Goal: Task Accomplishment & Management: Complete application form

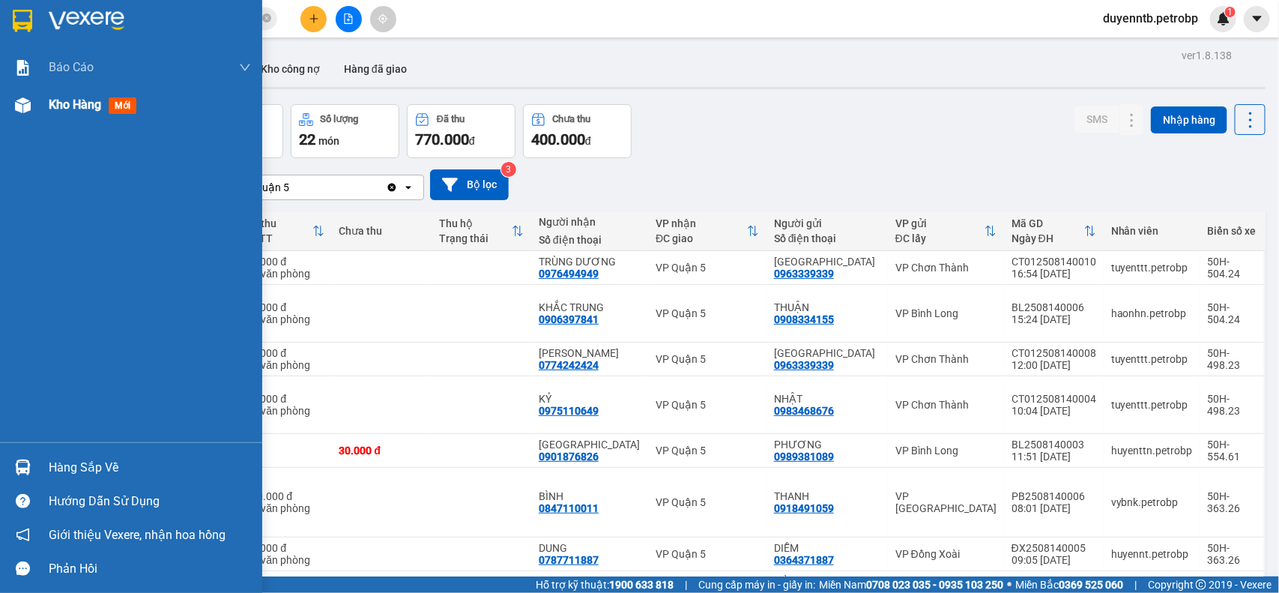
click at [69, 111] on span "Kho hàng" at bounding box center [75, 104] width 52 height 14
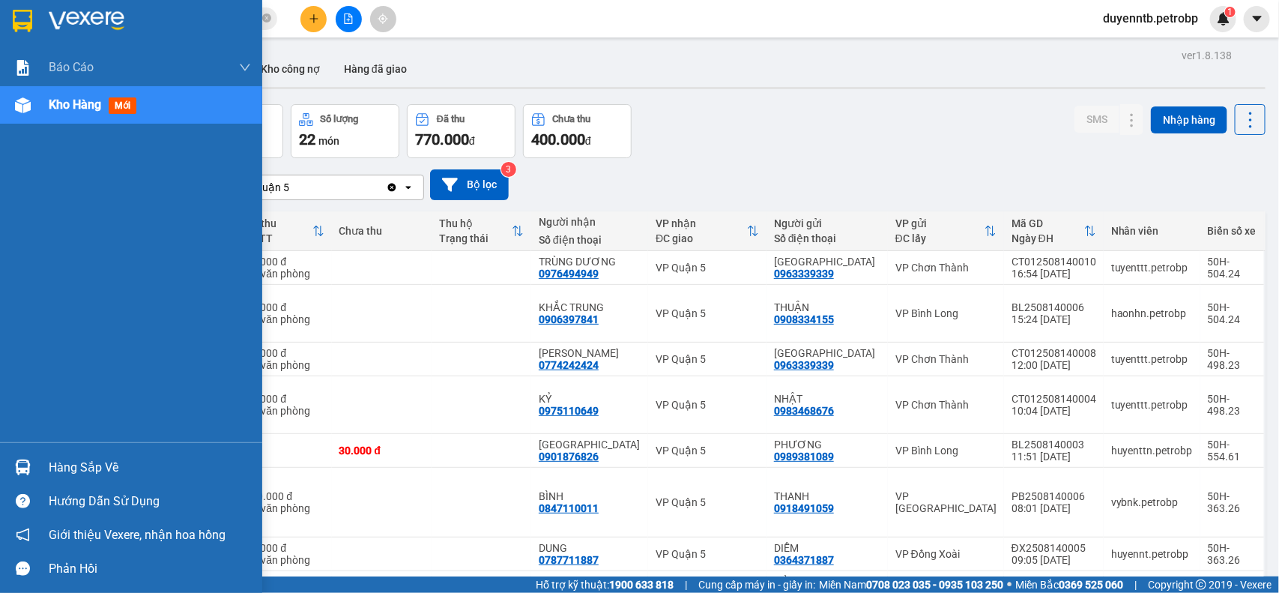
click at [102, 454] on div "Hàng sắp về" at bounding box center [131, 467] width 262 height 34
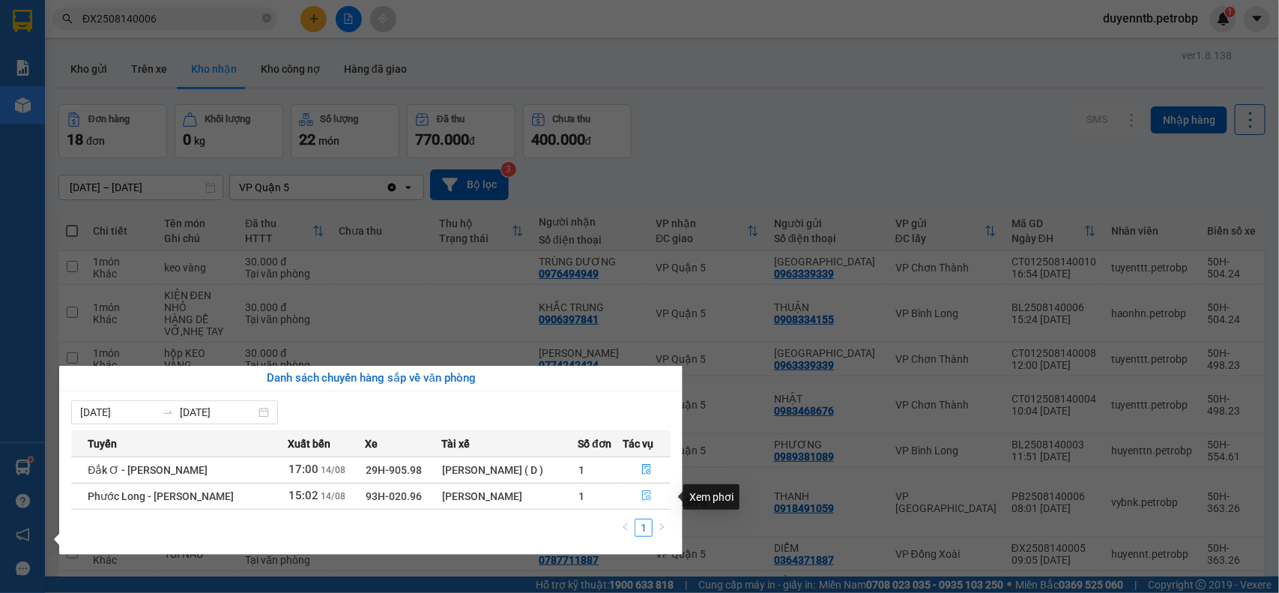
click at [647, 495] on icon "file-done" at bounding box center [646, 495] width 10 height 10
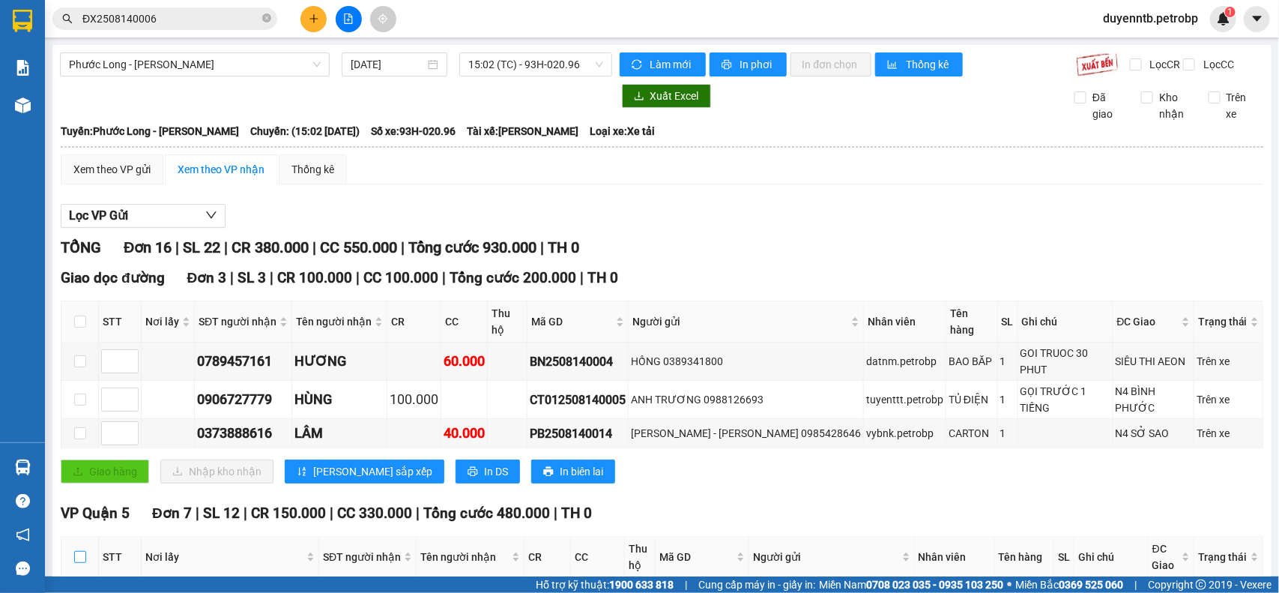
click at [74, 551] on input "checkbox" at bounding box center [80, 557] width 12 height 12
checkbox input "true"
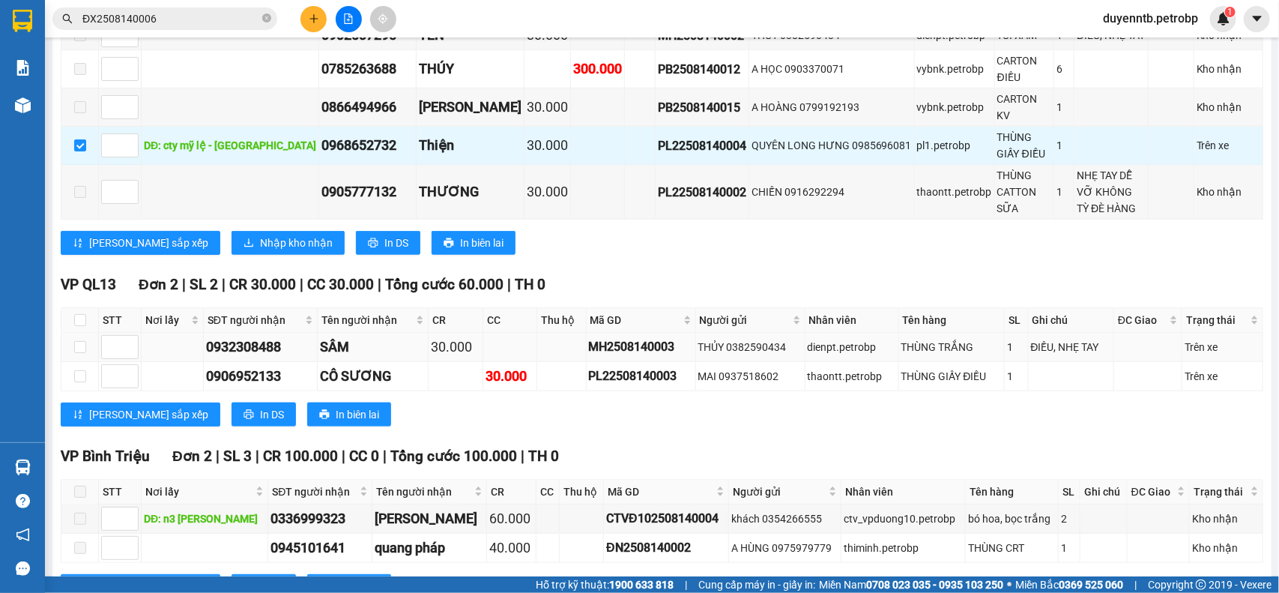
scroll to position [312, 0]
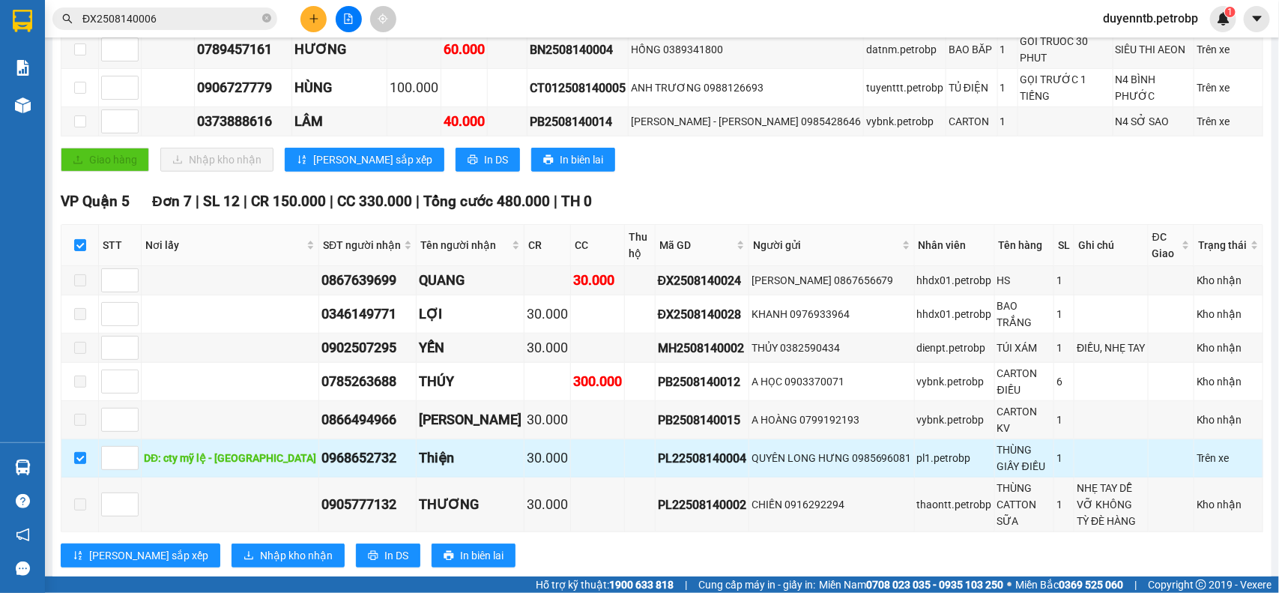
click at [667, 449] on div "PL22508140004" at bounding box center [702, 458] width 88 height 19
copy div "PL22508140004"
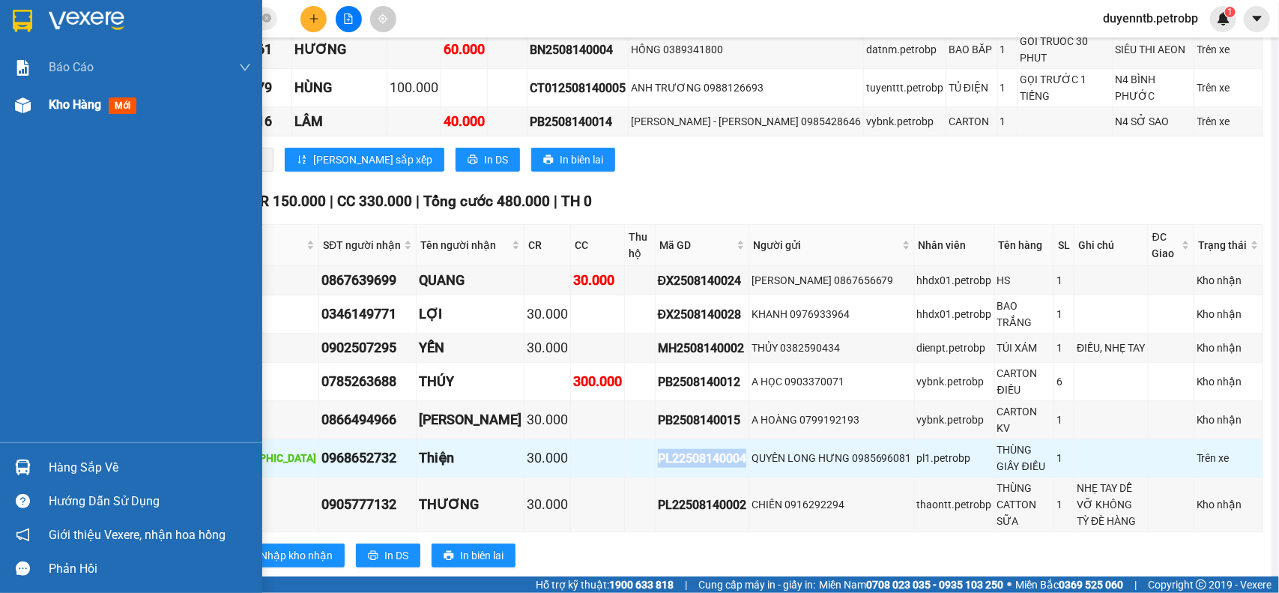
click at [61, 105] on span "Kho hàng" at bounding box center [75, 104] width 52 height 14
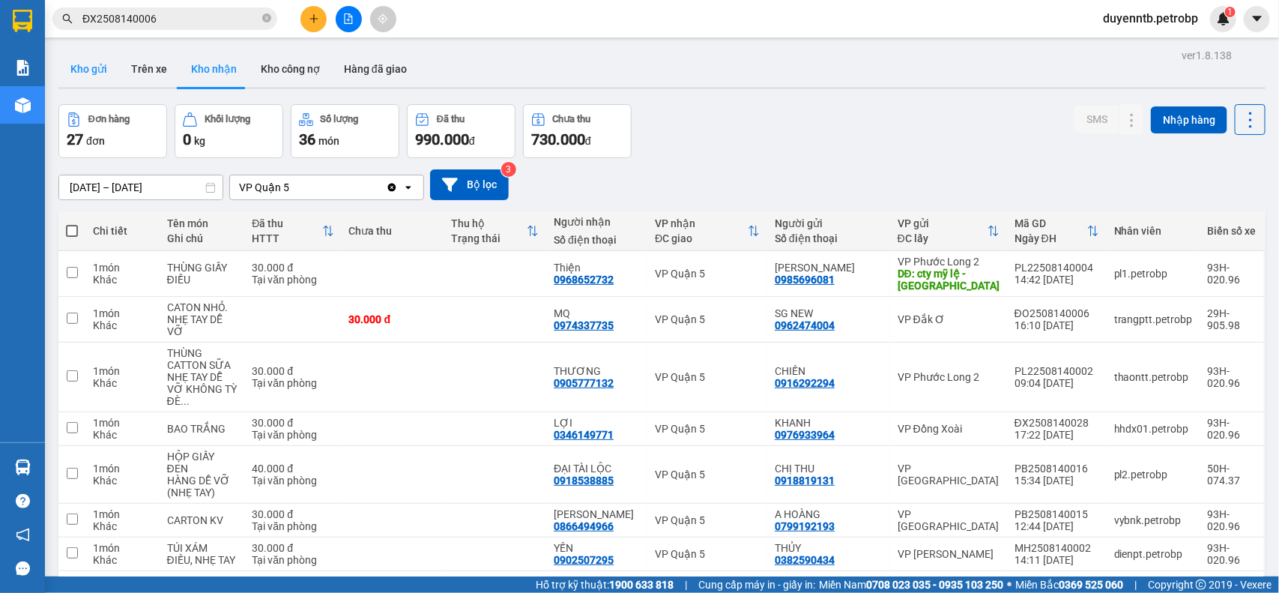
click at [85, 70] on button "Kho gửi" at bounding box center [88, 69] width 61 height 36
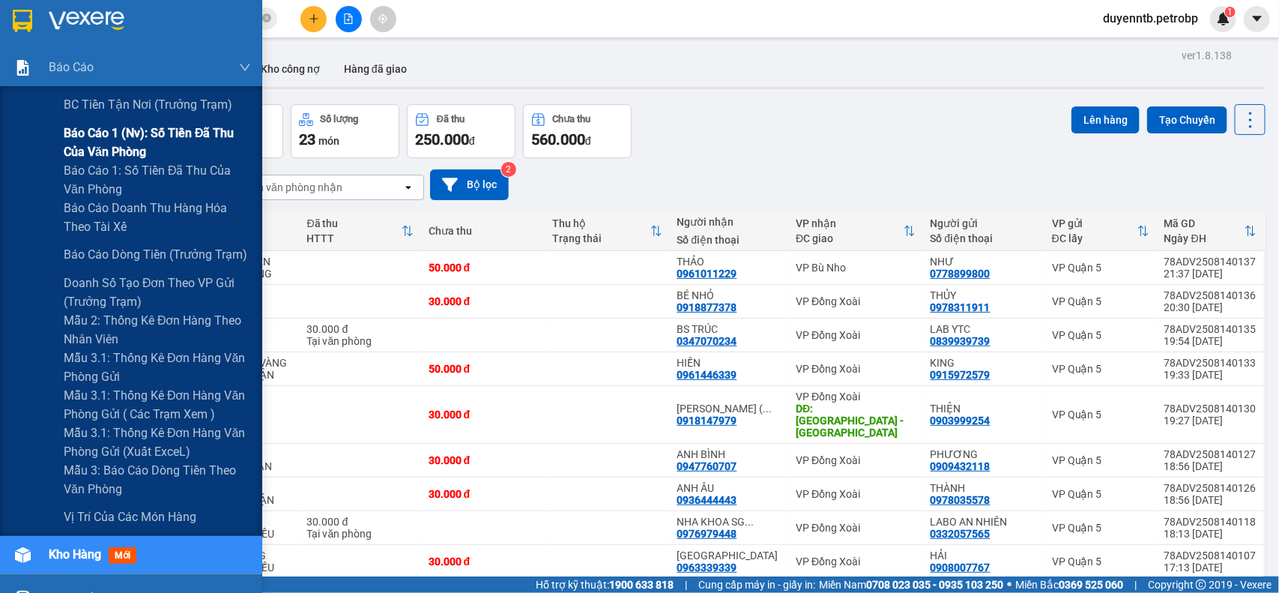
click at [109, 137] on span "Báo cáo 1 (nv): Số tiền đã thu của văn phòng" at bounding box center [157, 142] width 187 height 37
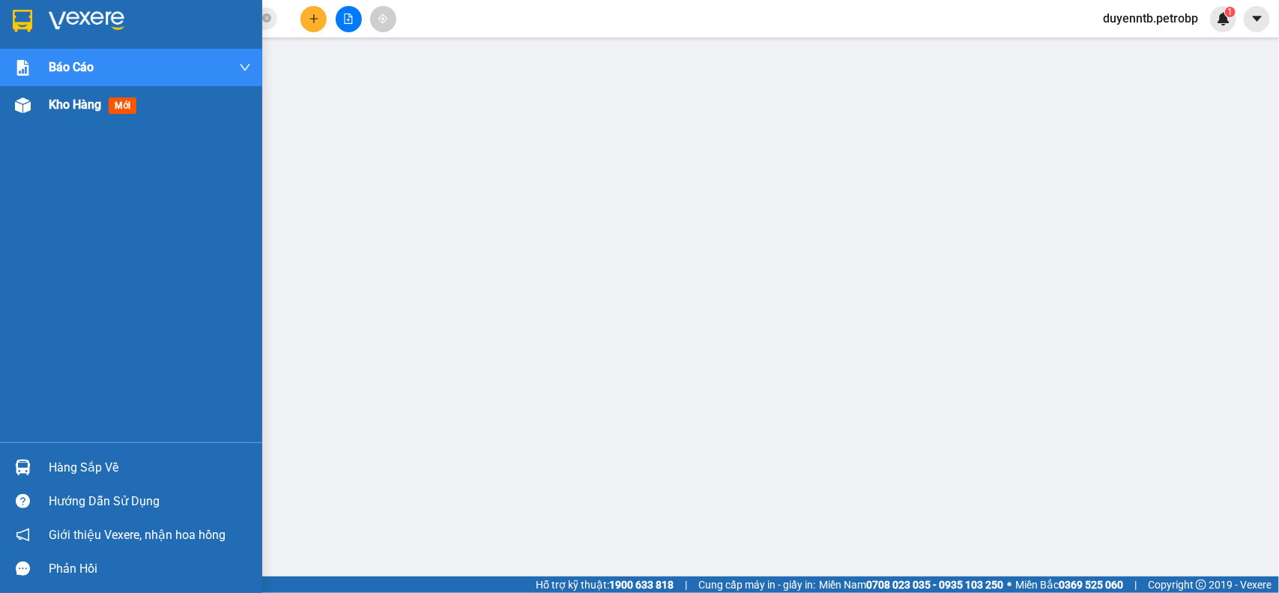
click at [72, 100] on span "Kho hàng" at bounding box center [75, 104] width 52 height 14
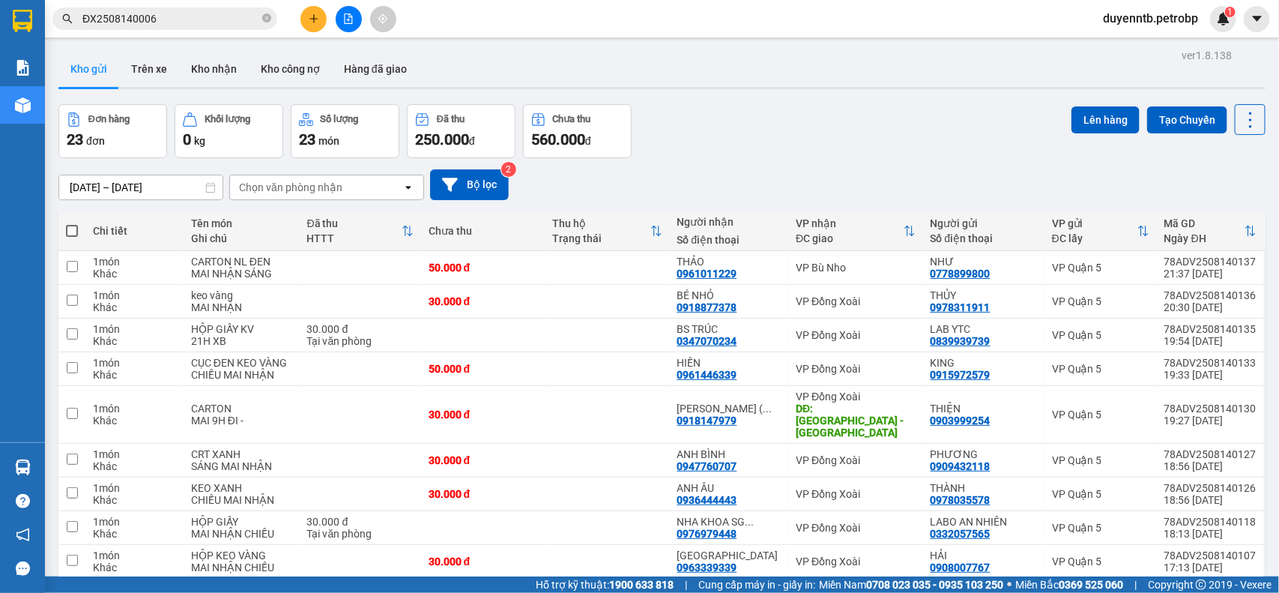
click at [94, 66] on button "Kho gửi" at bounding box center [88, 69] width 61 height 36
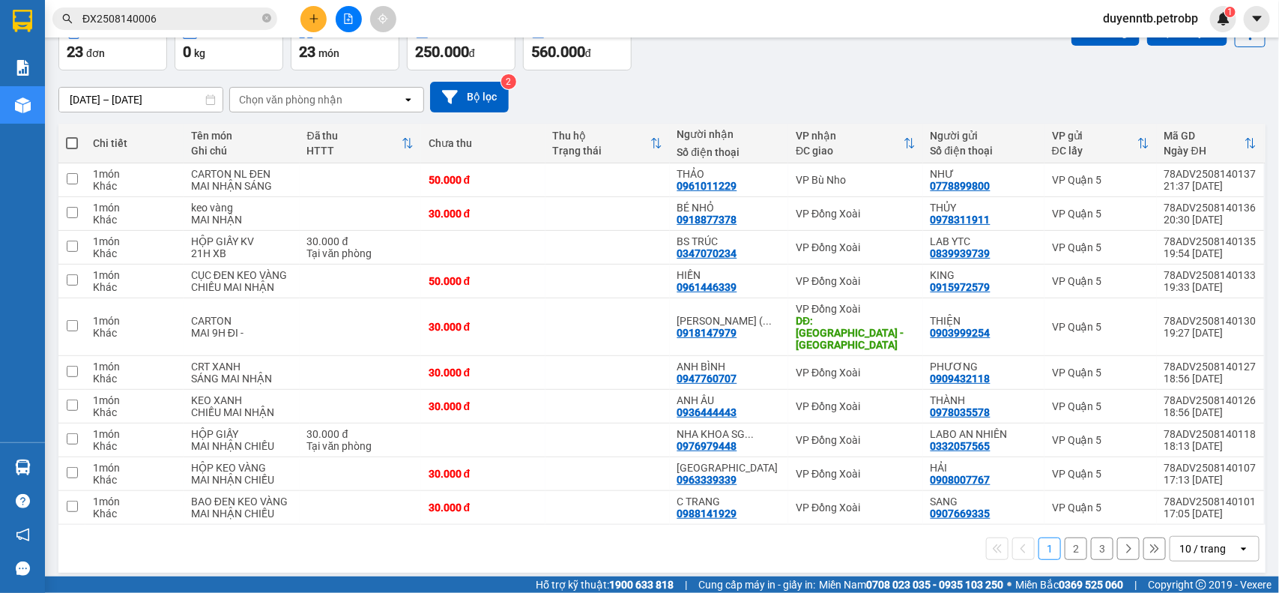
click at [1091, 542] on button "3" at bounding box center [1102, 548] width 22 height 22
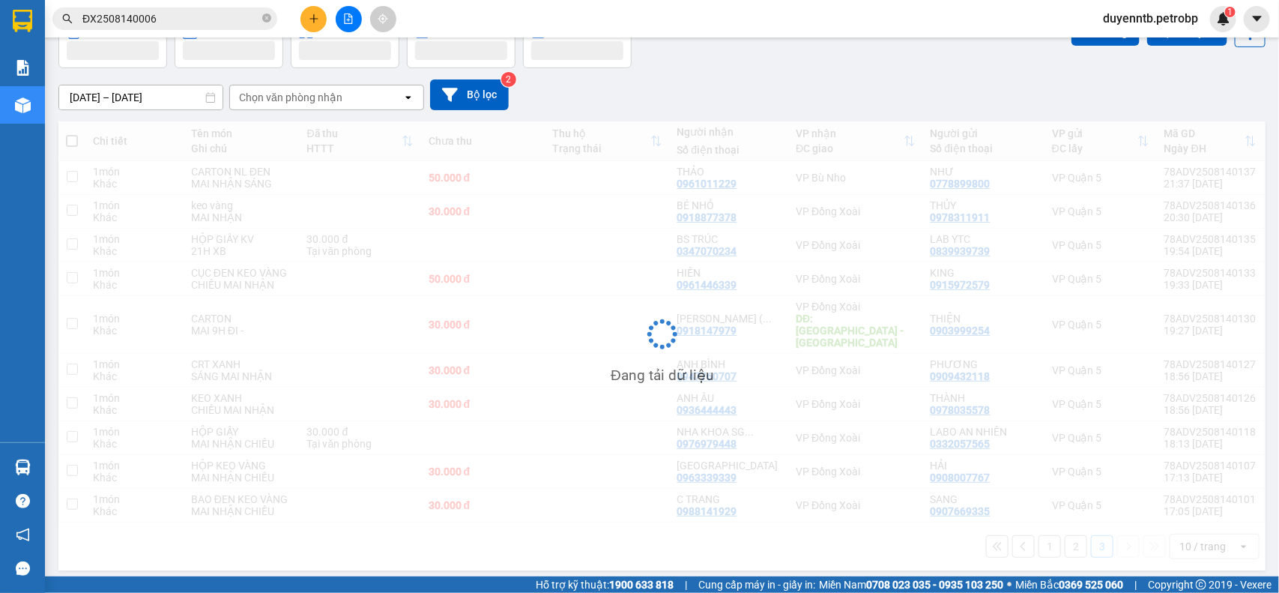
scroll to position [69, 0]
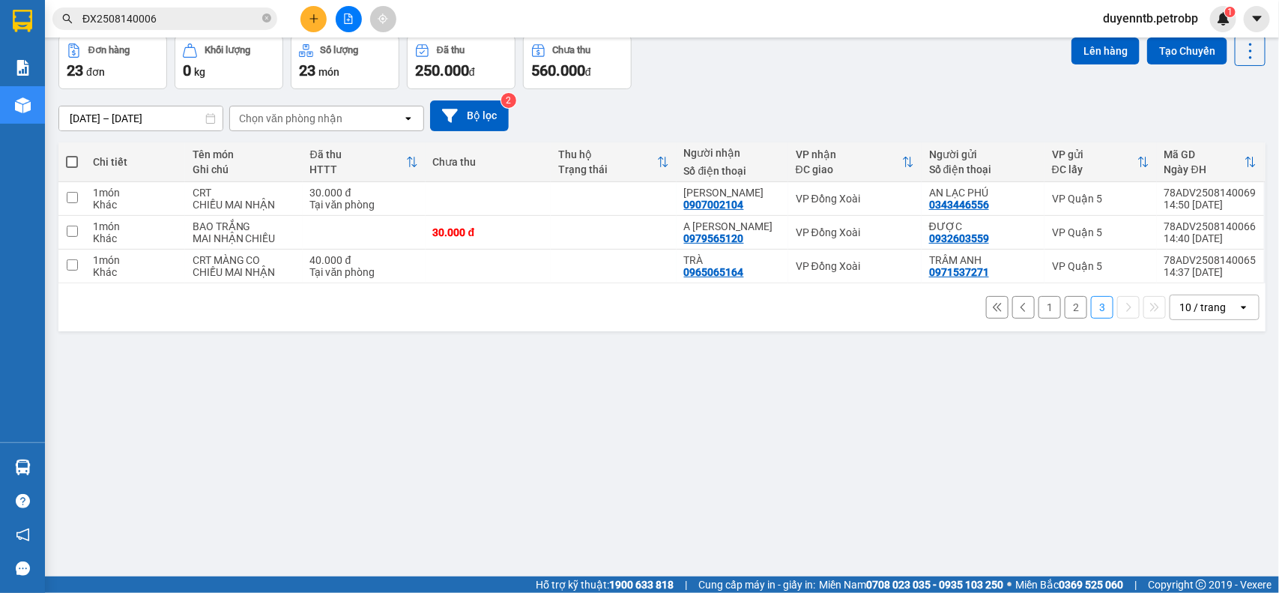
click at [1065, 309] on button "2" at bounding box center [1076, 307] width 22 height 22
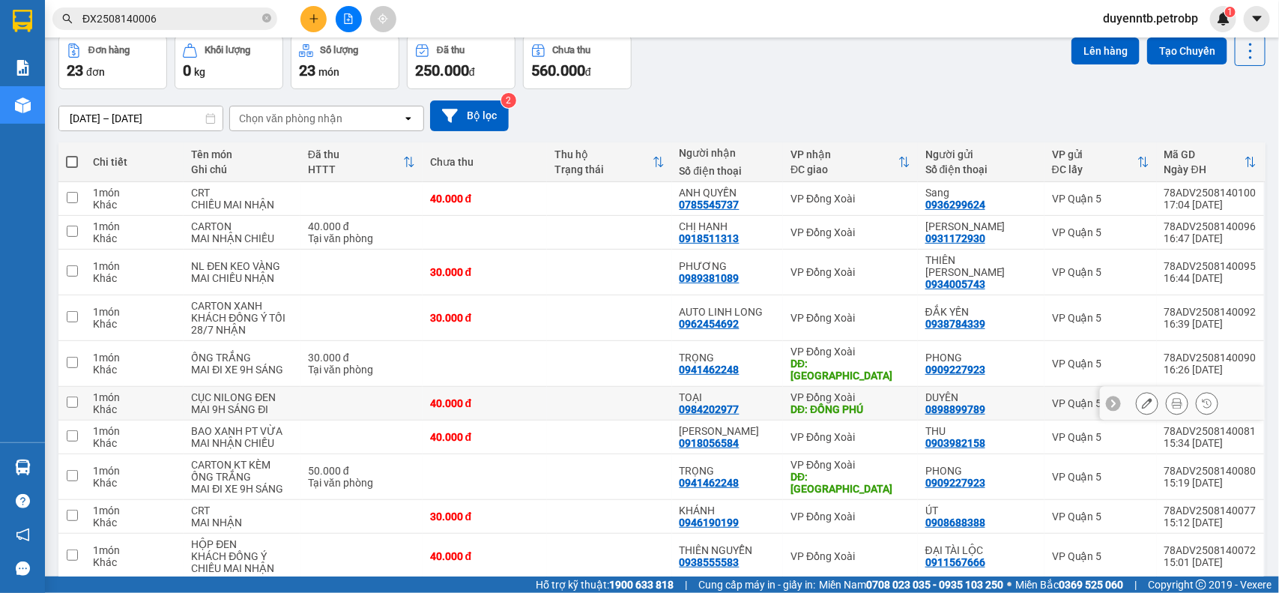
scroll to position [112, 0]
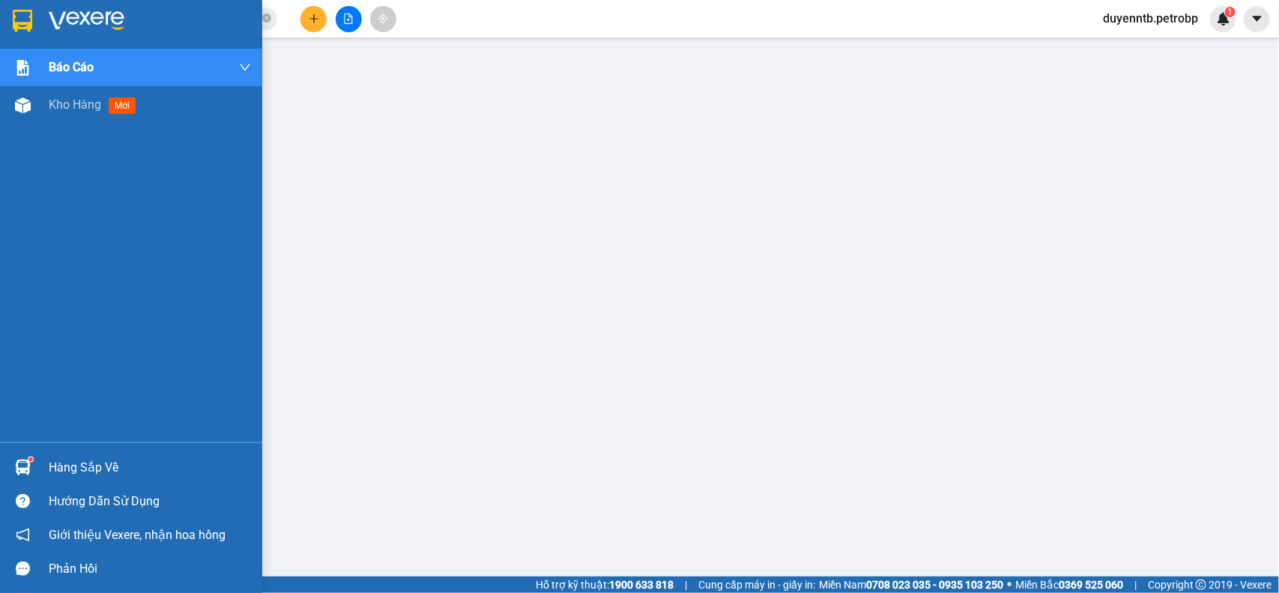
click at [72, 466] on div "Hàng sắp về" at bounding box center [150, 467] width 202 height 22
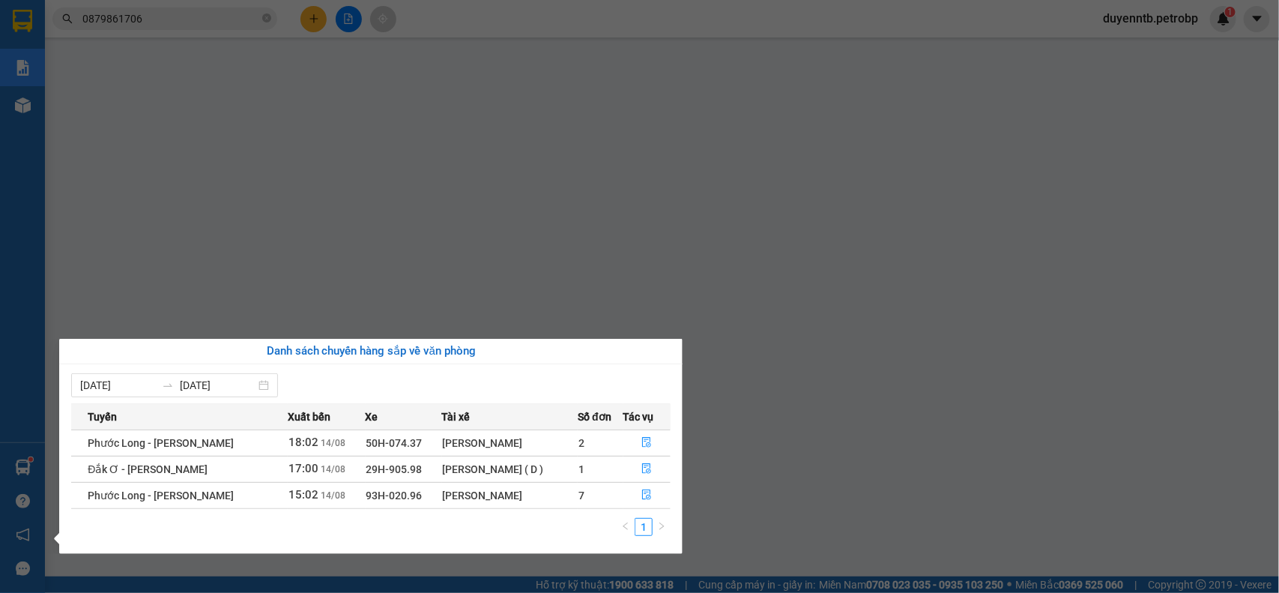
click at [148, 30] on section "Kết quả tìm kiếm ( 34 ) Bộ lọc Ngày tạo đơn gần nhất Mã ĐH Trạng thái Món hàng …" at bounding box center [639, 296] width 1279 height 593
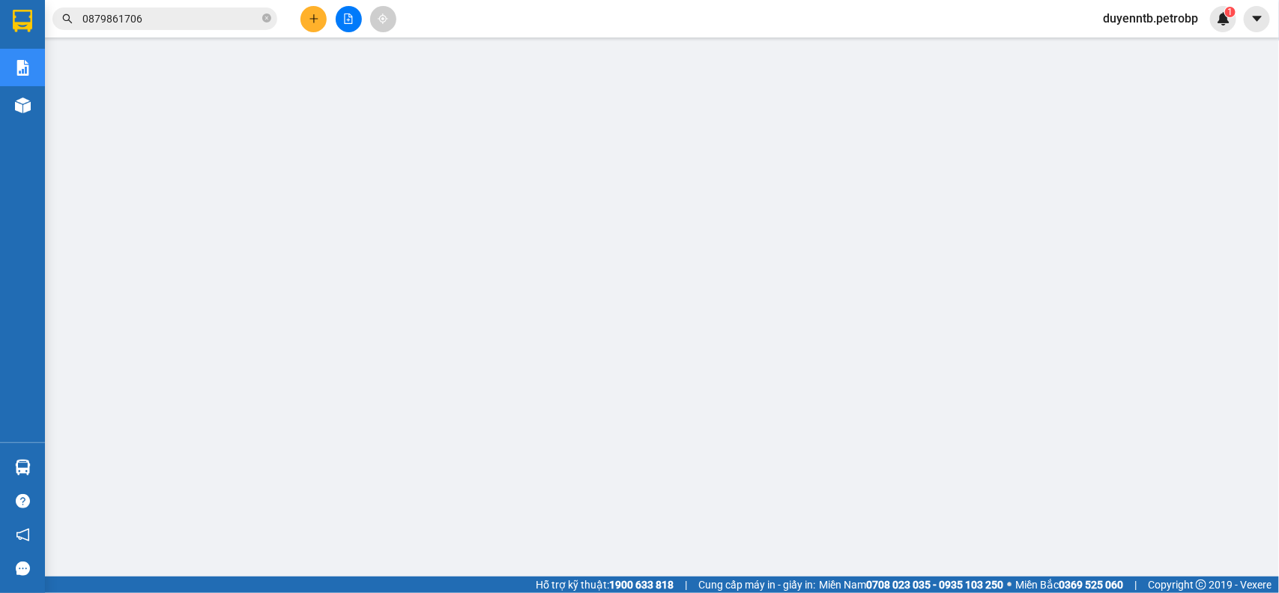
click at [162, 20] on input "0879861706" at bounding box center [170, 18] width 177 height 16
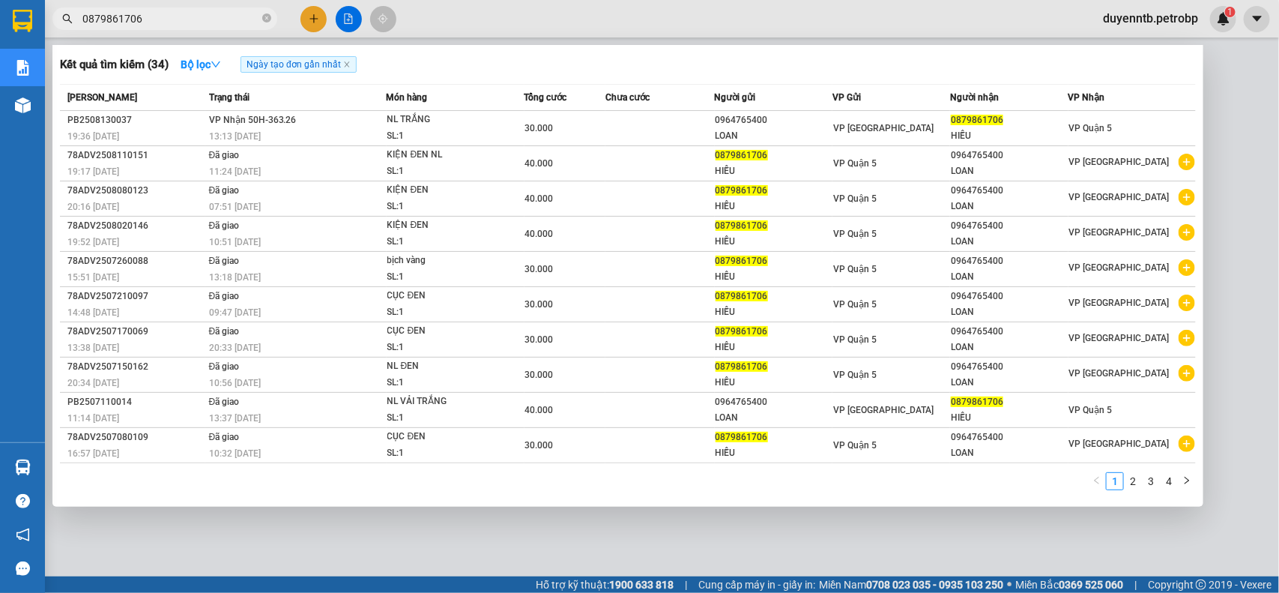
click at [162, 20] on input "0879861706" at bounding box center [170, 18] width 177 height 16
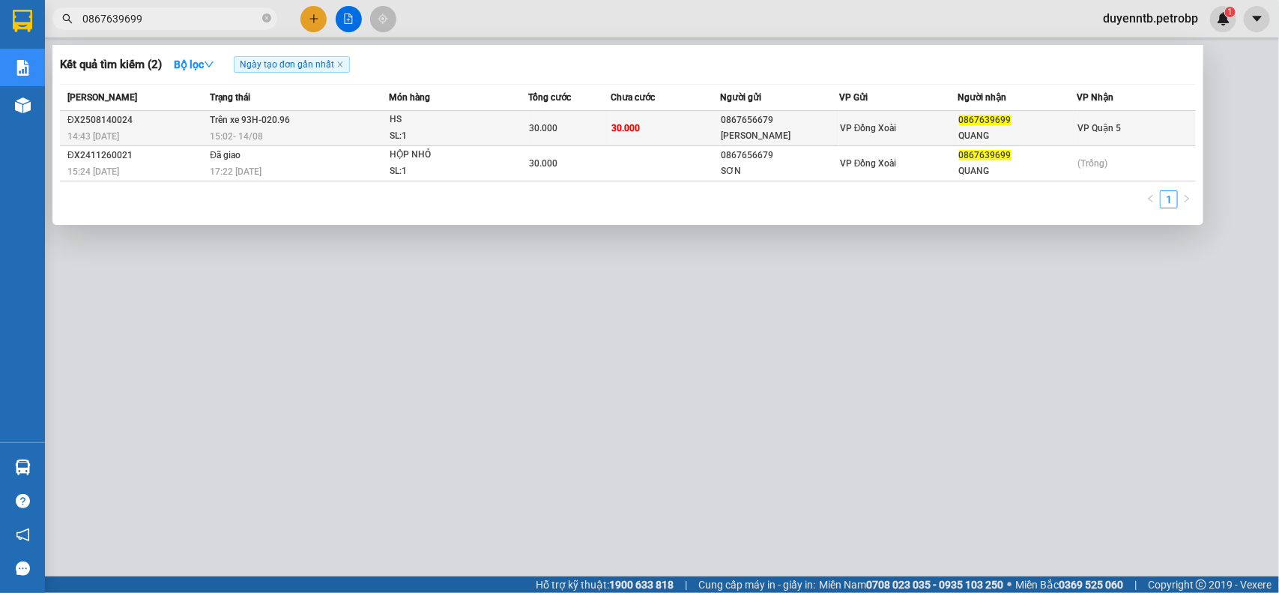
type input "0867639699"
click at [165, 131] on div "14:43 [DATE]" at bounding box center [136, 136] width 138 height 16
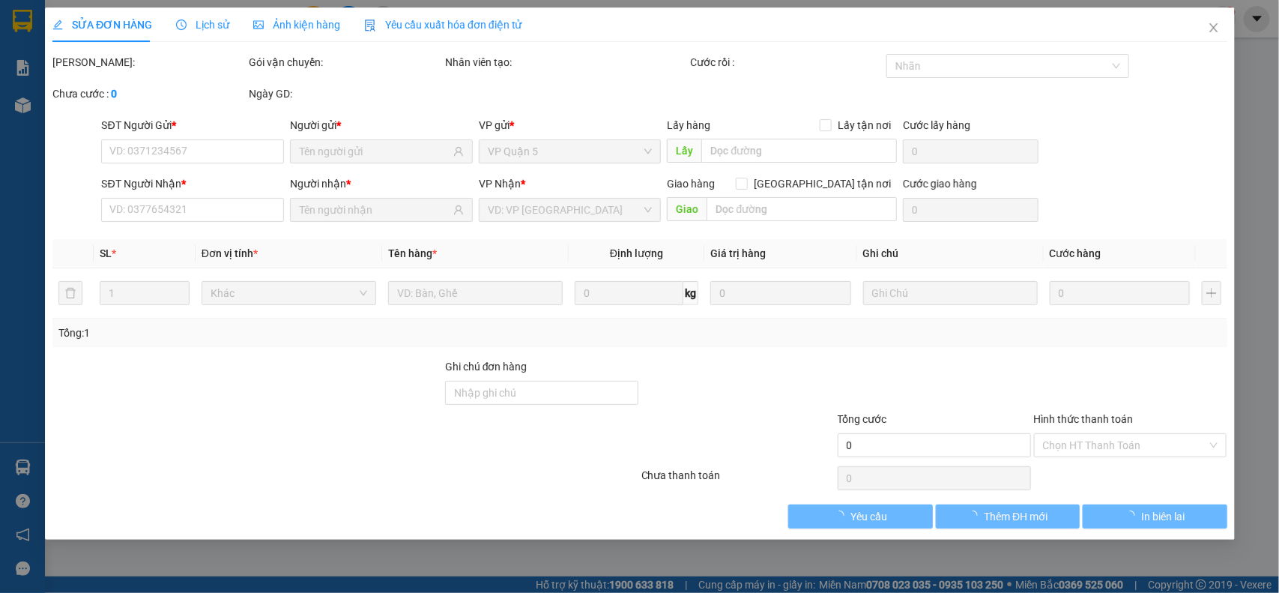
type input "0867656679"
type input "[PERSON_NAME]"
type input "0867639699"
type input "QUANG"
type input "30.000"
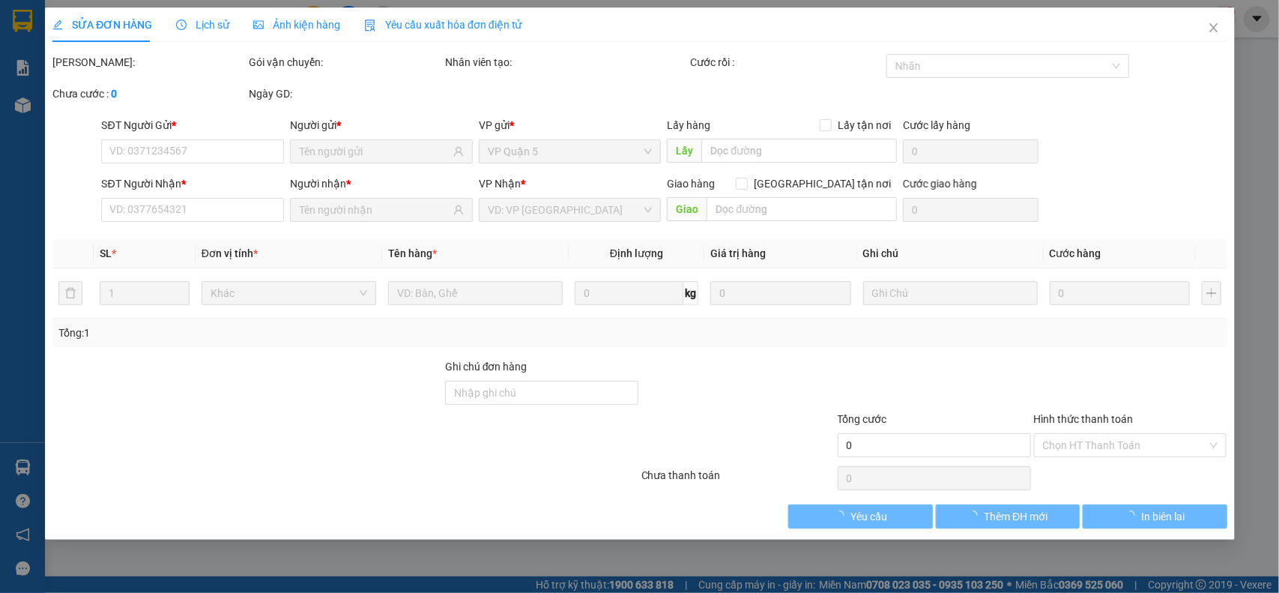
type input "30.000"
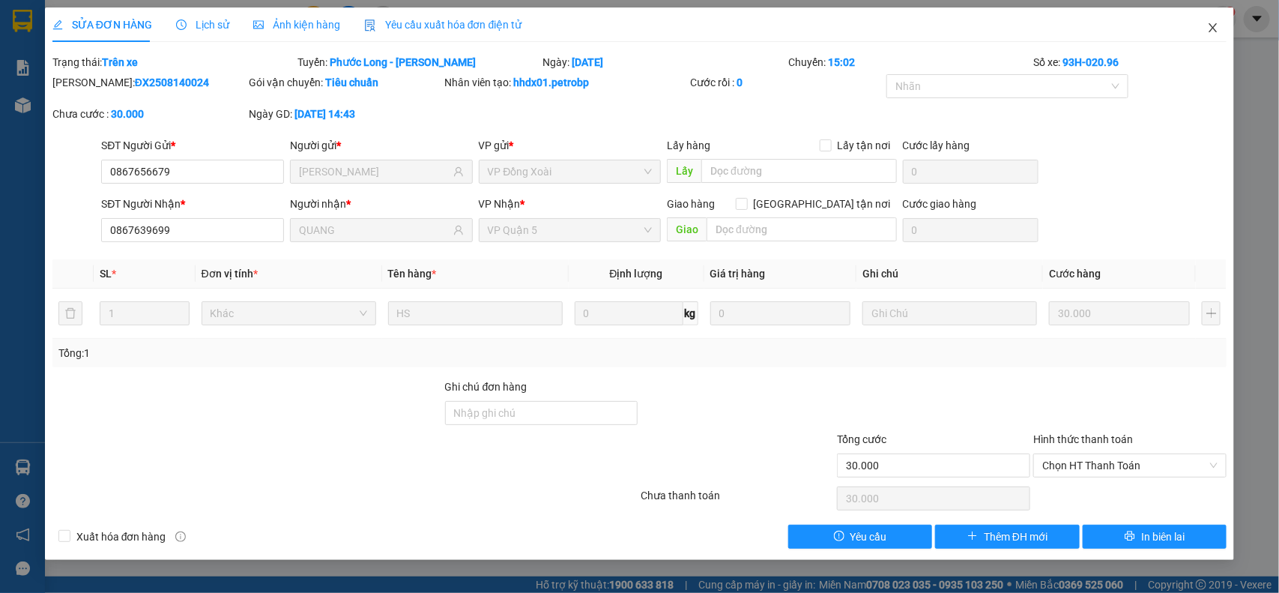
click at [1221, 27] on span "Close" at bounding box center [1213, 28] width 42 height 42
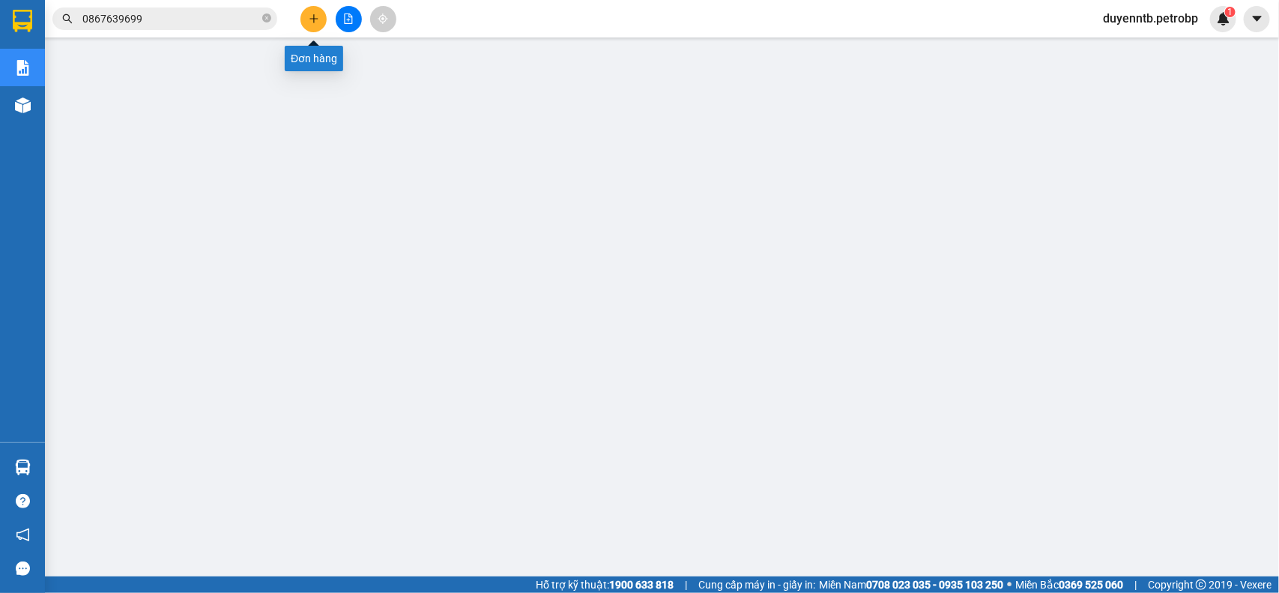
click at [307, 17] on button at bounding box center [313, 19] width 26 height 26
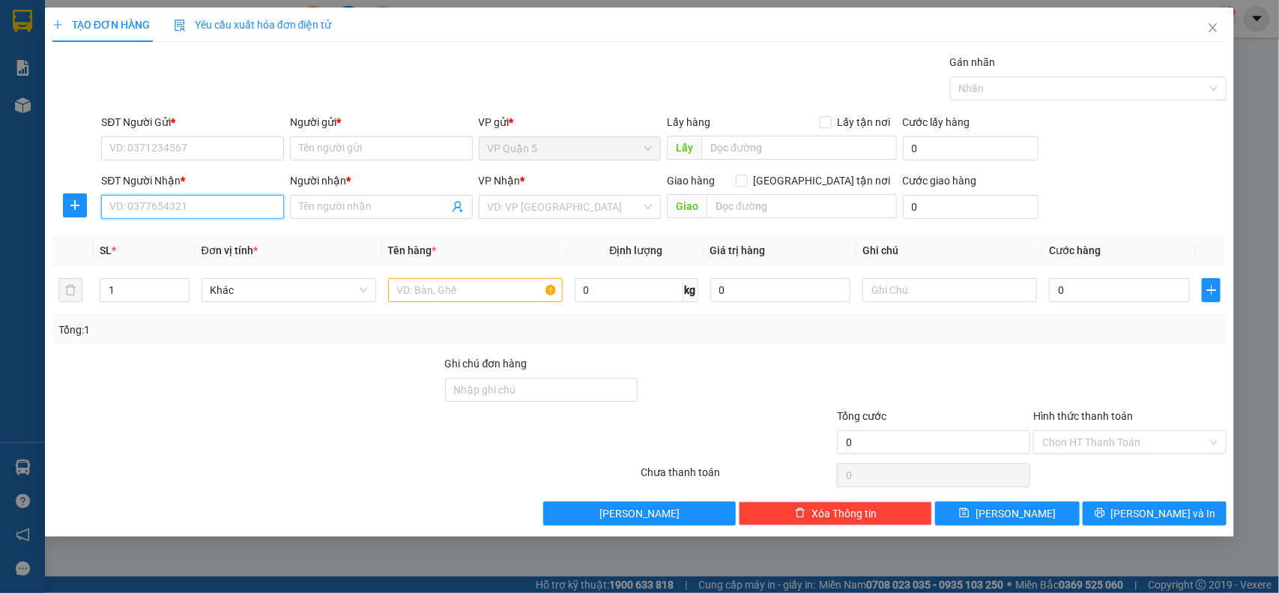
click at [196, 208] on input "SĐT Người Nhận *" at bounding box center [192, 207] width 183 height 24
type input "0961011229"
click at [180, 234] on div "0961011229 - THẢO" at bounding box center [192, 237] width 165 height 16
type input "THẢO"
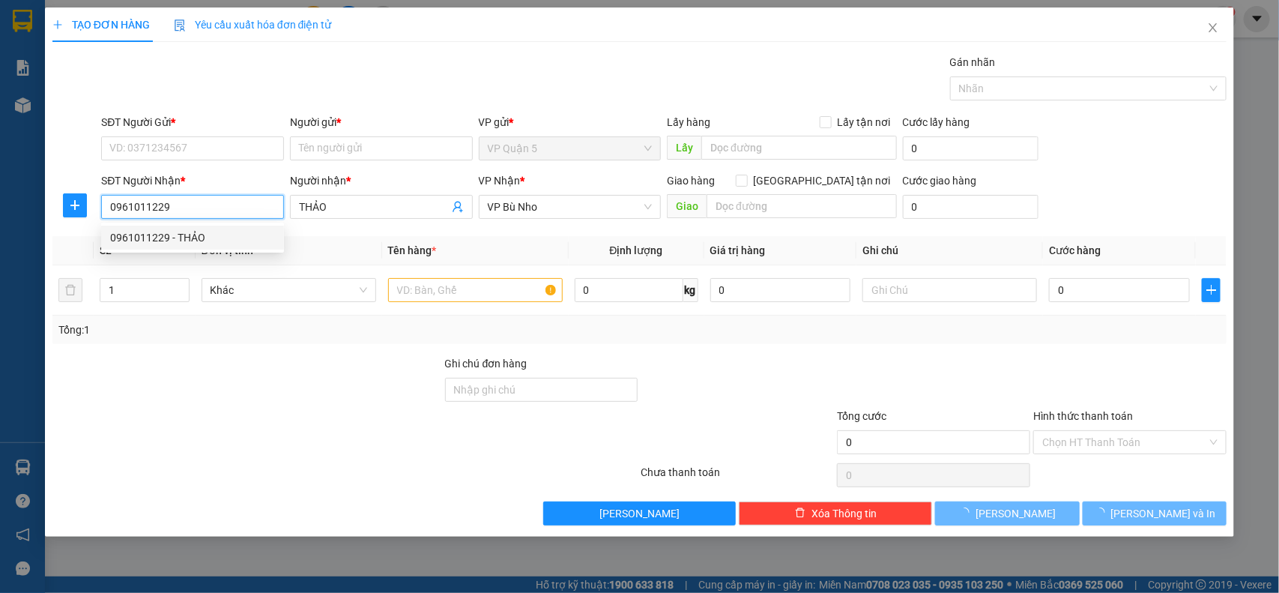
type input "50.000"
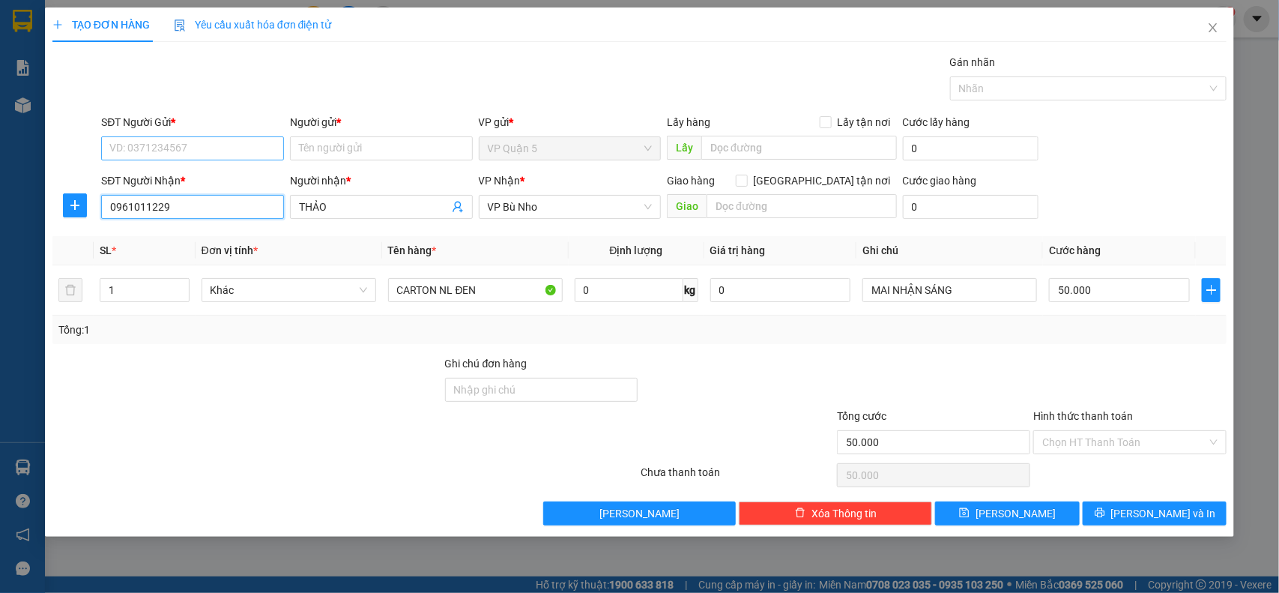
type input "0961011229"
click at [228, 151] on input "SĐT Người Gửi *" at bounding box center [192, 148] width 183 height 24
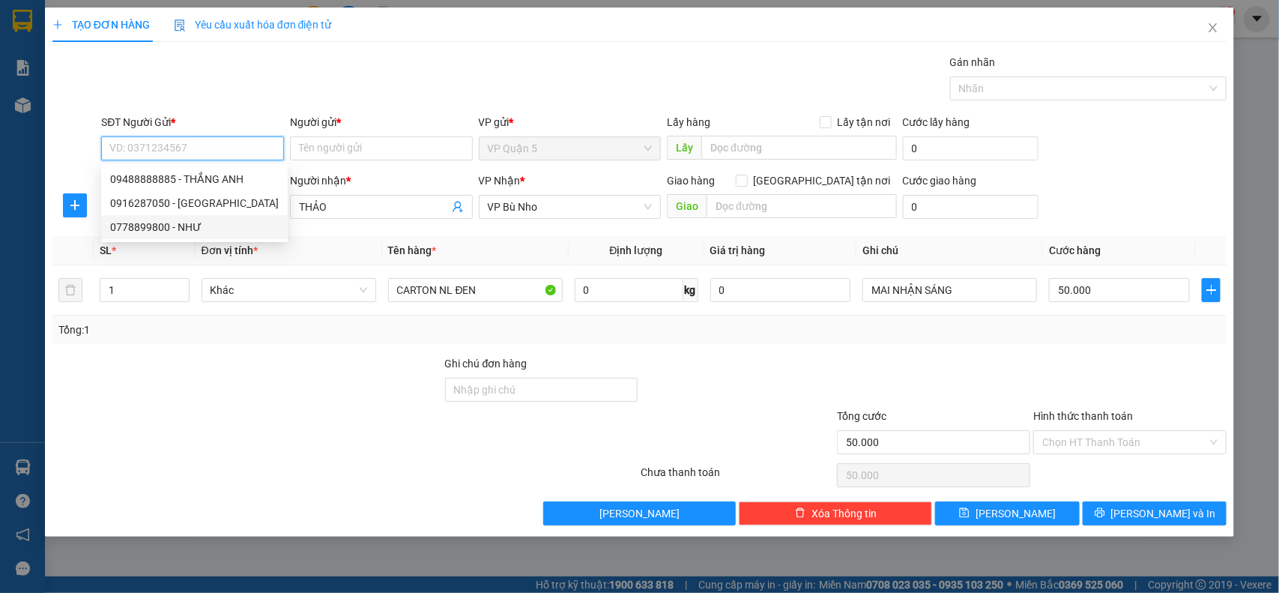
click at [202, 230] on div "0778899800 - NHƯ" at bounding box center [194, 227] width 169 height 16
type input "0778899800"
type input "NHƯ"
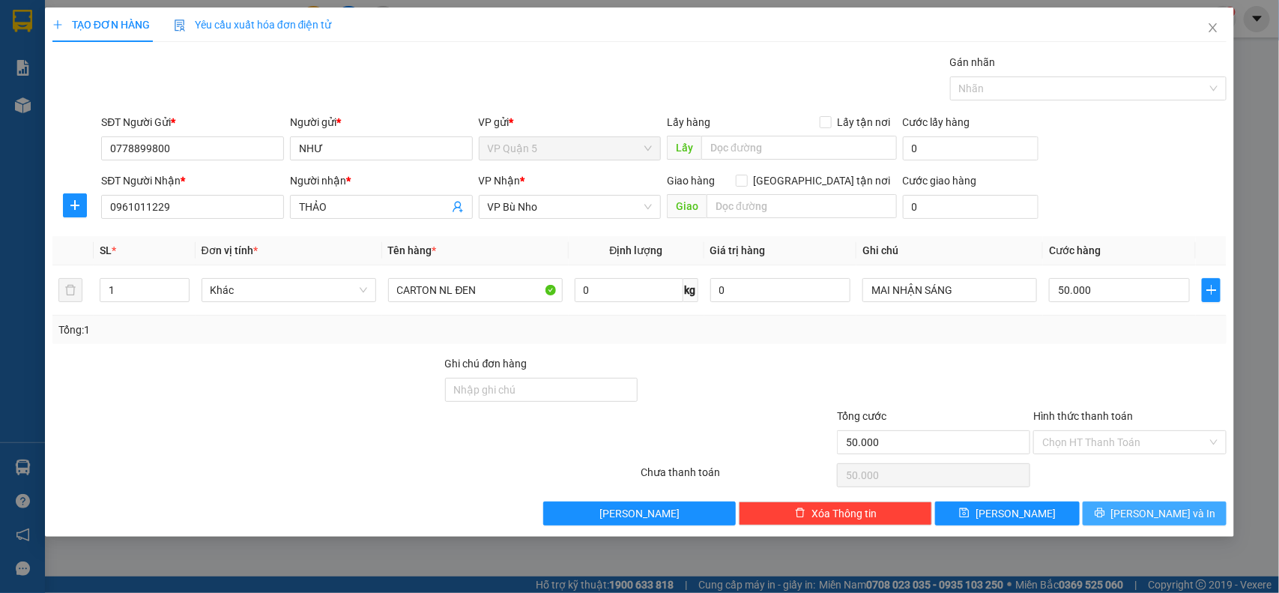
click at [1174, 521] on span "[PERSON_NAME] và In" at bounding box center [1163, 513] width 105 height 16
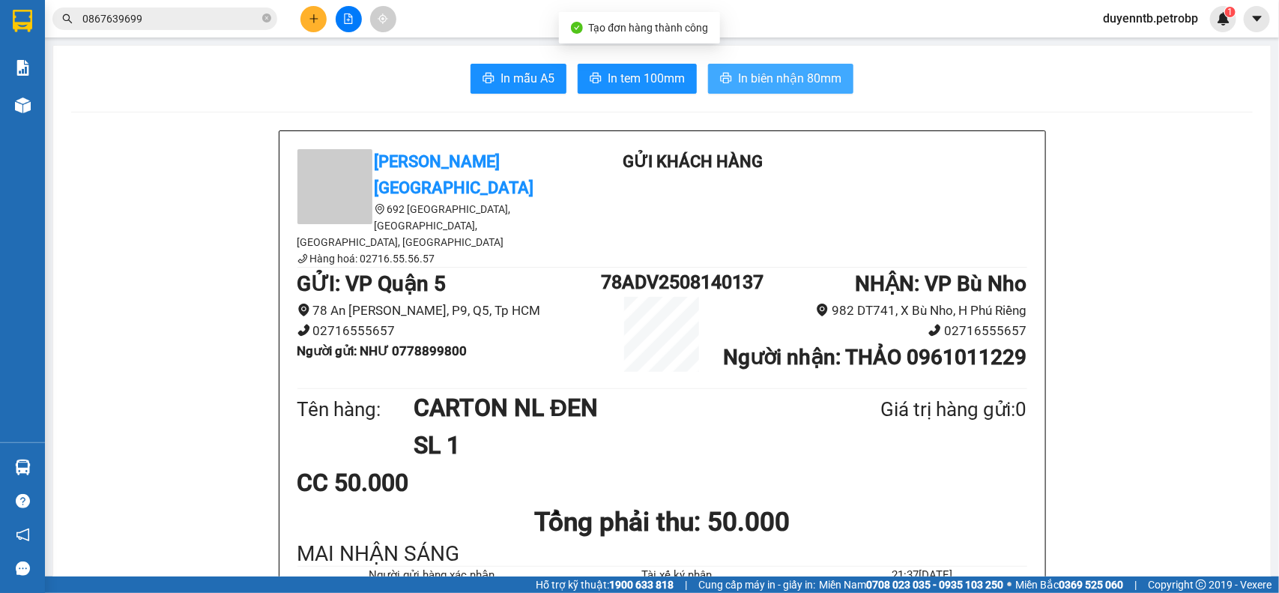
click at [778, 87] on span "In biên nhận 80mm" at bounding box center [789, 78] width 103 height 19
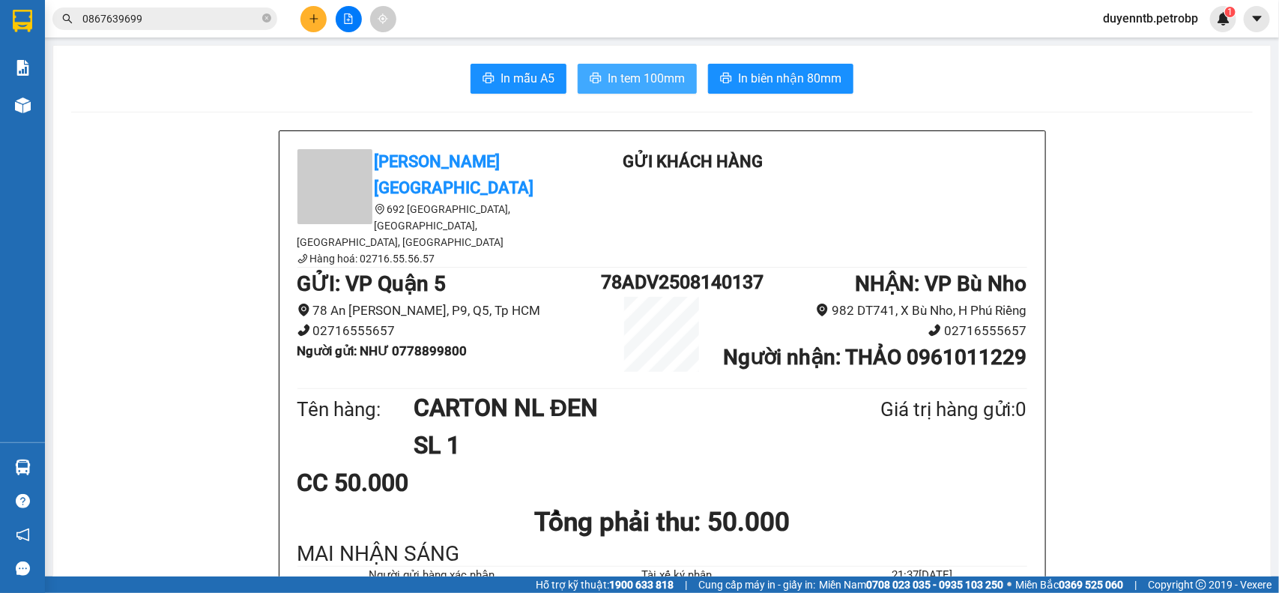
click at [647, 77] on span "In tem 100mm" at bounding box center [646, 78] width 77 height 19
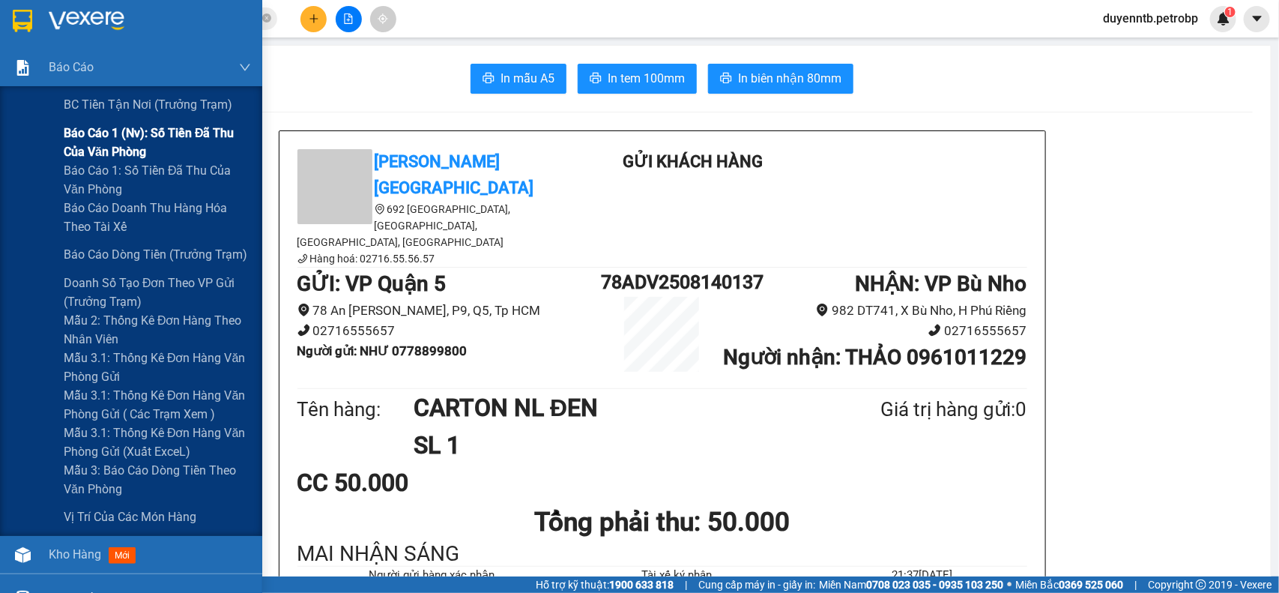
click at [88, 126] on span "Báo cáo 1 (nv): Số tiền đã thu của văn phòng" at bounding box center [157, 142] width 187 height 37
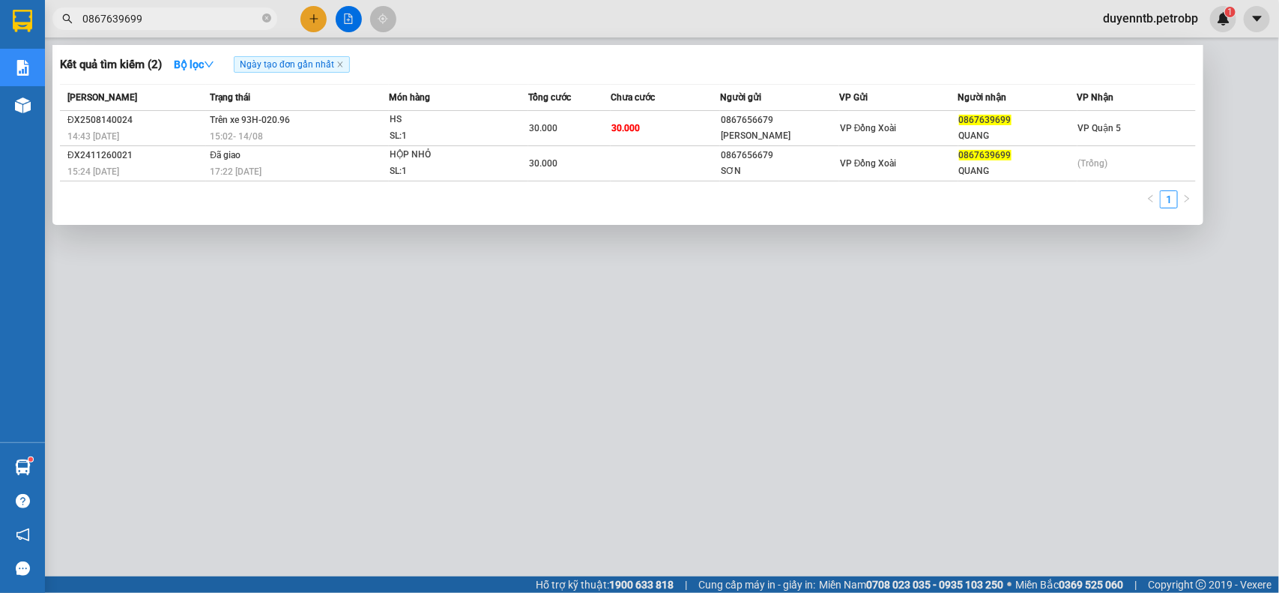
click at [189, 26] on input "0867639699" at bounding box center [170, 18] width 177 height 16
click at [188, 23] on input "0867639699" at bounding box center [170, 18] width 177 height 16
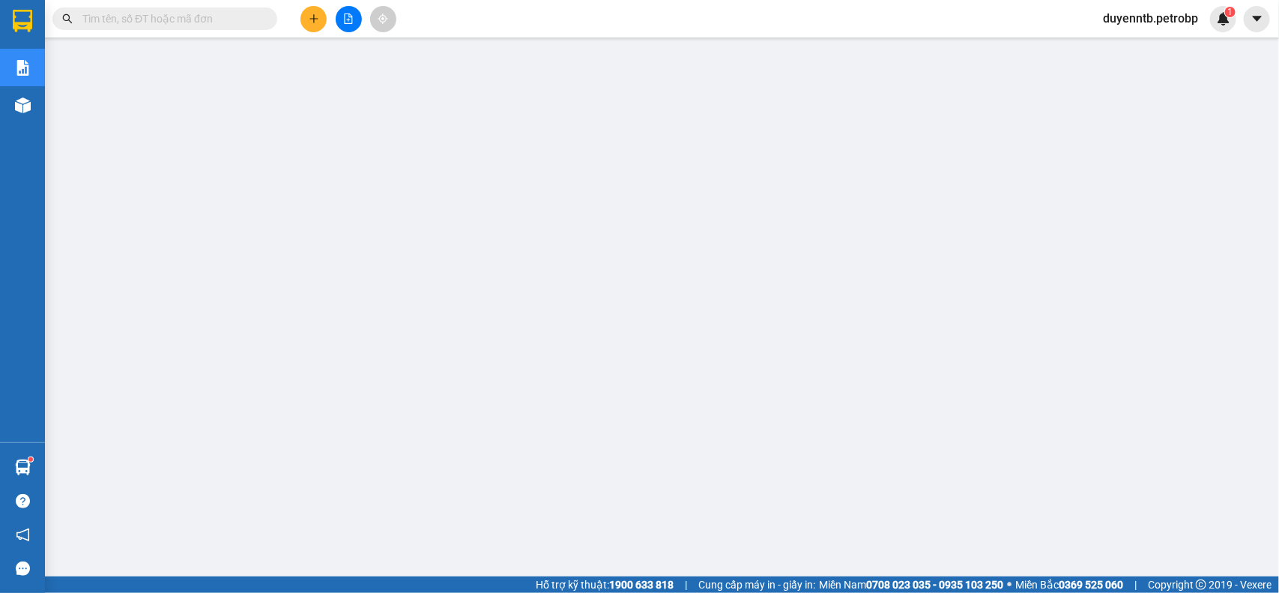
paste input "PL22508140004"
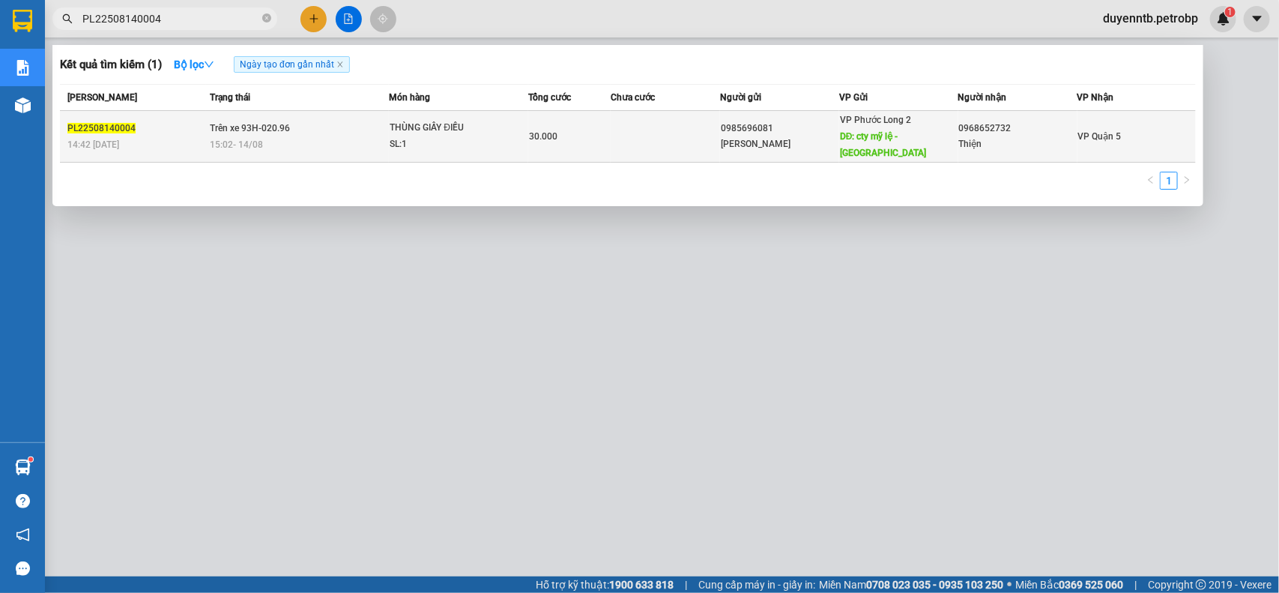
type input "PL22508140004"
click at [421, 136] on div "SL: 1" at bounding box center [446, 144] width 112 height 16
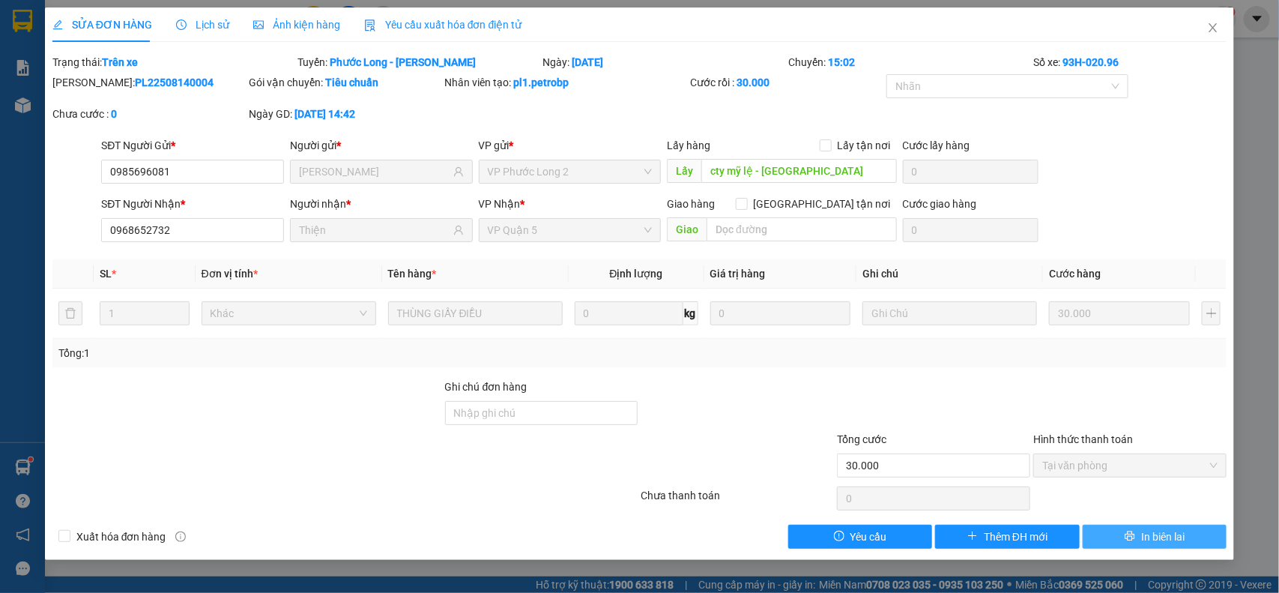
click at [1169, 538] on span "In biên lai" at bounding box center [1162, 536] width 43 height 16
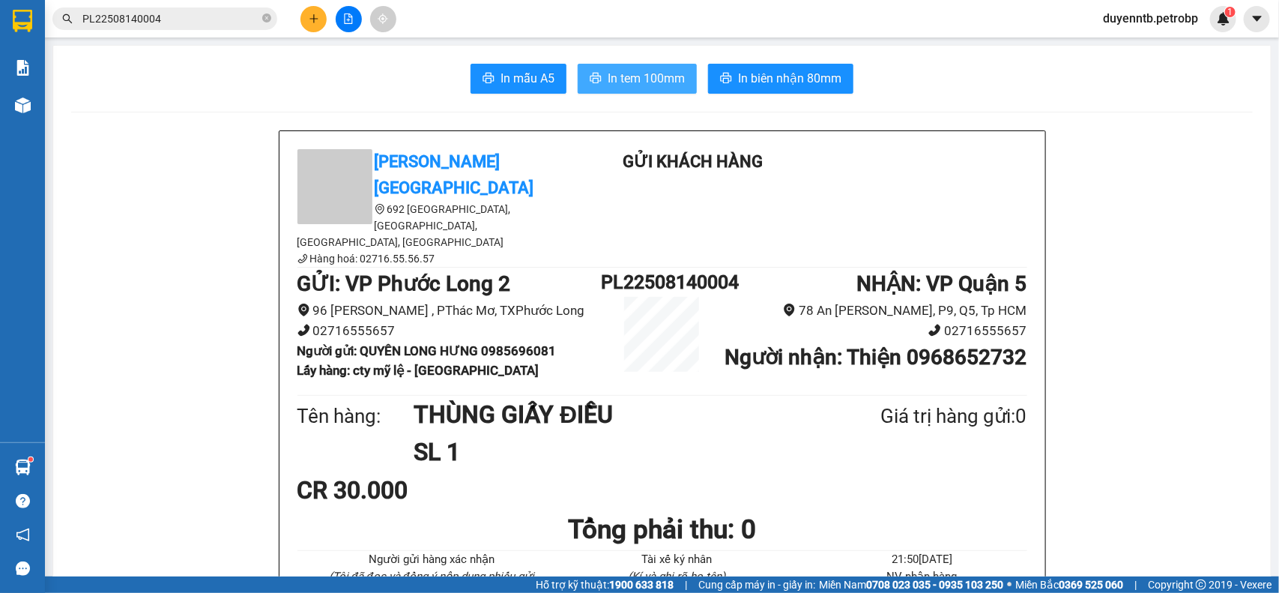
click at [665, 76] on span "In tem 100mm" at bounding box center [646, 78] width 77 height 19
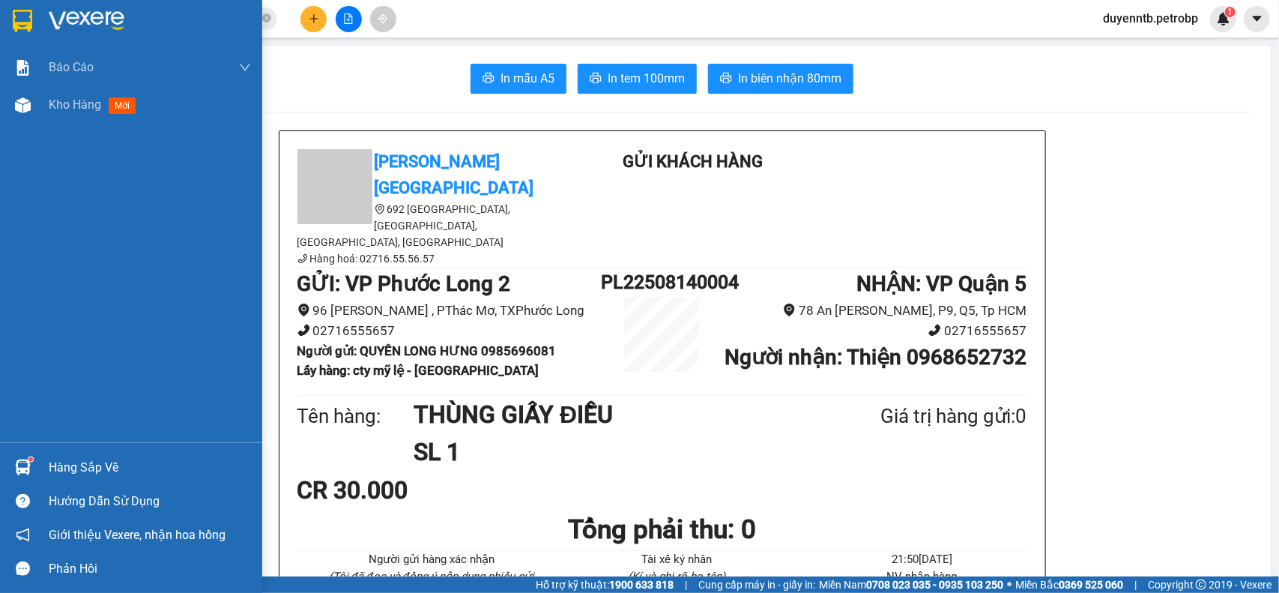
click at [54, 469] on div "Hàng sắp về" at bounding box center [150, 467] width 202 height 22
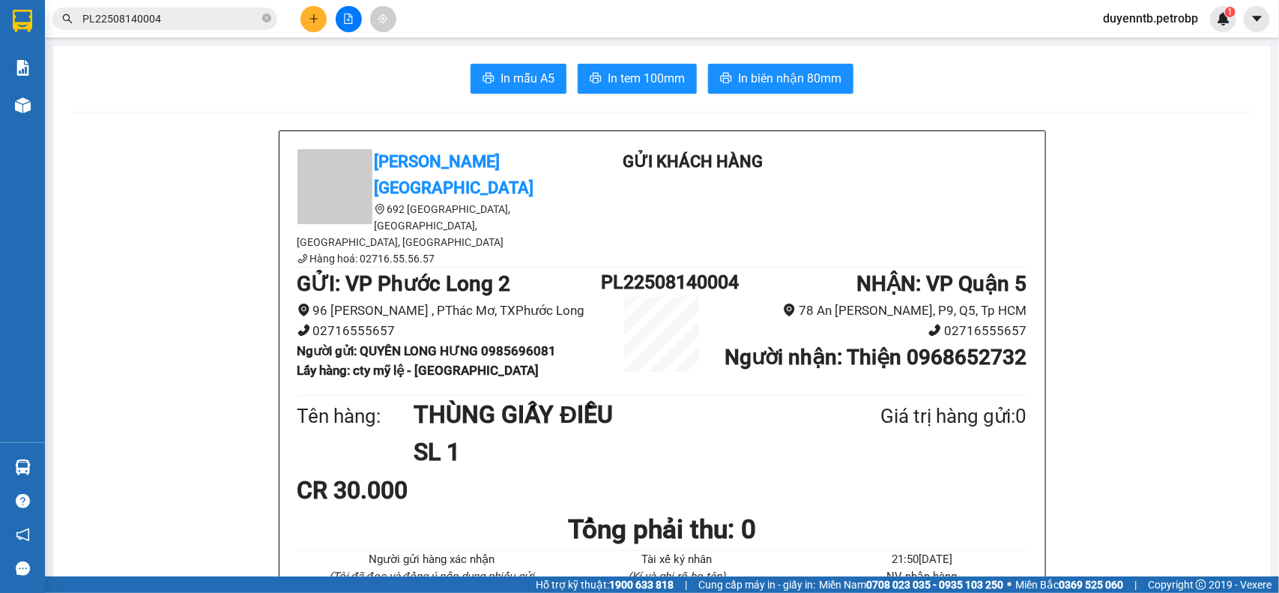
click at [150, 290] on section "Kết quả tìm kiếm ( 1 ) Bộ lọc Ngày tạo đơn gần nhất Mã ĐH Trạng thái Món hàng T…" at bounding box center [639, 296] width 1279 height 593
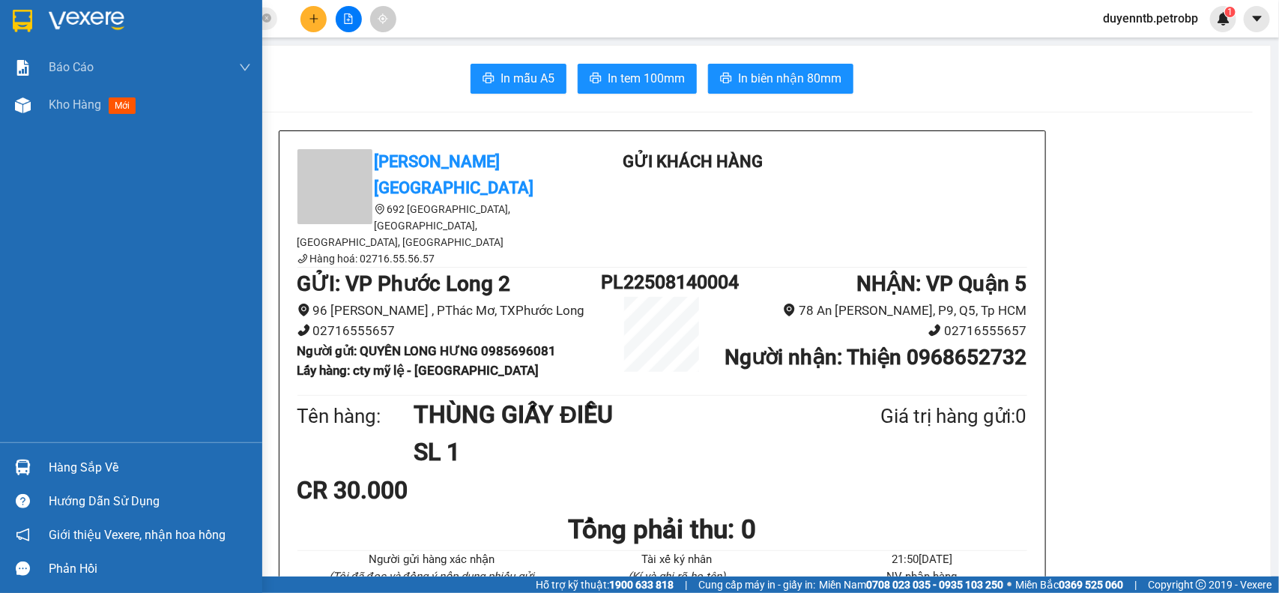
click at [64, 458] on div "Hàng sắp về" at bounding box center [150, 467] width 202 height 22
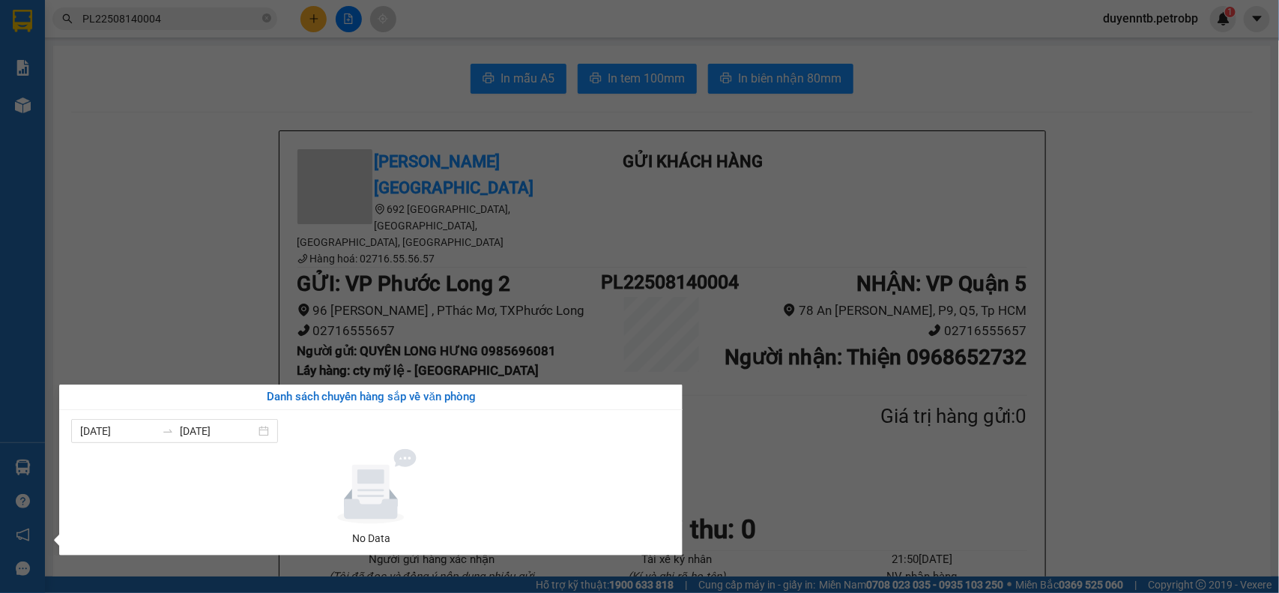
drag, startPoint x: 162, startPoint y: 256, endPoint x: 70, endPoint y: 236, distance: 94.3
click at [163, 255] on section "Kết quả tìm kiếm ( 1 ) Bộ lọc Ngày tạo đơn gần nhất Mã ĐH Trạng thái Món hàng T…" at bounding box center [639, 296] width 1279 height 593
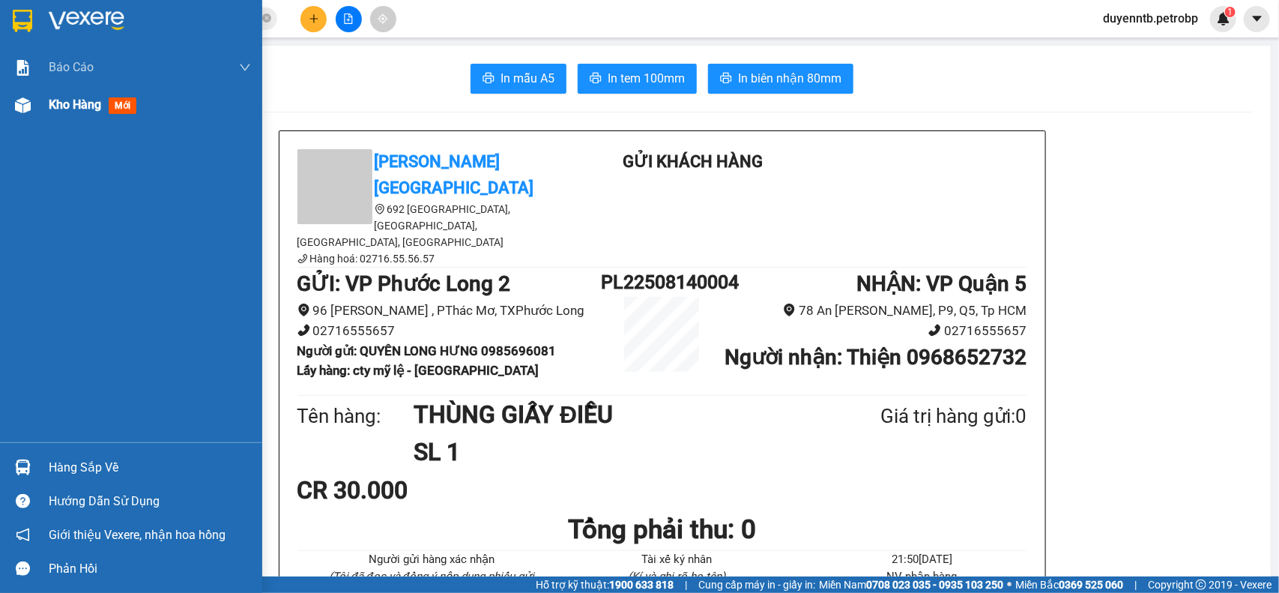
click at [64, 95] on div "Kho hàng mới" at bounding box center [96, 104] width 94 height 19
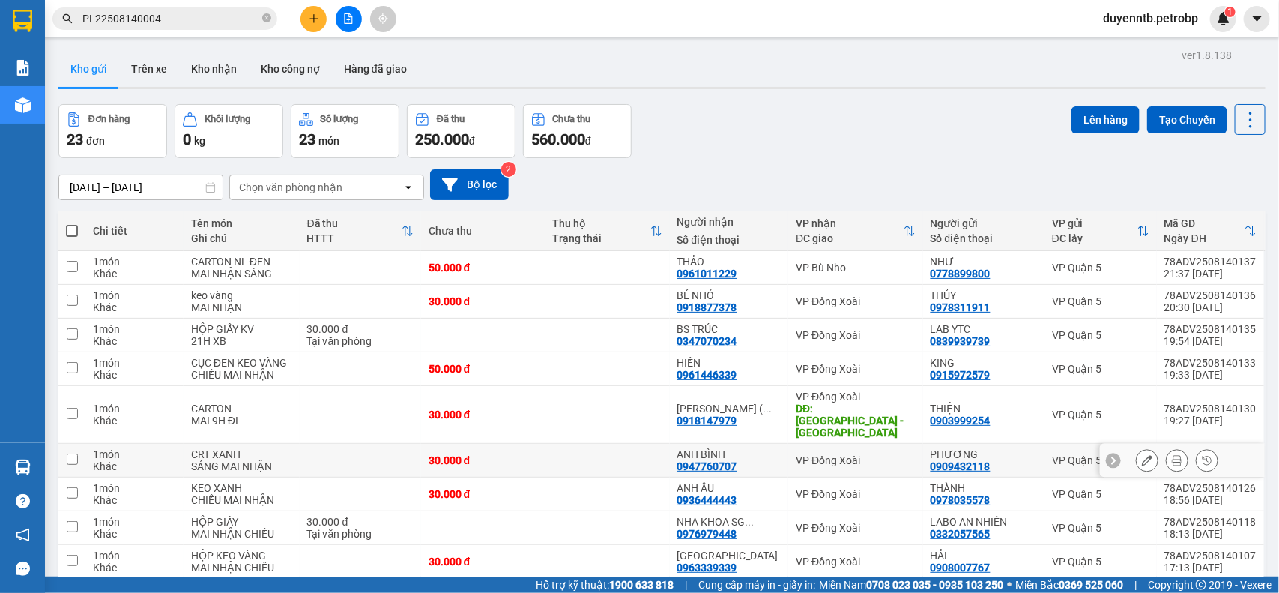
click at [101, 460] on div "Khác" at bounding box center [134, 466] width 83 height 12
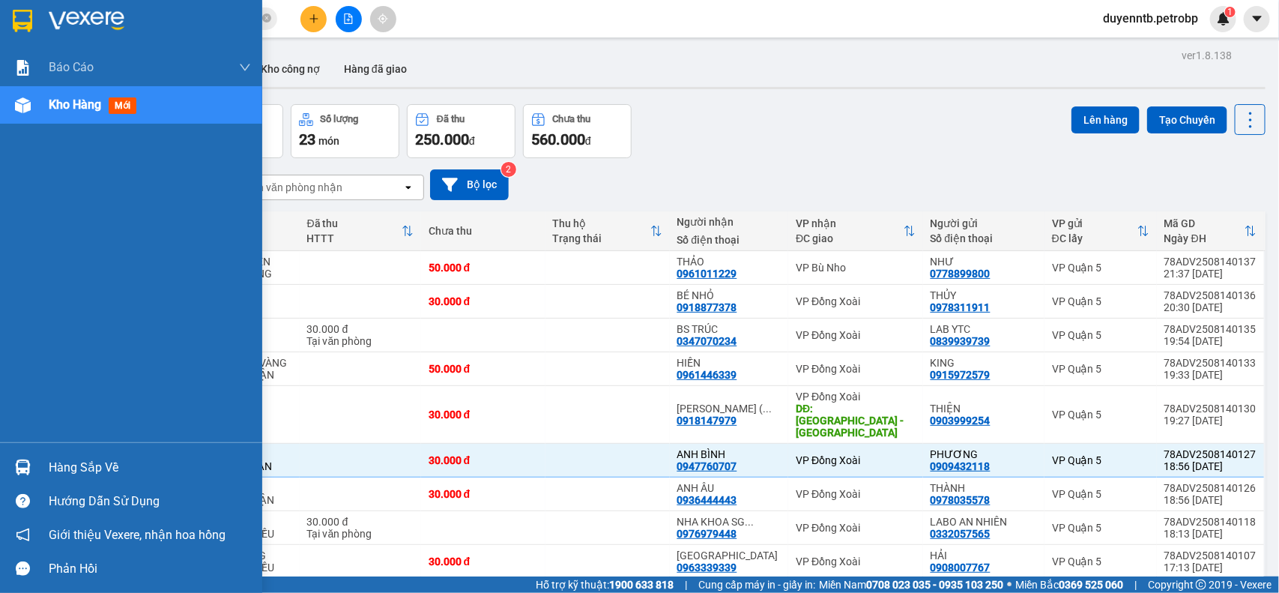
click at [90, 462] on div "Hàng sắp về" at bounding box center [150, 467] width 202 height 22
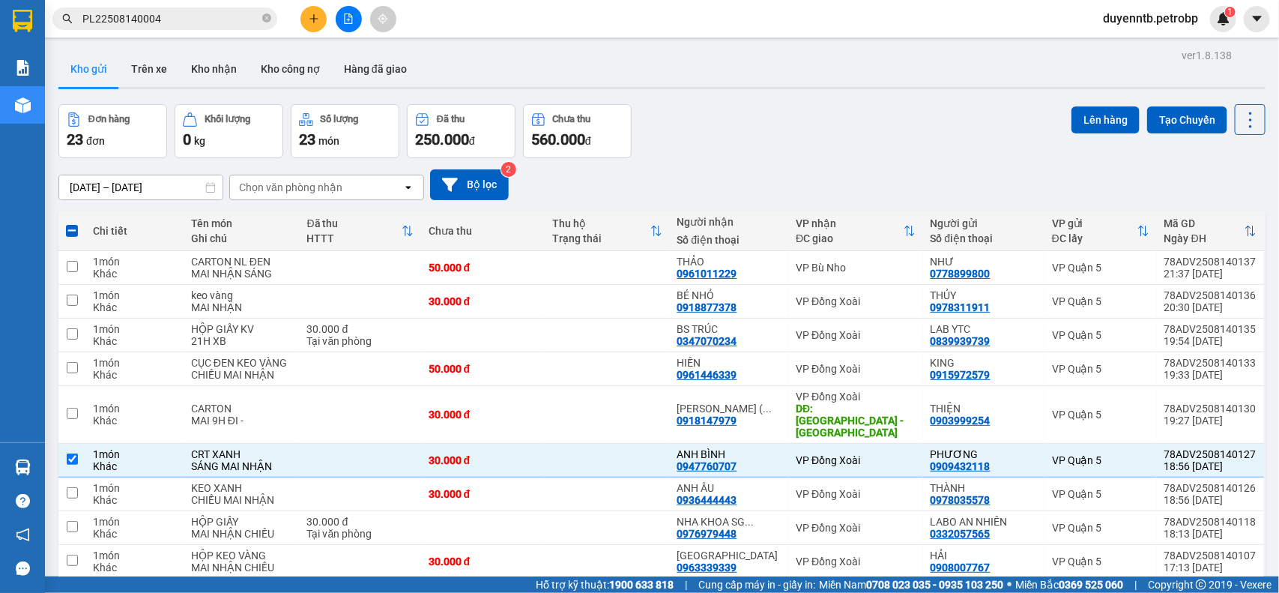
click at [851, 124] on section "Kết quả tìm kiếm ( 1 ) Bộ lọc Ngày tạo đơn gần nhất Mã ĐH Trạng thái Món hàng T…" at bounding box center [639, 296] width 1279 height 593
click at [160, 448] on div "1 món" at bounding box center [134, 454] width 83 height 12
checkbox input "false"
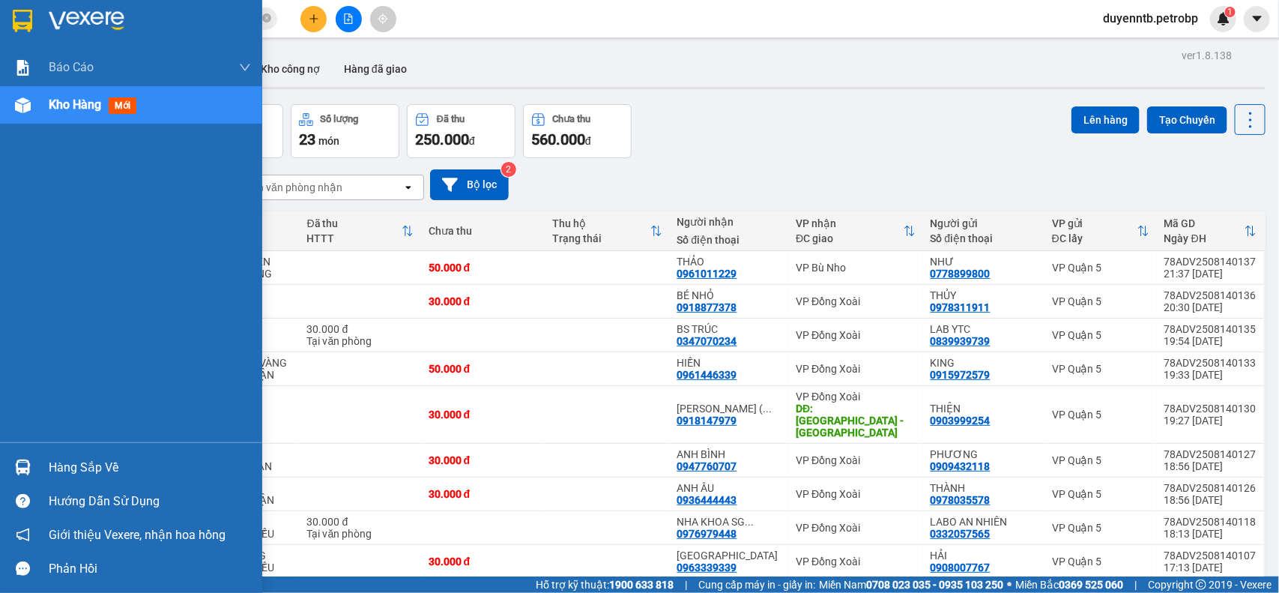
click at [100, 464] on div "Hàng sắp về" at bounding box center [150, 467] width 202 height 22
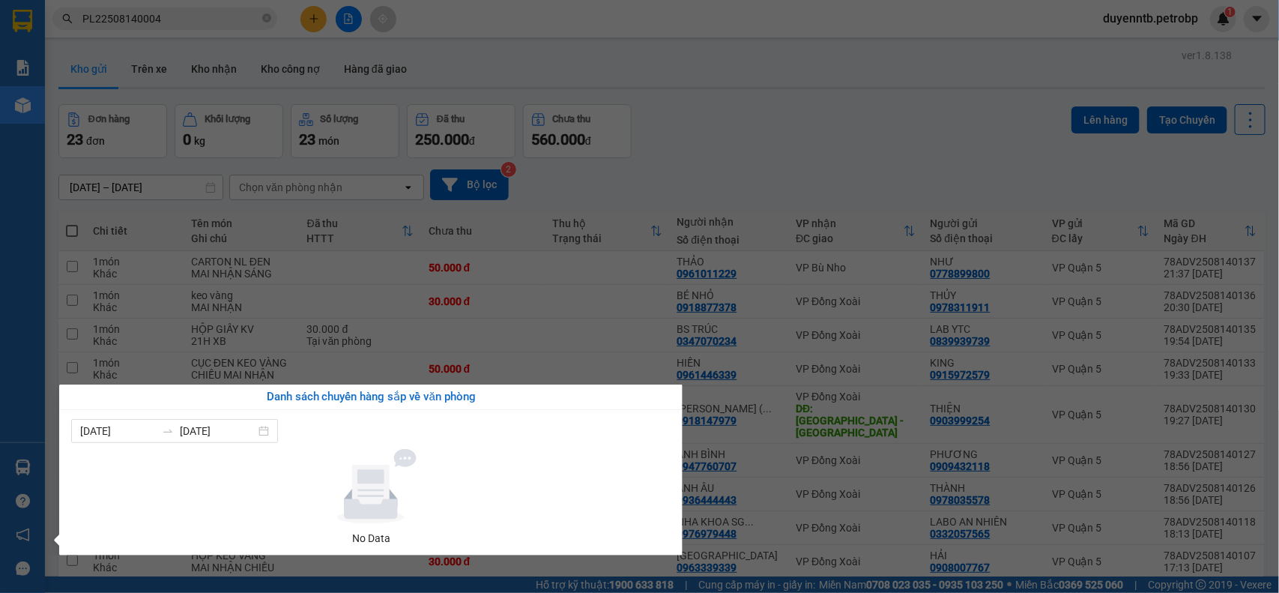
click at [744, 76] on section "Kết quả tìm kiếm ( 1 ) Bộ lọc Ngày tạo đơn gần nhất Mã ĐH Trạng thái Món hàng T…" at bounding box center [639, 296] width 1279 height 593
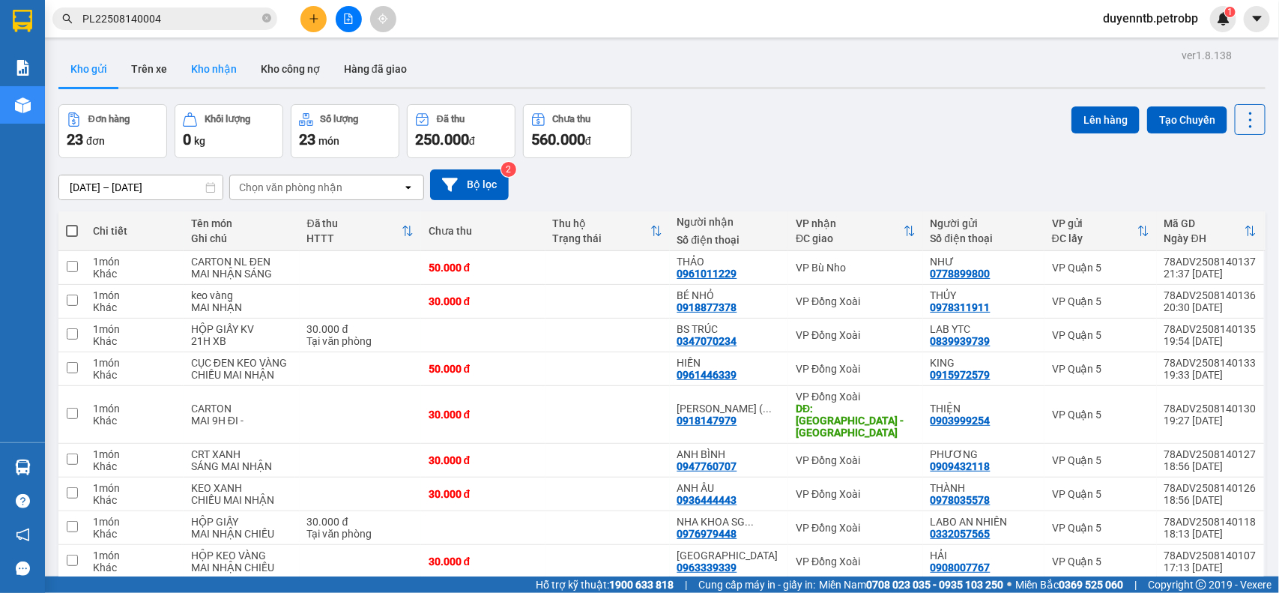
click at [222, 72] on button "Kho nhận" at bounding box center [214, 69] width 70 height 36
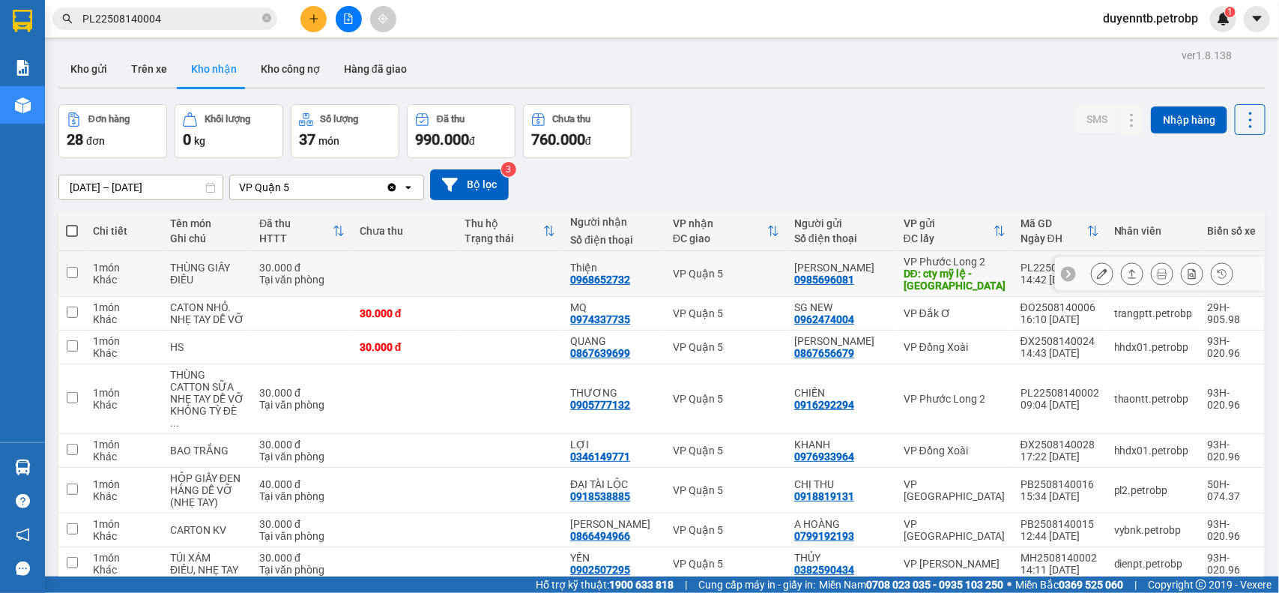
click at [322, 273] on div "Tại văn phòng" at bounding box center [301, 279] width 85 height 12
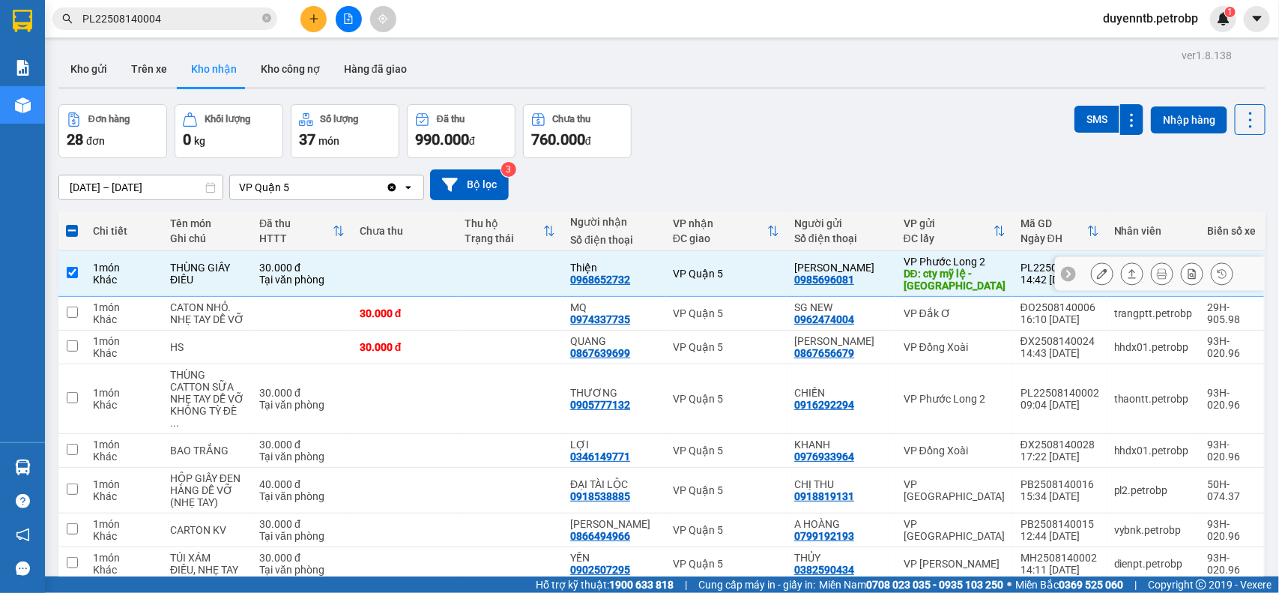
click at [170, 278] on td "THÙNG GIẤY ĐIỀU" at bounding box center [207, 274] width 89 height 46
checkbox input "false"
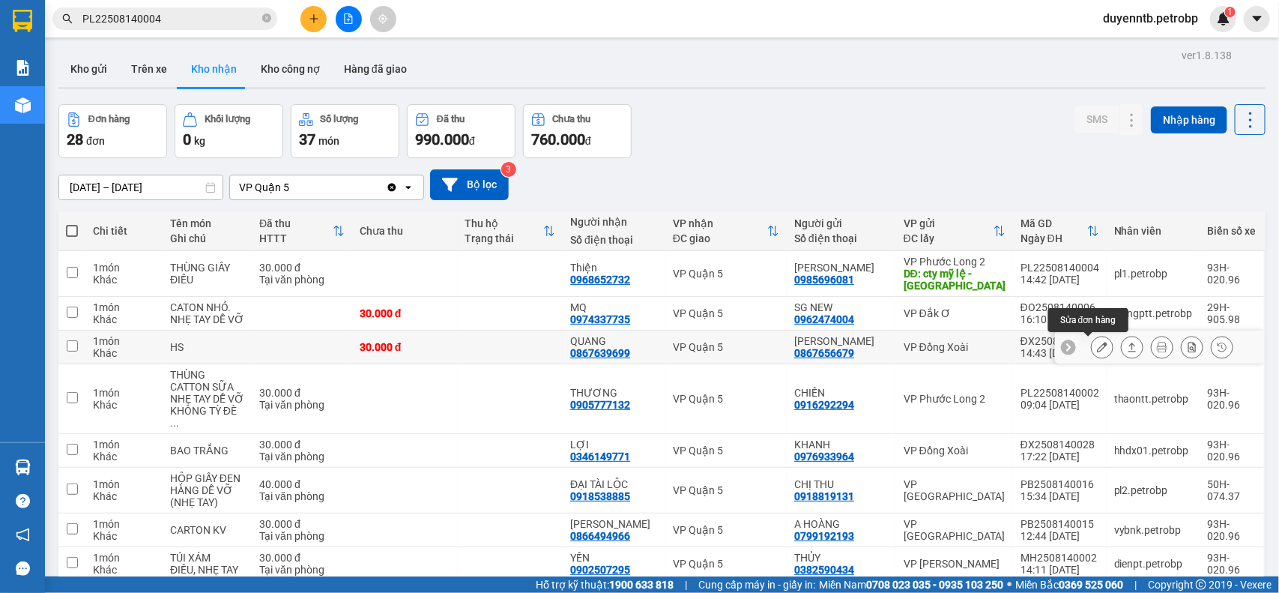
click at [1094, 345] on button at bounding box center [1101, 347] width 21 height 26
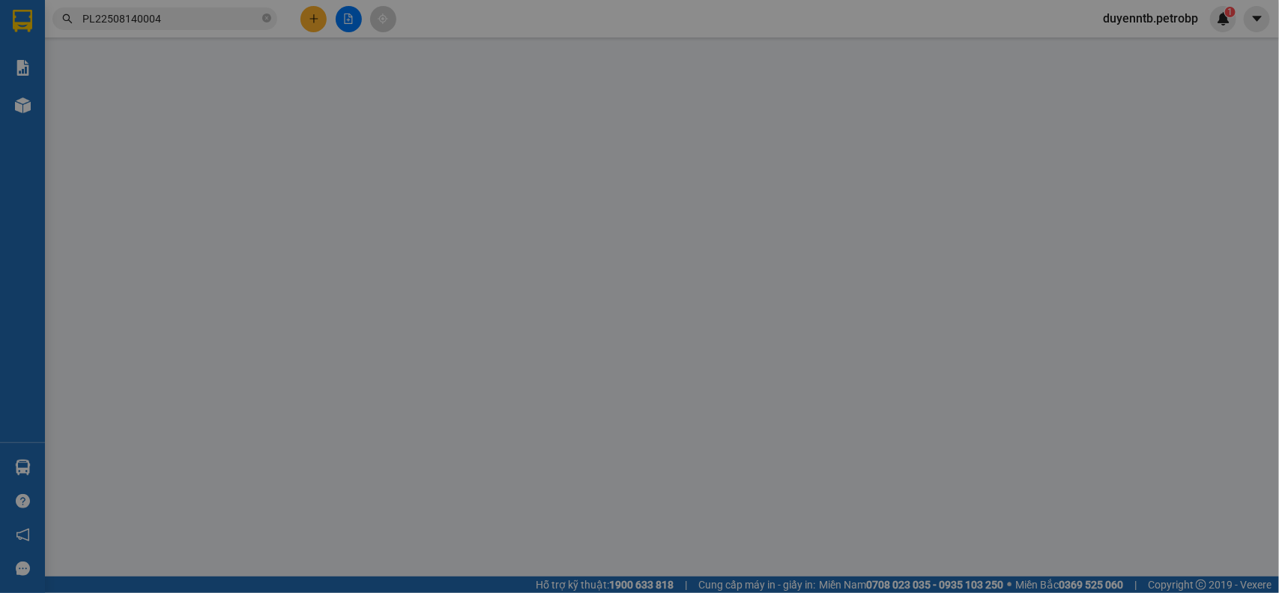
type input "0867656679"
type input "[PERSON_NAME]"
type input "0867639699"
type input "QUANG"
type input "30.000"
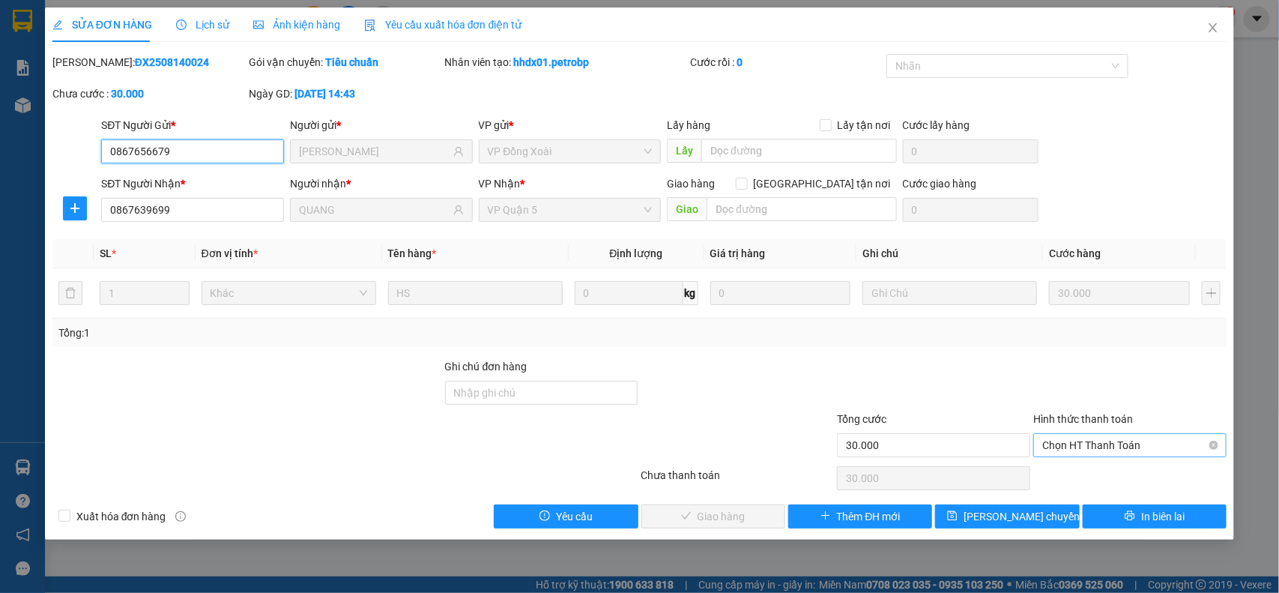
click at [1122, 443] on span "Chọn HT Thanh Toán" at bounding box center [1129, 445] width 175 height 22
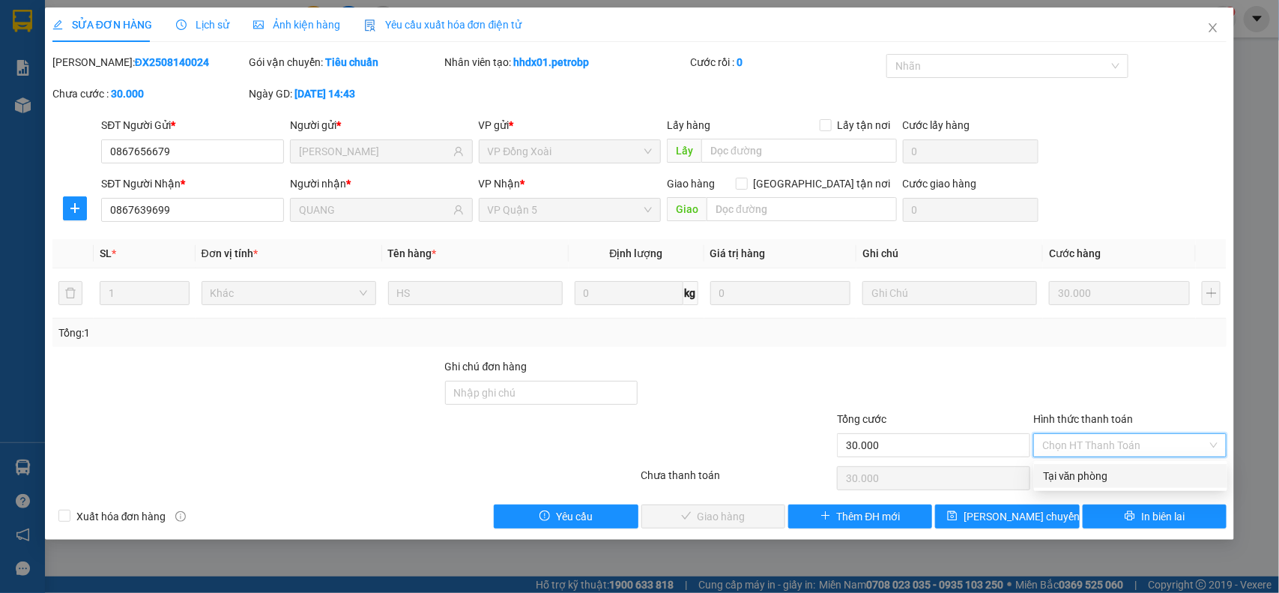
click at [1112, 474] on div "Tại văn phòng" at bounding box center [1130, 475] width 175 height 16
type input "0"
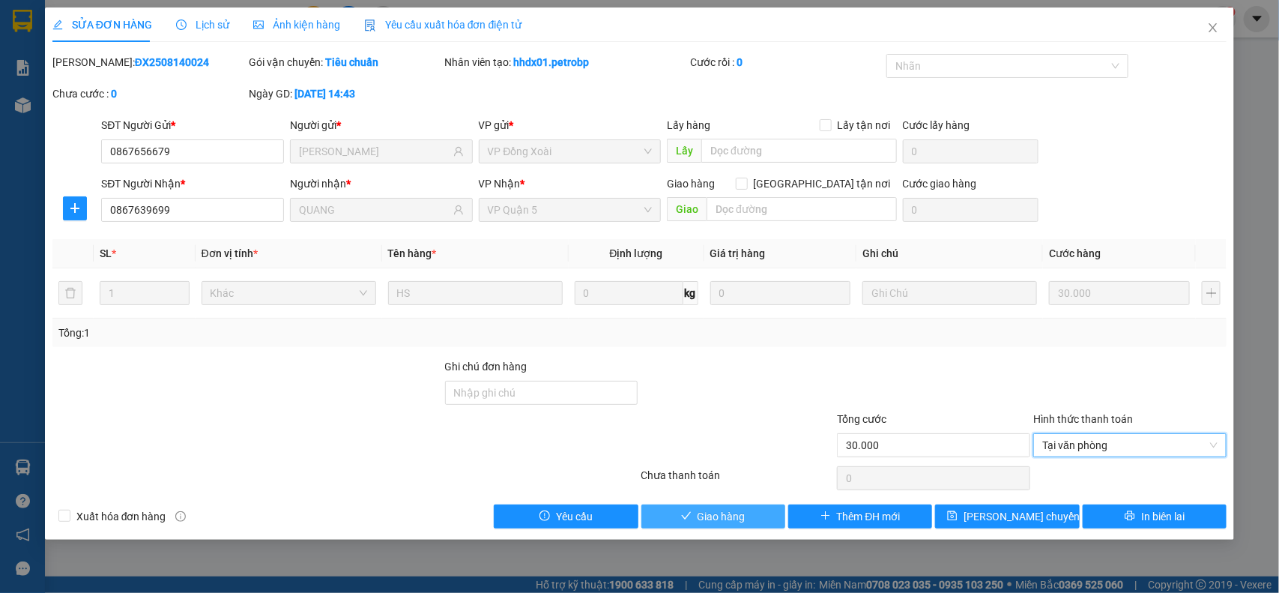
click at [717, 517] on span "Giao hàng" at bounding box center [721, 516] width 48 height 16
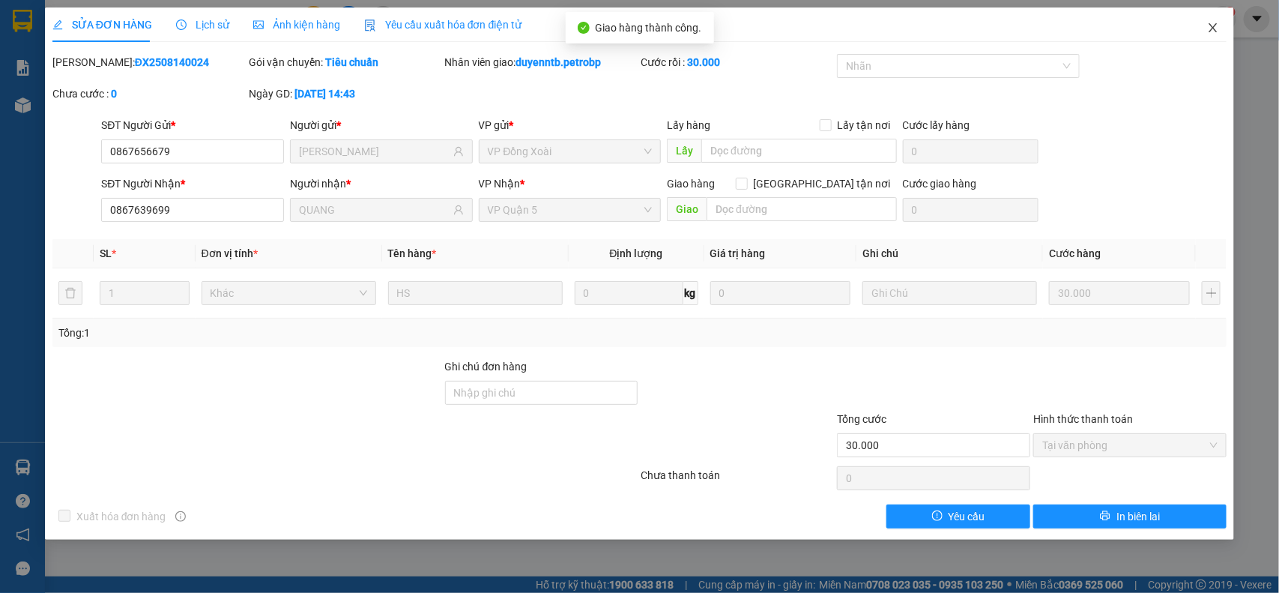
click at [1221, 31] on span "Close" at bounding box center [1213, 28] width 42 height 42
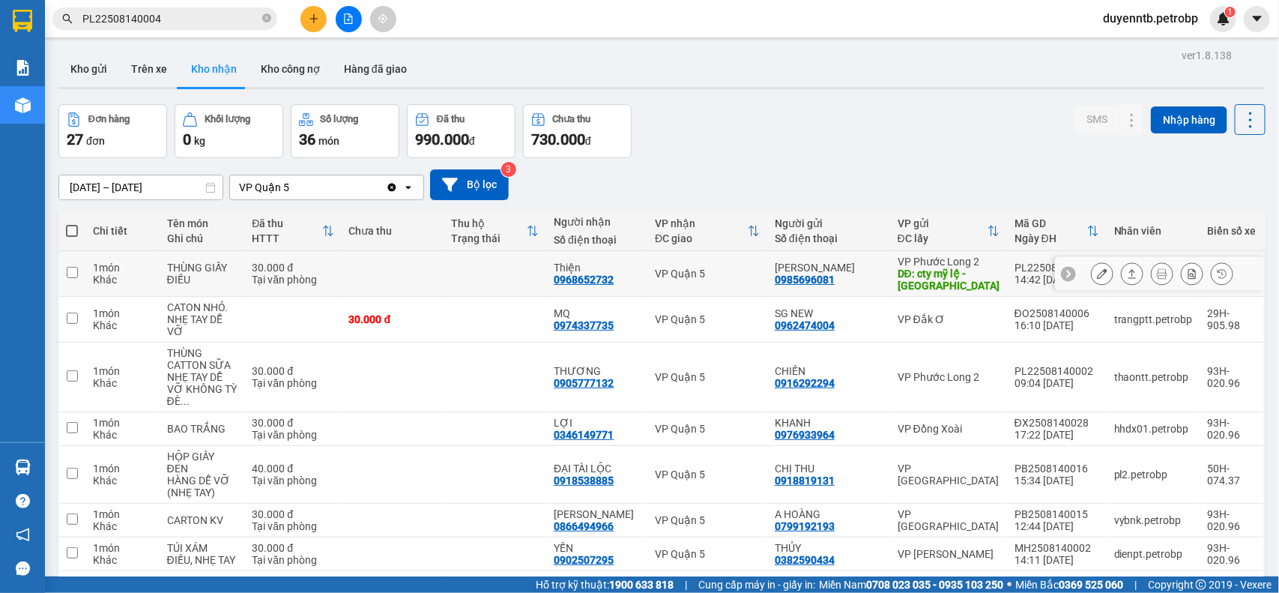
click at [278, 270] on div "30.000 đ" at bounding box center [293, 267] width 82 height 12
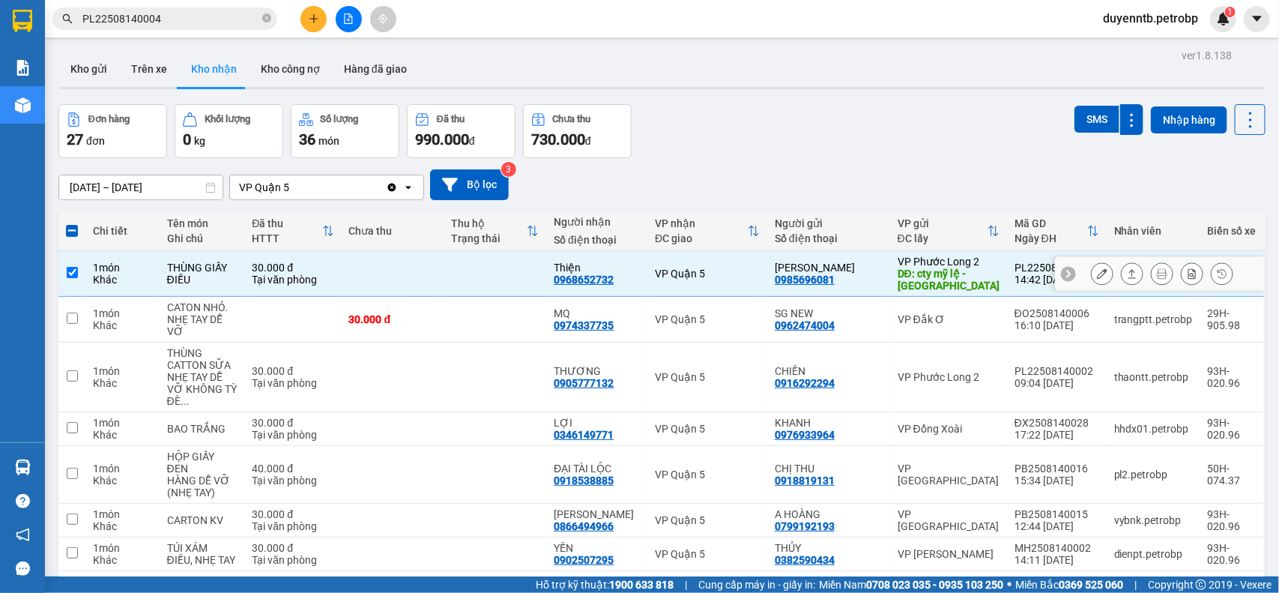
click at [462, 279] on td at bounding box center [494, 274] width 103 height 46
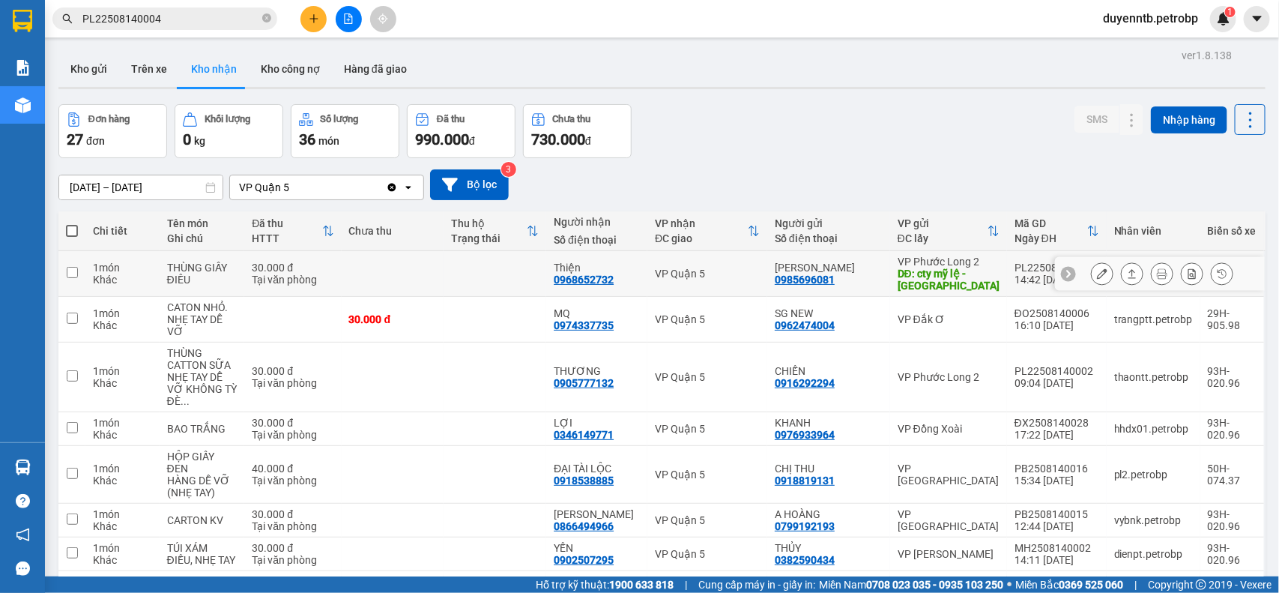
click at [333, 272] on div "30.000 đ" at bounding box center [293, 267] width 82 height 12
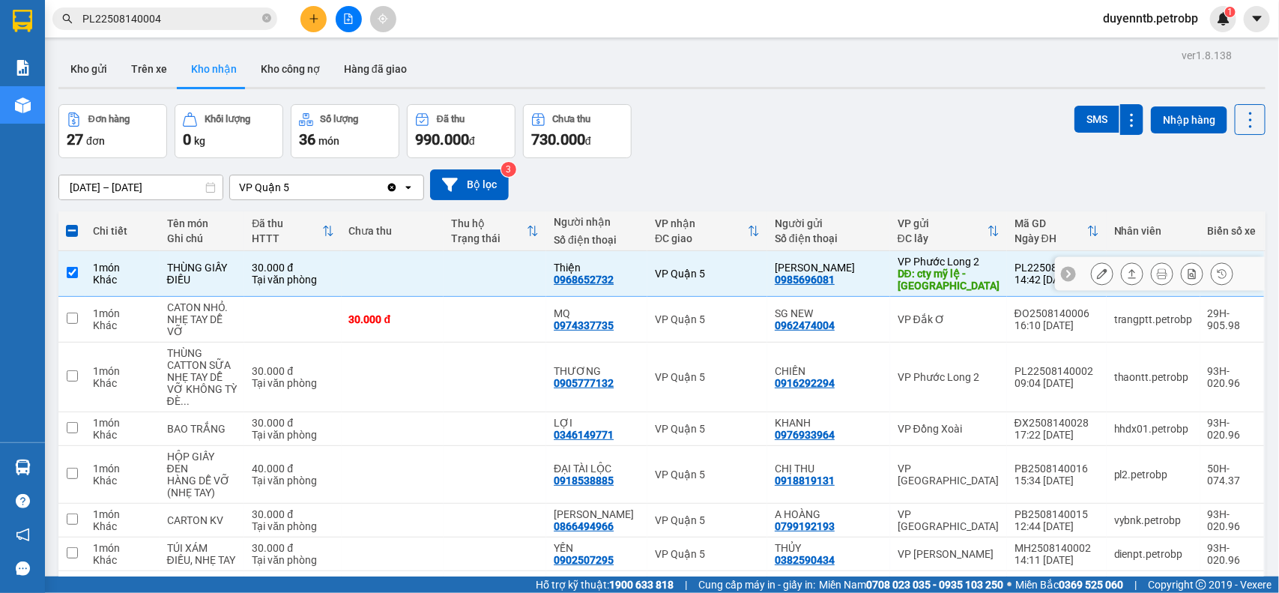
click at [631, 271] on div "Thiện" at bounding box center [597, 267] width 86 height 12
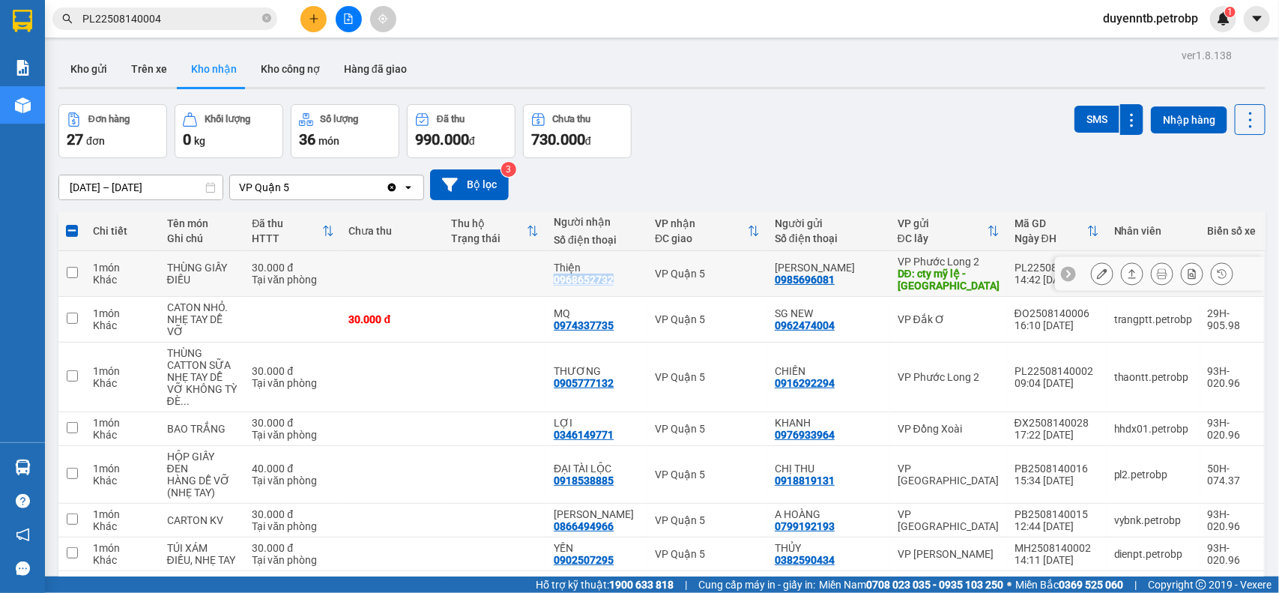
click at [614, 273] on div "0968652732" at bounding box center [584, 279] width 60 height 12
copy div "0968652732"
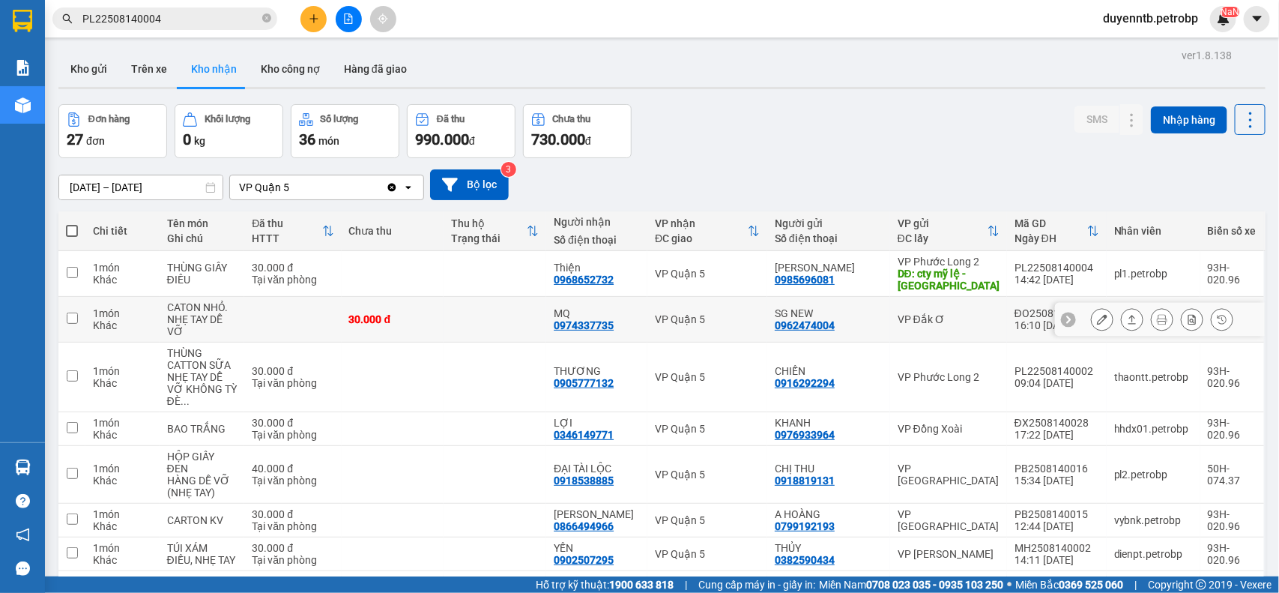
click at [614, 319] on div "0974337735" at bounding box center [584, 325] width 60 height 12
copy div "0974337735"
click at [169, 278] on td "THÙNG GIẤY ĐIỀU" at bounding box center [202, 274] width 85 height 46
checkbox input "true"
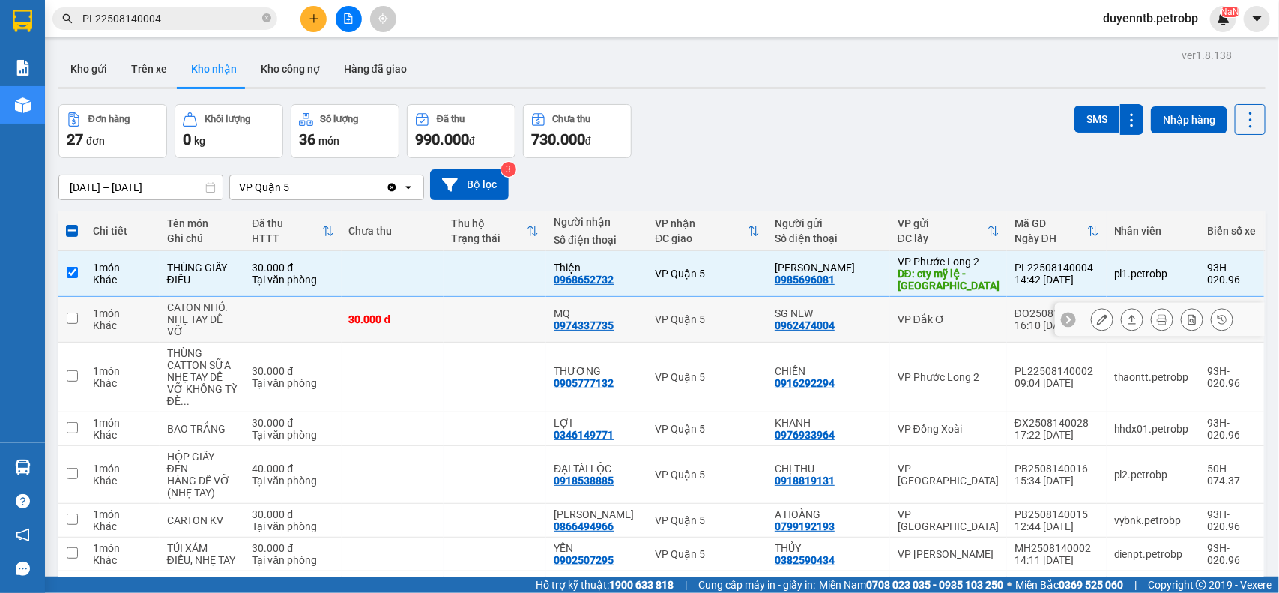
click at [167, 317] on td "CATON NHỎ. NHẸ TAY DỄ VỠ" at bounding box center [202, 320] width 85 height 46
checkbox input "true"
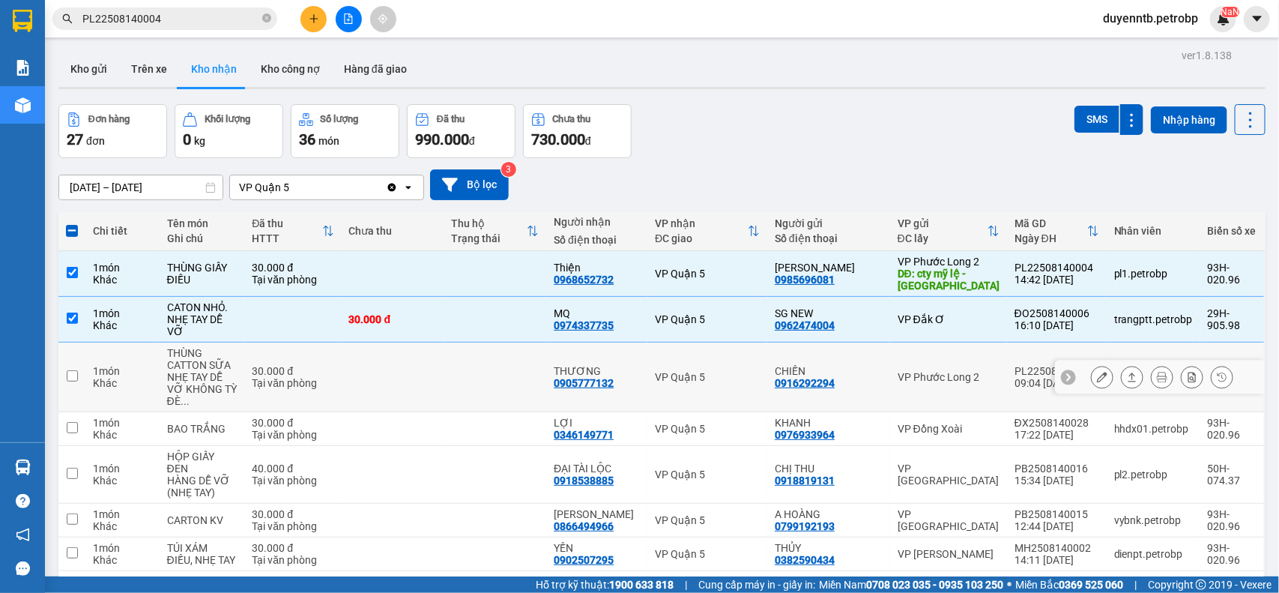
click at [193, 371] on div "NHẸ TAY DỄ VỠ KHÔNG TỲ ĐÈ ..." at bounding box center [202, 389] width 70 height 36
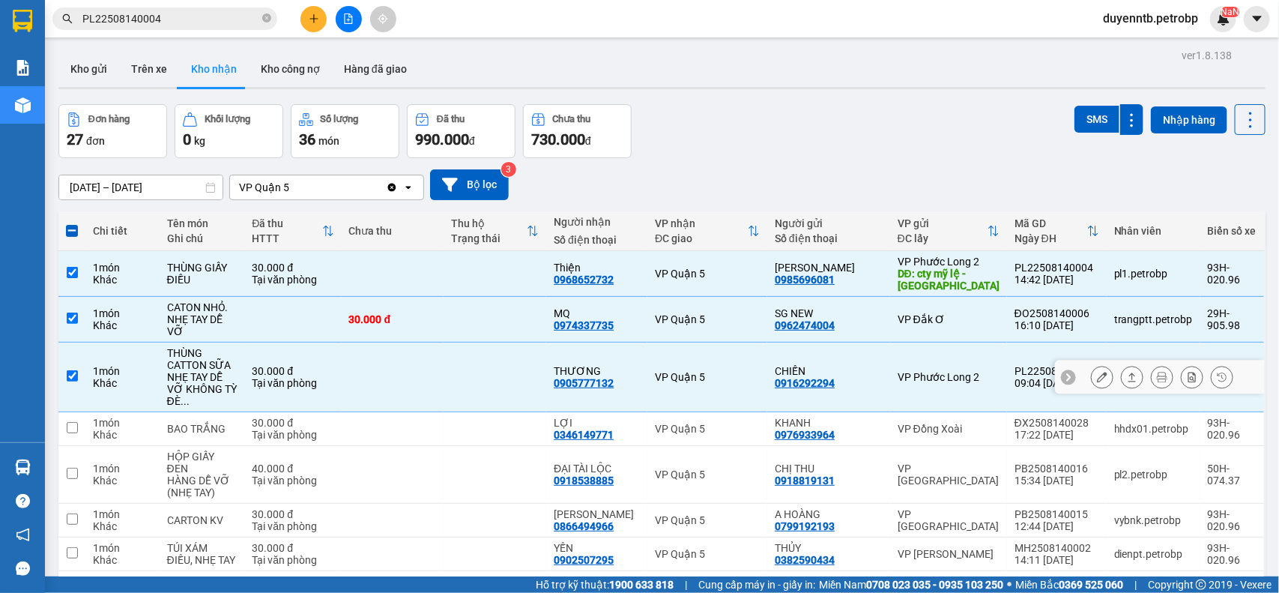
checkbox input "true"
click at [614, 377] on div "0905777132" at bounding box center [584, 383] width 60 height 12
copy div "0905777132"
click at [237, 423] on div "BAO TRẮNG" at bounding box center [202, 429] width 70 height 12
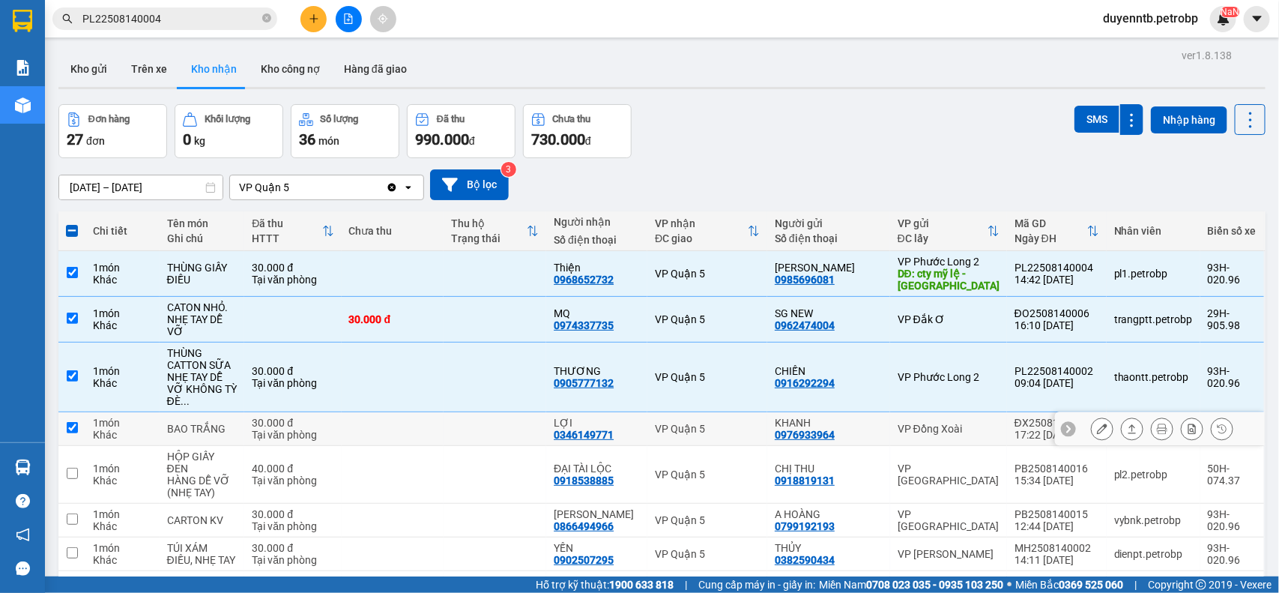
checkbox input "true"
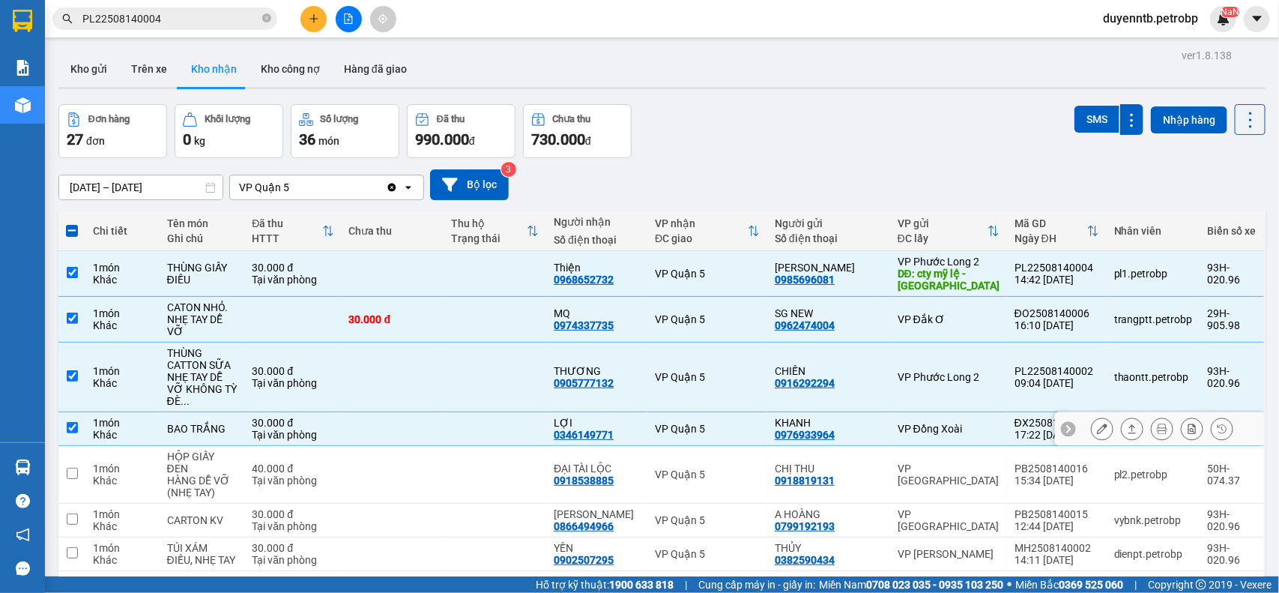
click at [604, 429] on div "0346149771" at bounding box center [584, 435] width 60 height 12
copy div "0346149771"
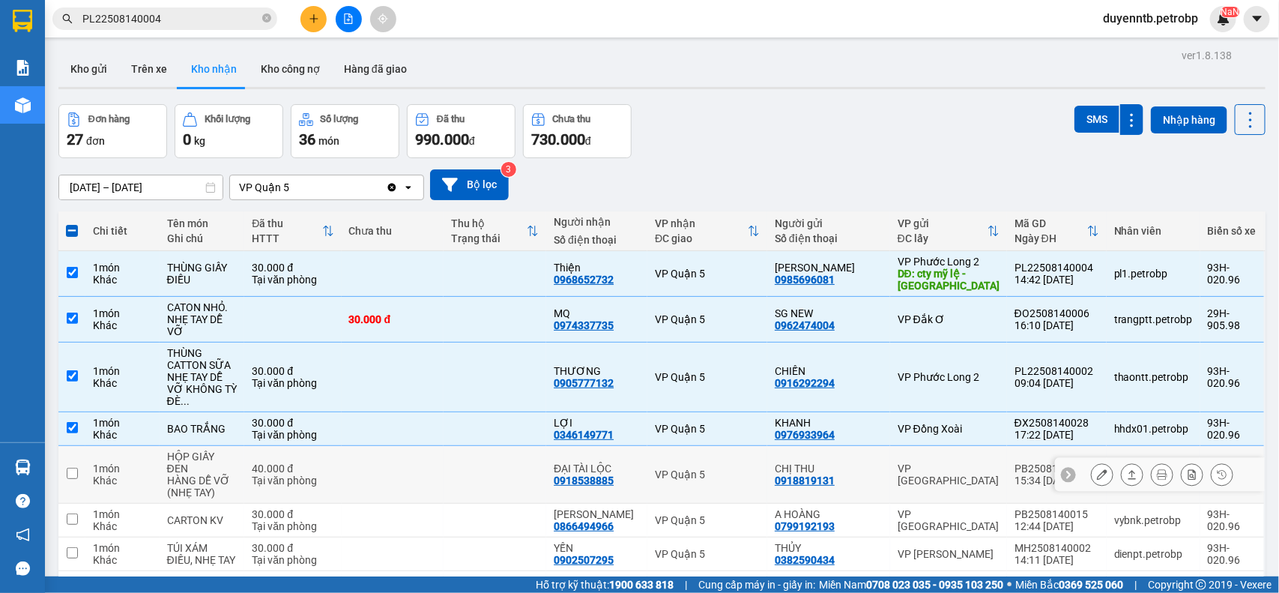
click at [301, 474] on div "Tại văn phòng" at bounding box center [293, 480] width 82 height 12
checkbox input "true"
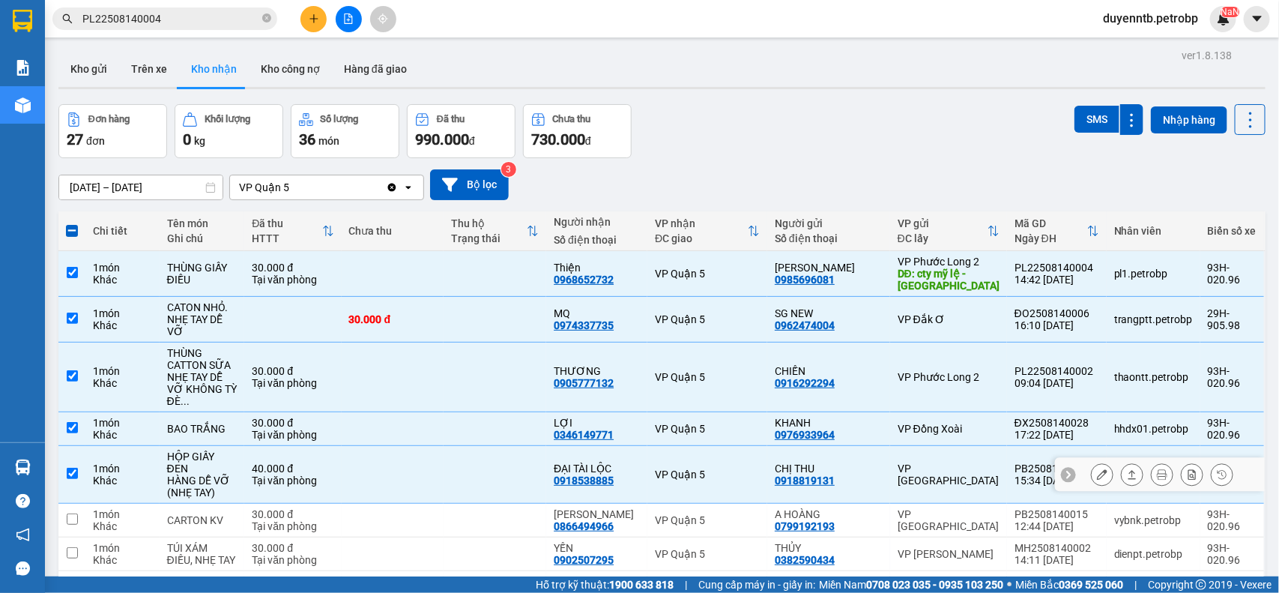
click at [614, 474] on div "0918538885" at bounding box center [584, 480] width 60 height 12
copy div "0918538885"
click at [208, 514] on div "CARTON KV" at bounding box center [202, 520] width 70 height 12
checkbox input "true"
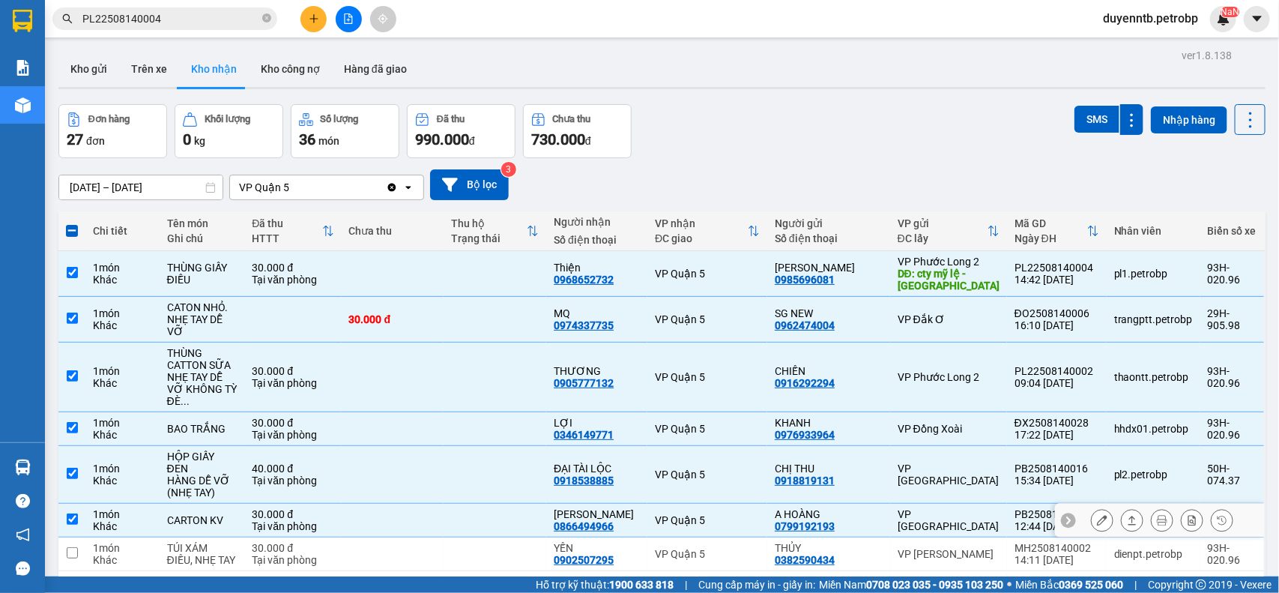
click at [614, 520] on div "0866494966" at bounding box center [584, 526] width 60 height 12
copy div "0866494966"
click at [190, 542] on div "TÚI XÁM" at bounding box center [202, 548] width 70 height 12
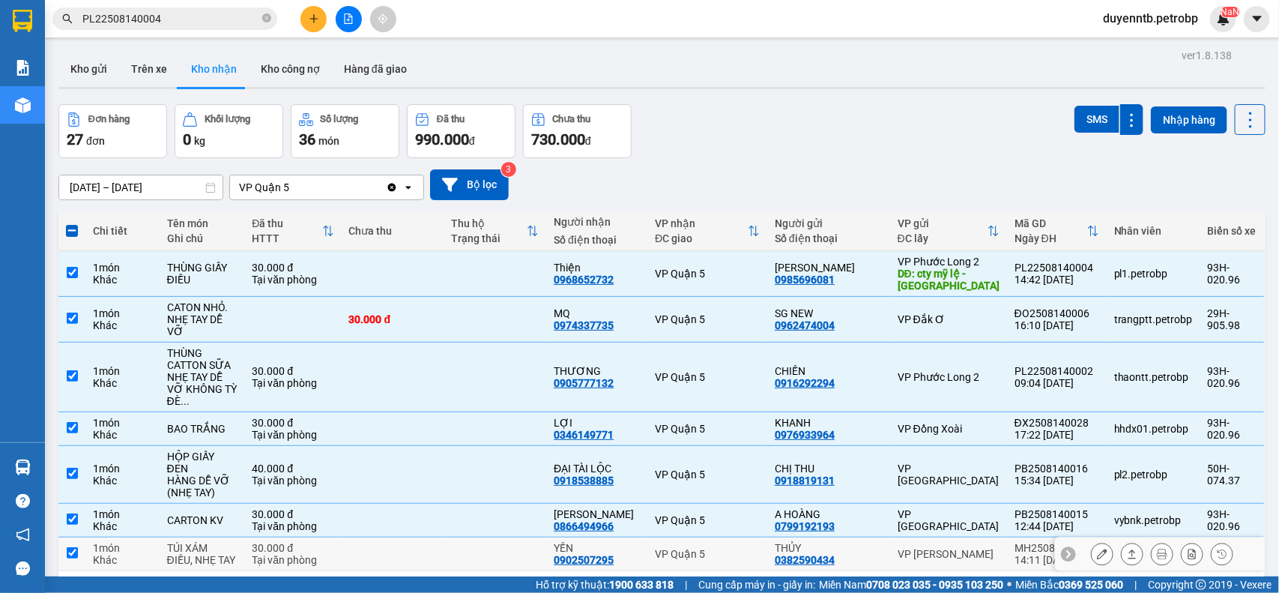
checkbox input "true"
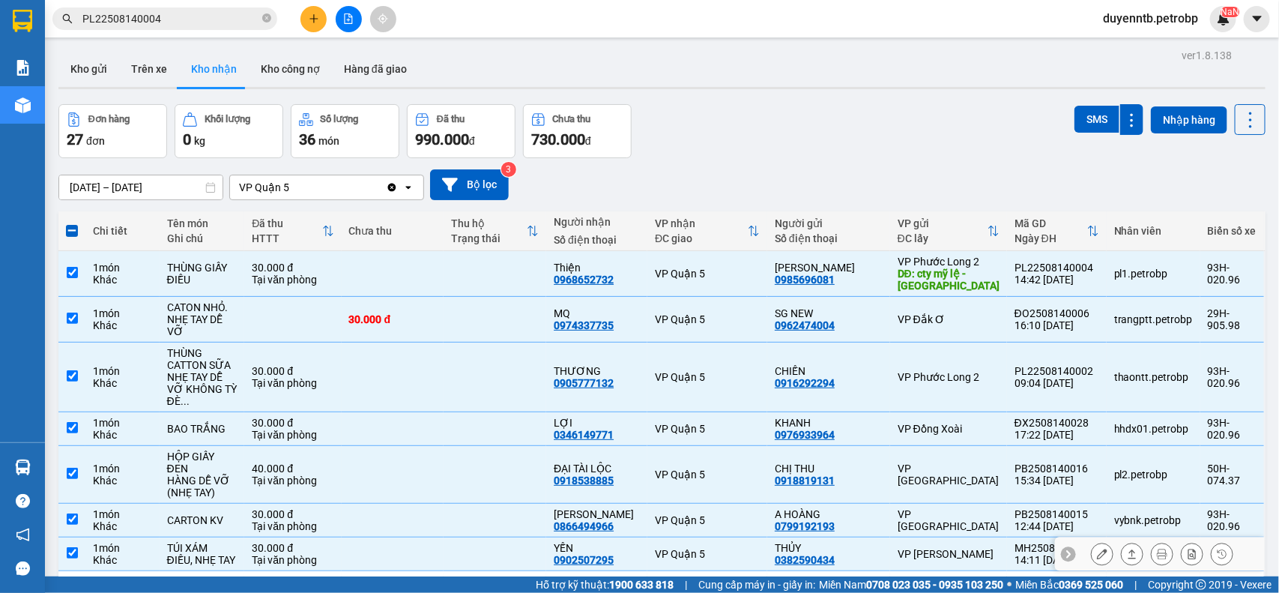
click at [602, 554] on div "0902507295" at bounding box center [584, 560] width 60 height 12
copy div "0902507295"
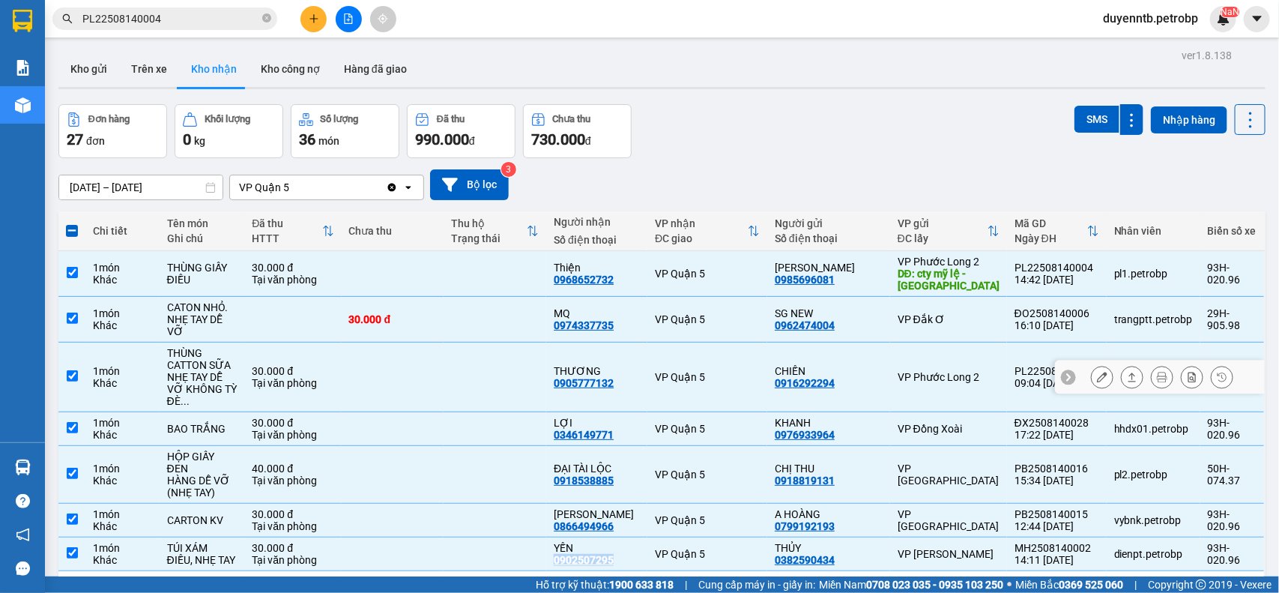
scroll to position [124, 0]
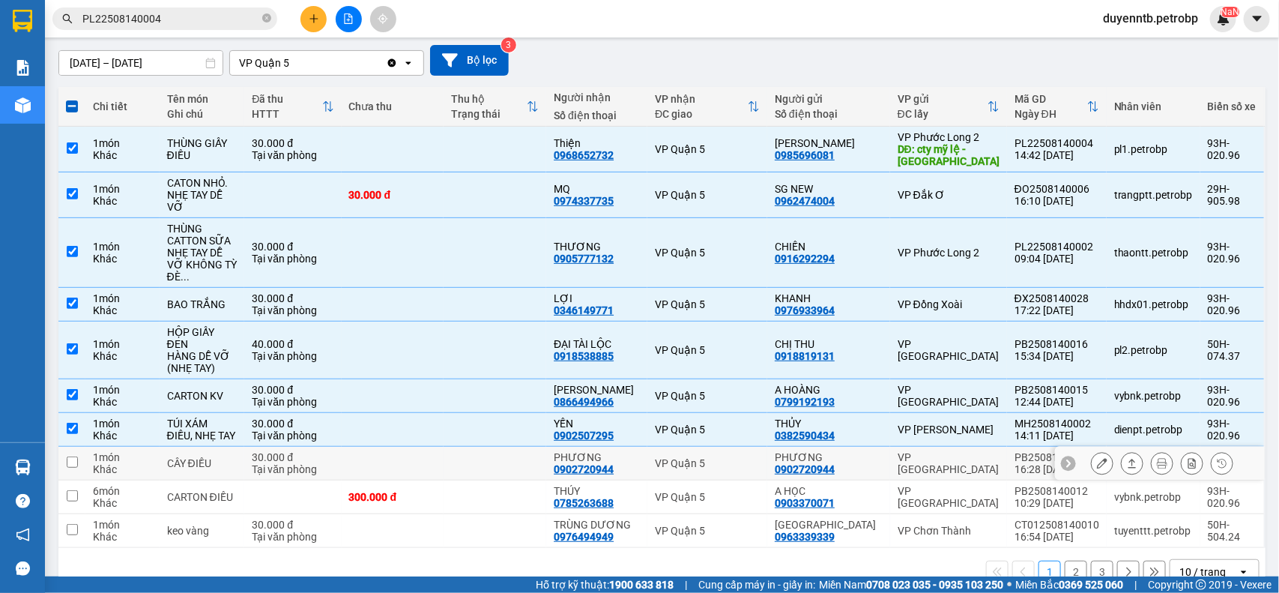
click at [541, 446] on td at bounding box center [494, 463] width 103 height 34
checkbox input "true"
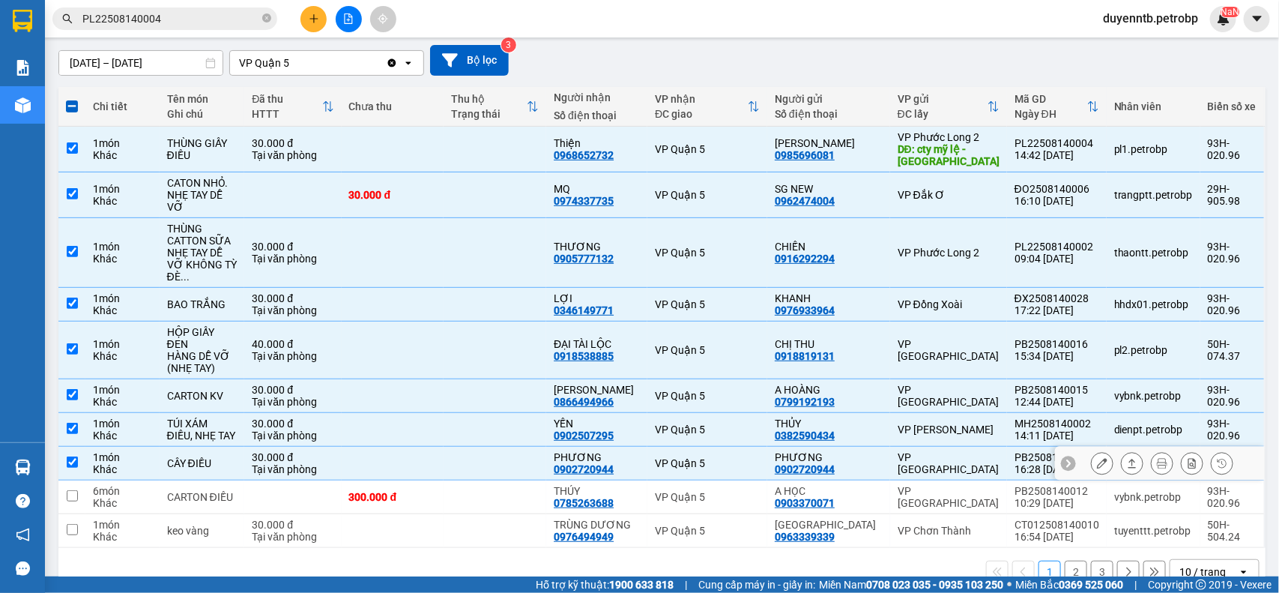
click at [614, 463] on div "0902720944" at bounding box center [584, 469] width 60 height 12
copy div "0902720944"
click at [307, 480] on td at bounding box center [292, 497] width 97 height 34
checkbox input "true"
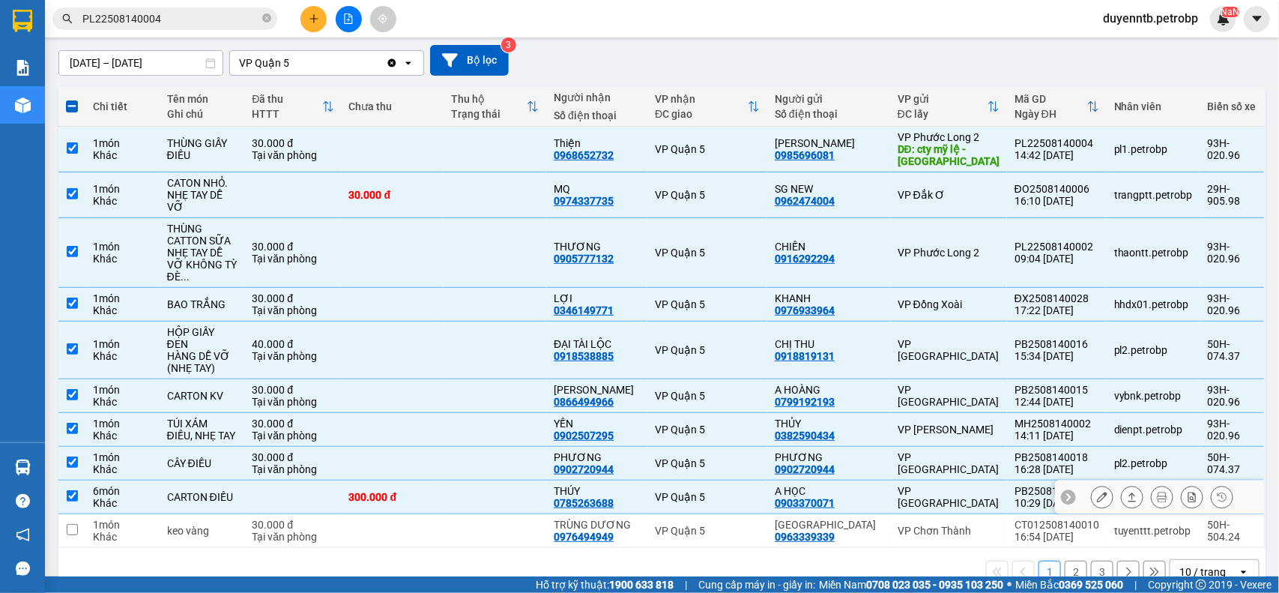
click at [611, 497] on div "0785263688" at bounding box center [584, 503] width 60 height 12
copy div "0785263688"
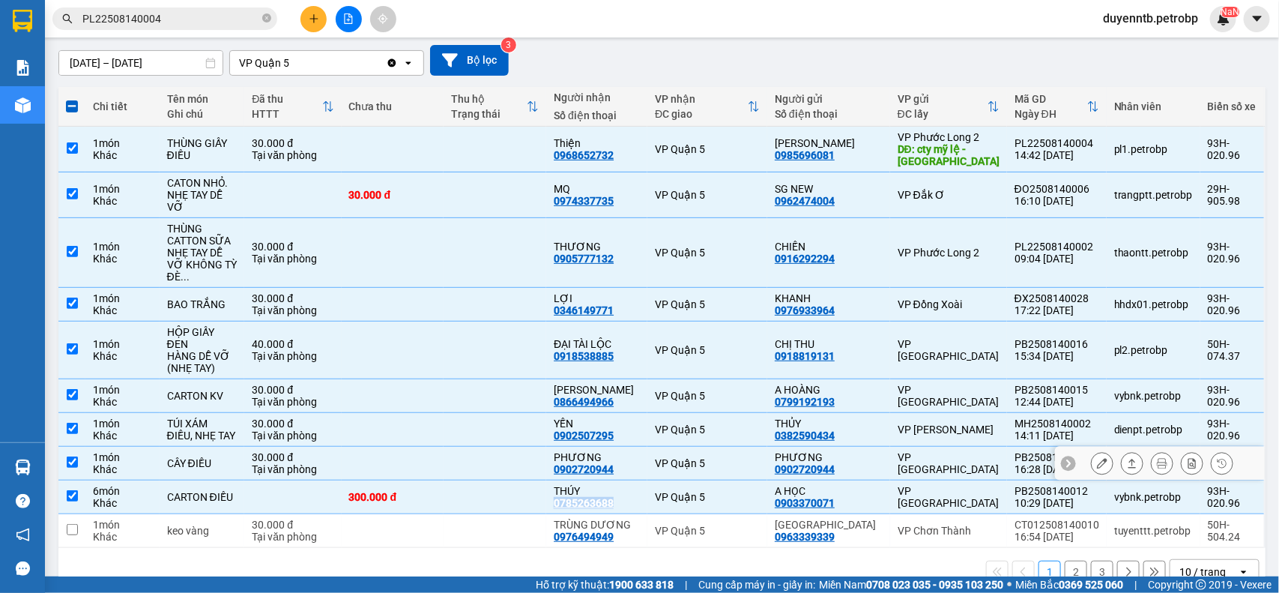
scroll to position [0, 0]
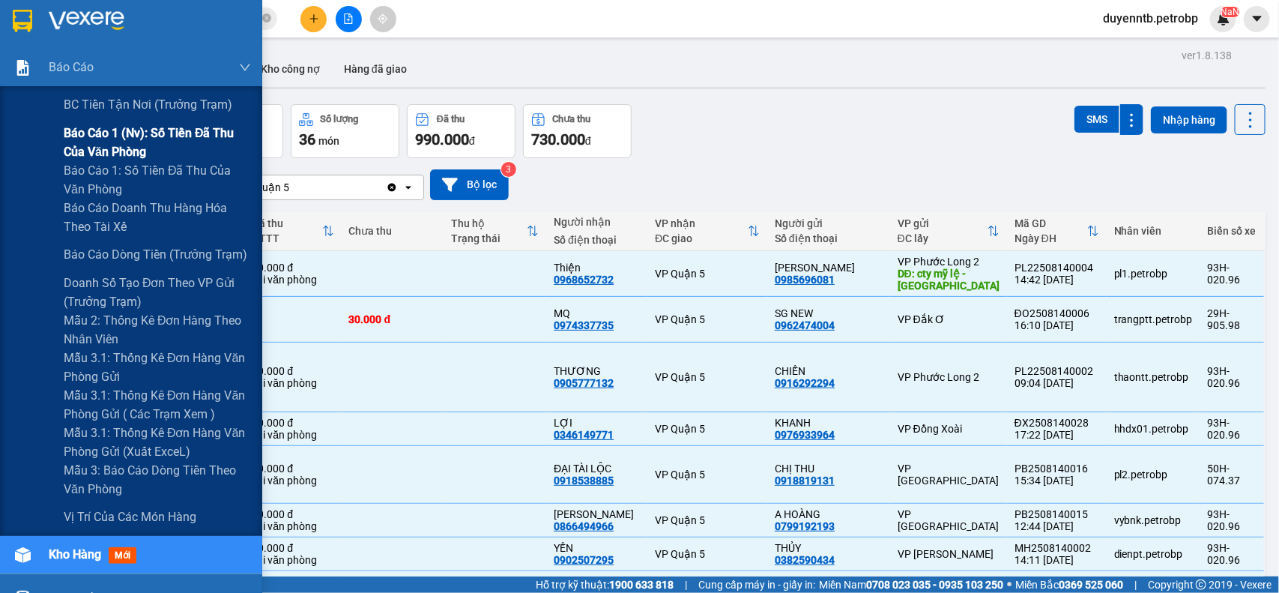
click at [109, 145] on span "Báo cáo 1 (nv): Số tiền đã thu của văn phòng" at bounding box center [157, 142] width 187 height 37
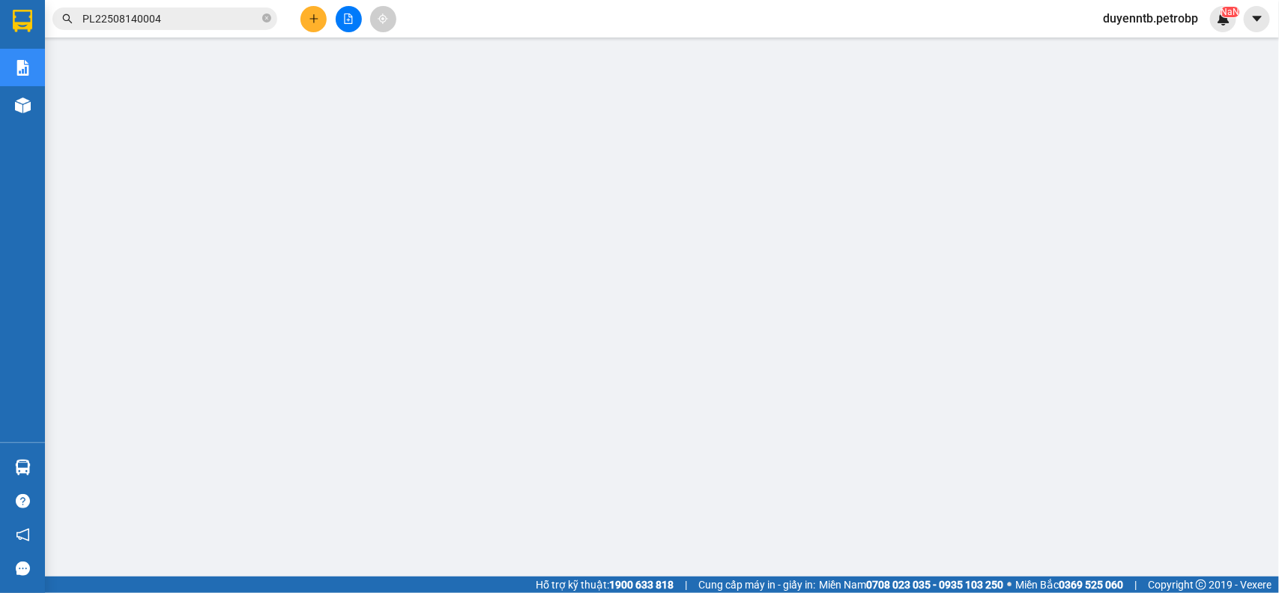
click at [316, 20] on icon "plus" at bounding box center [314, 18] width 10 height 10
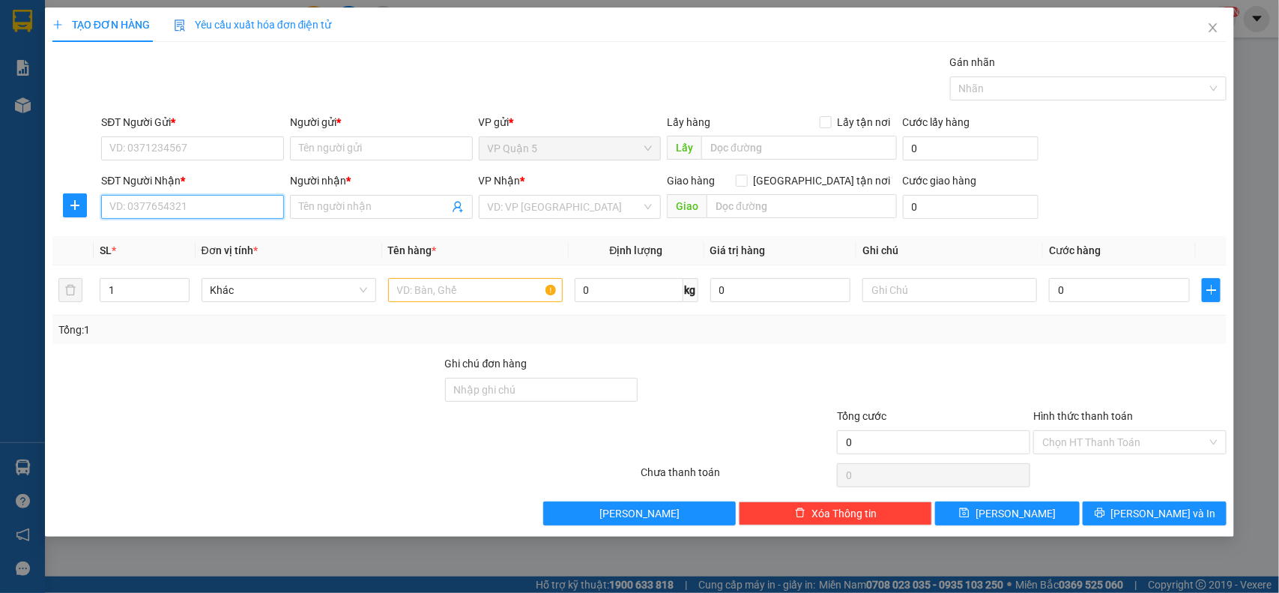
click at [225, 208] on input "SĐT Người Nhận *" at bounding box center [192, 207] width 183 height 24
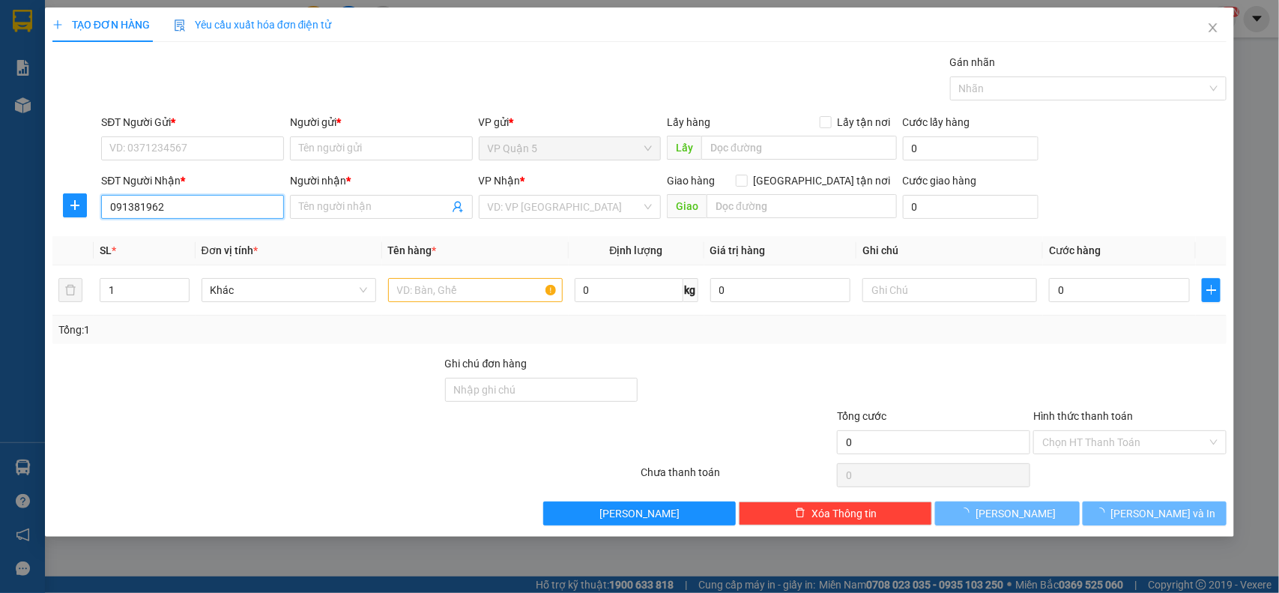
type input "0913819622"
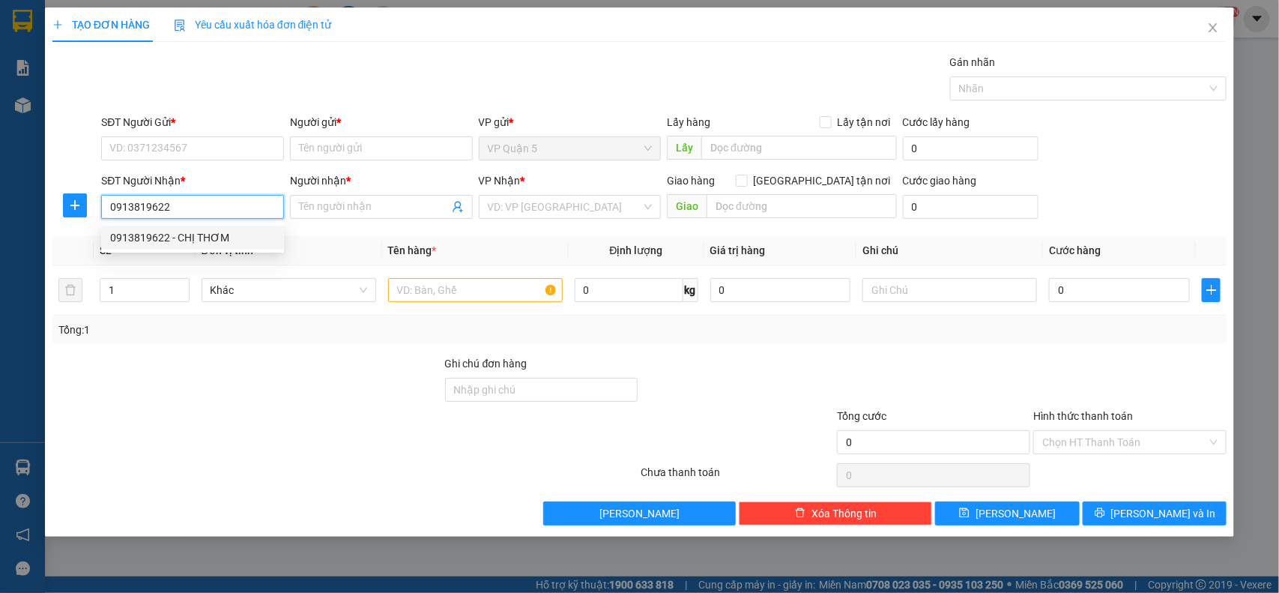
click at [240, 238] on div "0913819622 - CHỊ THƠM" at bounding box center [192, 237] width 165 height 16
type input "CHỊ THƠM"
type input "40.000"
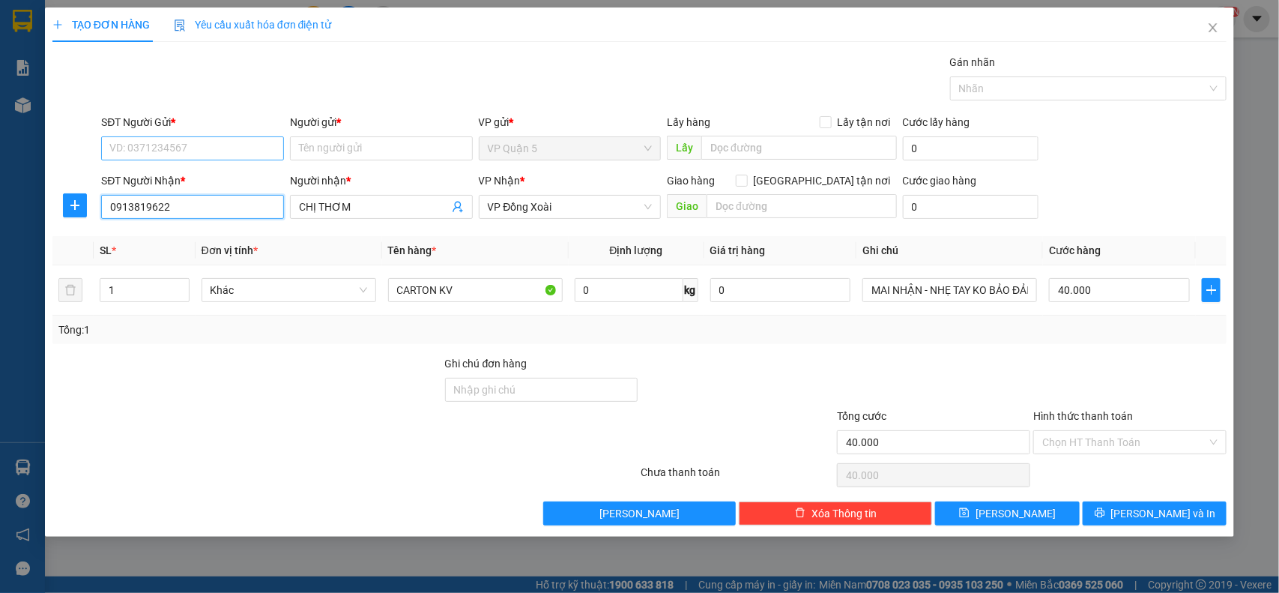
type input "0913819622"
click at [174, 150] on input "SĐT Người Gửi *" at bounding box center [192, 148] width 183 height 24
type input "0908802623"
click at [388, 144] on input "Người gửi *" at bounding box center [381, 148] width 183 height 24
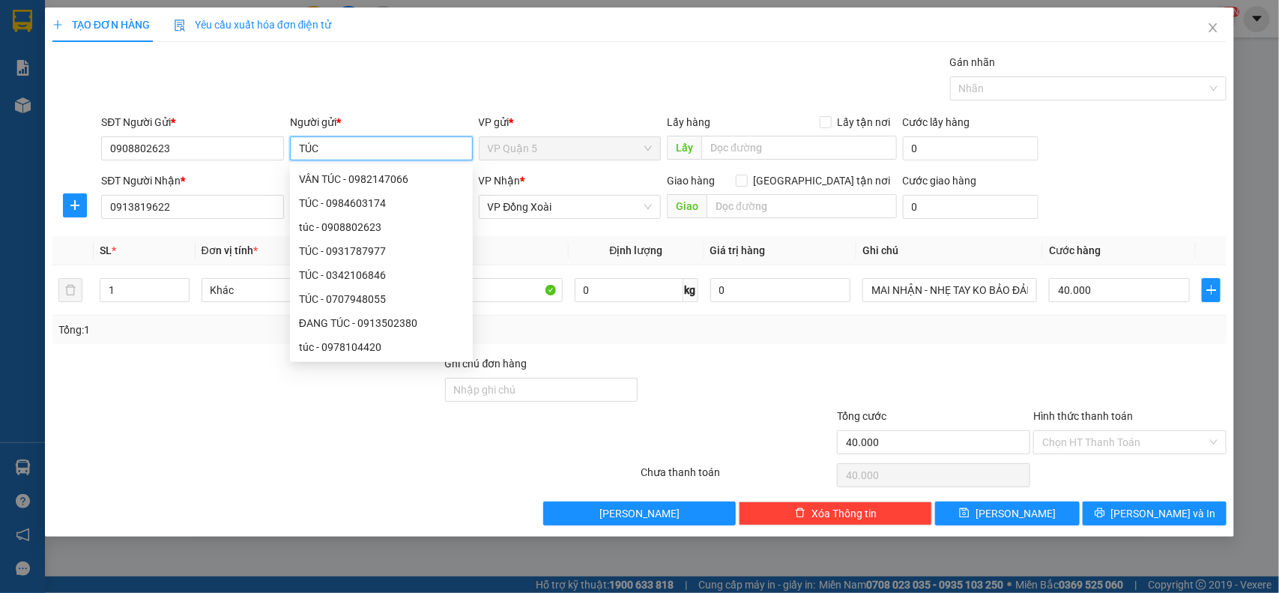
type input "TÚC"
click at [211, 420] on div at bounding box center [247, 434] width 393 height 52
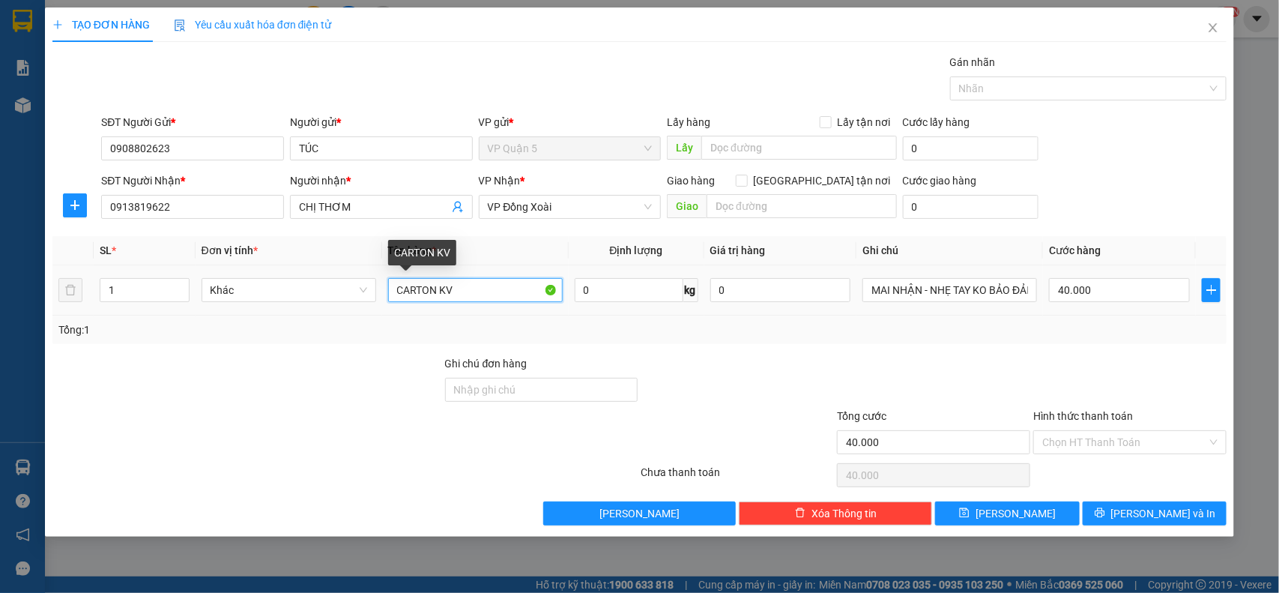
click at [437, 287] on input "CARTON KV" at bounding box center [475, 290] width 175 height 24
drag, startPoint x: 437, startPoint y: 287, endPoint x: 407, endPoint y: 273, distance: 32.9
click at [436, 286] on input "CARTON KV" at bounding box center [475, 290] width 175 height 24
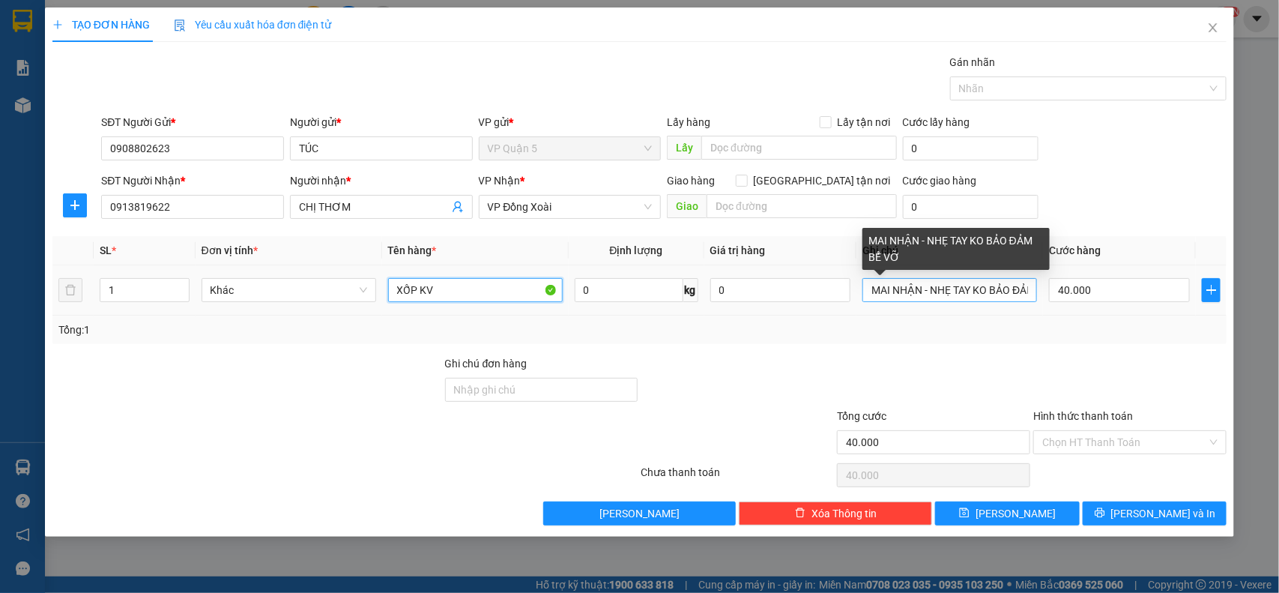
type input "XỐP KV"
click at [978, 297] on input "MAI NHẬN - NHẸ TAY KO BẢO ĐẢM BỂ VỠ" at bounding box center [949, 290] width 175 height 24
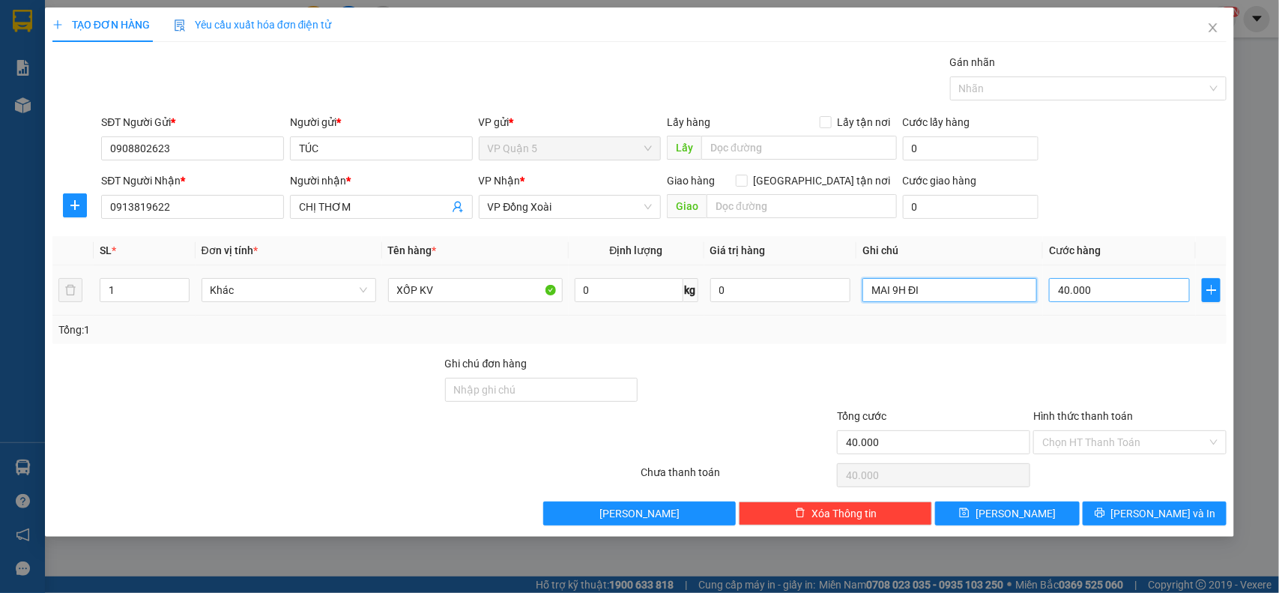
type input "MAI 9H ĐI"
click at [1109, 294] on input "40.000" at bounding box center [1119, 290] width 141 height 24
type input "5"
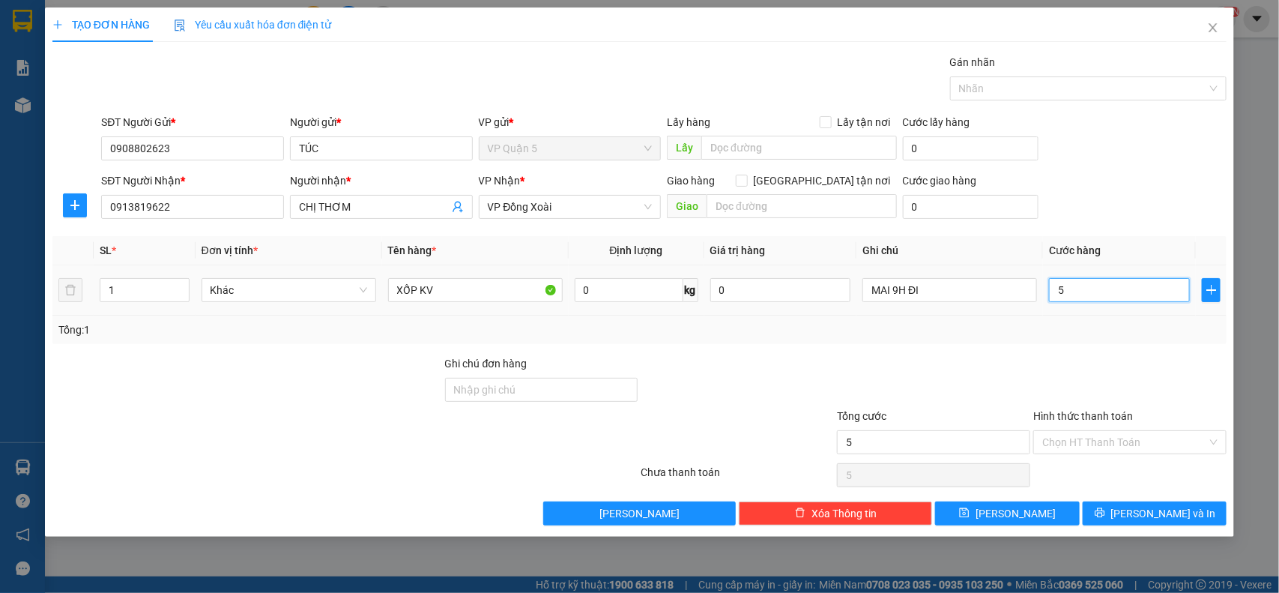
type input "50"
type input "500"
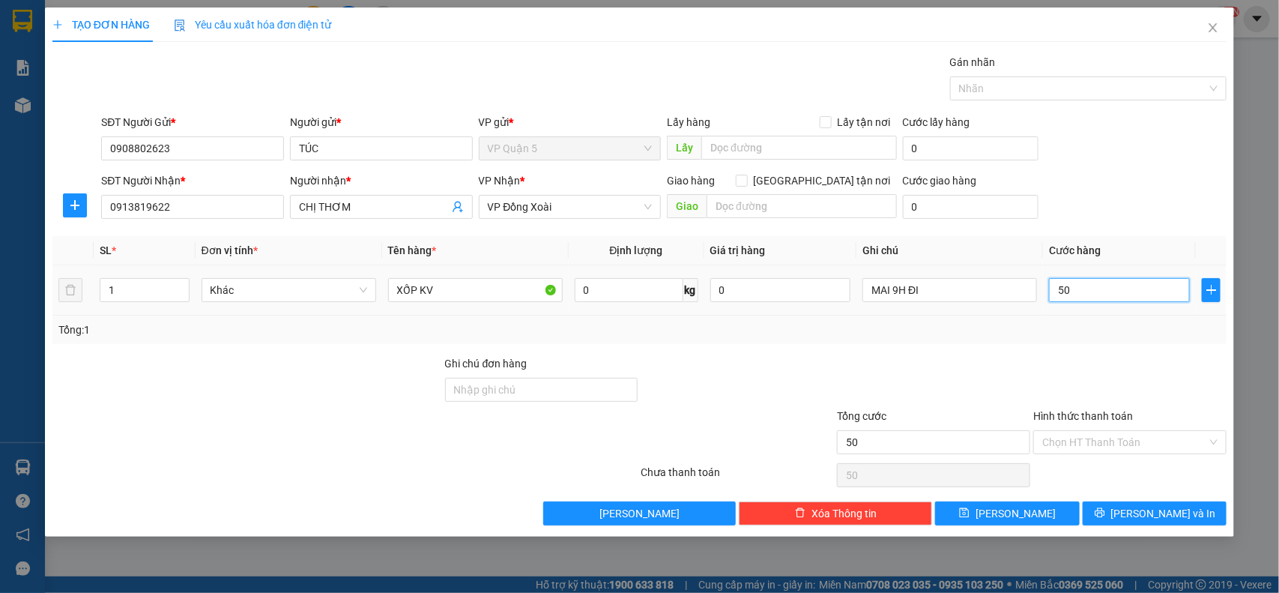
type input "500"
type input "5.000"
type input "50.000"
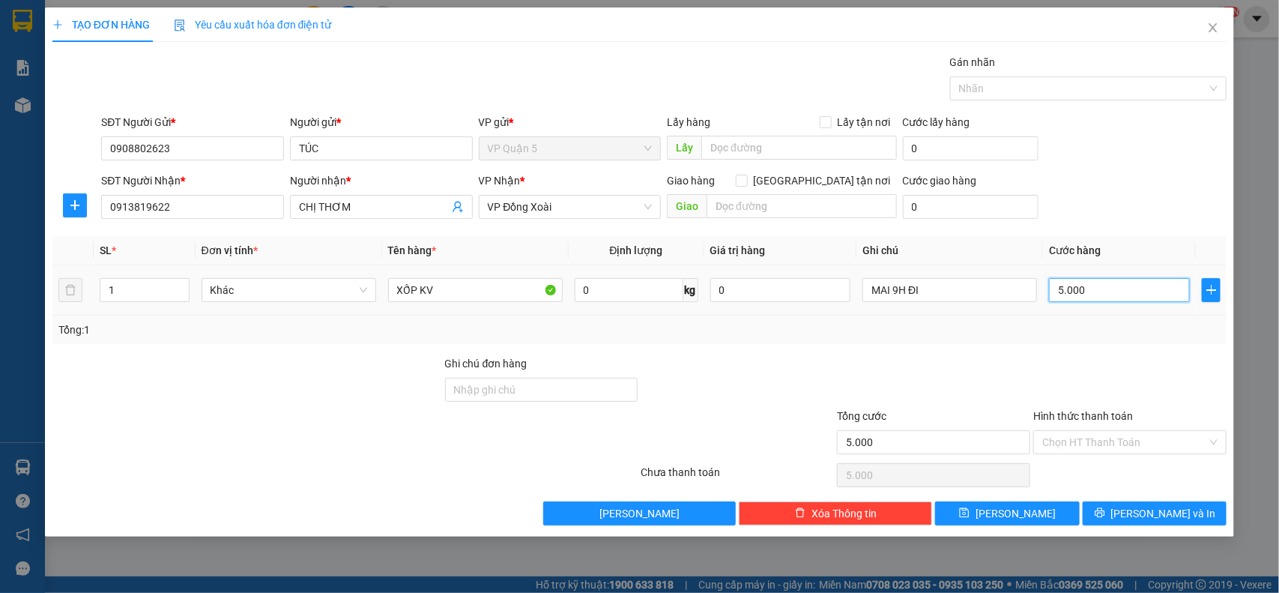
type input "50.000"
click at [1132, 297] on input "50.000" at bounding box center [1119, 290] width 141 height 24
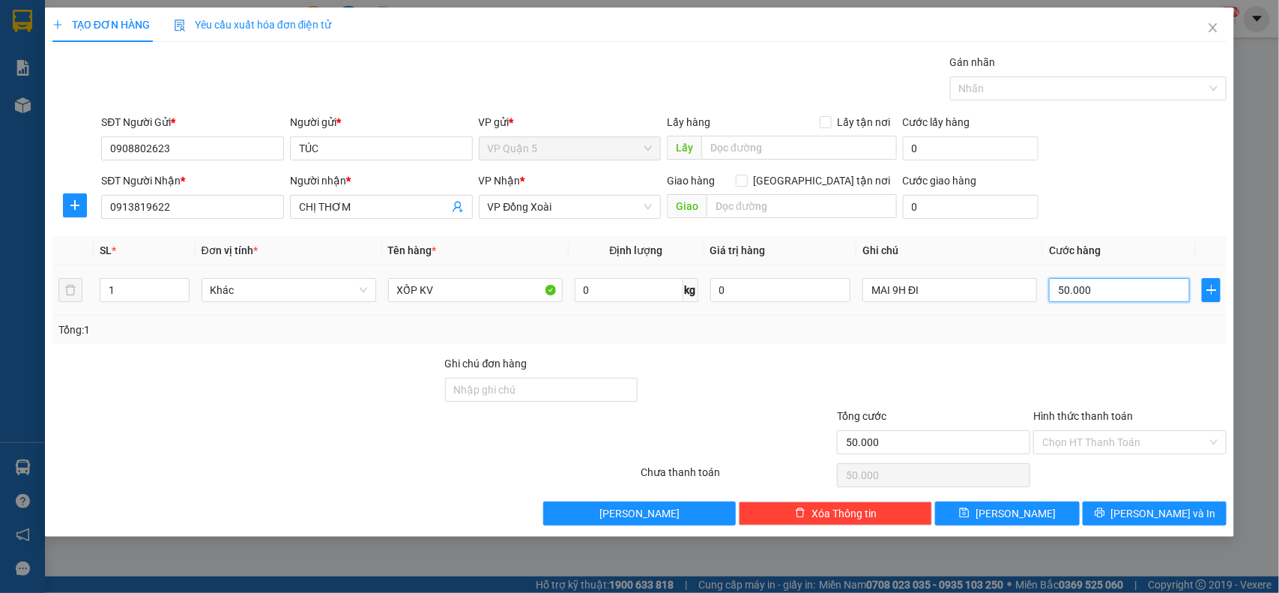
type input "0"
type input "5"
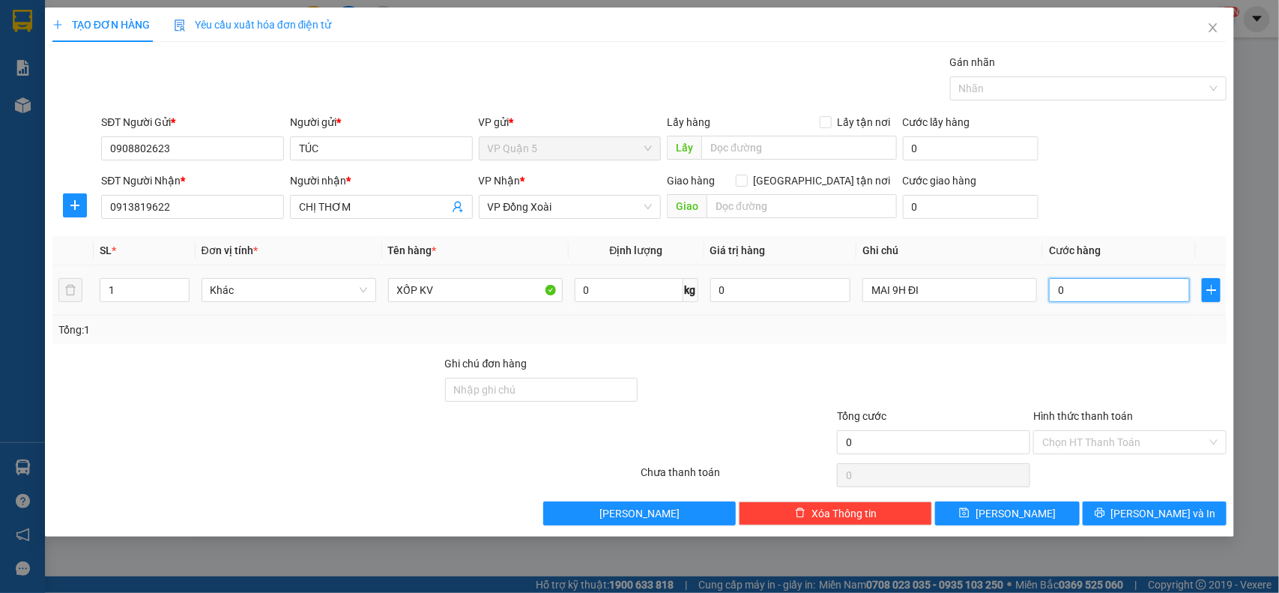
type input "05"
type input "50"
type input "050"
type input "500"
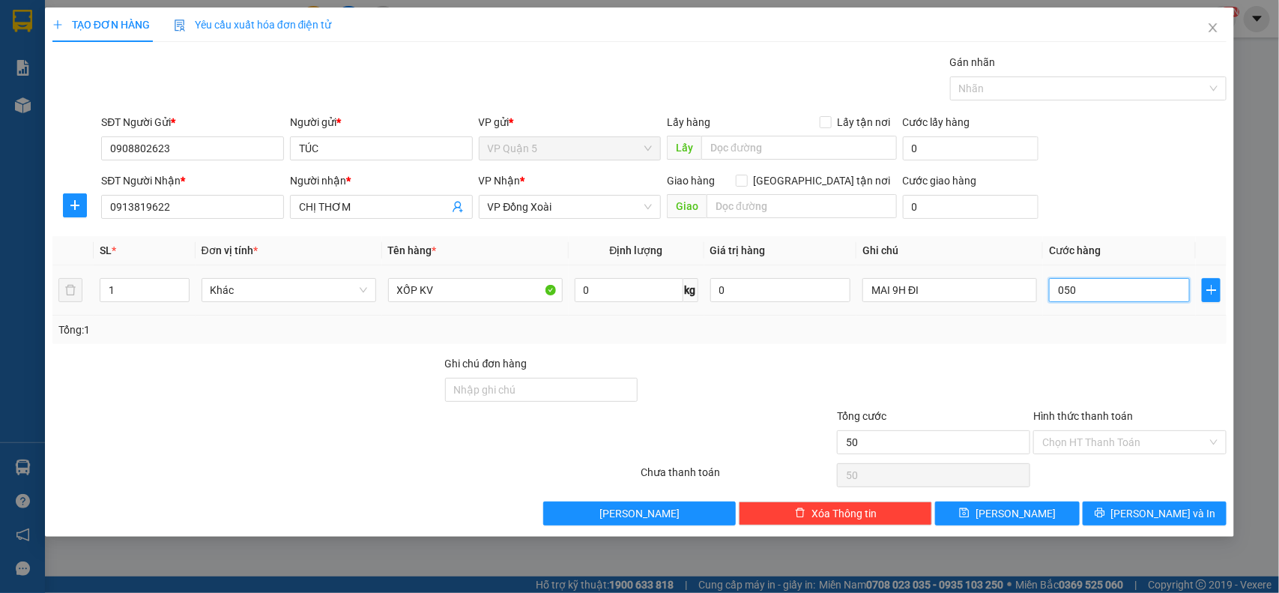
type input "500"
type input "0.500"
type input "5.000"
type input "05.000"
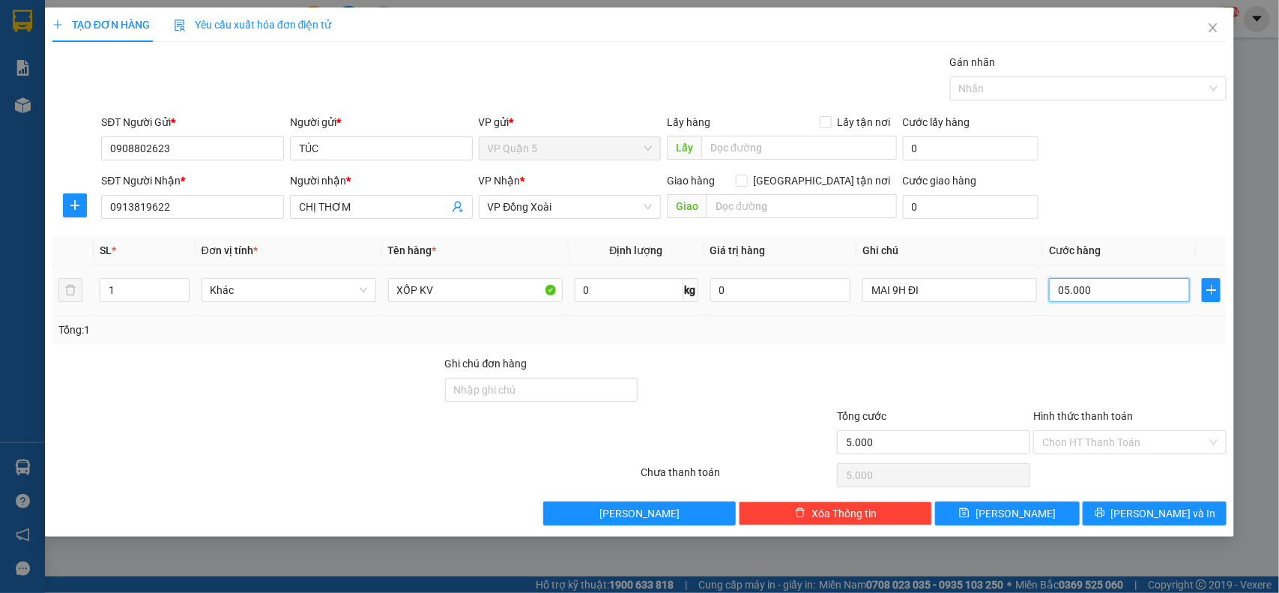
type input "50.000"
click at [1121, 438] on input "Hình thức thanh toán" at bounding box center [1124, 442] width 165 height 22
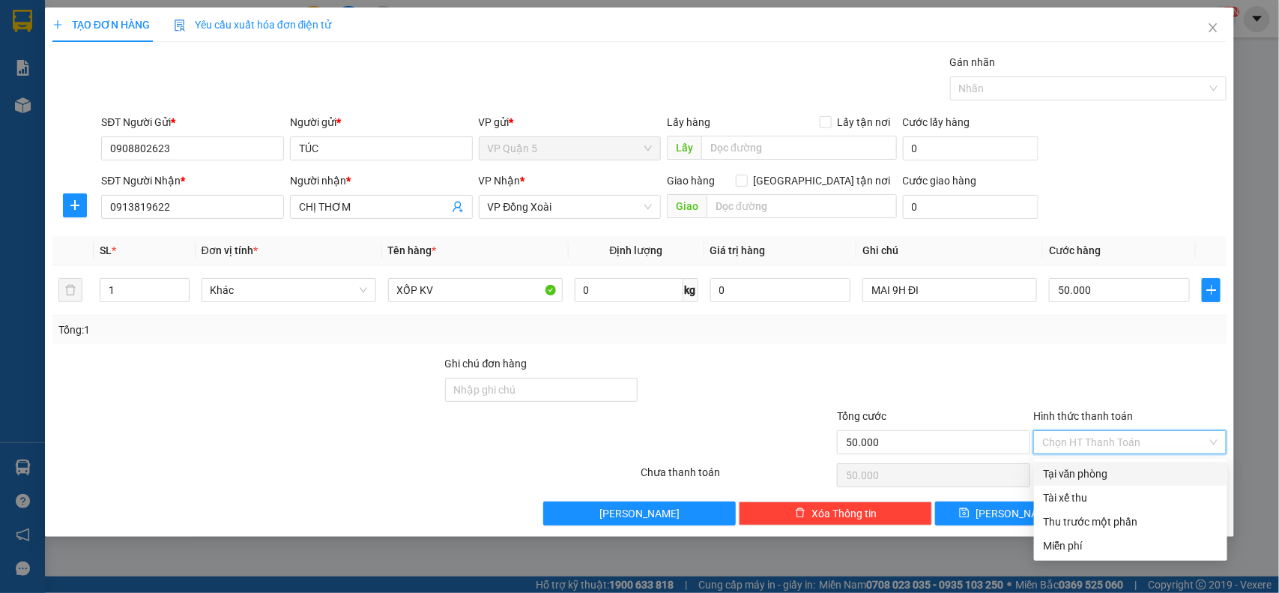
click at [1068, 477] on div "Tại văn phòng" at bounding box center [1130, 473] width 175 height 16
type input "0"
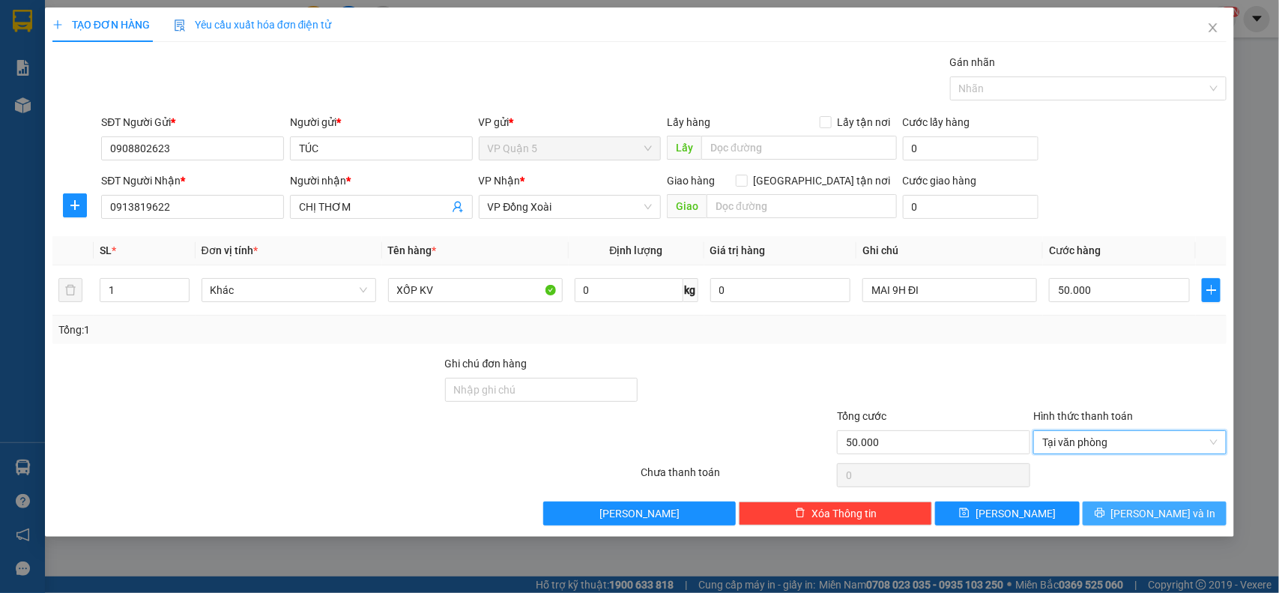
click at [1104, 510] on icon "printer" at bounding box center [1099, 513] width 10 height 10
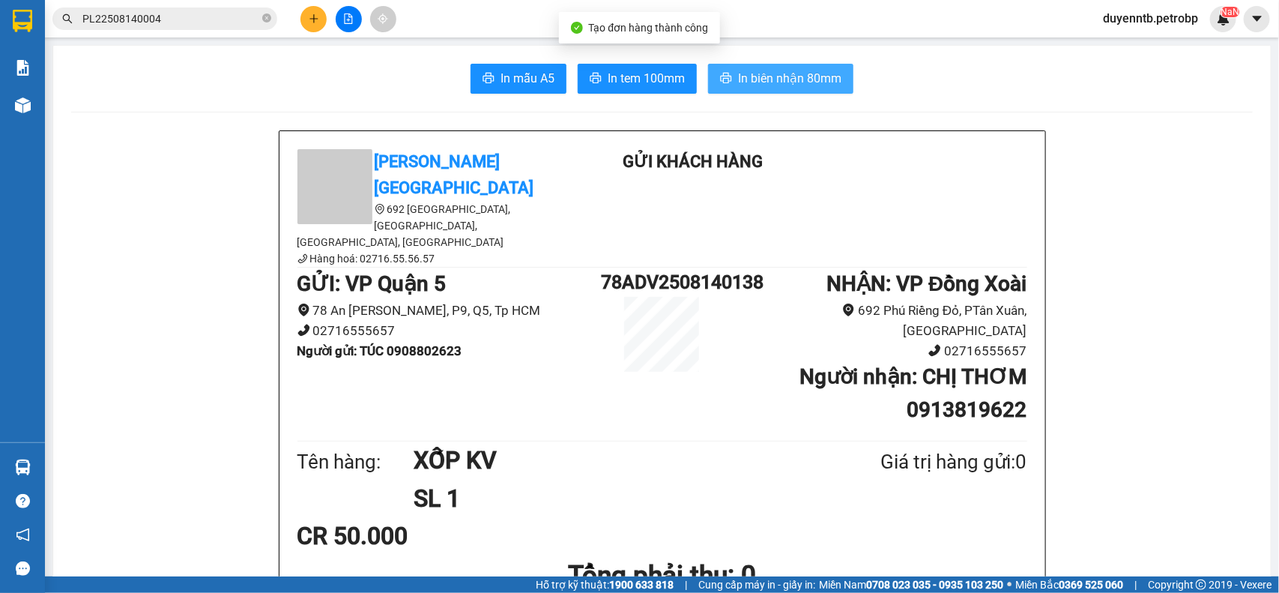
drag, startPoint x: 775, startPoint y: 49, endPoint x: 769, endPoint y: 75, distance: 26.3
click at [769, 75] on span "In biên nhận 80mm" at bounding box center [789, 78] width 103 height 19
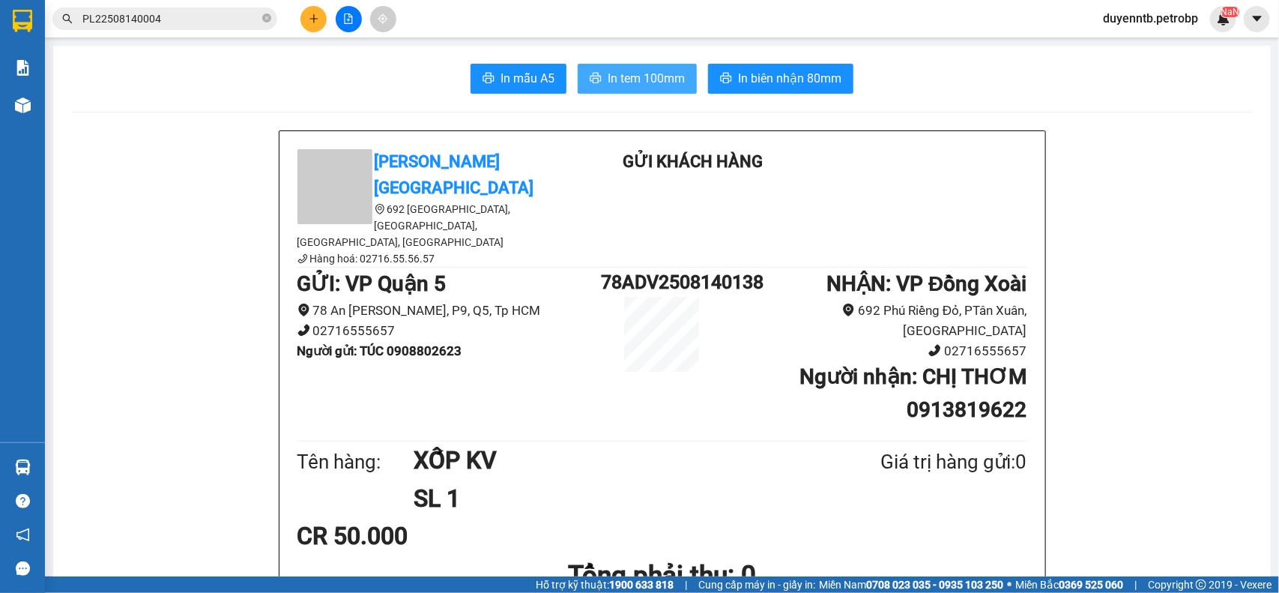
click at [673, 79] on span "In tem 100mm" at bounding box center [646, 78] width 77 height 19
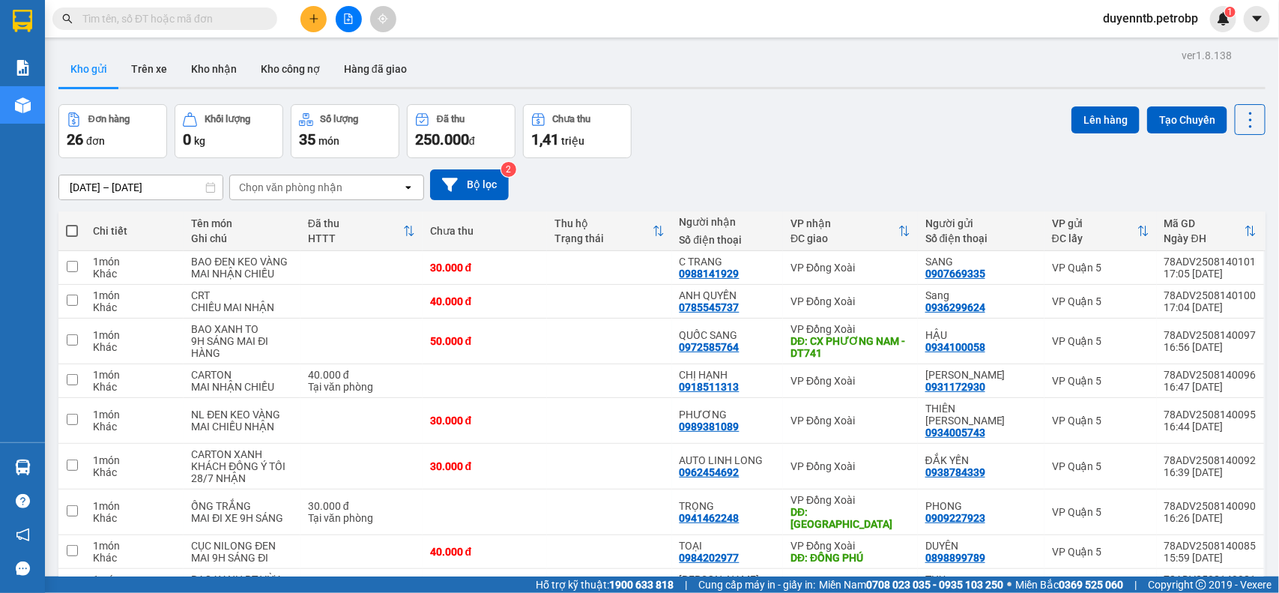
click at [362, 133] on div "35 món" at bounding box center [345, 139] width 92 height 21
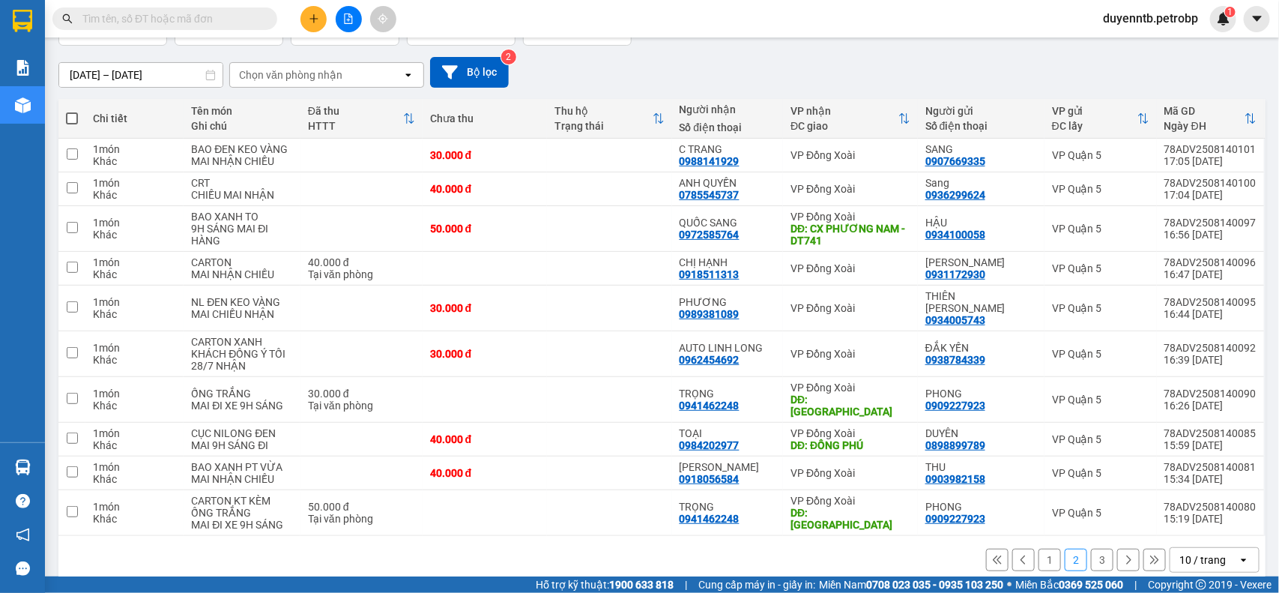
click at [1038, 548] on button "1" at bounding box center [1049, 559] width 22 height 22
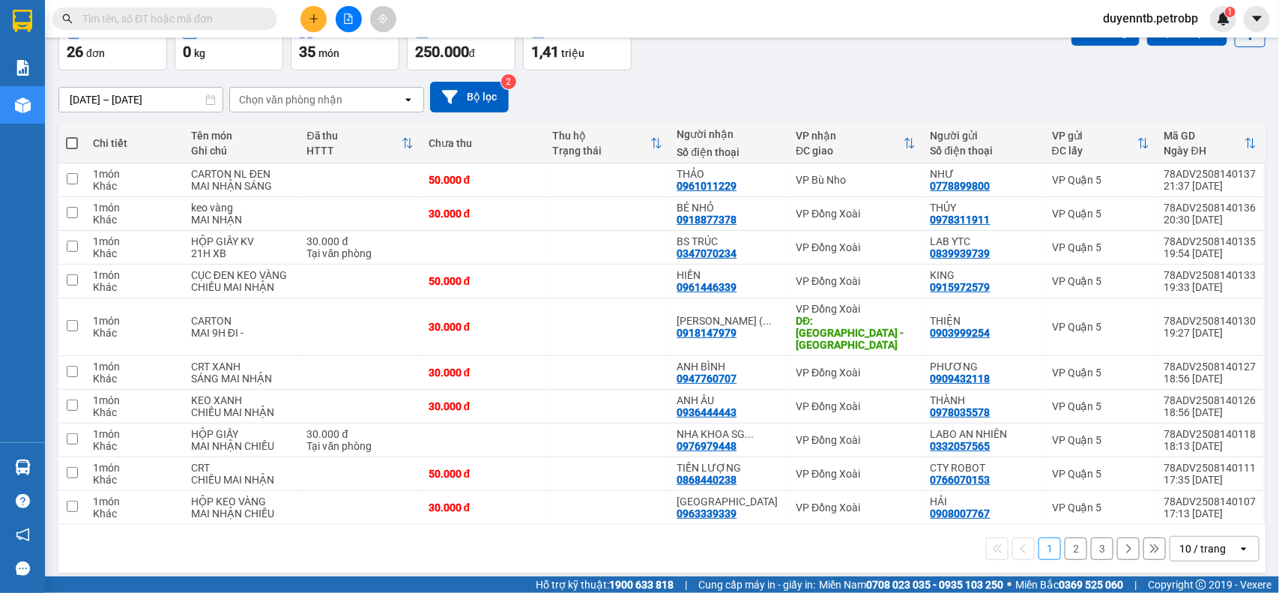
scroll to position [0, 0]
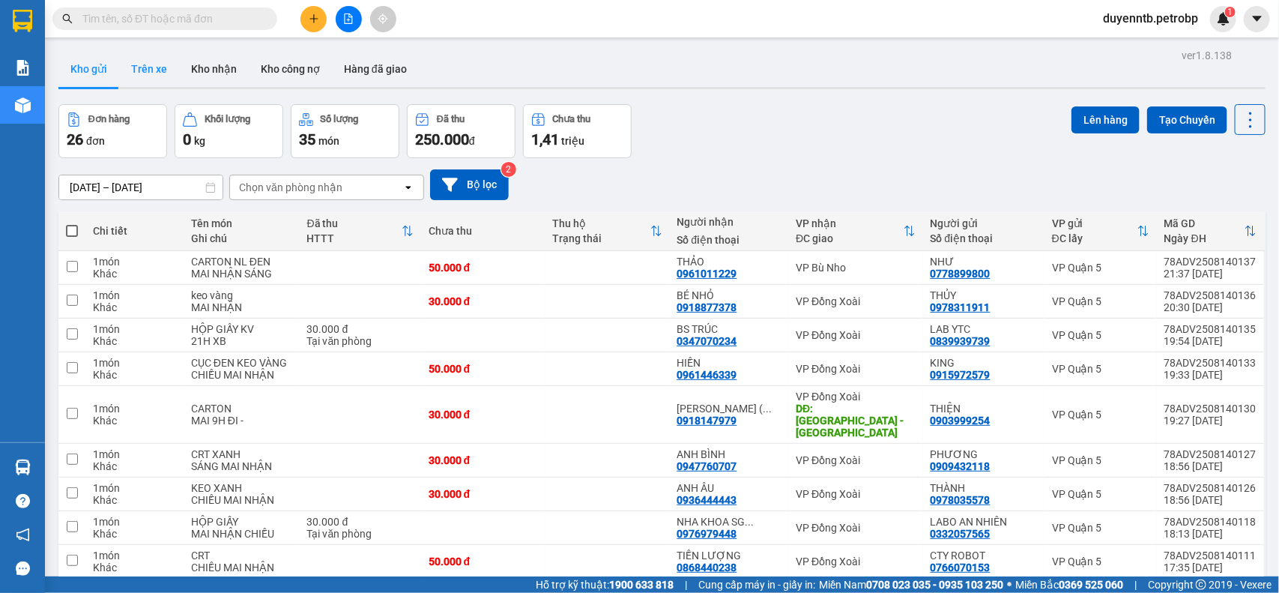
click at [139, 56] on button "Trên xe" at bounding box center [149, 69] width 60 height 36
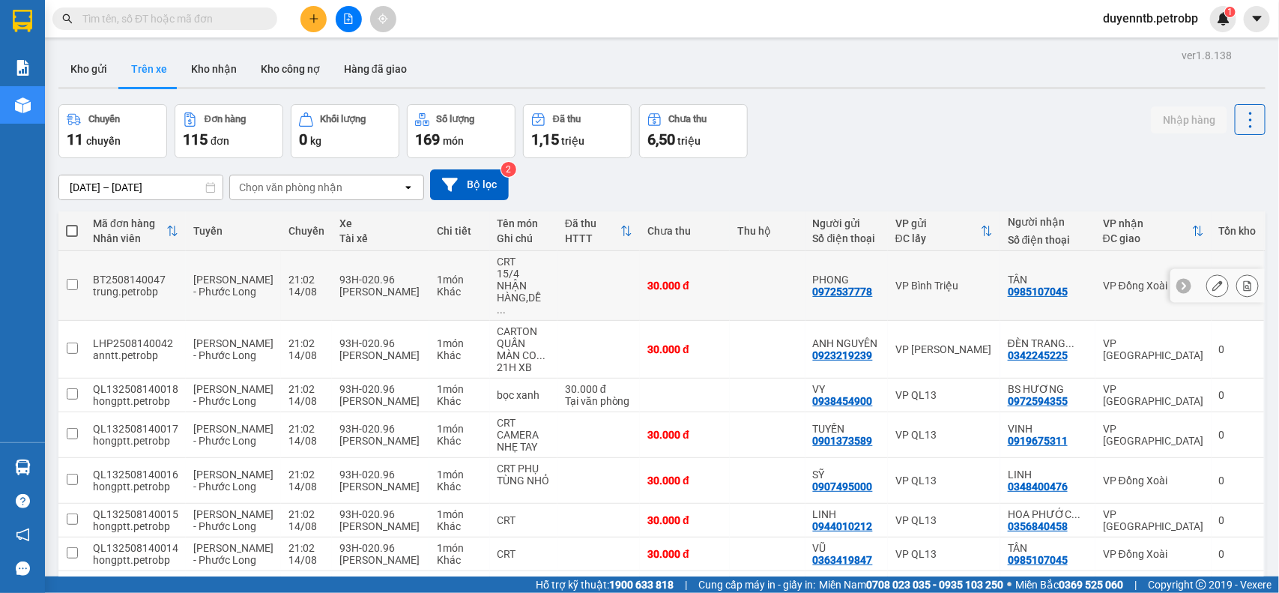
click at [1237, 282] on button at bounding box center [1247, 286] width 21 height 26
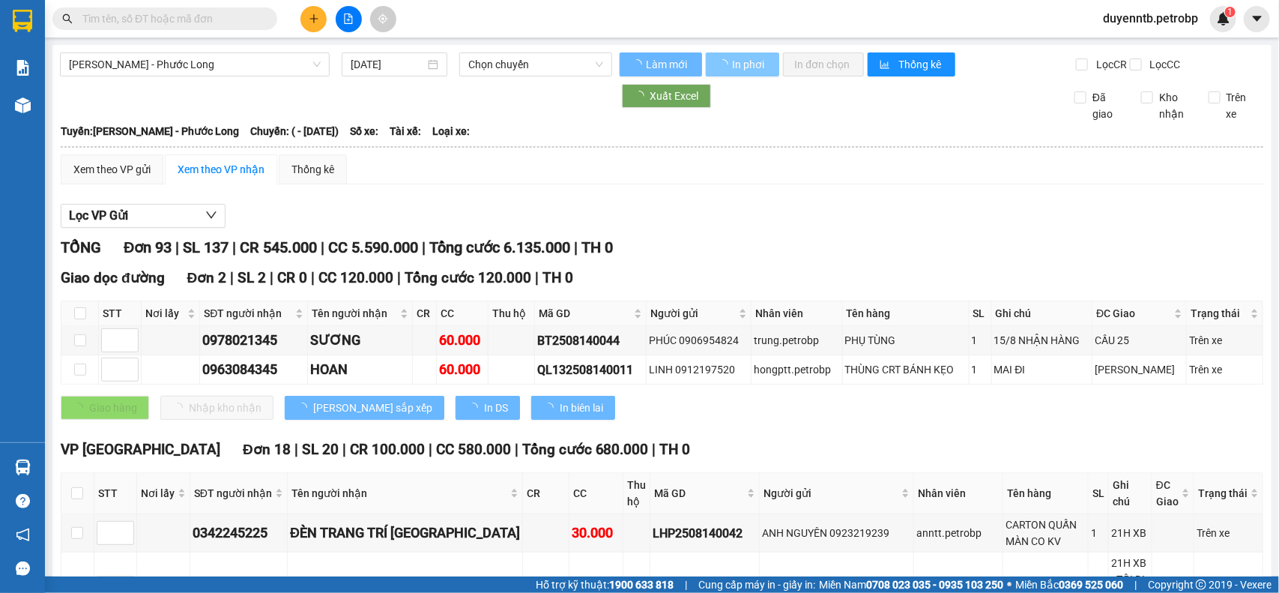
click at [751, 71] on span "In phơi" at bounding box center [750, 64] width 34 height 16
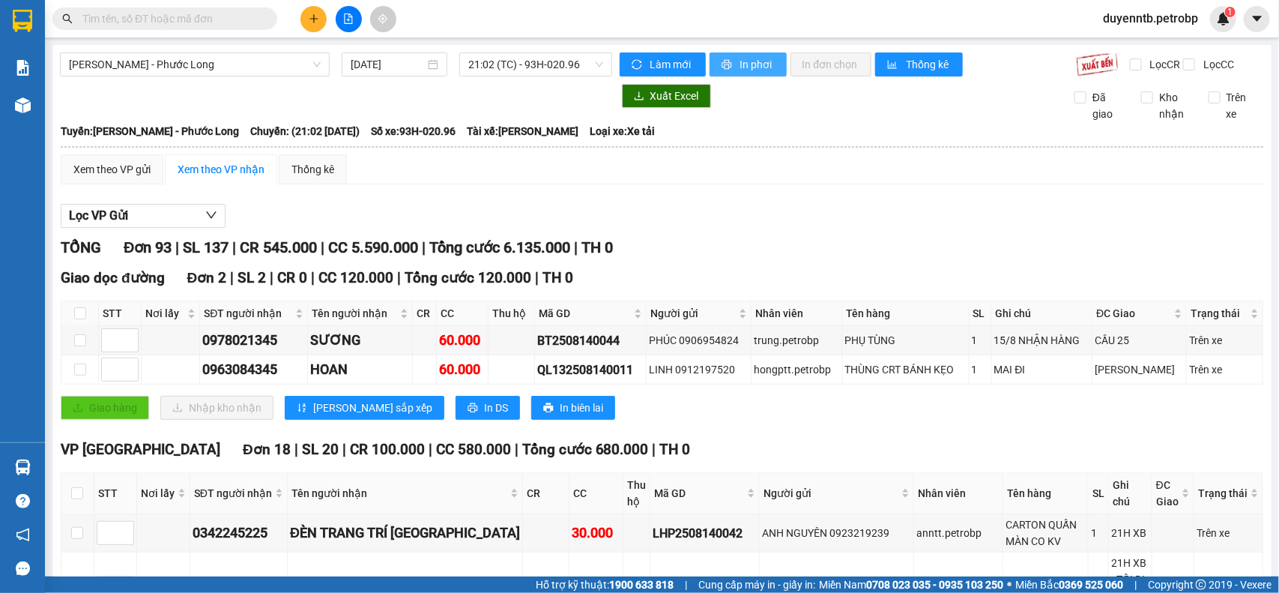
click at [751, 67] on span "In phơi" at bounding box center [757, 64] width 34 height 16
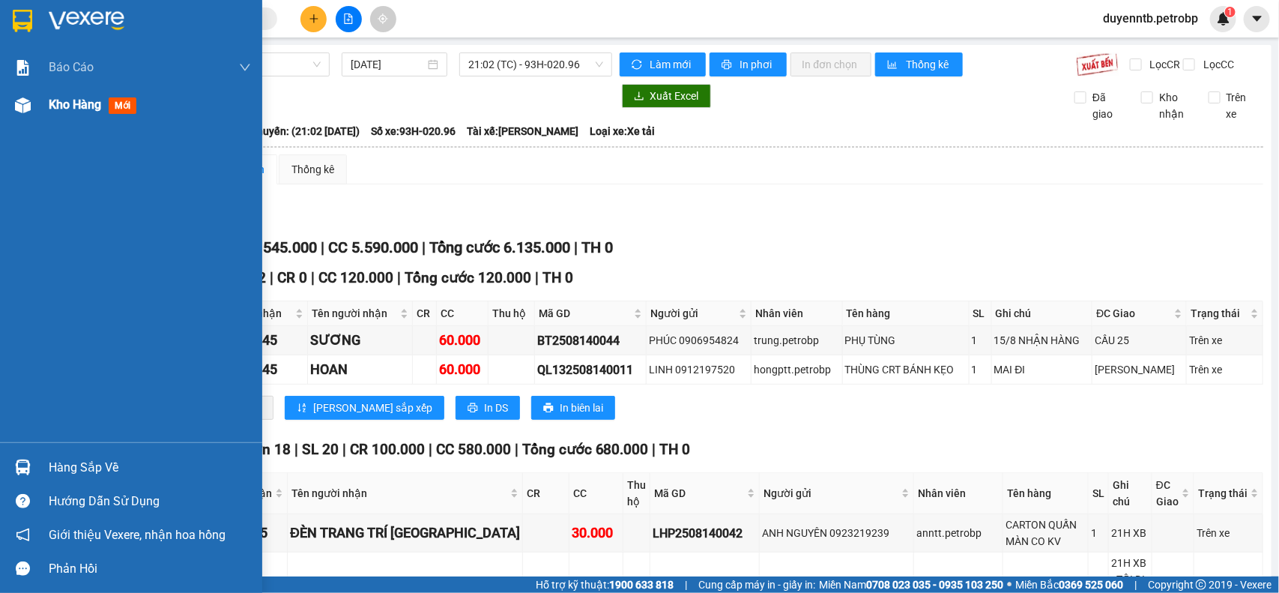
click at [88, 101] on span "Kho hàng" at bounding box center [75, 104] width 52 height 14
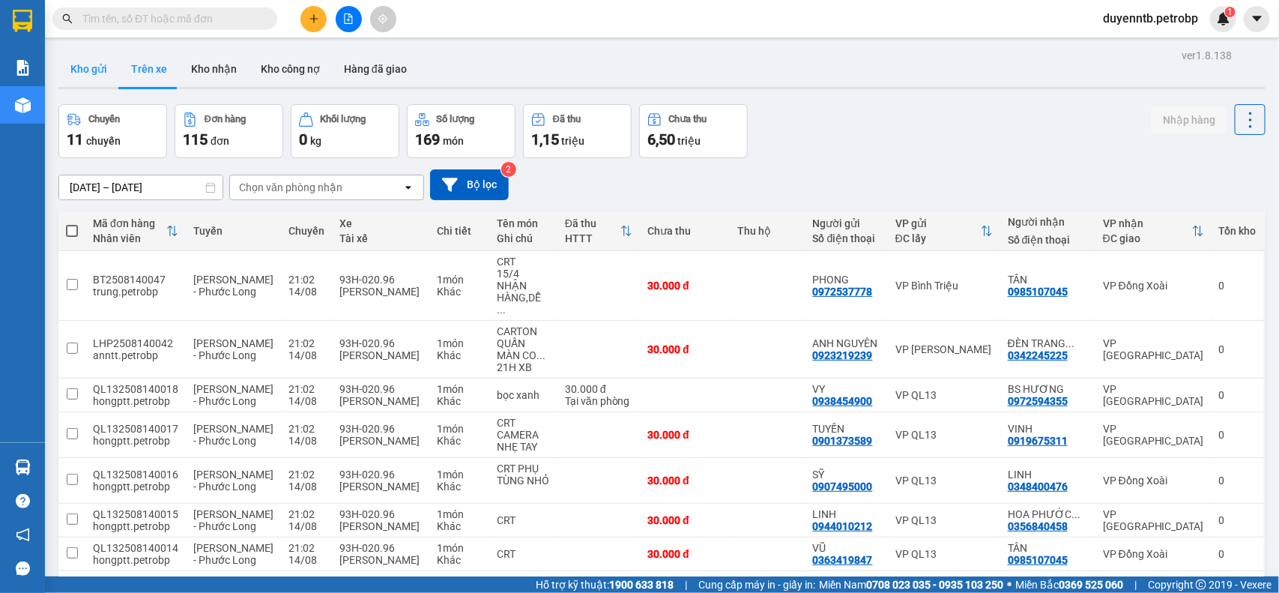
click at [81, 70] on button "Kho gửi" at bounding box center [88, 69] width 61 height 36
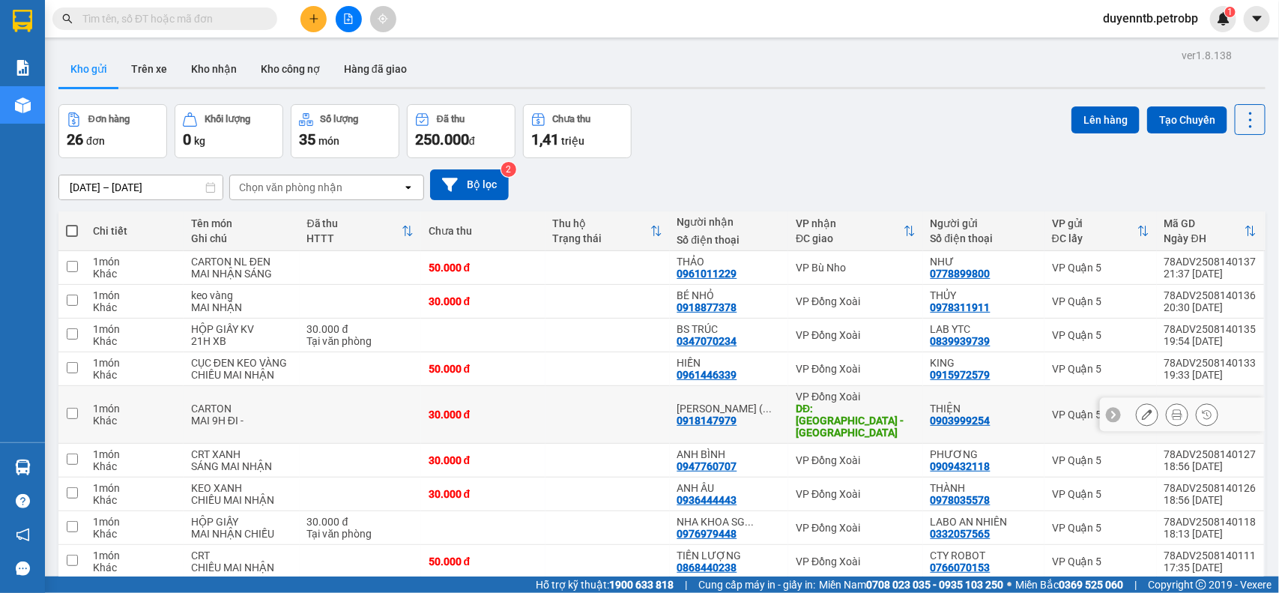
scroll to position [88, 0]
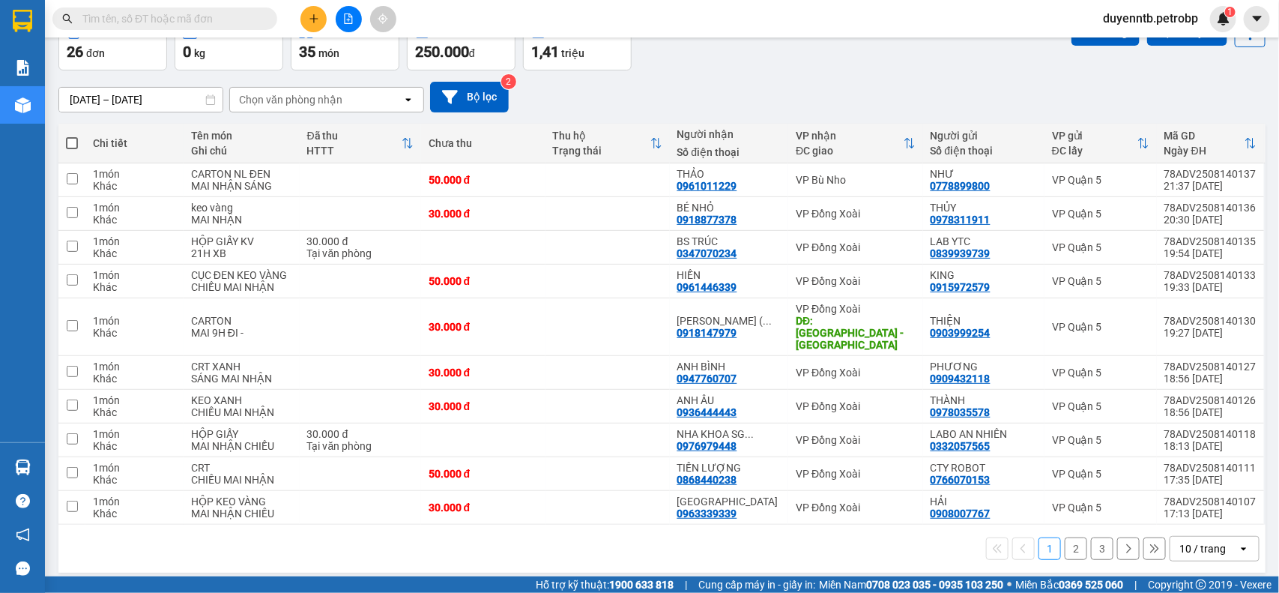
click at [1197, 541] on div "10 / trang" at bounding box center [1202, 548] width 46 height 15
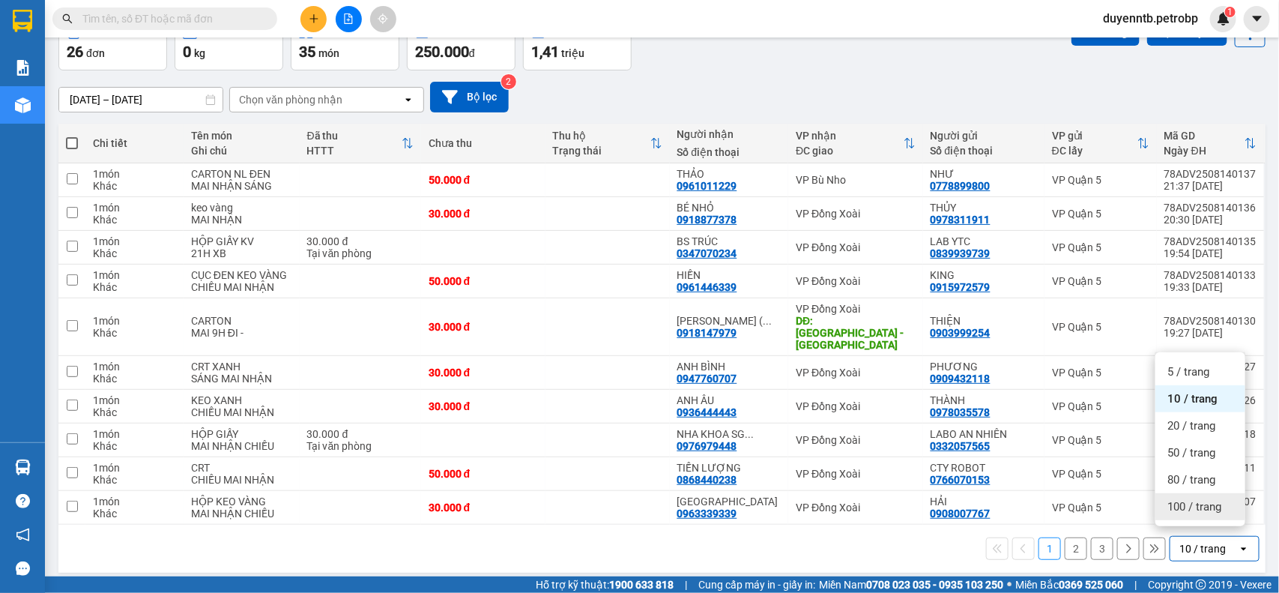
click at [1196, 502] on span "100 / trang" at bounding box center [1194, 506] width 54 height 15
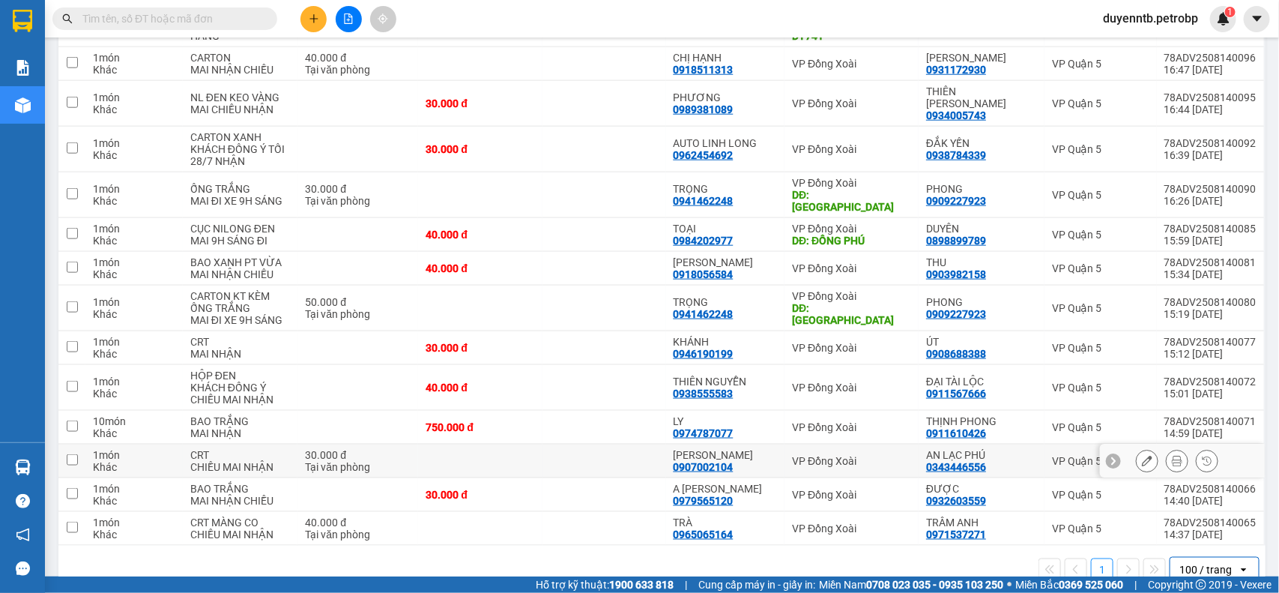
scroll to position [366, 0]
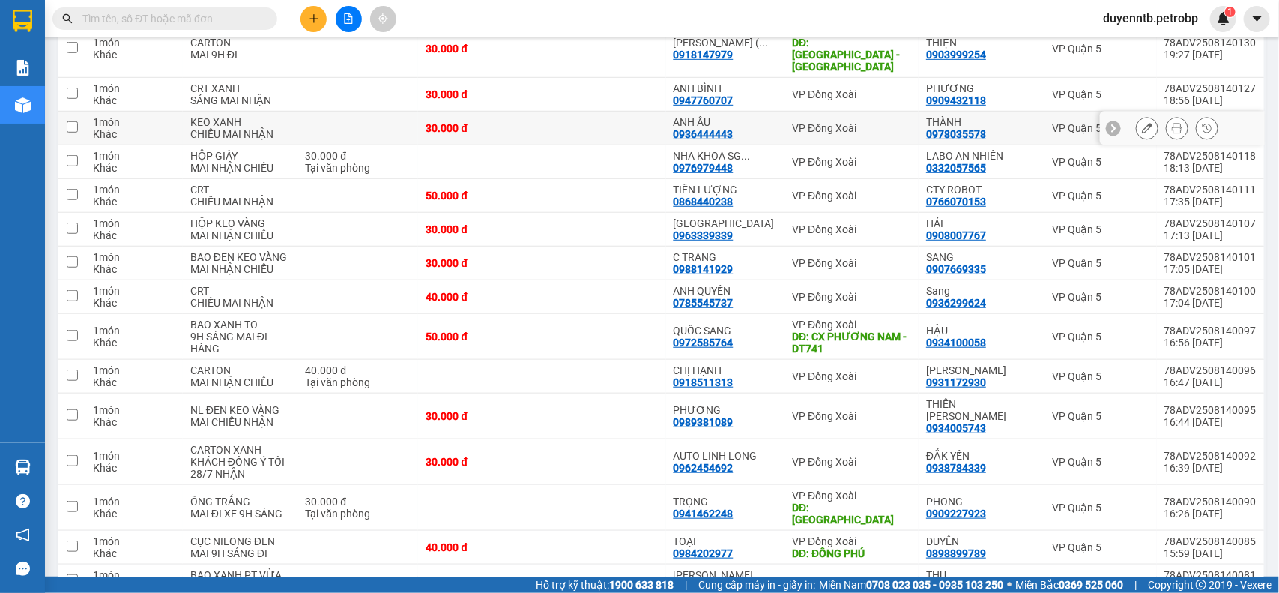
click at [128, 128] on div "Khác" at bounding box center [134, 134] width 82 height 12
checkbox input "true"
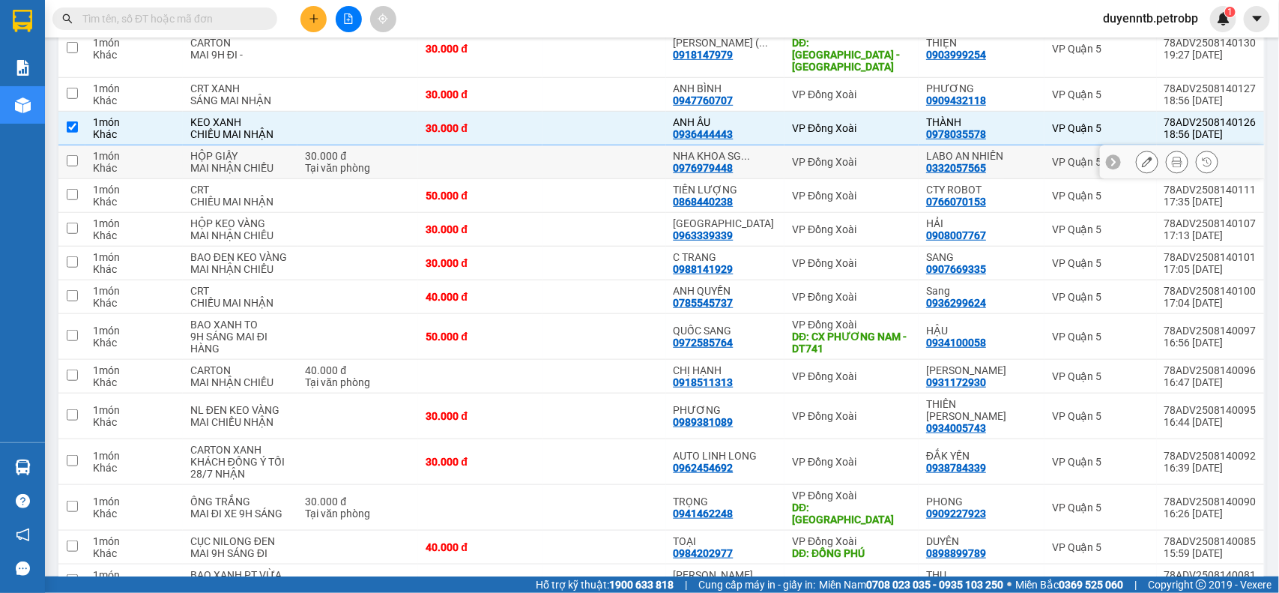
click at [1006, 150] on div "LABO AN NHIÊN" at bounding box center [981, 156] width 111 height 12
checkbox input "true"
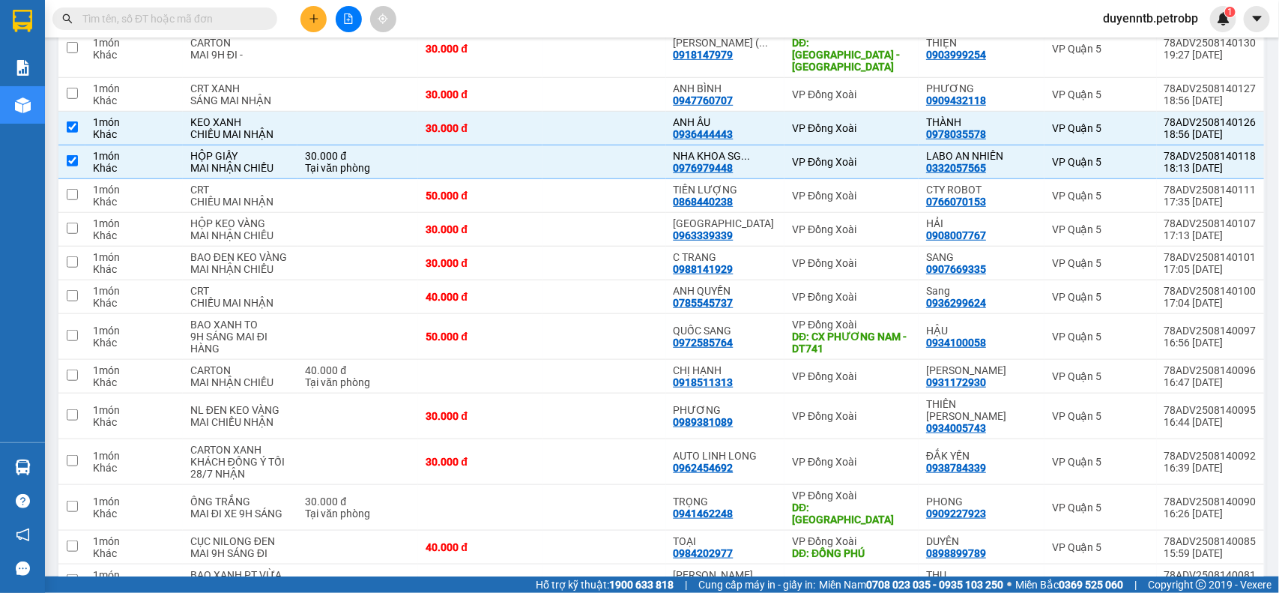
scroll to position [53, 0]
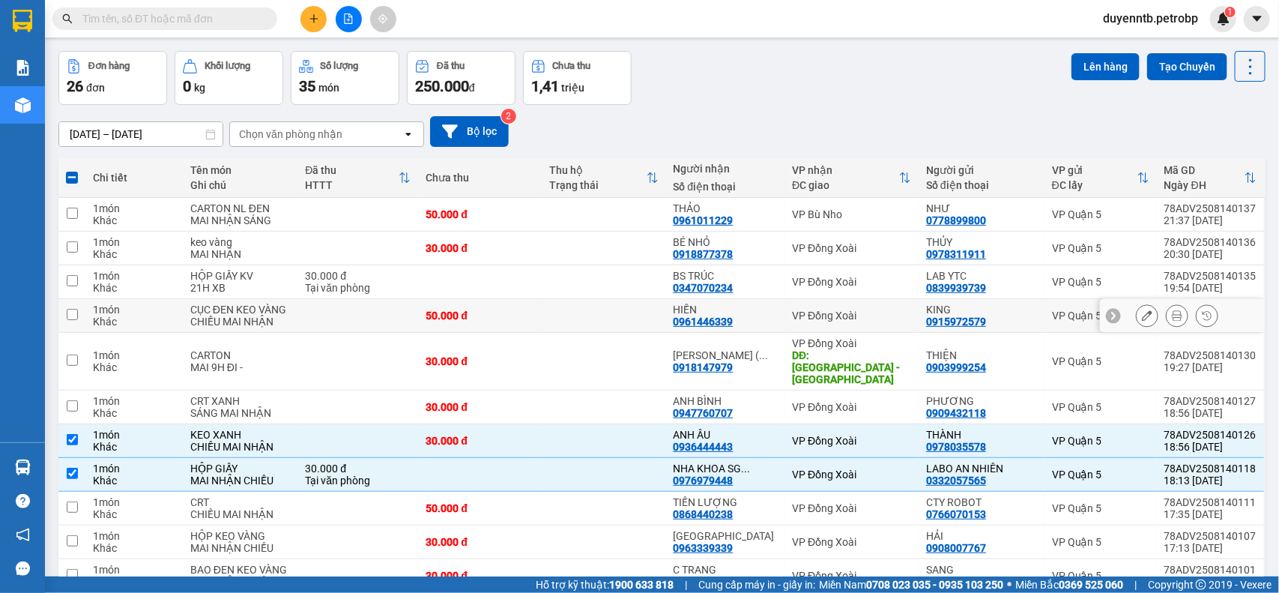
click at [1012, 306] on div "KING" at bounding box center [981, 309] width 111 height 12
checkbox input "true"
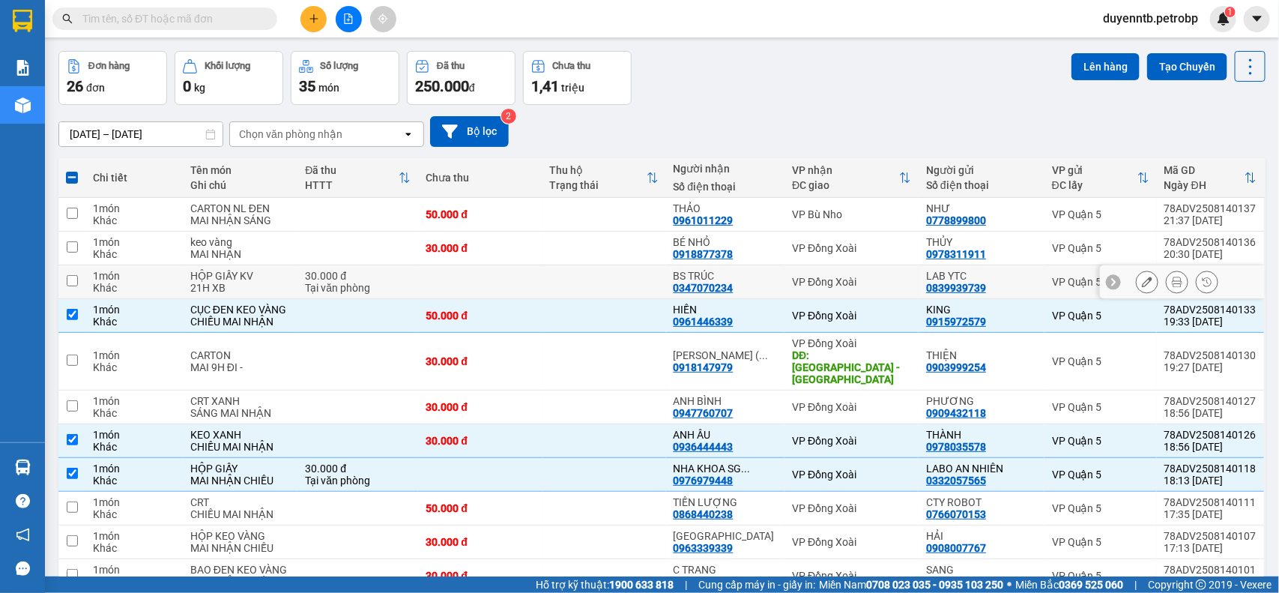
scroll to position [678, 0]
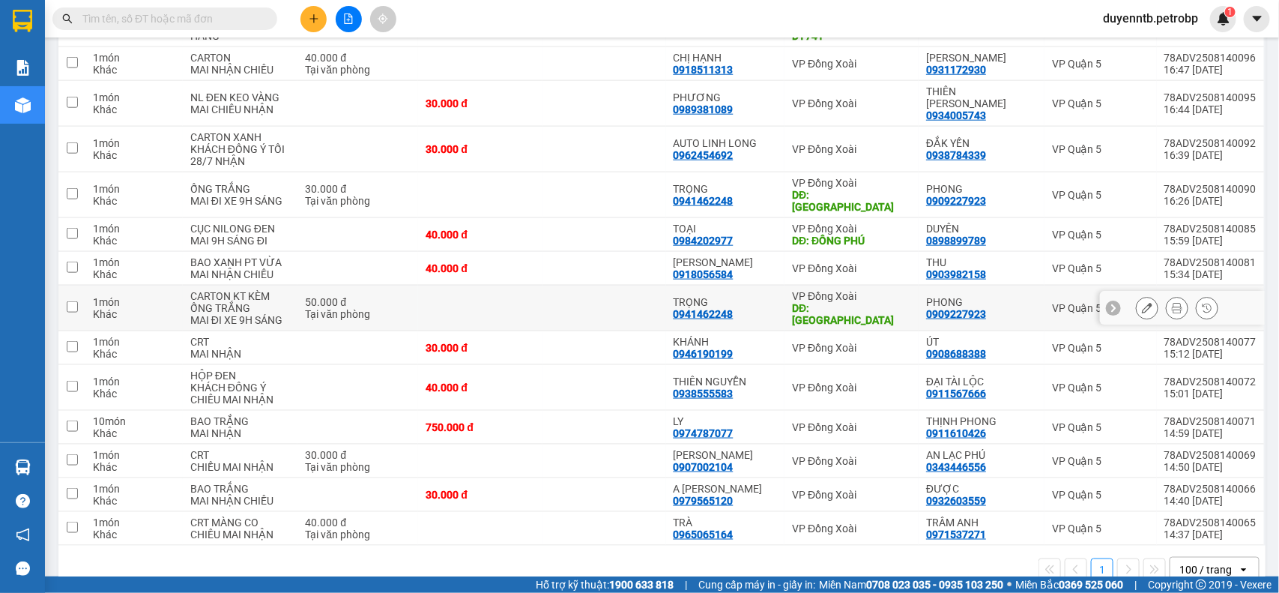
click at [996, 296] on div "PHONG" at bounding box center [981, 302] width 111 height 12
checkbox input "true"
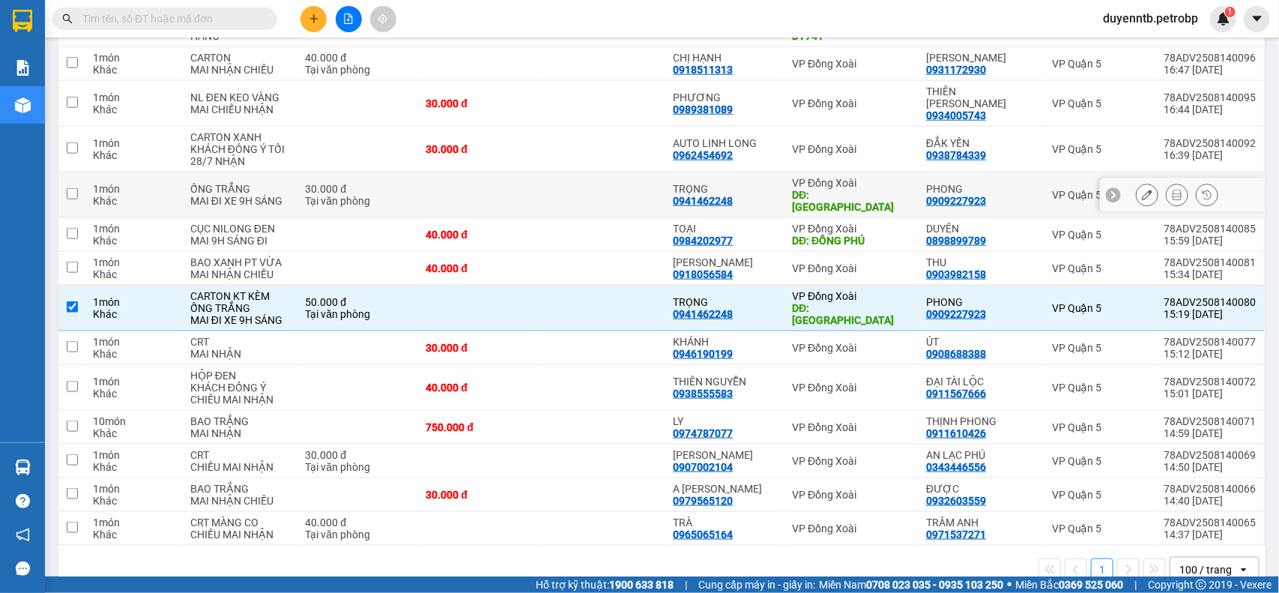
click at [981, 183] on div "PHONG" at bounding box center [981, 189] width 111 height 12
checkbox input "true"
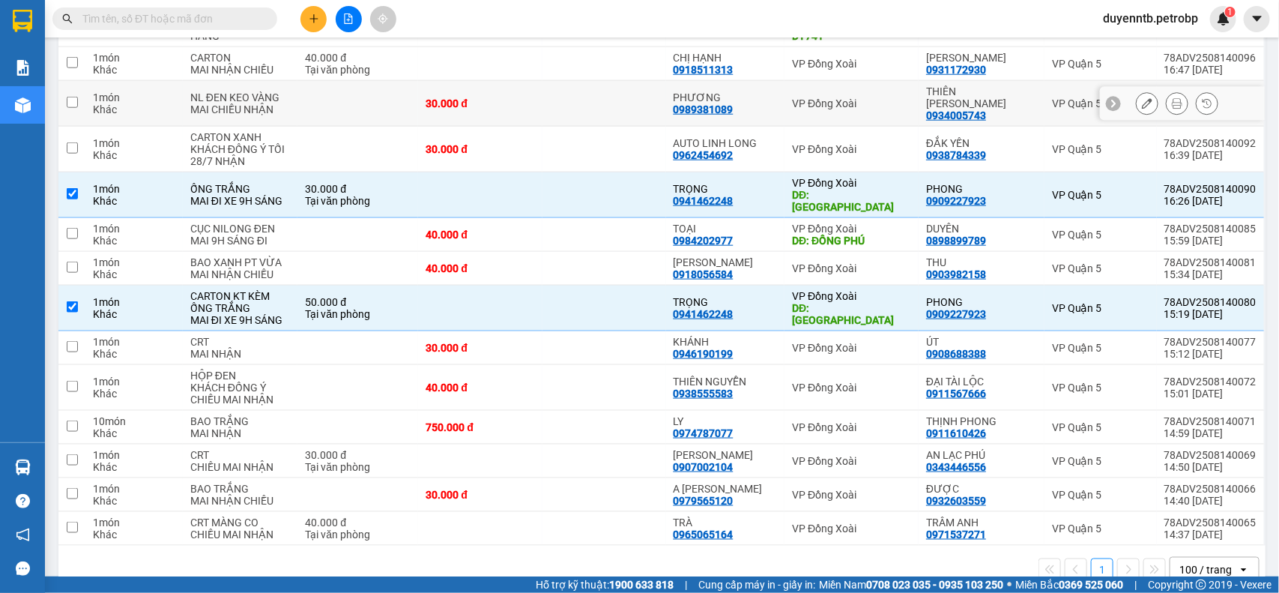
click at [889, 97] on div "VP Đồng Xoài" at bounding box center [851, 103] width 119 height 12
checkbox input "true"
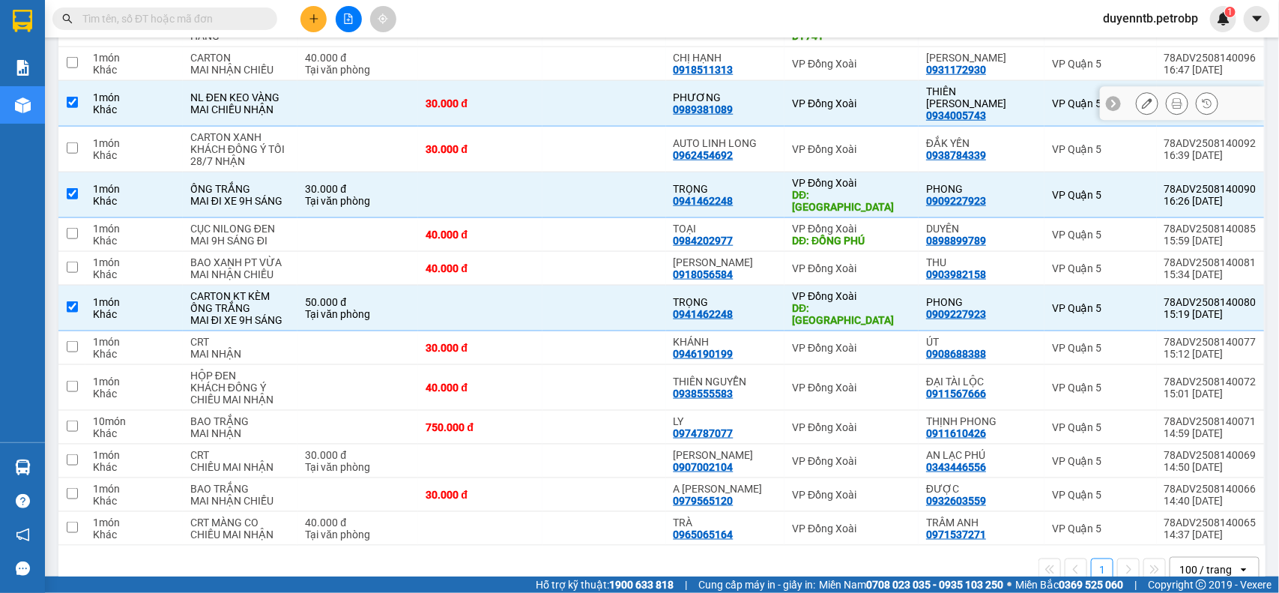
scroll to position [53, 0]
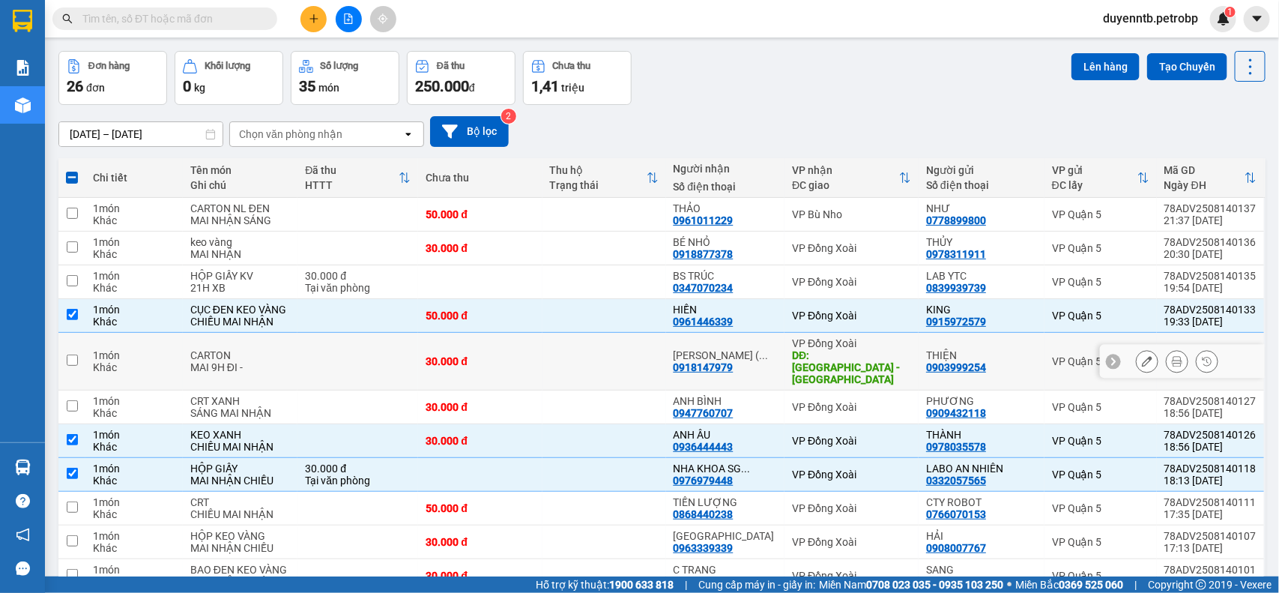
click at [997, 353] on div "THIỆN" at bounding box center [981, 355] width 111 height 12
checkbox input "true"
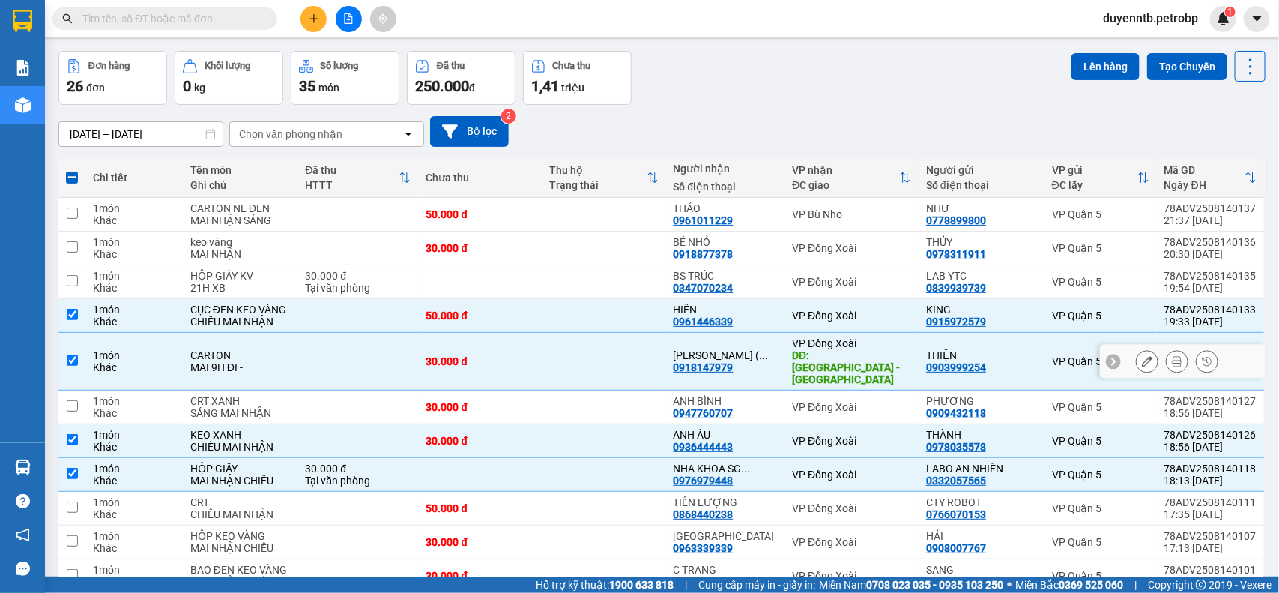
scroll to position [678, 0]
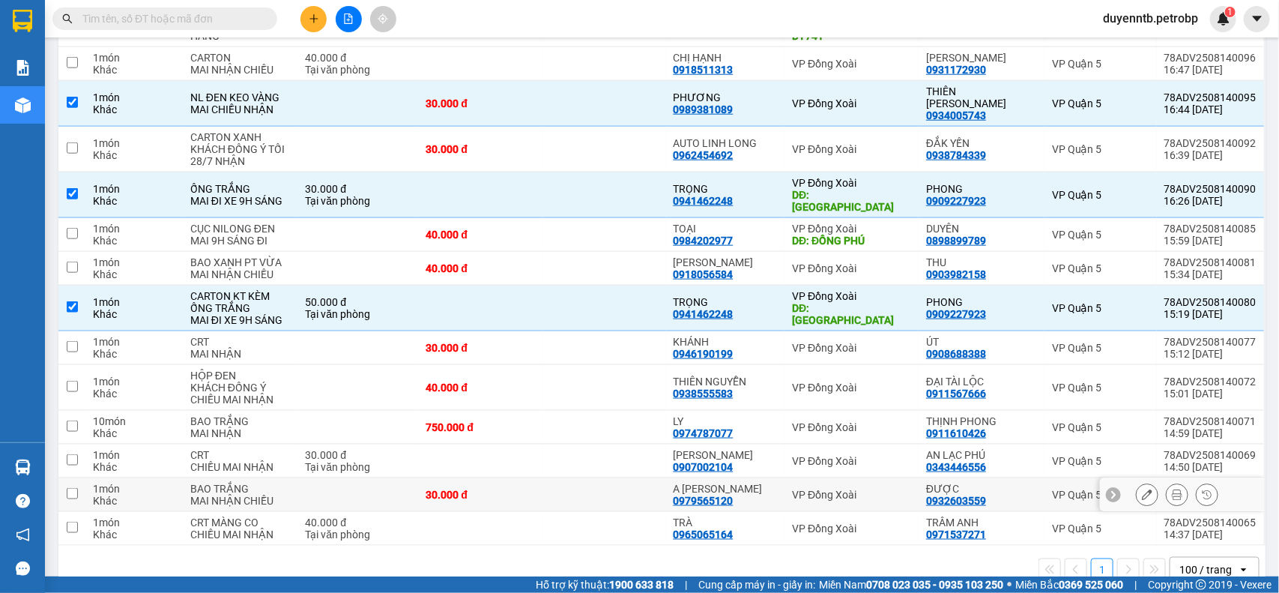
click at [1005, 482] on div "ĐƯỢC 0932603559" at bounding box center [981, 494] width 111 height 24
checkbox input "true"
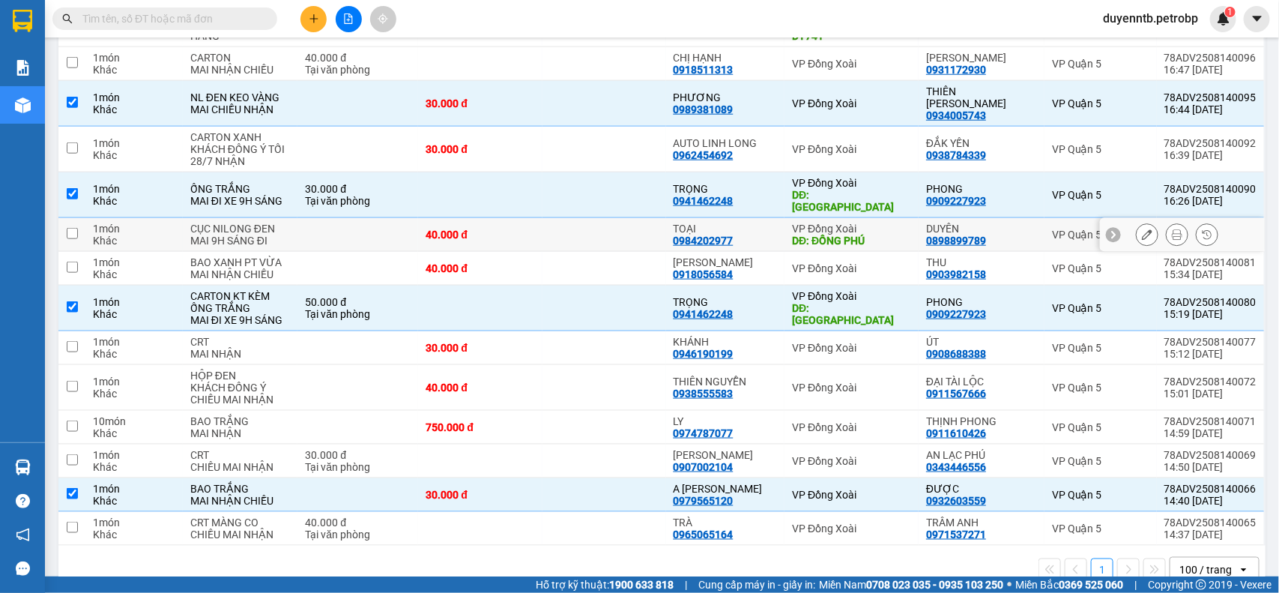
click at [1017, 222] on div "DUYÊN 0898899789" at bounding box center [981, 234] width 111 height 24
checkbox input "true"
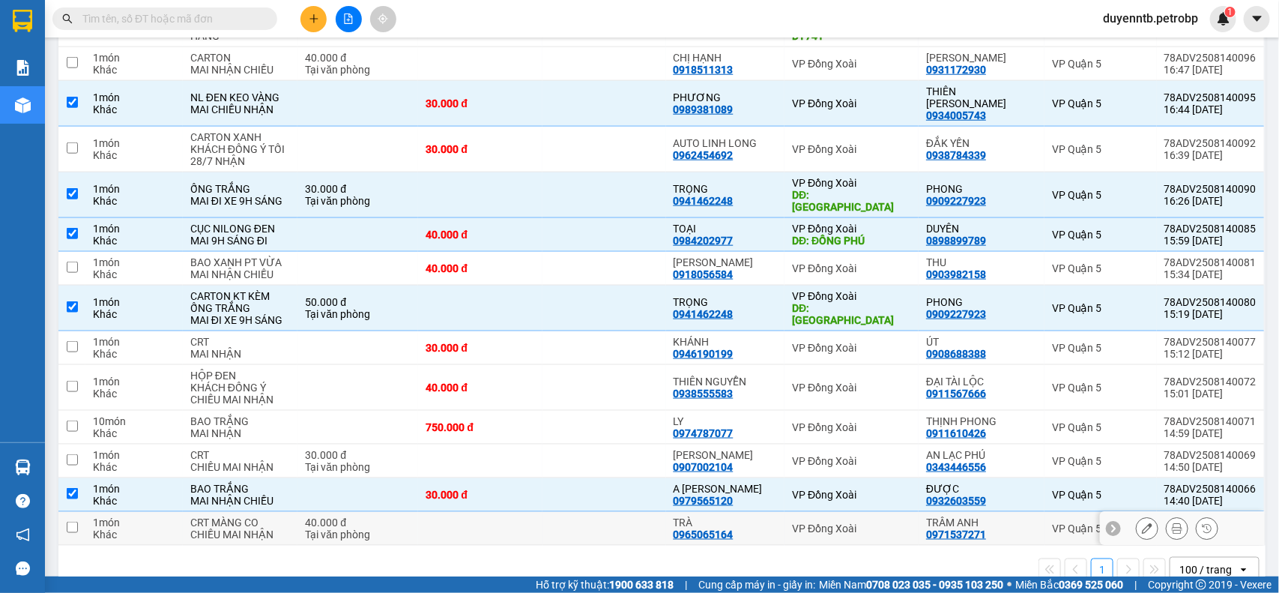
click at [1016, 516] on div "TRÂM ANH 0971537271" at bounding box center [981, 528] width 111 height 24
checkbox input "true"
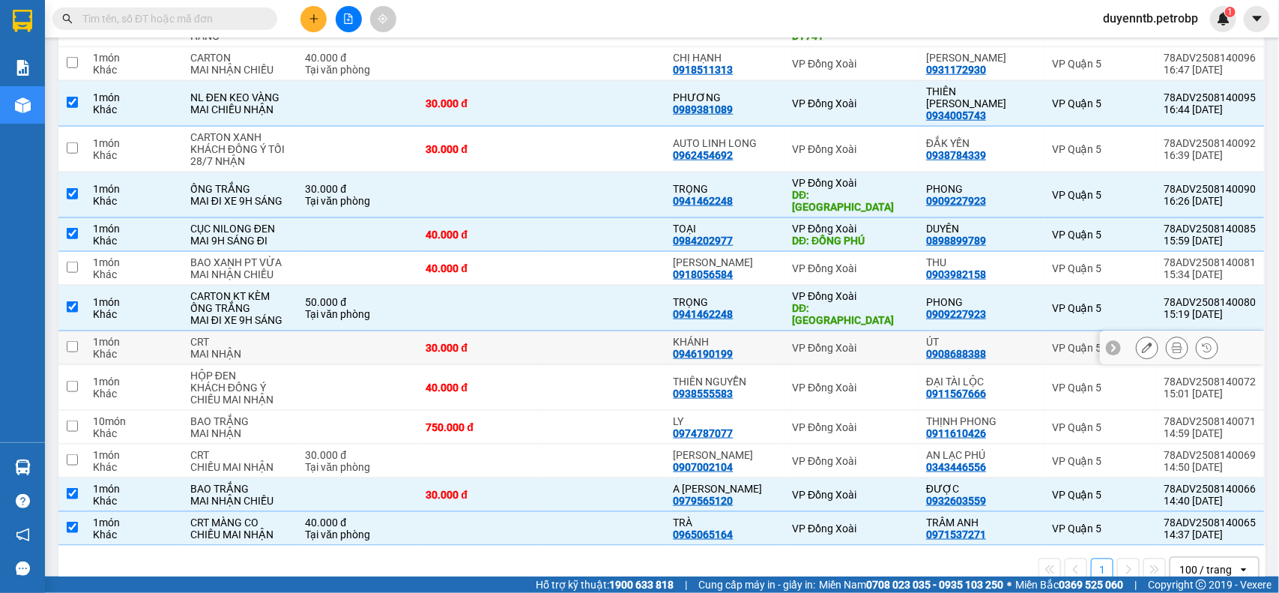
click at [1015, 336] on div "ÚT" at bounding box center [981, 342] width 111 height 12
checkbox input "true"
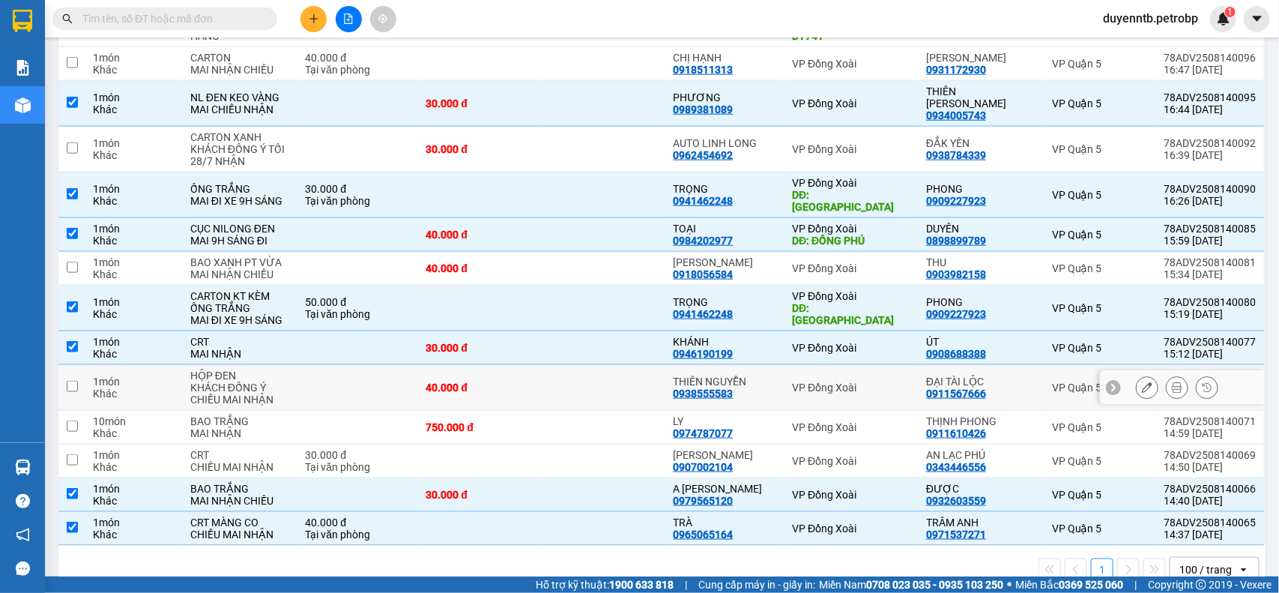
click at [1000, 375] on div "ĐẠI TÀI LỘC" at bounding box center [981, 381] width 111 height 12
checkbox input "true"
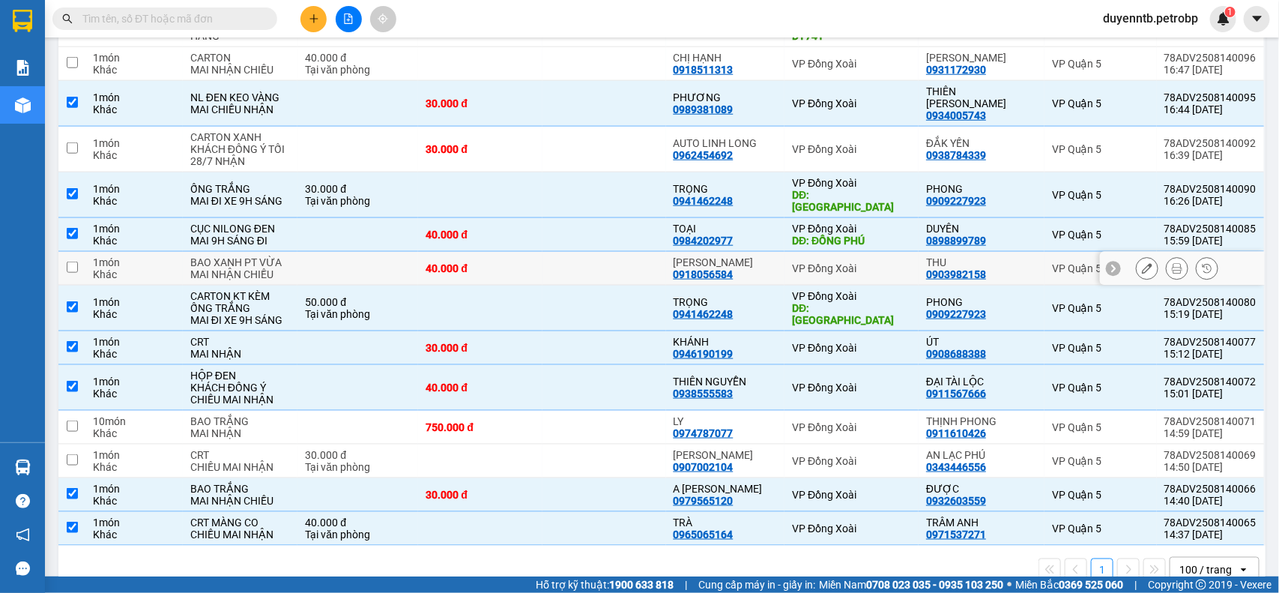
click at [1008, 252] on td "THU 0903982158" at bounding box center [981, 269] width 126 height 34
checkbox input "true"
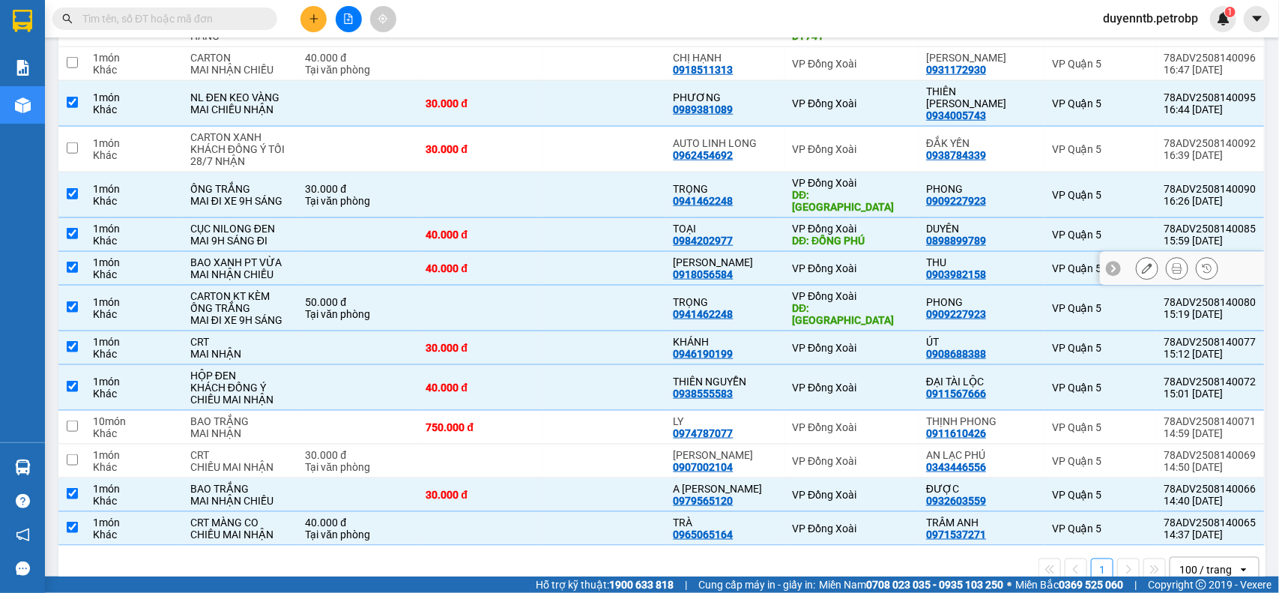
scroll to position [366, 0]
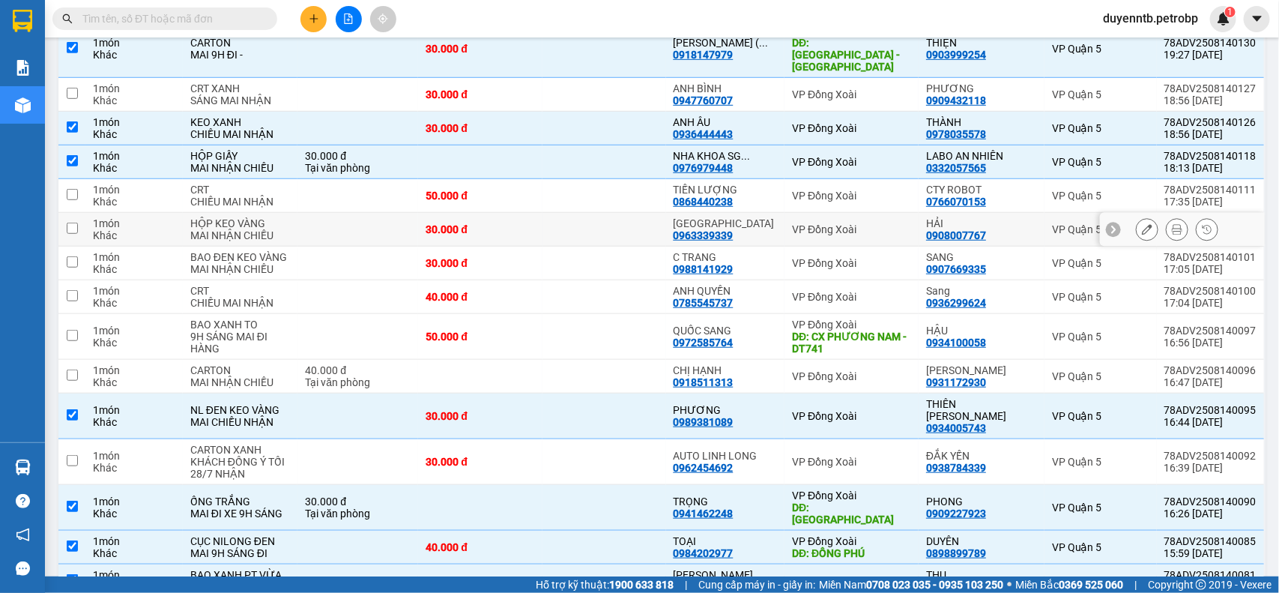
click at [990, 217] on div "HẢI" at bounding box center [981, 223] width 111 height 12
checkbox input "true"
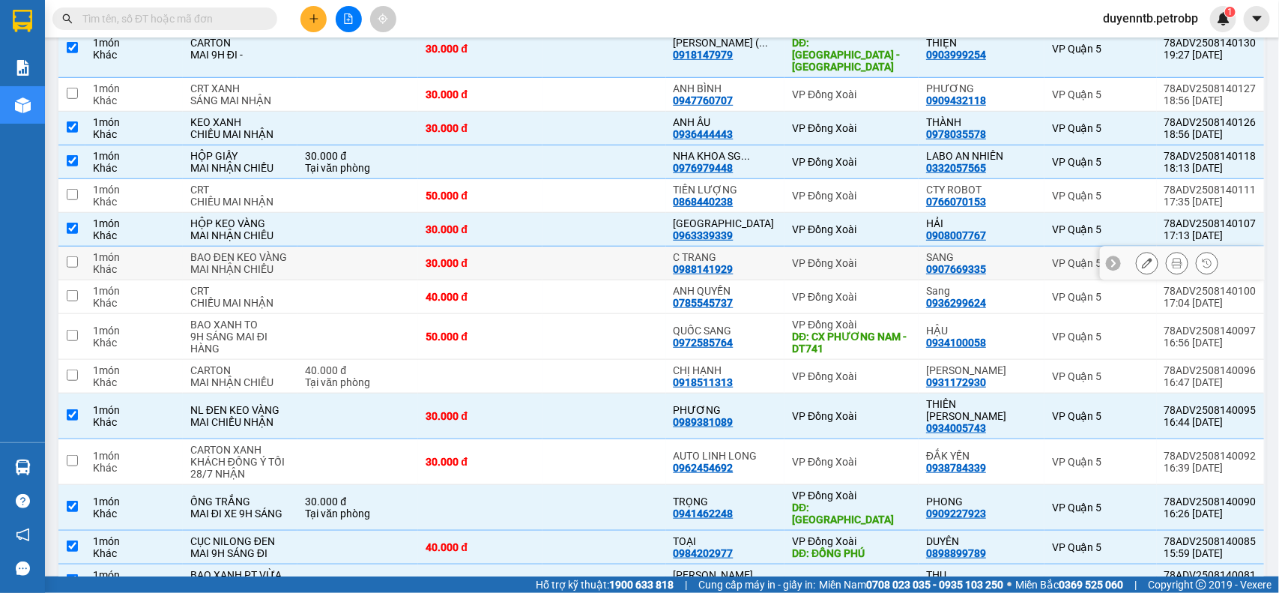
click at [996, 251] on div "SANG" at bounding box center [981, 257] width 111 height 12
checkbox input "true"
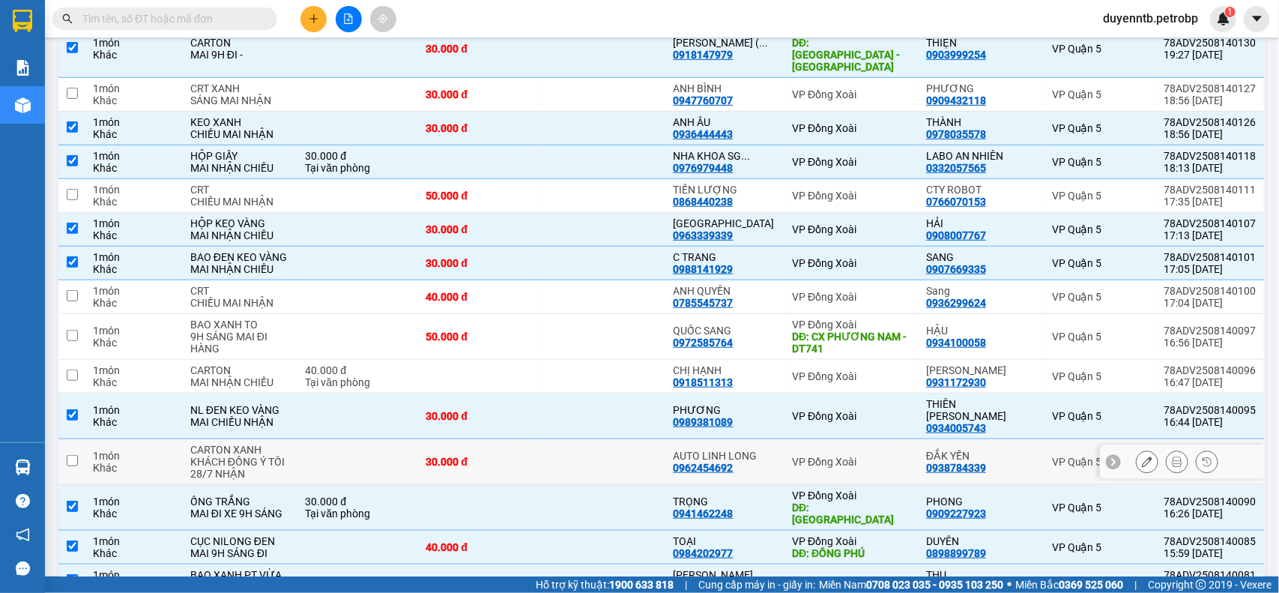
click at [1015, 449] on div "ĐẮK YẾN" at bounding box center [981, 455] width 111 height 12
checkbox input "true"
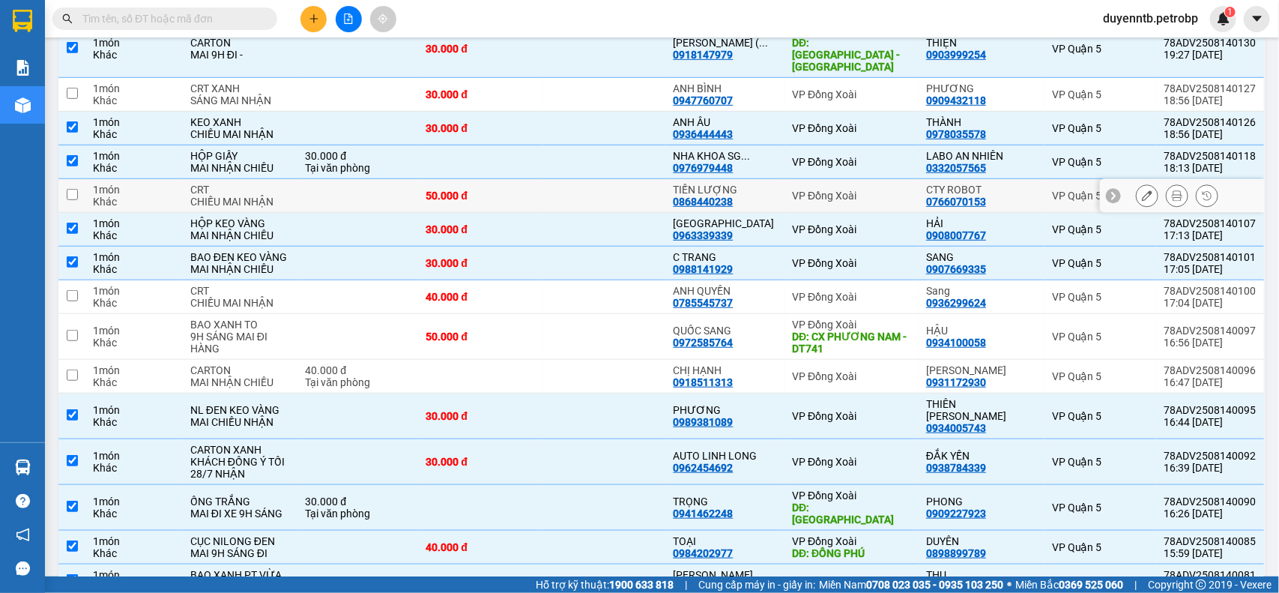
click at [998, 184] on div "CTY ROBOT" at bounding box center [981, 190] width 111 height 12
checkbox input "true"
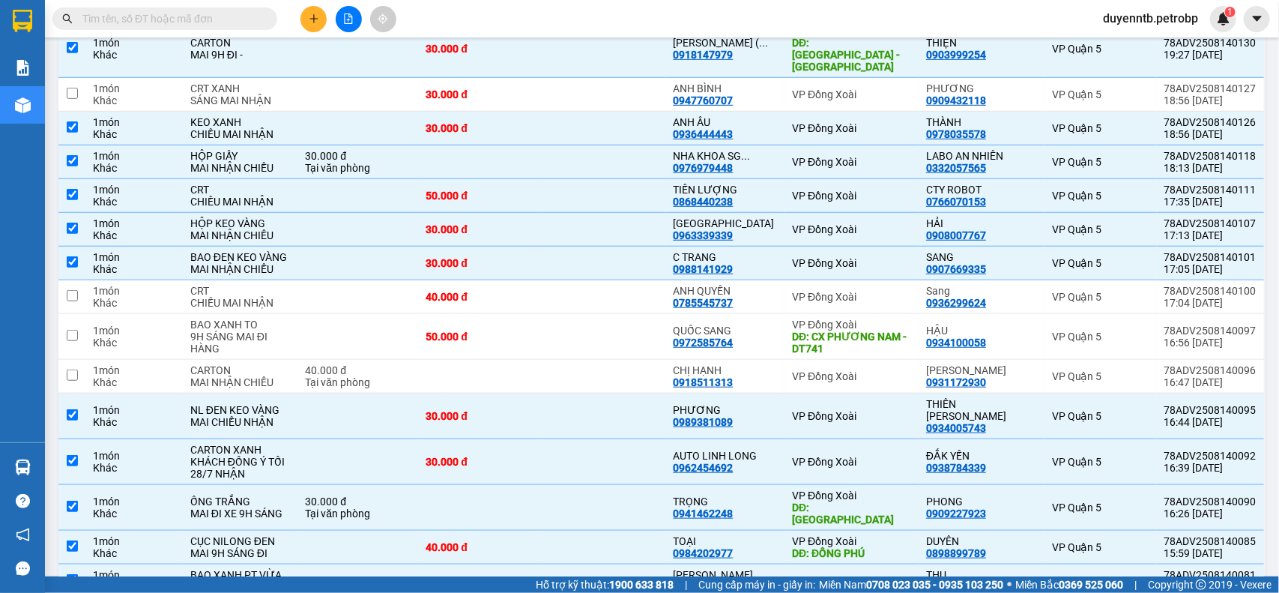
scroll to position [678, 0]
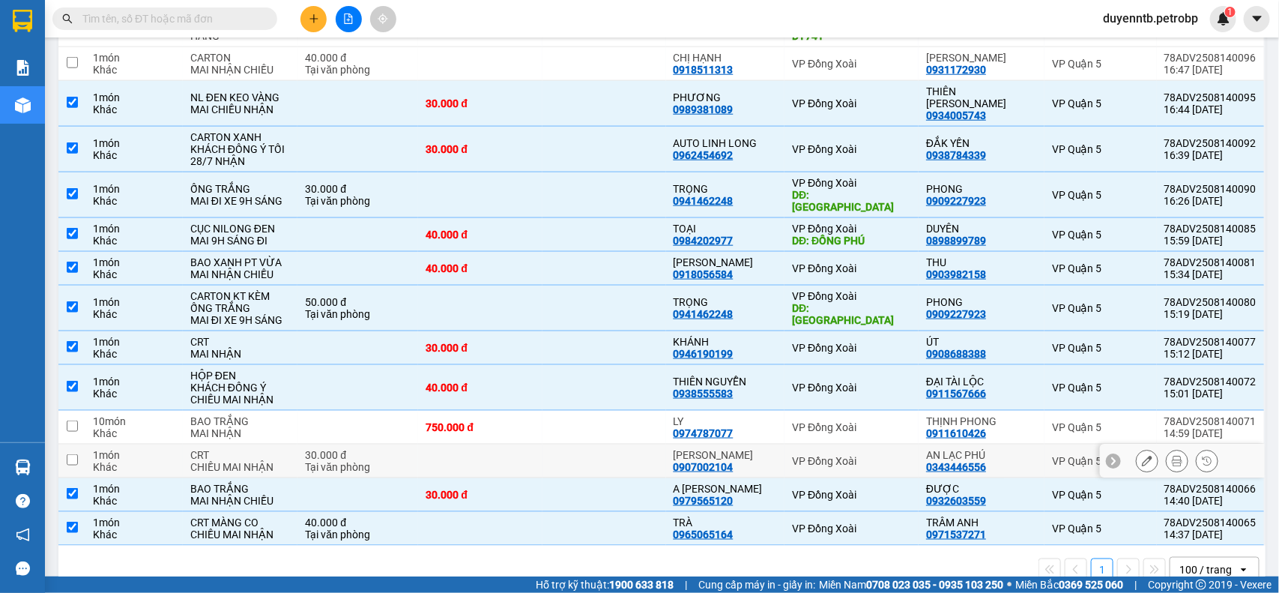
click at [1021, 449] on div "AN LẠC PHÚ" at bounding box center [981, 455] width 111 height 12
checkbox input "true"
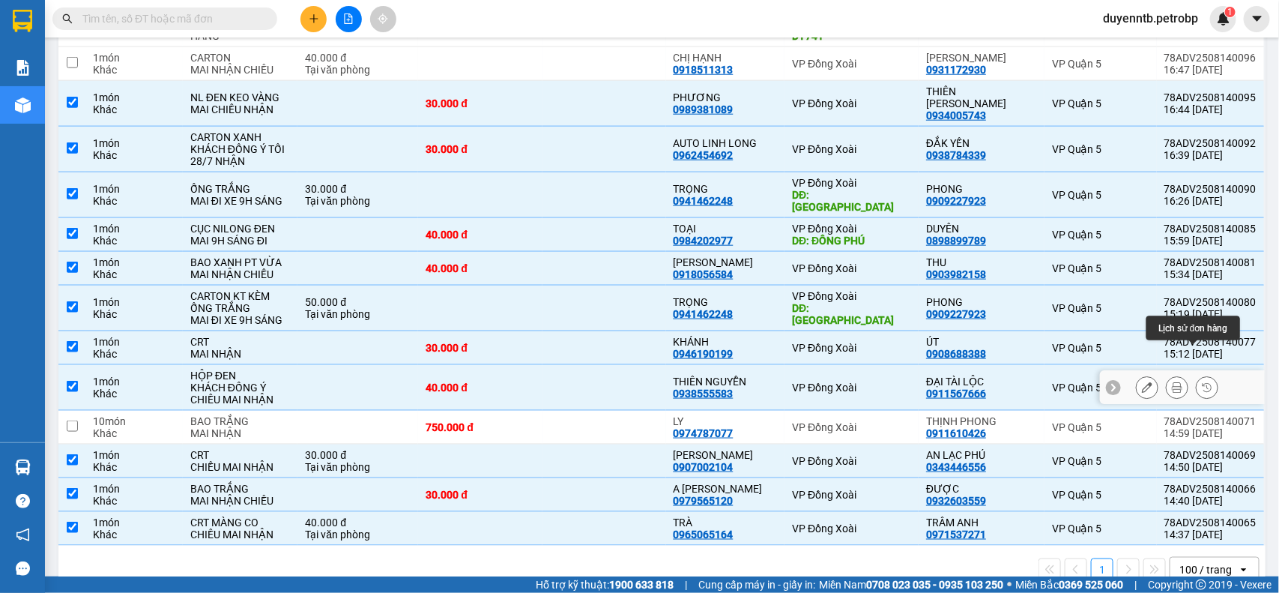
scroll to position [366, 0]
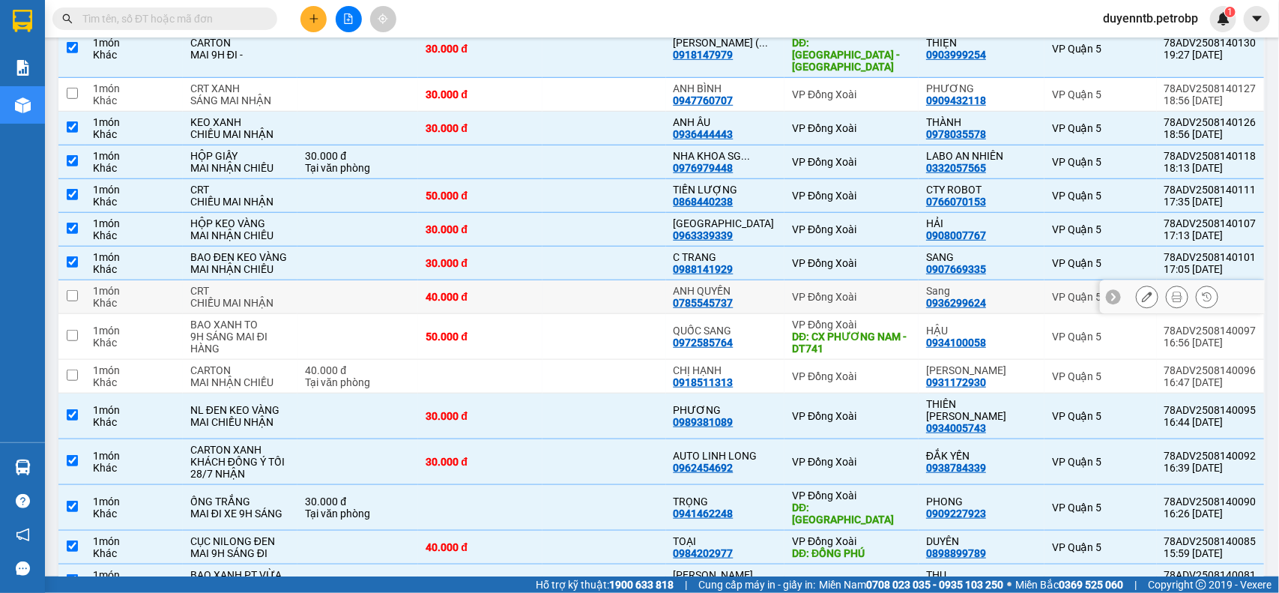
click at [990, 294] on div "Sang 0936299624" at bounding box center [981, 297] width 111 height 24
checkbox input "true"
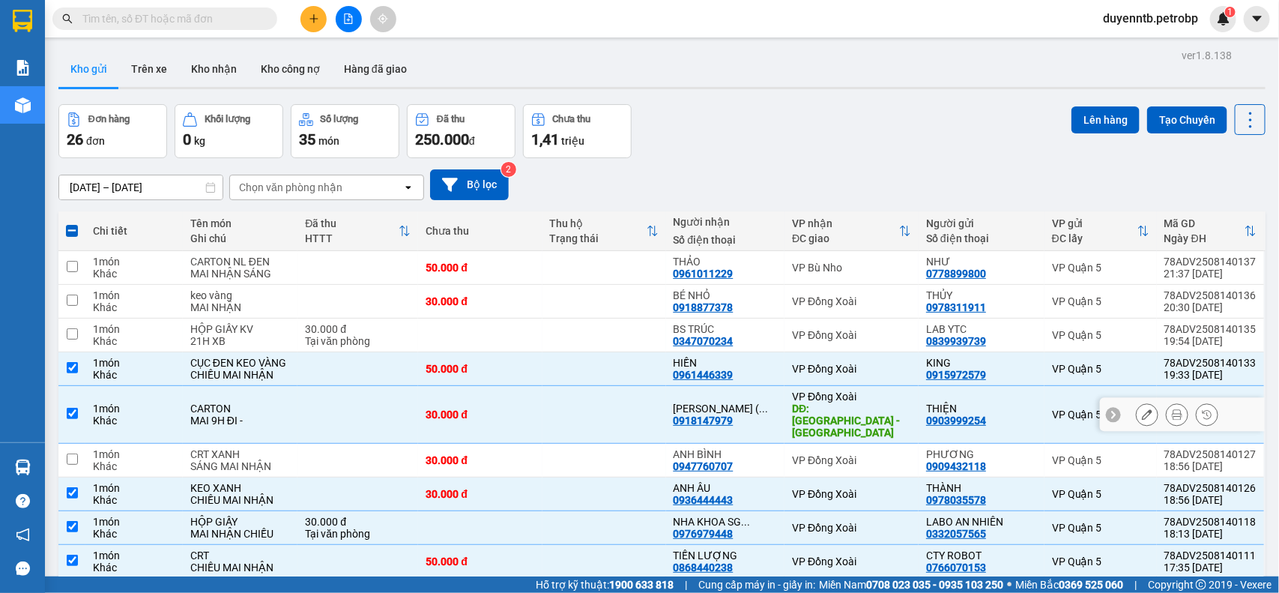
scroll to position [678, 0]
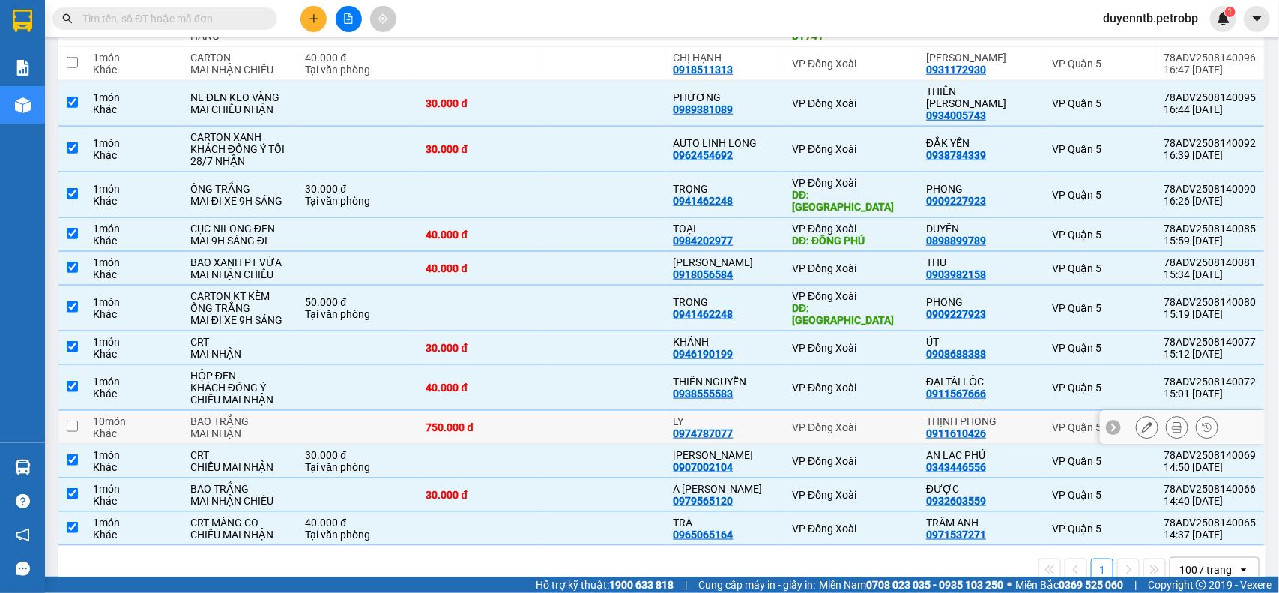
click at [1008, 415] on div "THỊNH PHONG 0911610426" at bounding box center [981, 427] width 111 height 24
checkbox input "true"
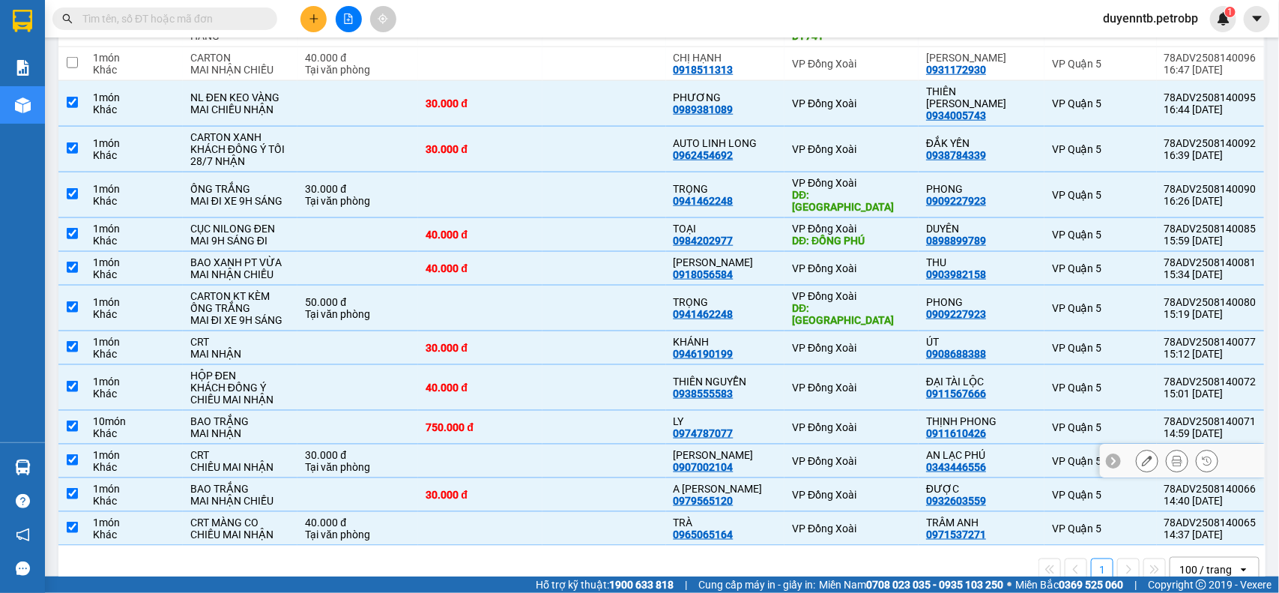
scroll to position [366, 0]
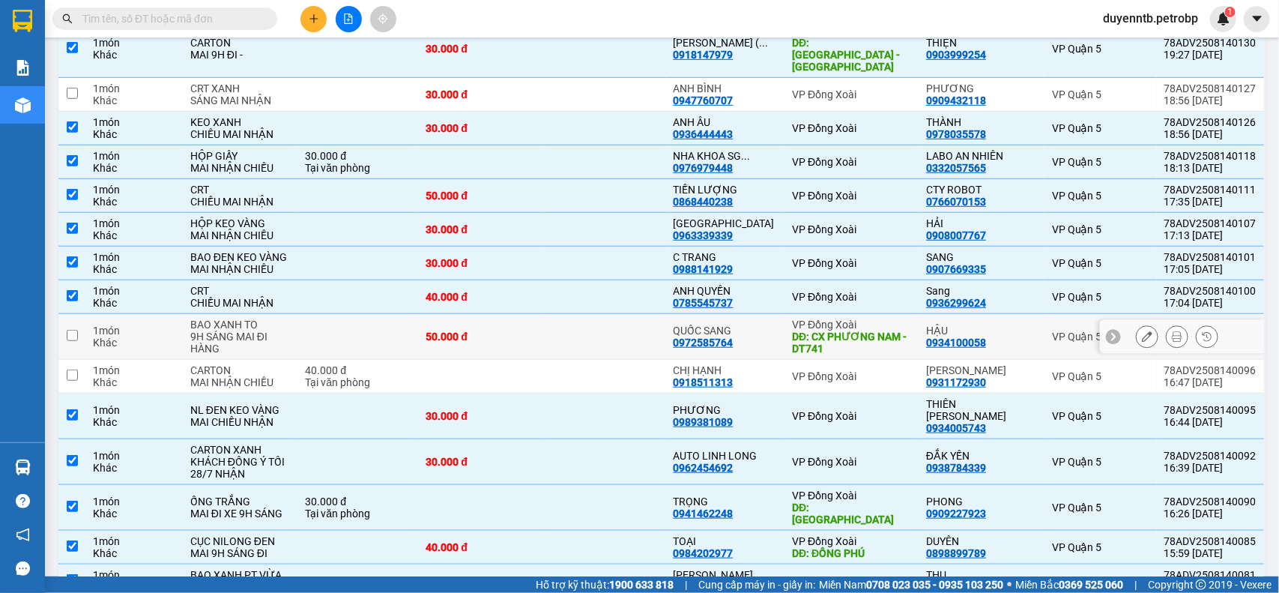
click at [1004, 324] on div "HẬU" at bounding box center [981, 330] width 111 height 12
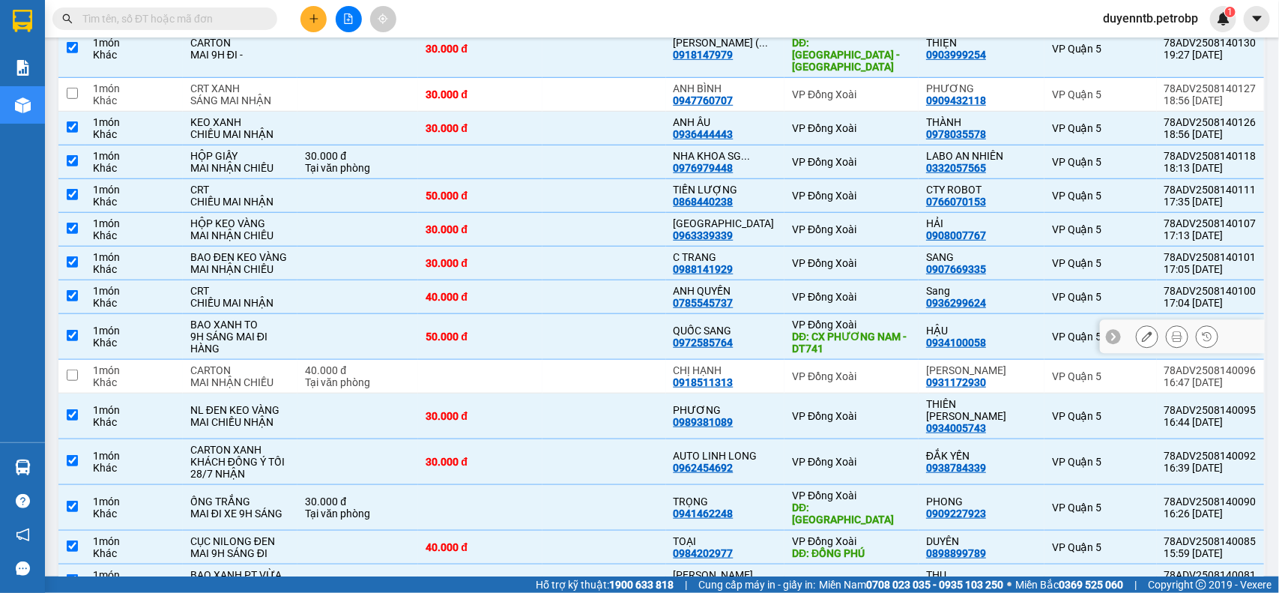
checkbox input "true"
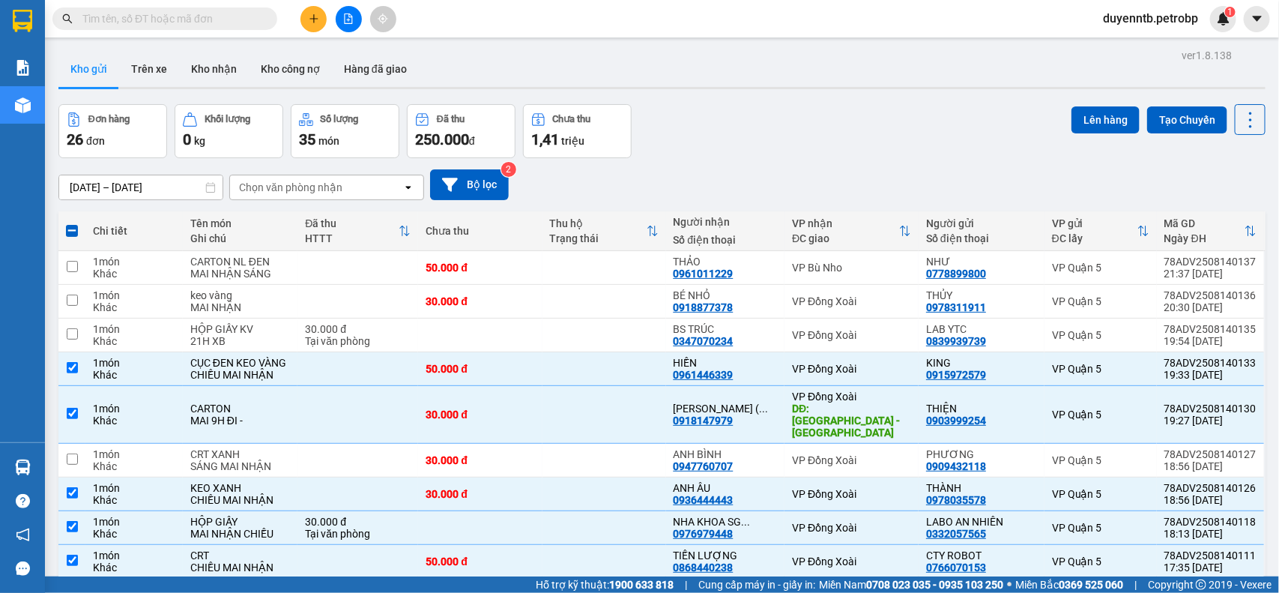
click at [66, 228] on span at bounding box center [72, 231] width 12 height 12
click at [72, 223] on input "checkbox" at bounding box center [72, 223] width 0 height 0
checkbox input "true"
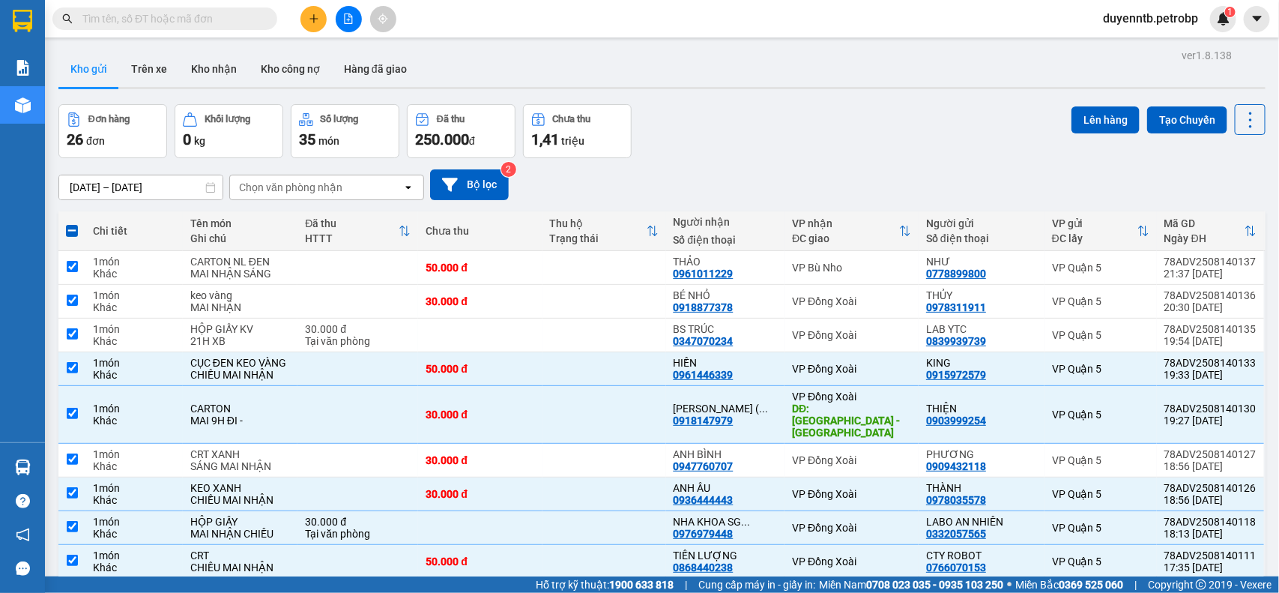
checkbox input "true"
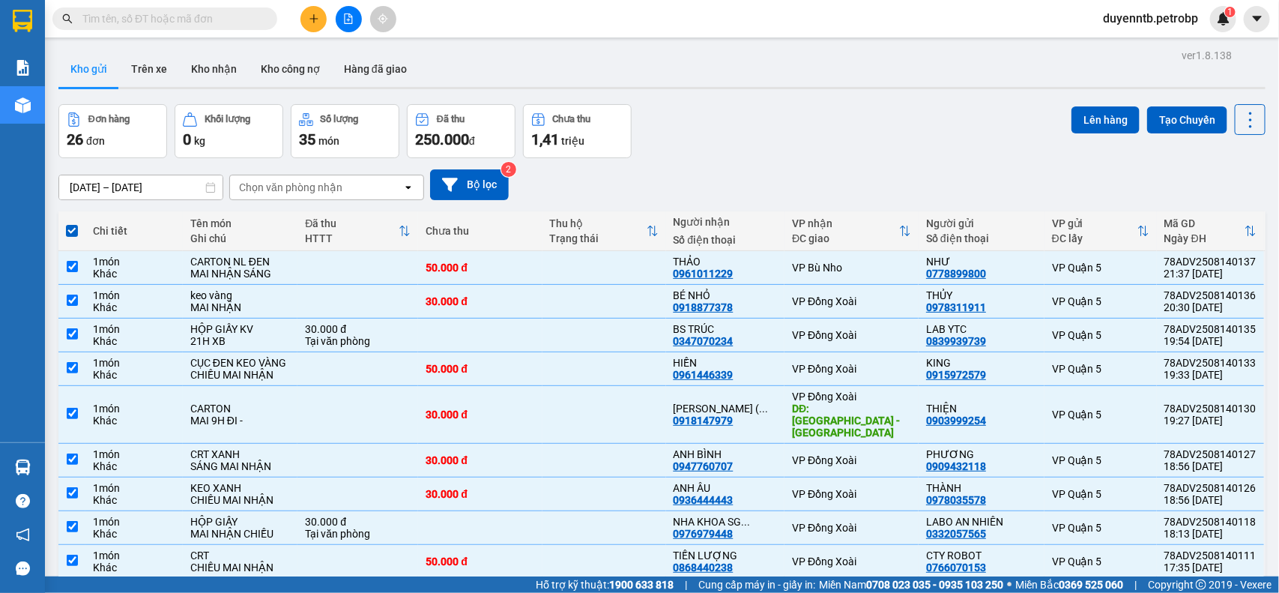
click at [76, 230] on th at bounding box center [71, 231] width 27 height 40
drag, startPoint x: 73, startPoint y: 232, endPoint x: 124, endPoint y: 228, distance: 51.8
click at [72, 232] on span at bounding box center [72, 231] width 12 height 12
click at [72, 223] on input "checkbox" at bounding box center [72, 223] width 0 height 0
checkbox input "false"
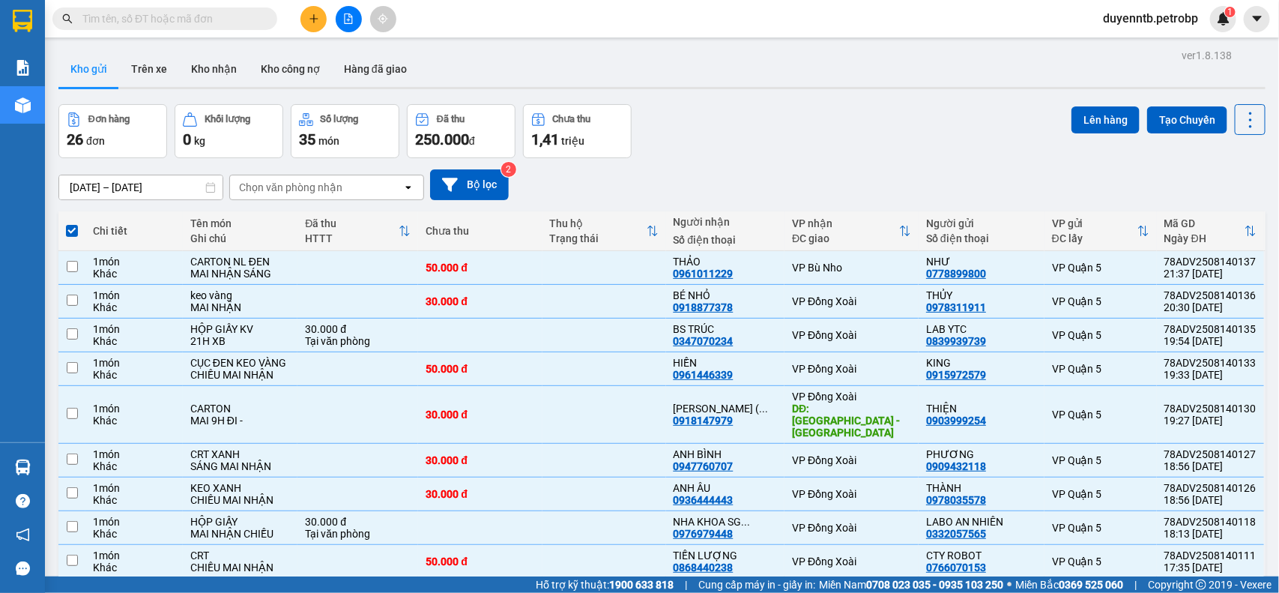
checkbox input "false"
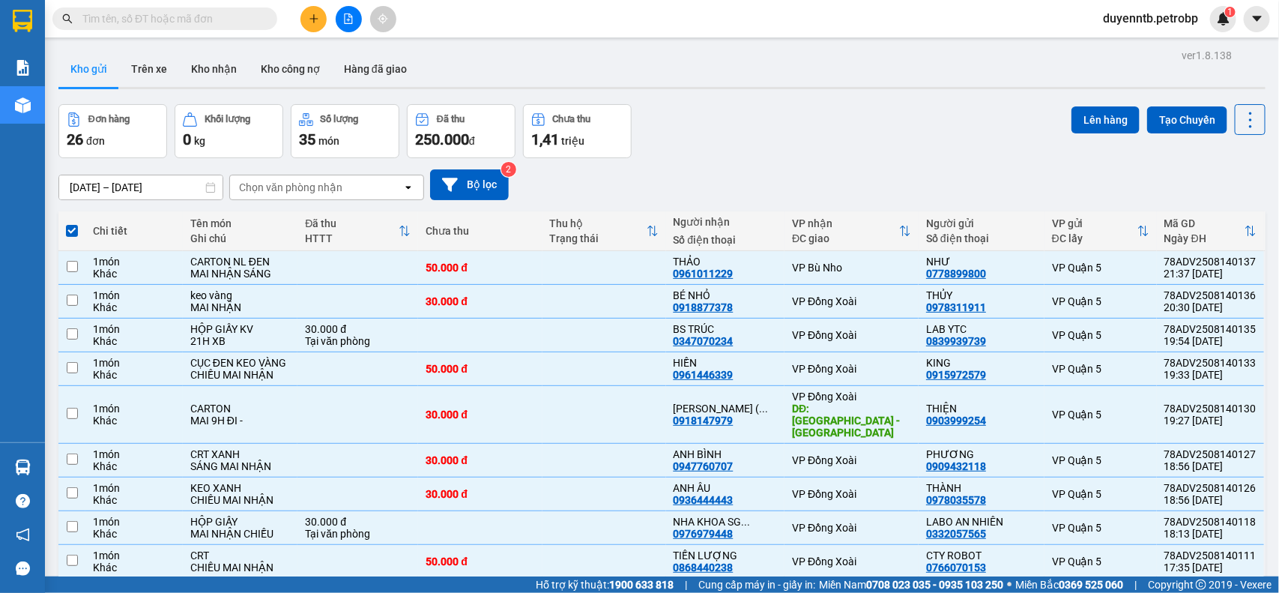
checkbox input "false"
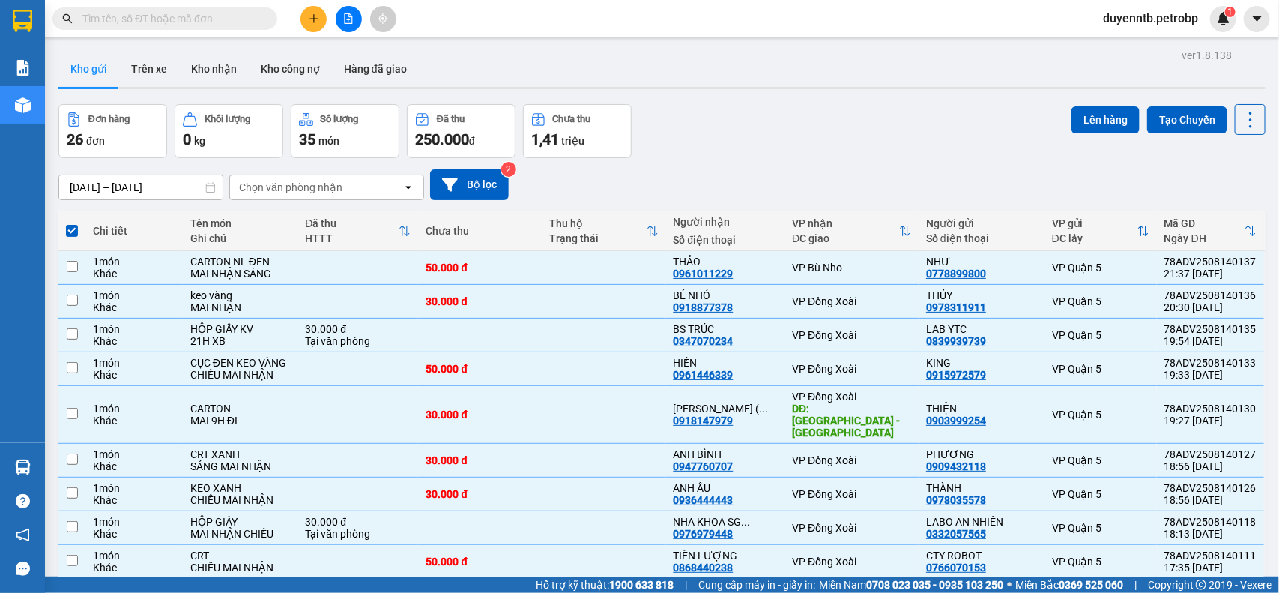
checkbox input "false"
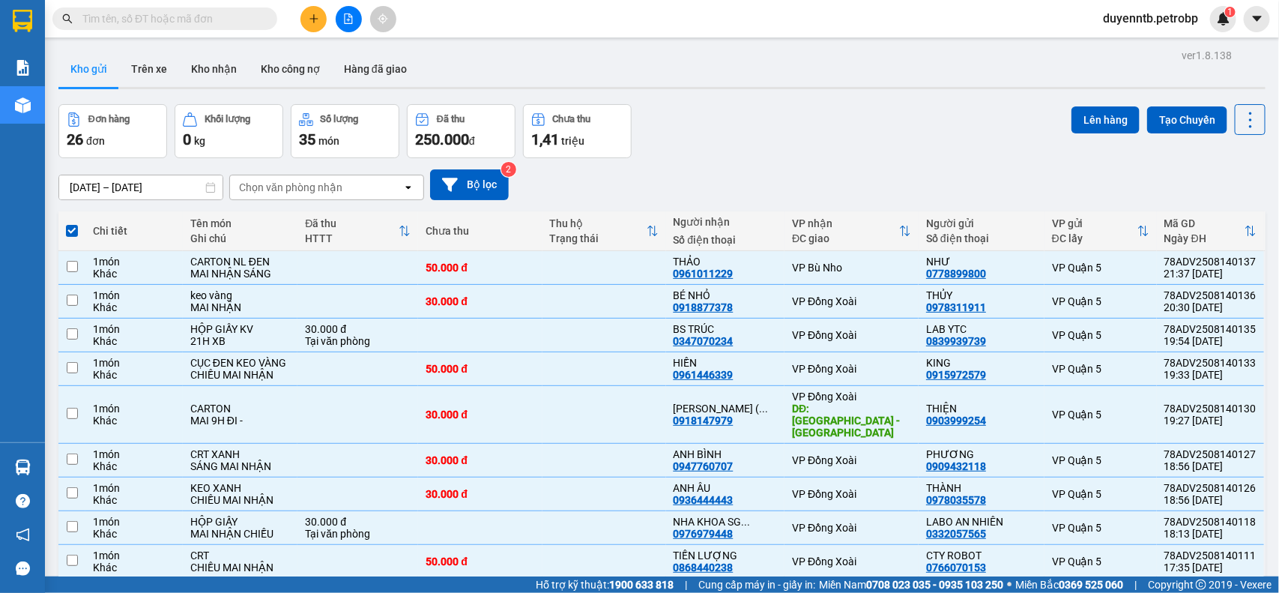
checkbox input "false"
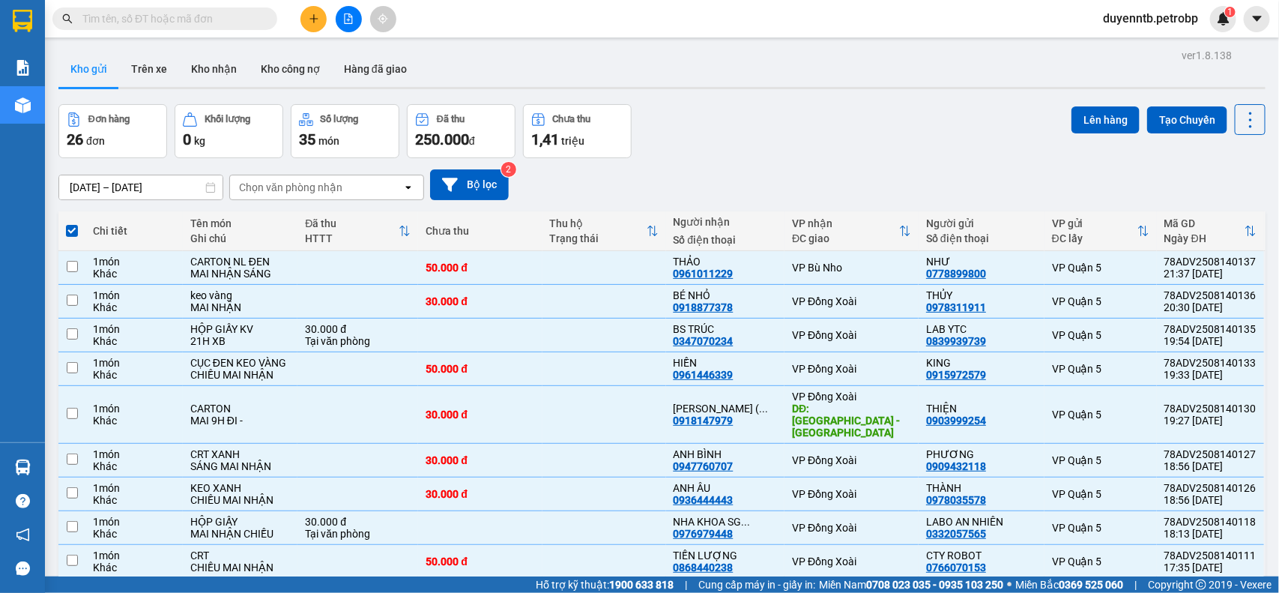
checkbox input "false"
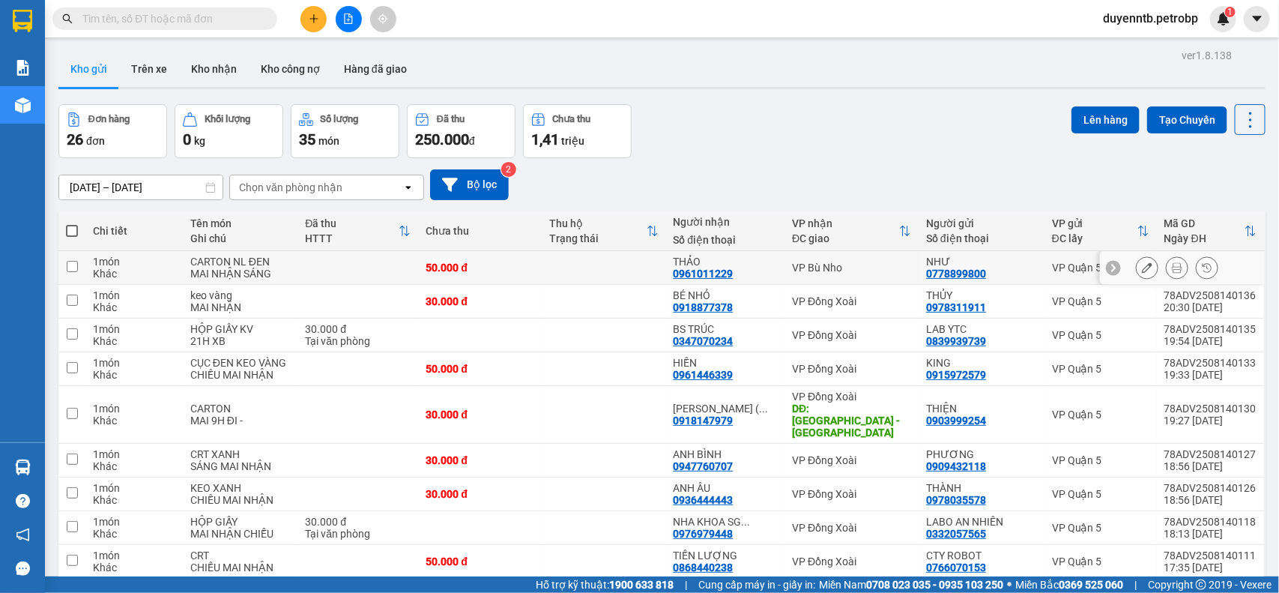
click at [148, 264] on div "1 món" at bounding box center [134, 261] width 82 height 12
checkbox input "true"
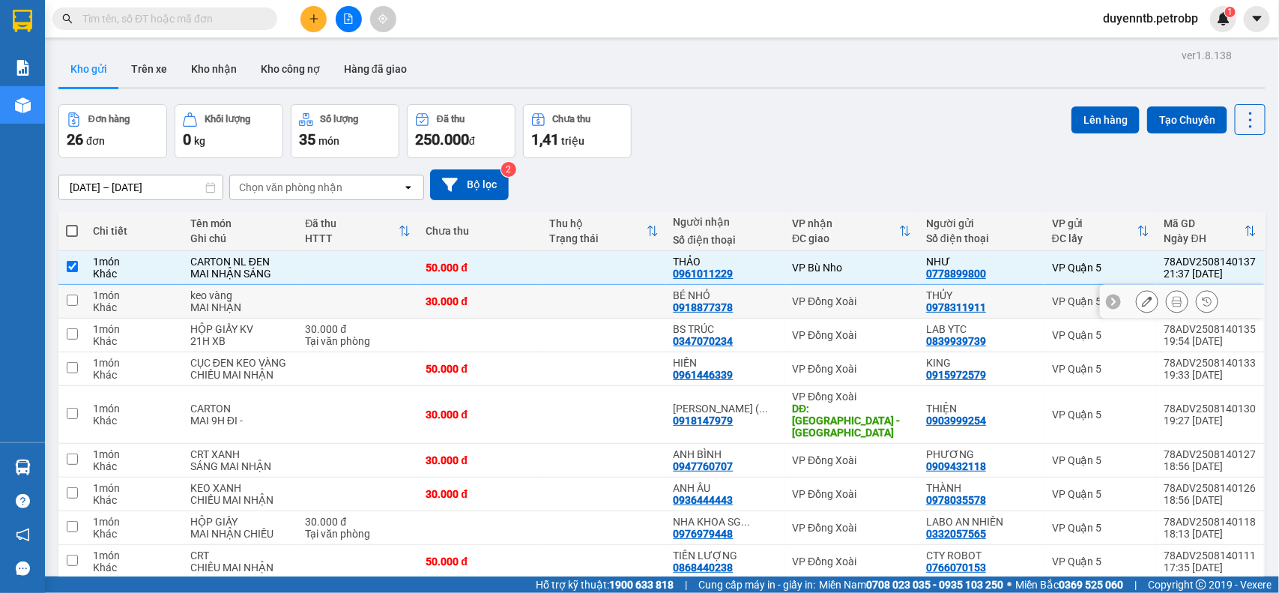
click at [126, 298] on div "1 món" at bounding box center [134, 295] width 82 height 12
checkbox input "true"
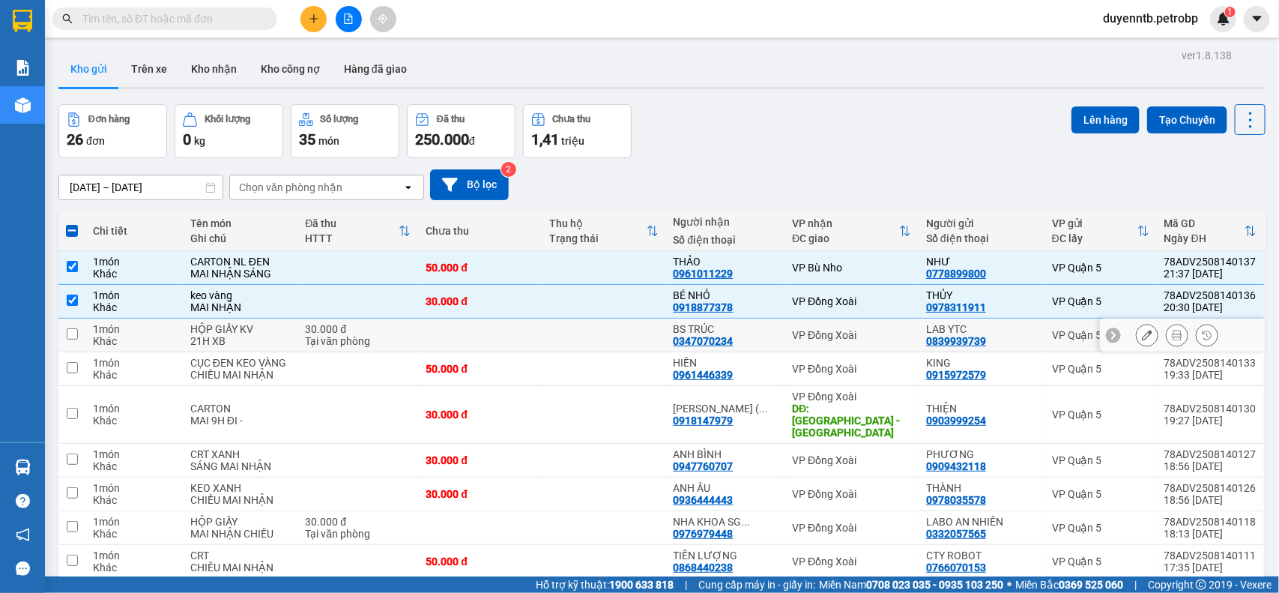
click at [132, 327] on div "1 món" at bounding box center [134, 329] width 82 height 12
checkbox input "true"
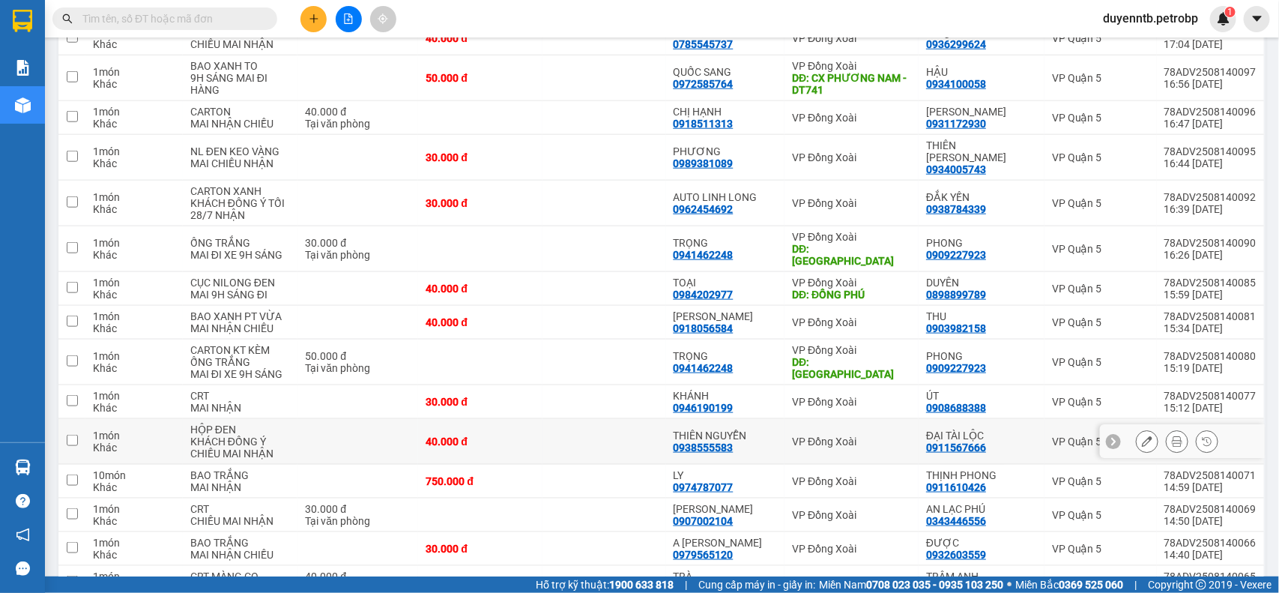
scroll to position [312, 0]
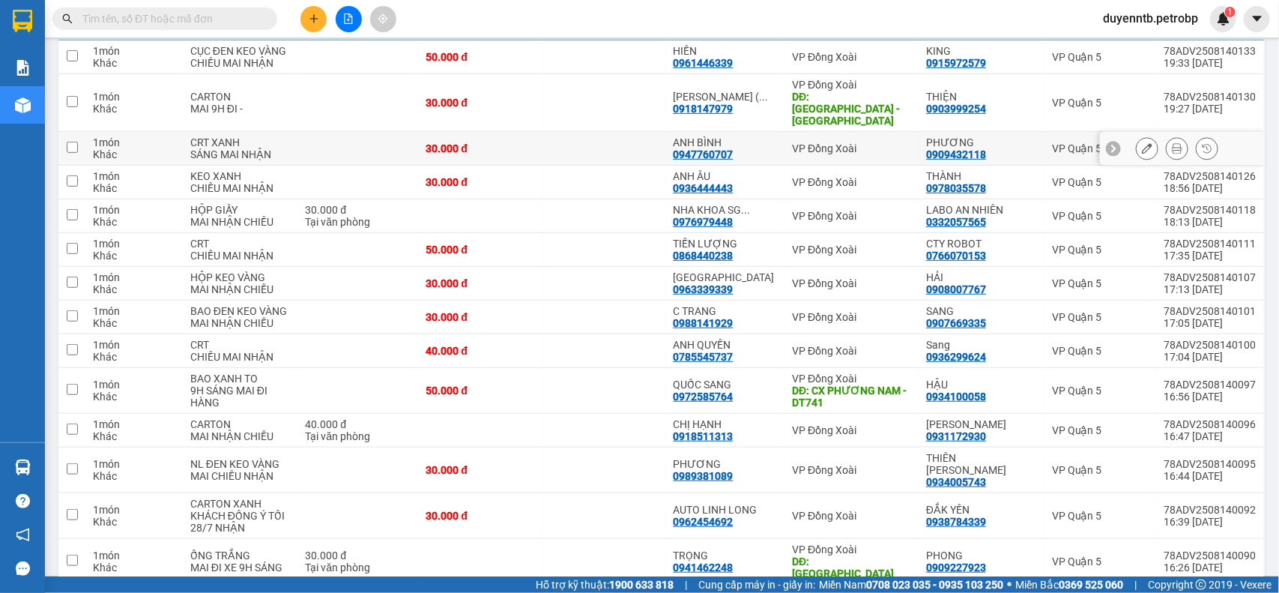
click at [287, 148] on div "SÁNG MAI NHẬN" at bounding box center [240, 154] width 100 height 12
checkbox input "true"
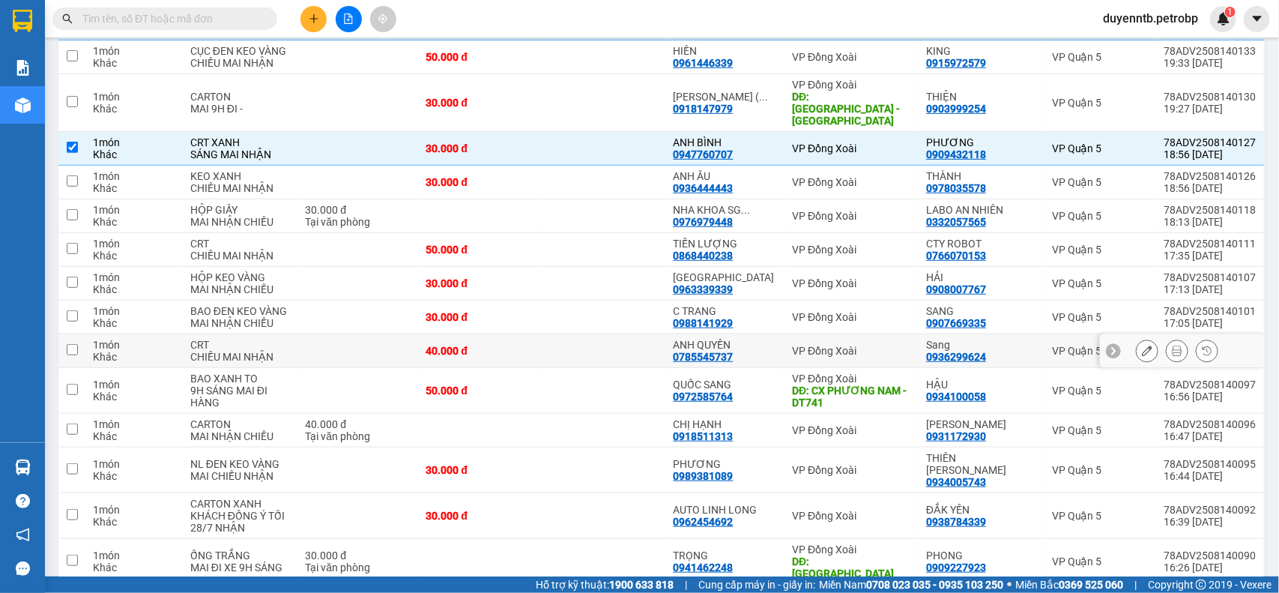
scroll to position [624, 0]
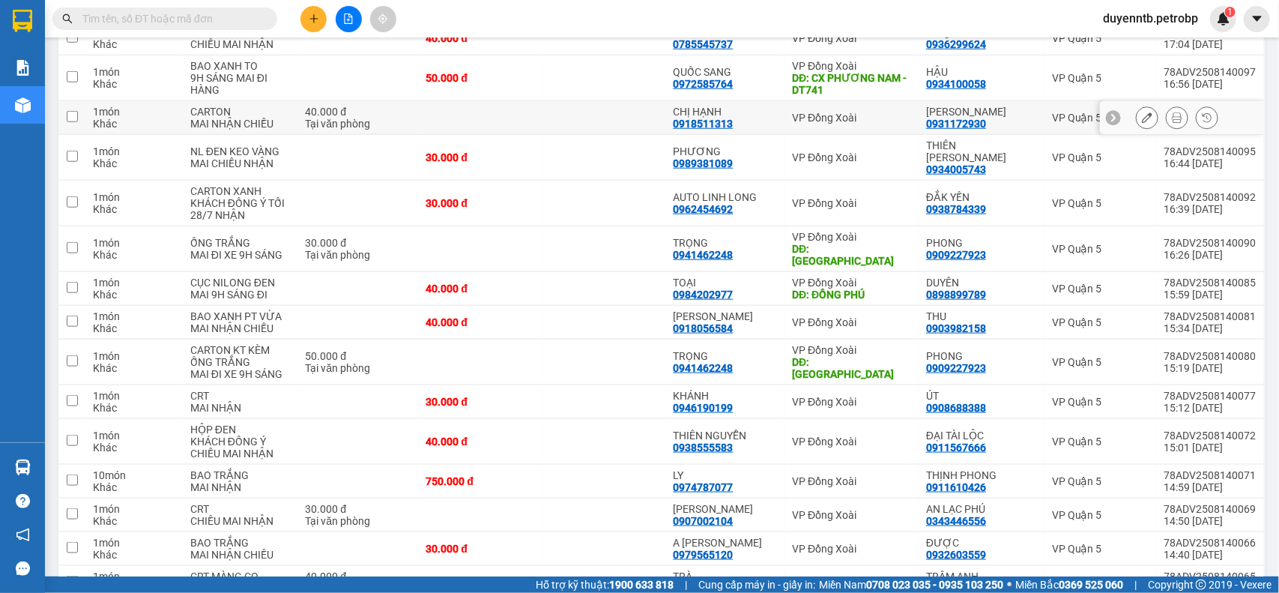
click at [513, 101] on td at bounding box center [480, 118] width 124 height 34
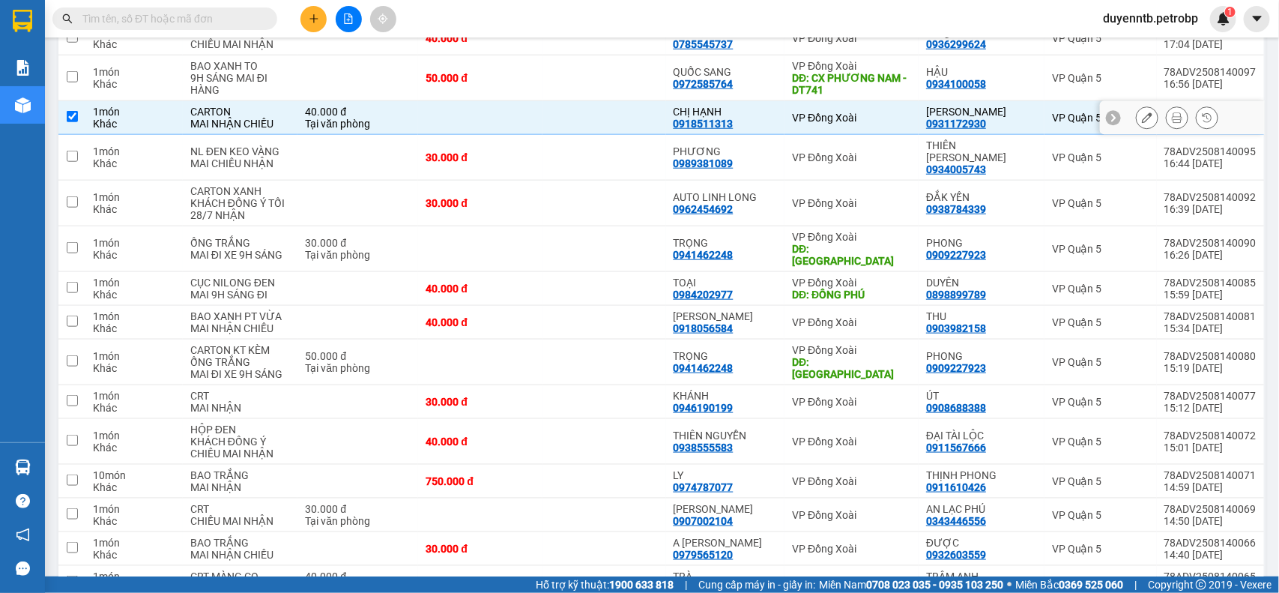
checkbox input "true"
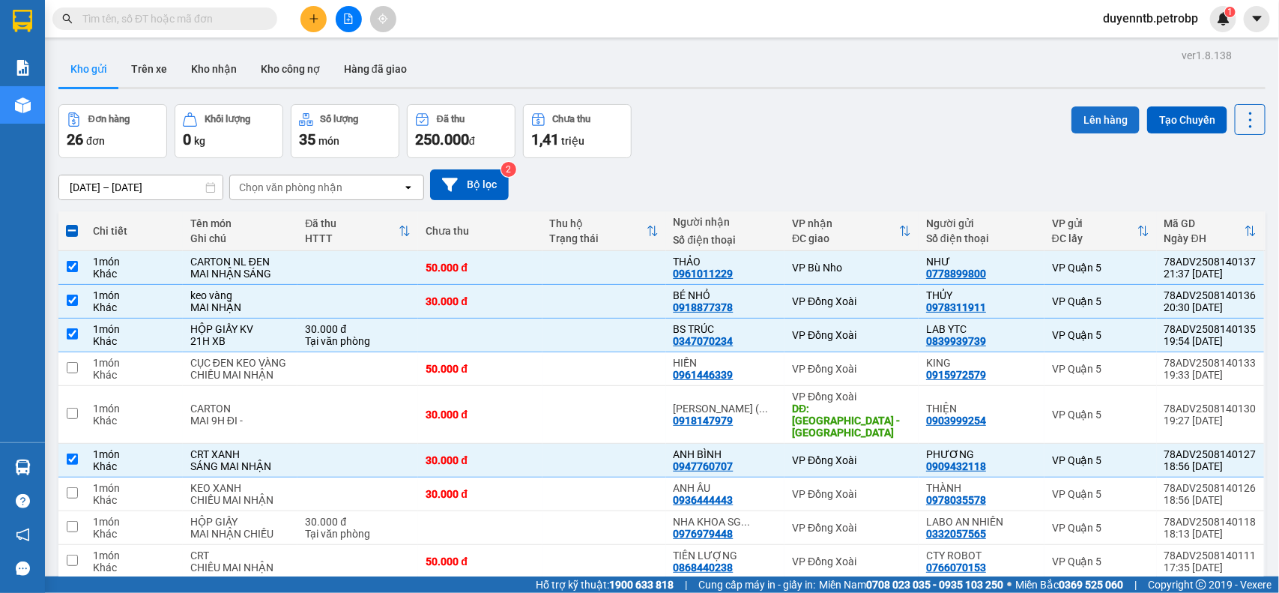
click at [1088, 117] on button "Lên hàng" at bounding box center [1105, 119] width 68 height 27
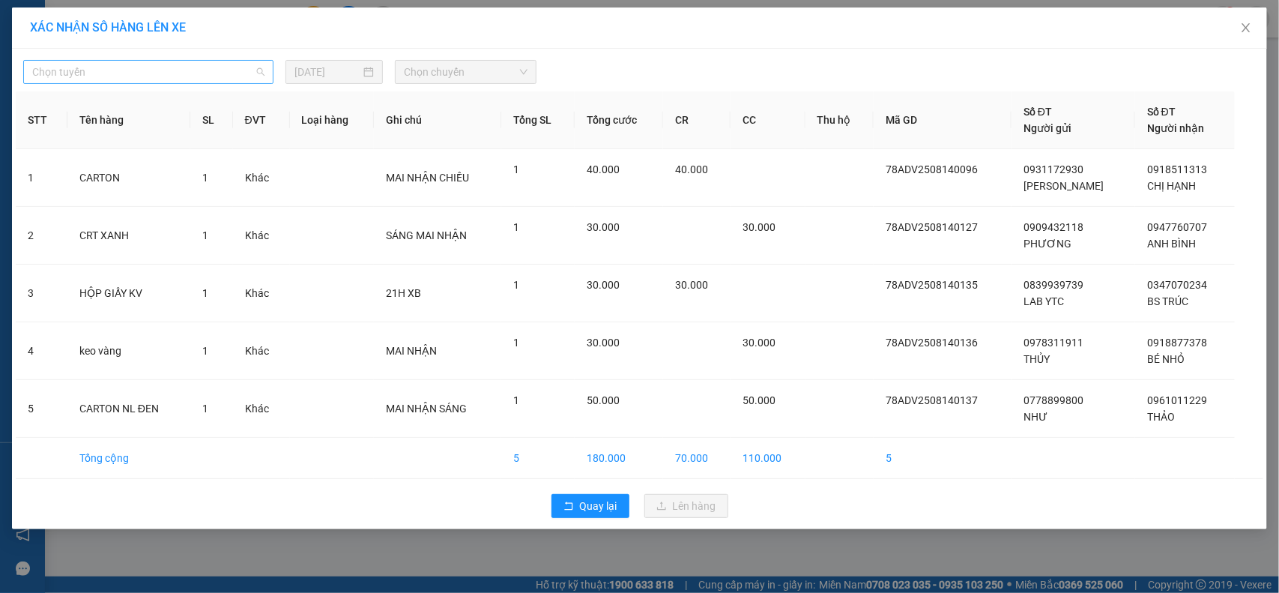
click at [175, 69] on span "Chọn tuyến" at bounding box center [148, 72] width 232 height 22
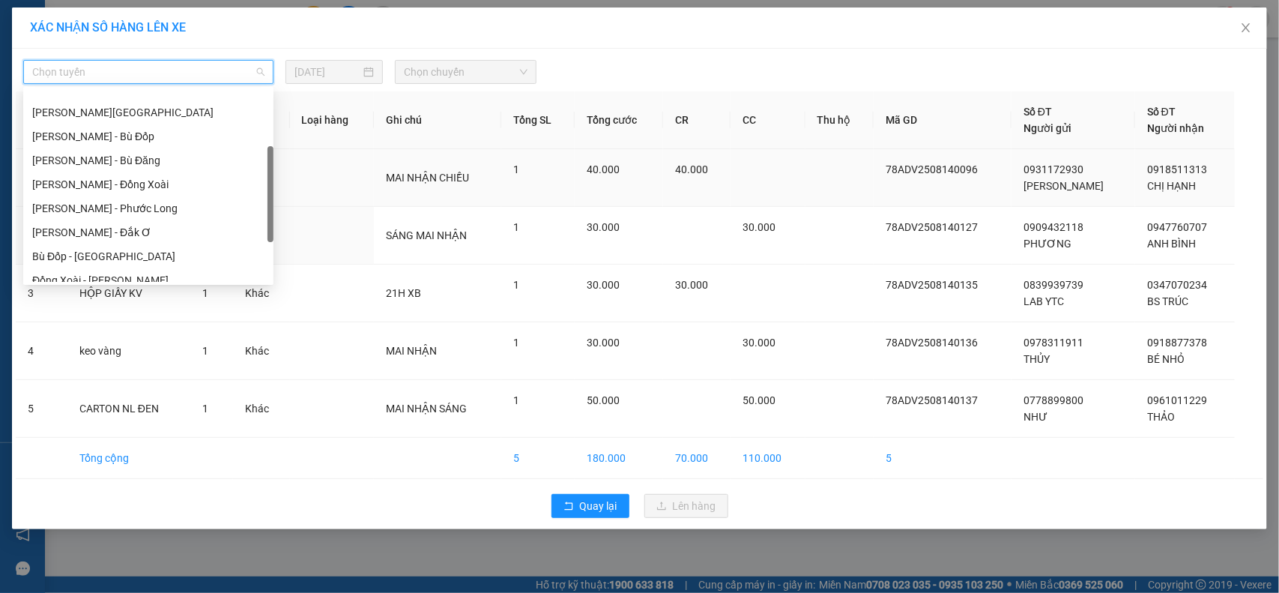
scroll to position [155, 0]
drag, startPoint x: 270, startPoint y: 248, endPoint x: 279, endPoint y: 204, distance: 45.0
click at [279, 204] on body "Kết quả tìm kiếm ( 0 ) Bộ lọc Ngày tạo đơn gần nhất No Data duyenntb.petrobp 1 …" at bounding box center [639, 296] width 1279 height 593
click at [159, 212] on div "Hồ Chí Minh - Phước Long" at bounding box center [148, 210] width 232 height 16
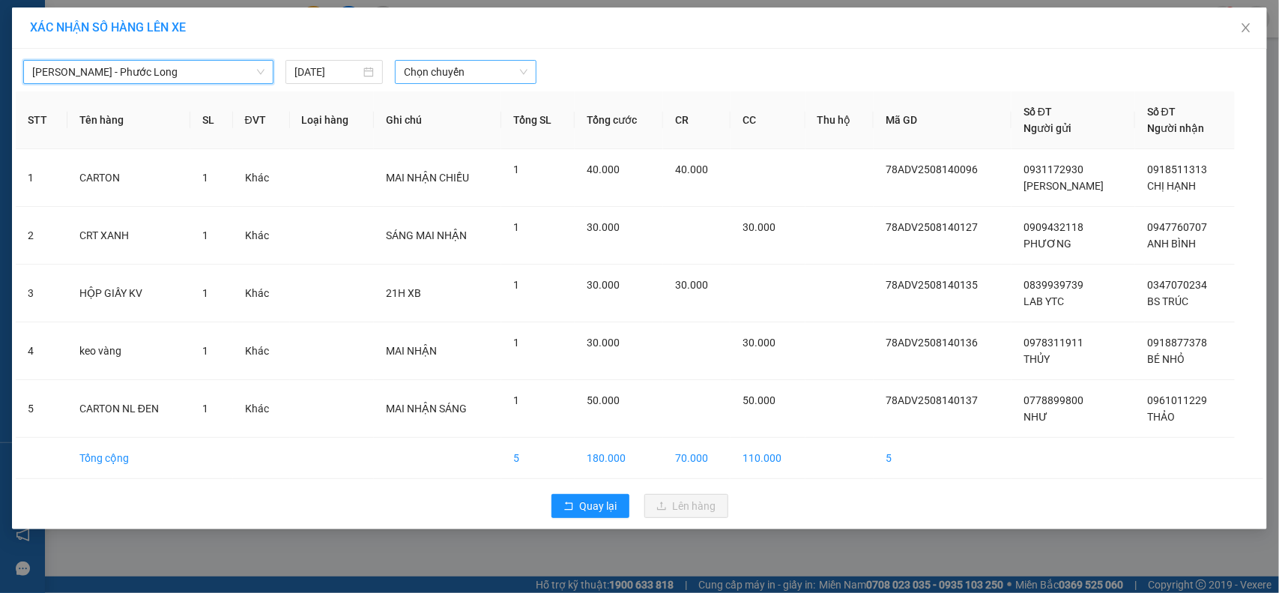
click at [442, 79] on span "Chọn chuyến" at bounding box center [465, 72] width 123 height 22
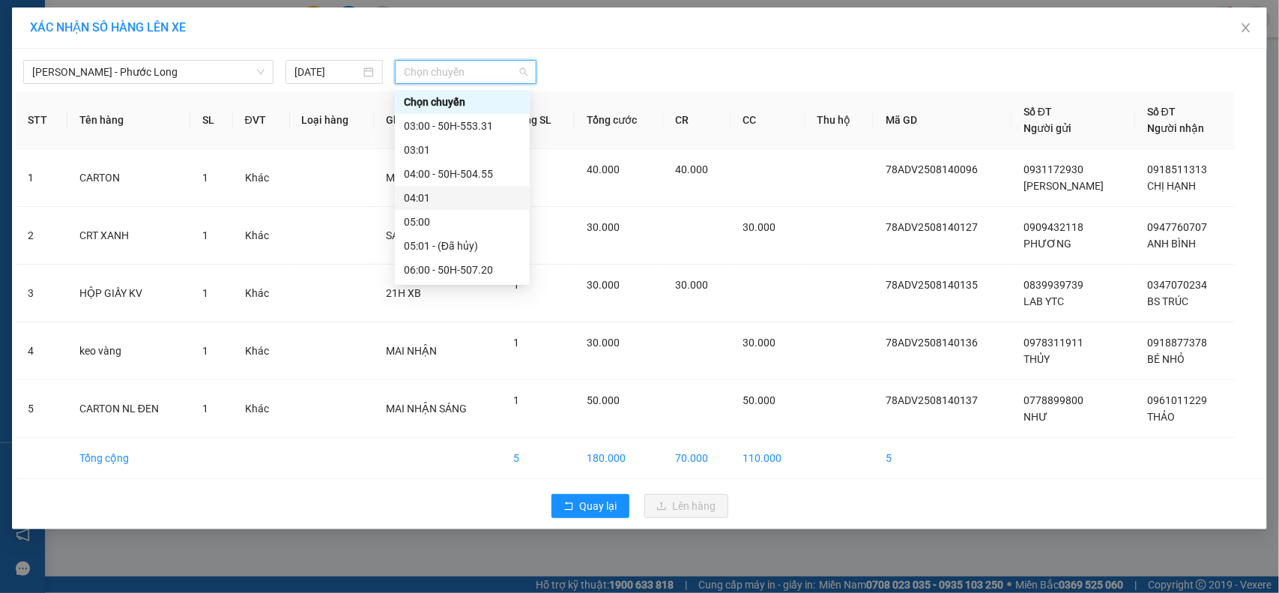
scroll to position [839, 0]
click at [465, 221] on div "21:02 (TC) - 93H-020.96" at bounding box center [462, 222] width 117 height 16
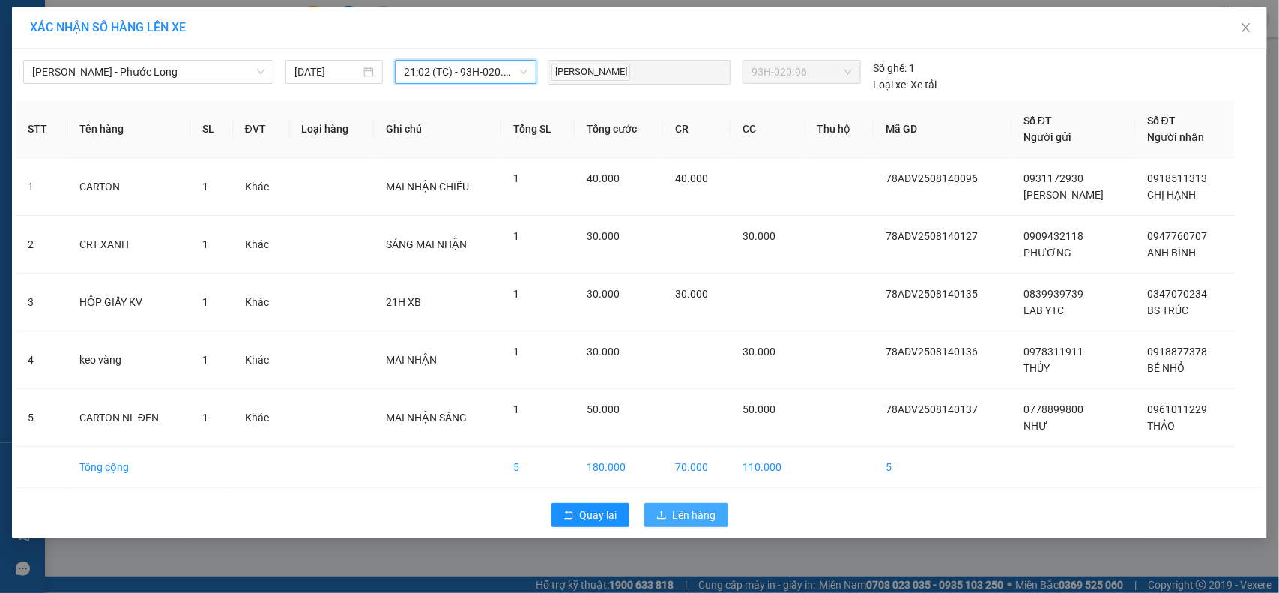
click at [664, 517] on icon "upload" at bounding box center [661, 514] width 10 height 10
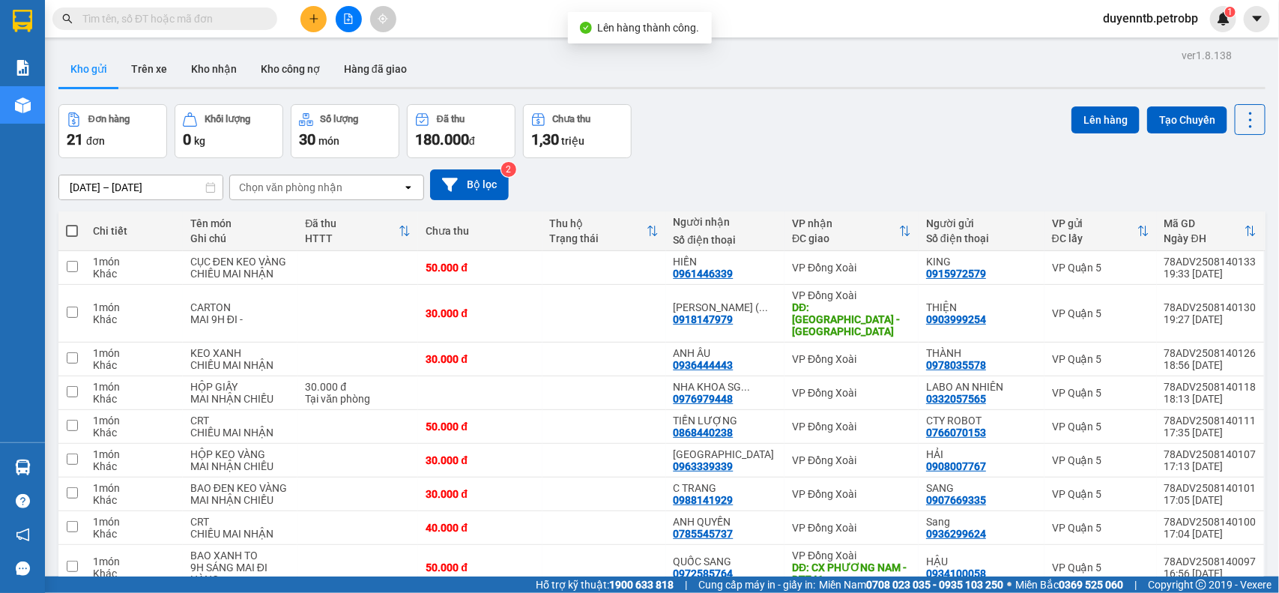
click at [86, 106] on button "Đơn hàng 21 đơn" at bounding box center [112, 131] width 109 height 54
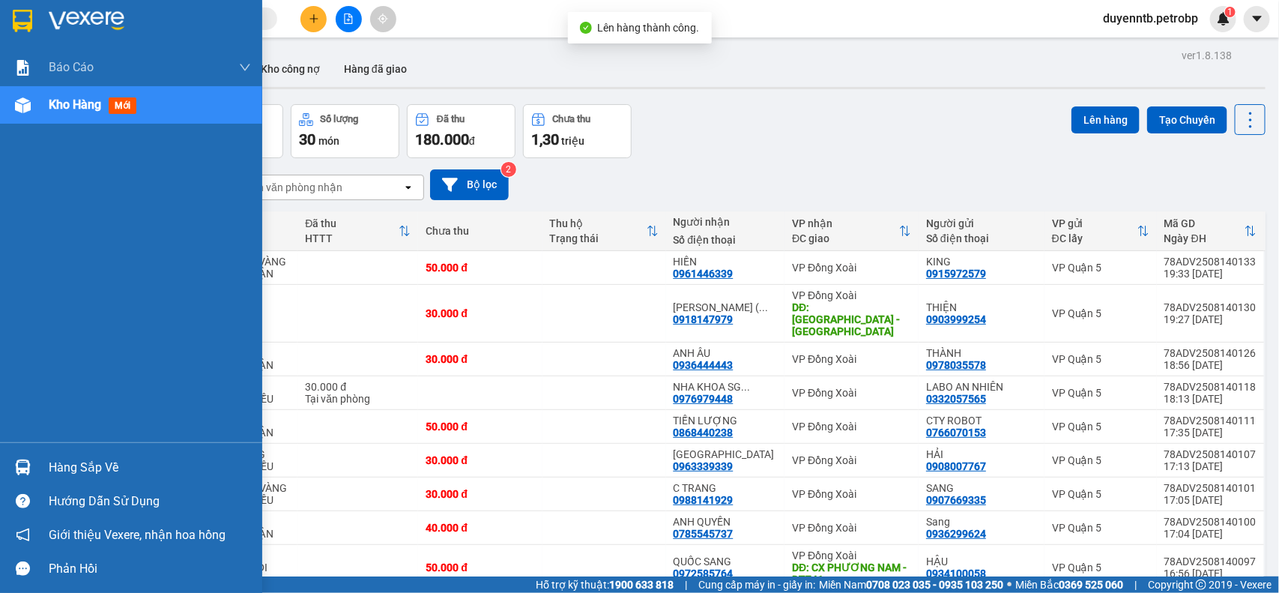
click at [67, 103] on span "Kho hàng" at bounding box center [75, 104] width 52 height 14
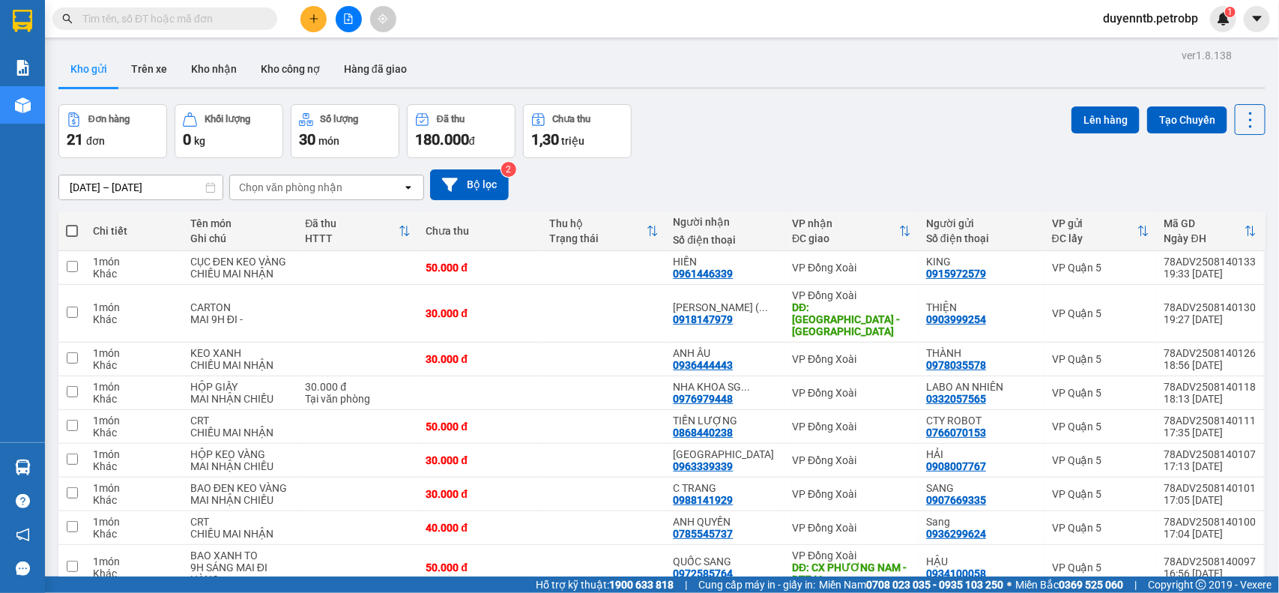
click at [829, 83] on div "Kho gửi Trên xe Kho nhận Kho công nợ Hàng đã giao" at bounding box center [661, 71] width 1207 height 40
click at [124, 100] on div "ver 1.8.138 Kho gửi Trên xe Kho nhận Kho công nợ Hàng đã giao Đơn hàng 21 đơn K…" at bounding box center [661, 577] width 1219 height 1064
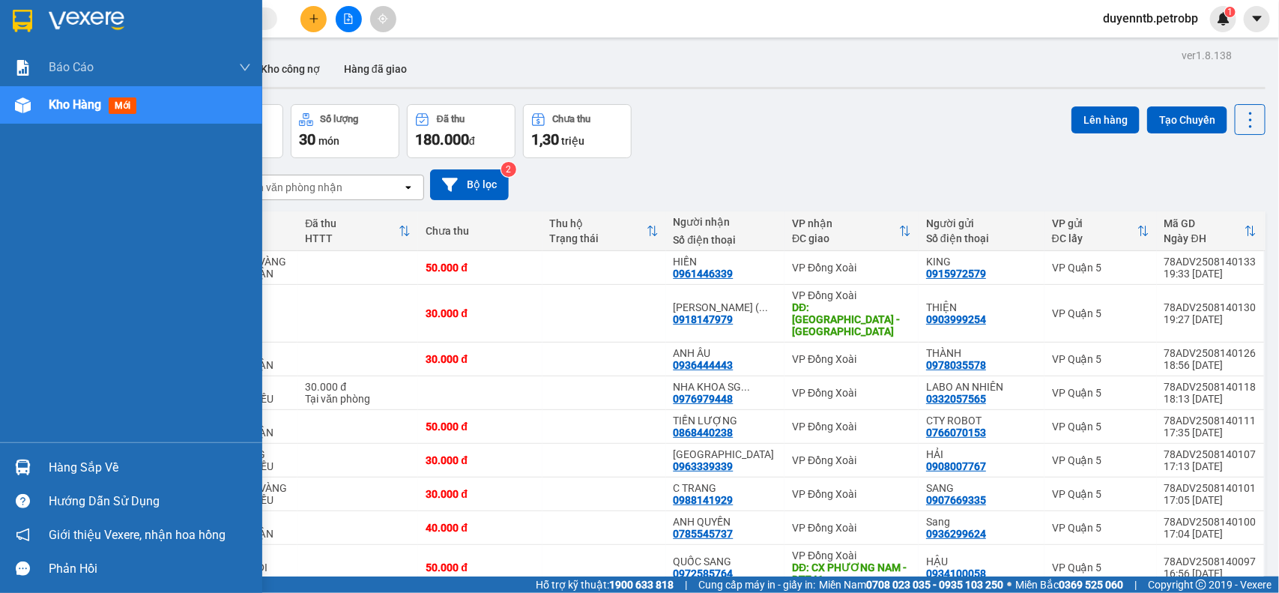
click at [25, 109] on img at bounding box center [23, 105] width 16 height 16
click at [38, 106] on div "Kho hàng mới" at bounding box center [131, 104] width 262 height 37
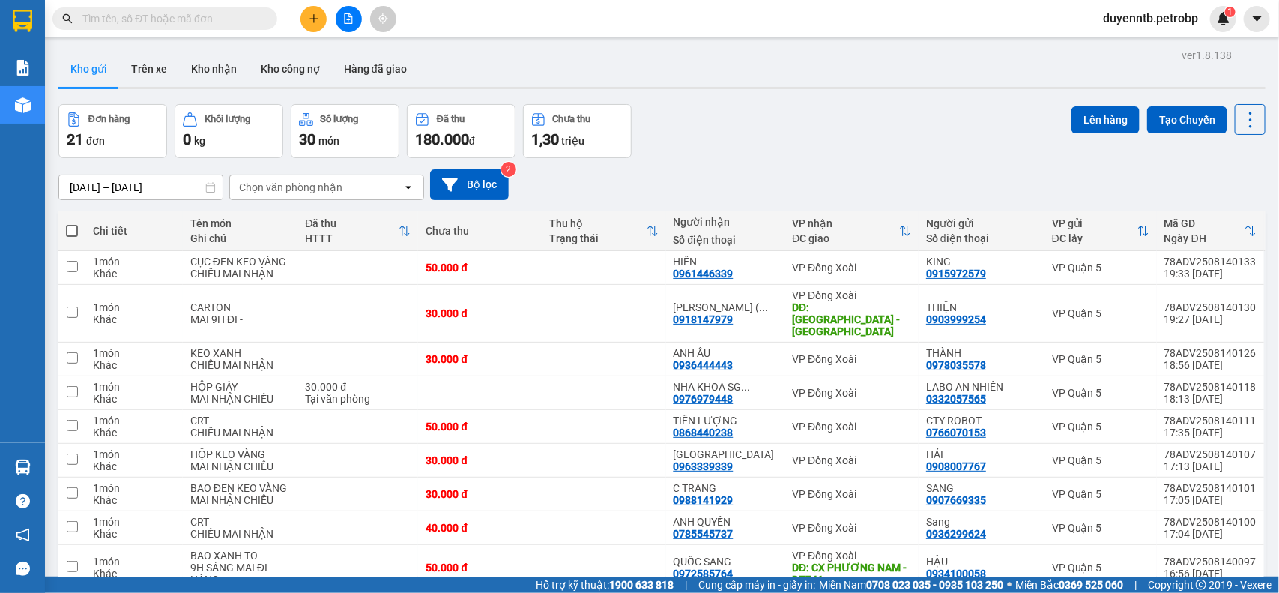
click at [817, 118] on div "Đơn hàng 21 đơn Khối lượng 0 kg Số lượng 30 món Đã thu 180.000 đ Chưa thu 1,30 …" at bounding box center [661, 131] width 1207 height 54
drag, startPoint x: 94, startPoint y: 75, endPoint x: 156, endPoint y: 61, distance: 63.8
click at [94, 73] on button "Kho gửi" at bounding box center [88, 69] width 61 height 36
click at [156, 61] on button "Trên xe" at bounding box center [149, 69] width 60 height 36
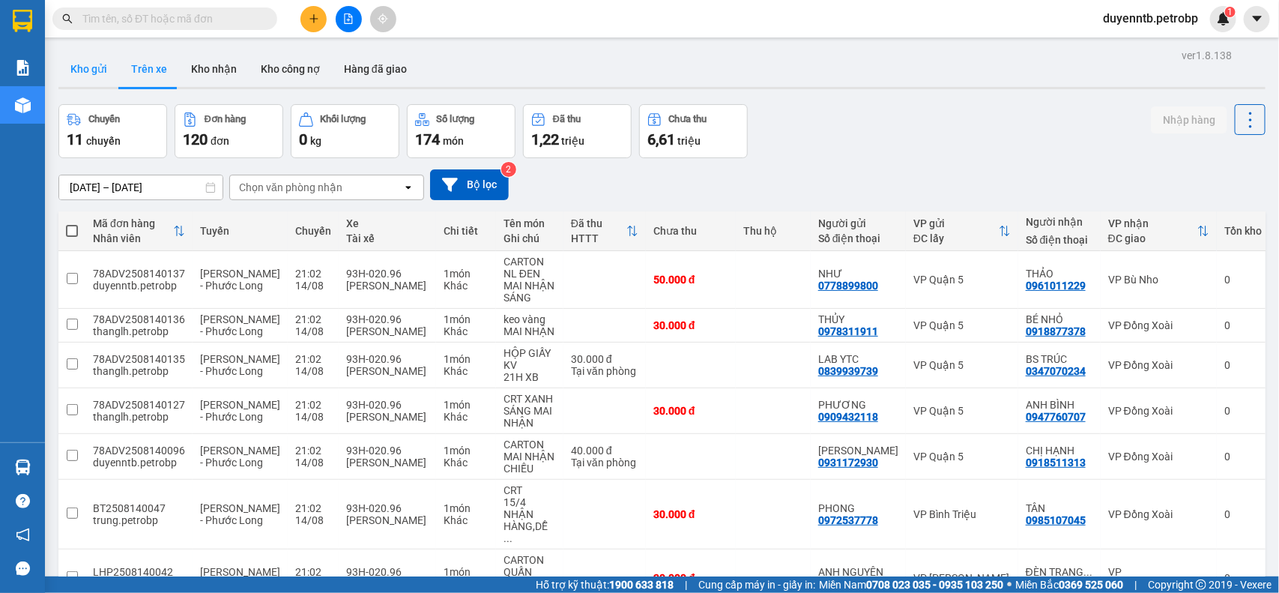
click at [86, 75] on button "Kho gửi" at bounding box center [88, 69] width 61 height 36
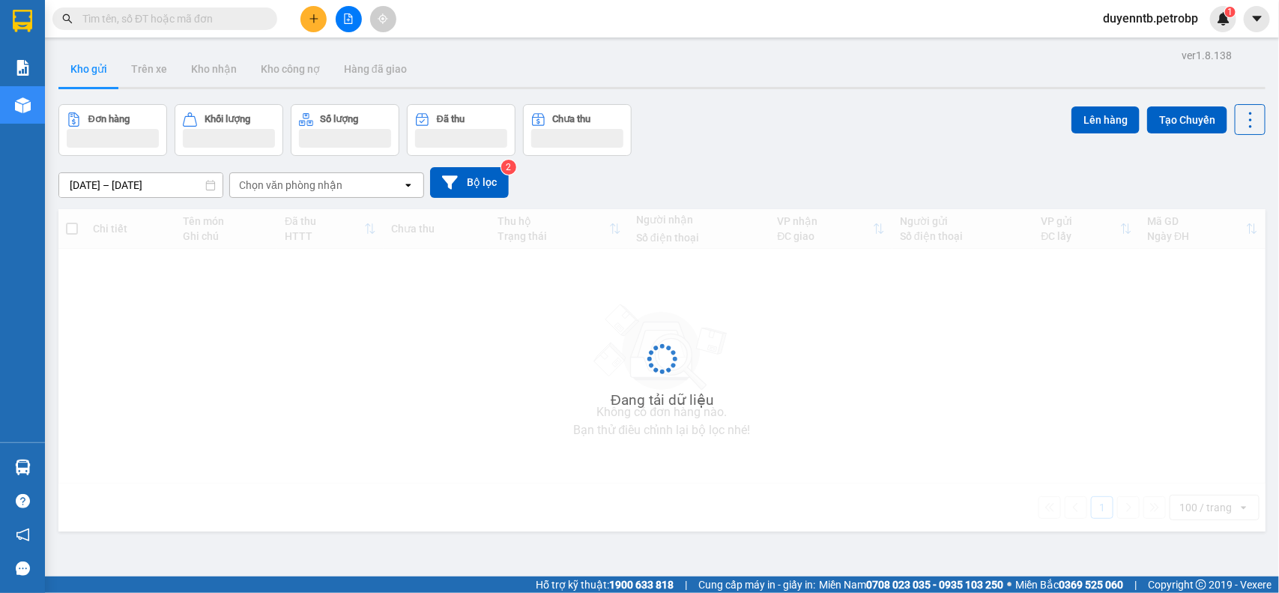
click at [86, 75] on button "Kho gửi" at bounding box center [88, 69] width 61 height 36
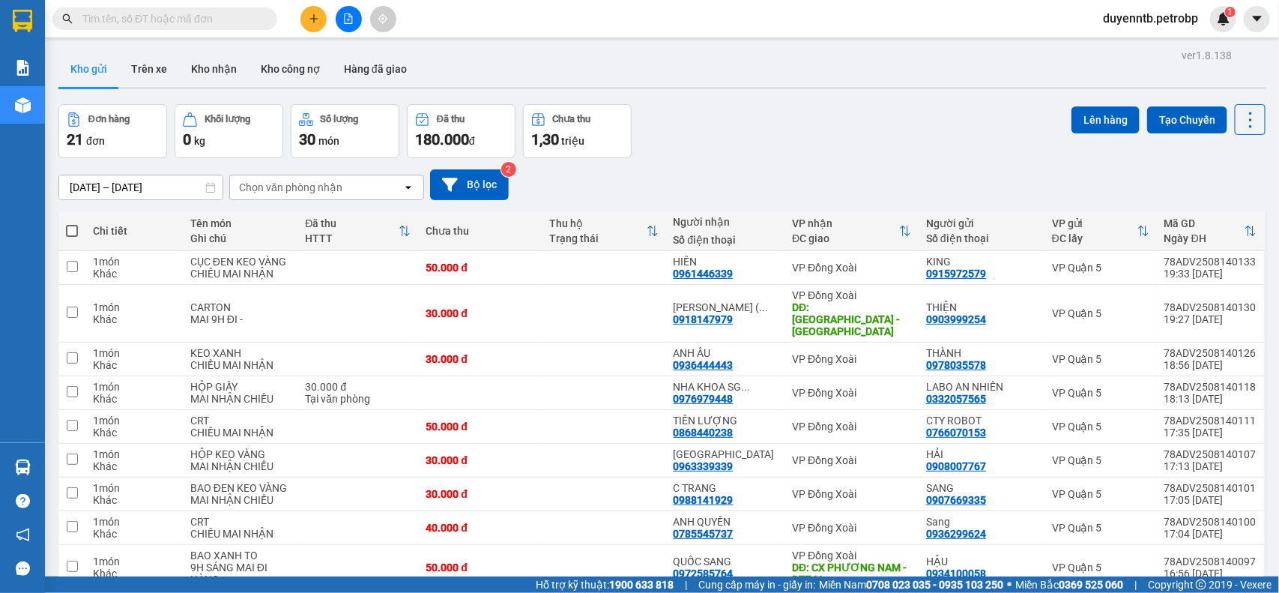
click at [795, 131] on div "Đơn hàng 21 đơn Khối lượng 0 kg Số lượng 30 món Đã thu 180.000 đ Chưa thu 1,30 …" at bounding box center [661, 131] width 1207 height 54
click at [155, 79] on button "Trên xe" at bounding box center [149, 69] width 60 height 36
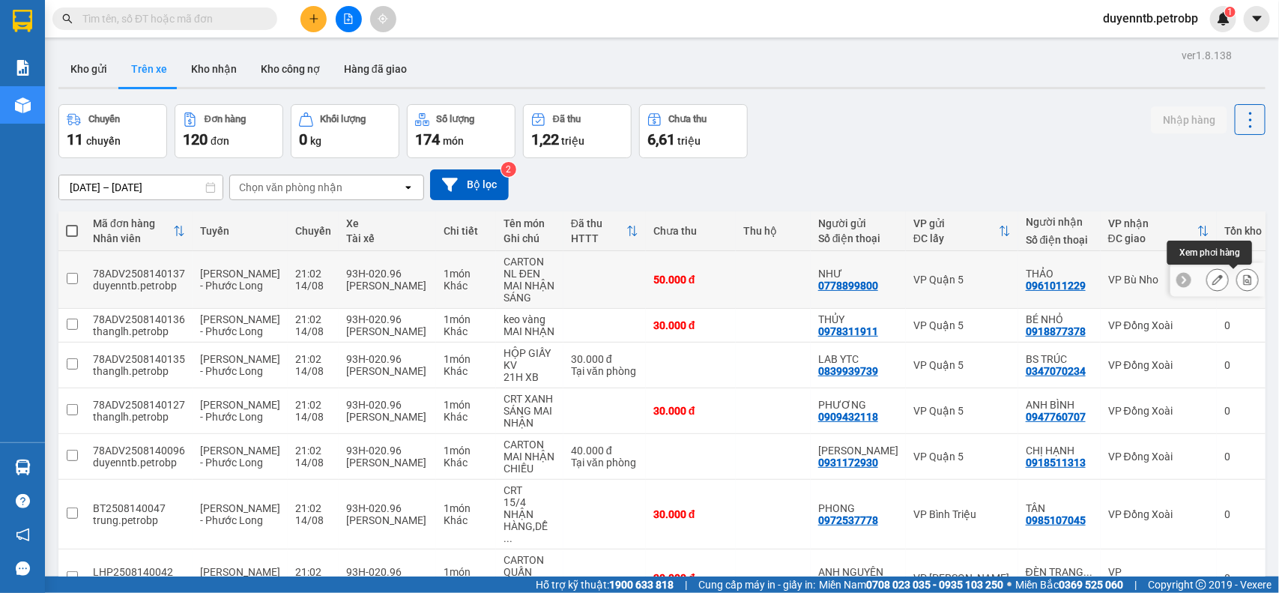
click at [1242, 282] on icon at bounding box center [1247, 279] width 10 height 10
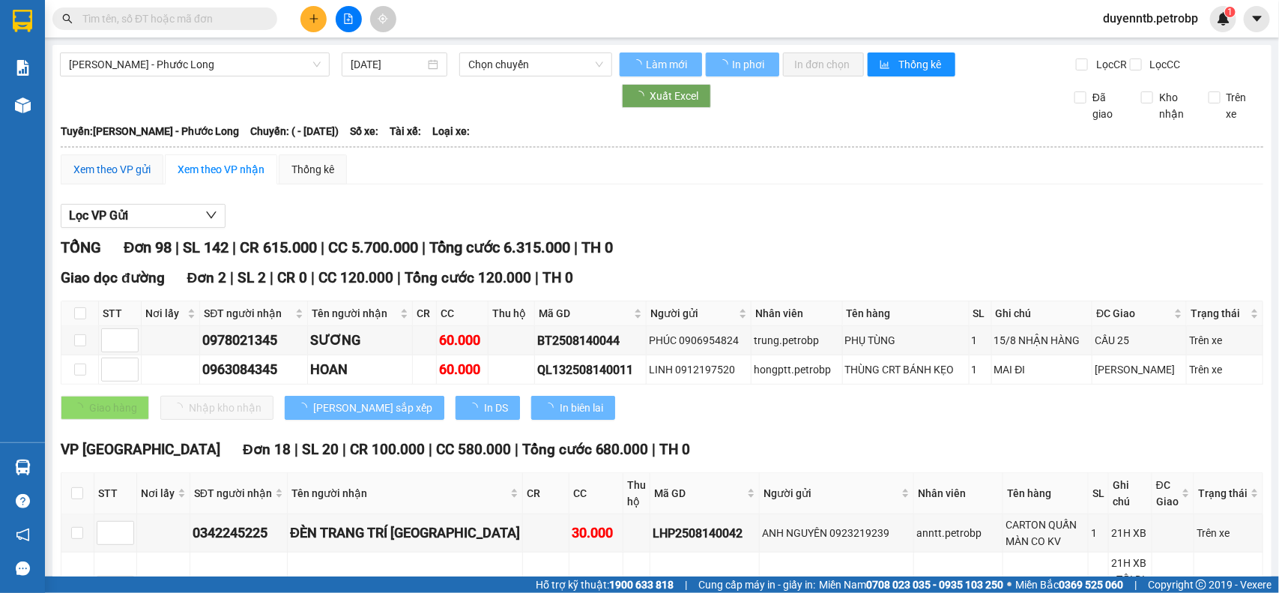
click at [128, 178] on div "Xem theo VP gửi" at bounding box center [111, 169] width 77 height 16
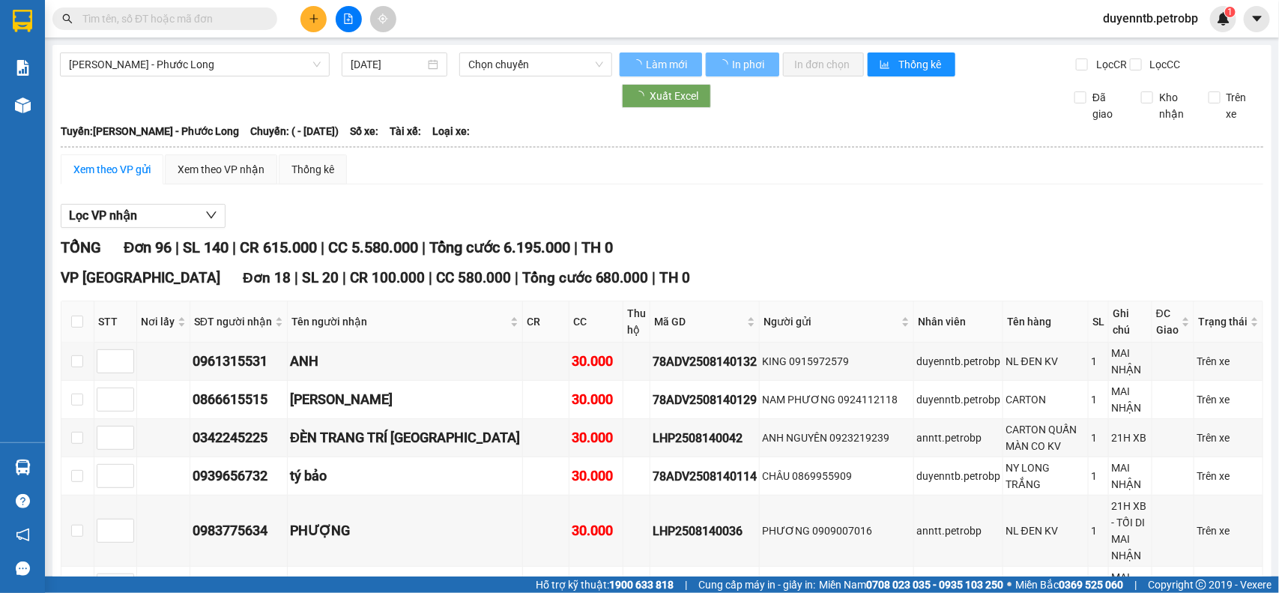
click at [121, 178] on div "Xem theo VP gửi" at bounding box center [111, 169] width 77 height 16
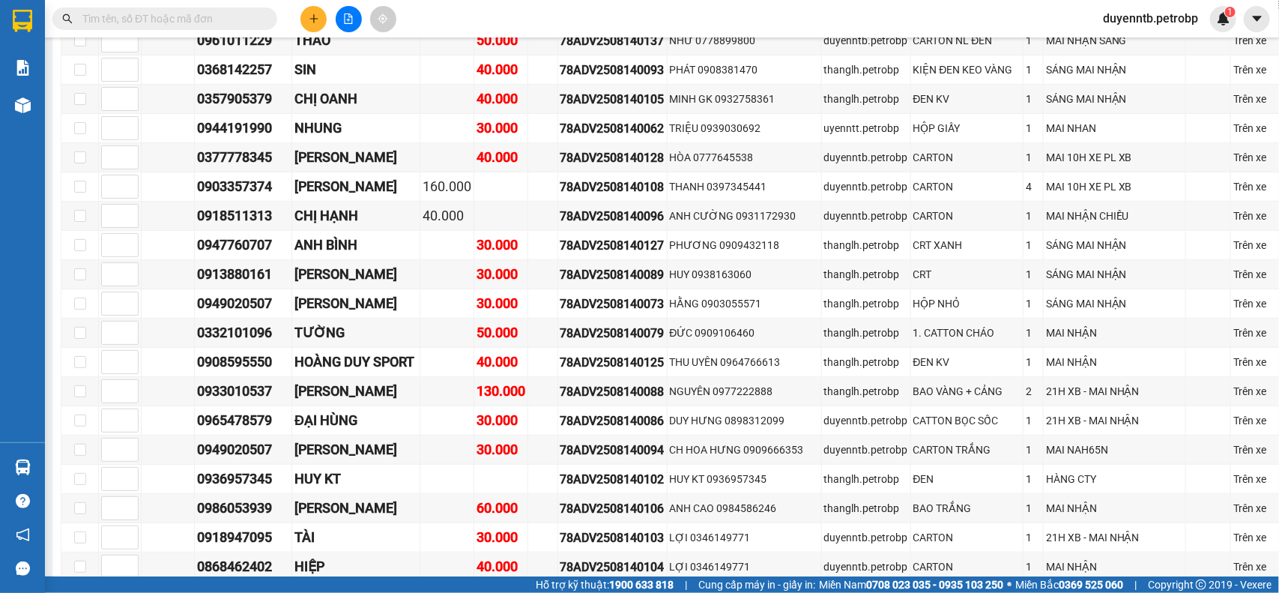
scroll to position [333, 0]
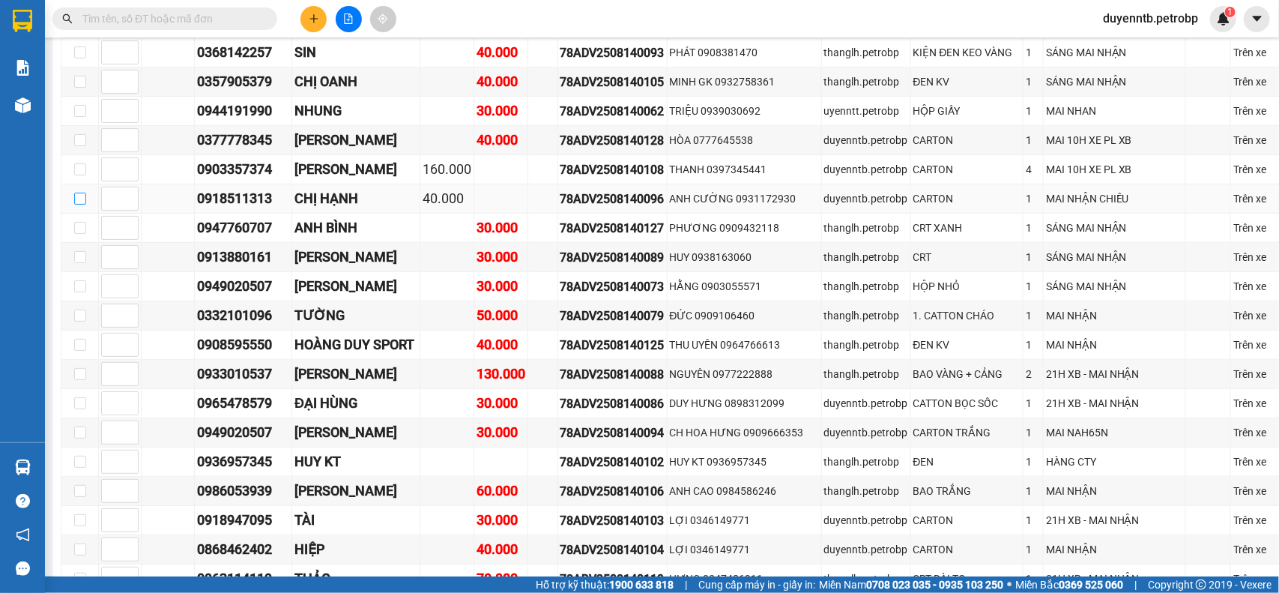
click at [79, 205] on input "checkbox" at bounding box center [80, 199] width 12 height 12
checkbox input "true"
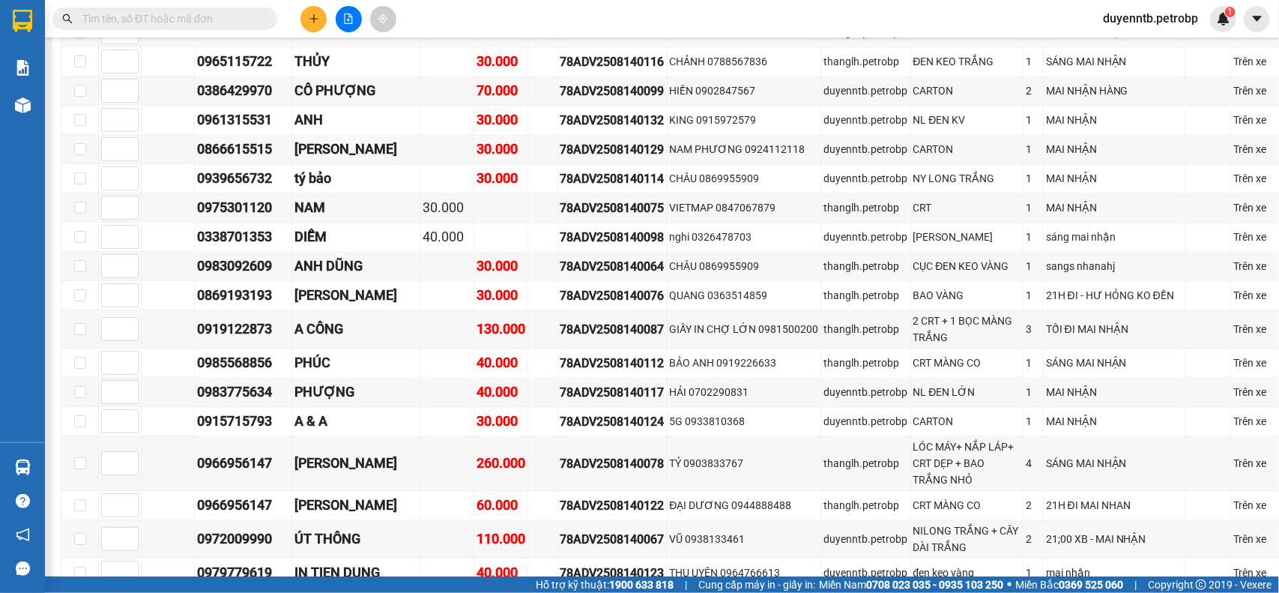
scroll to position [2059, 0]
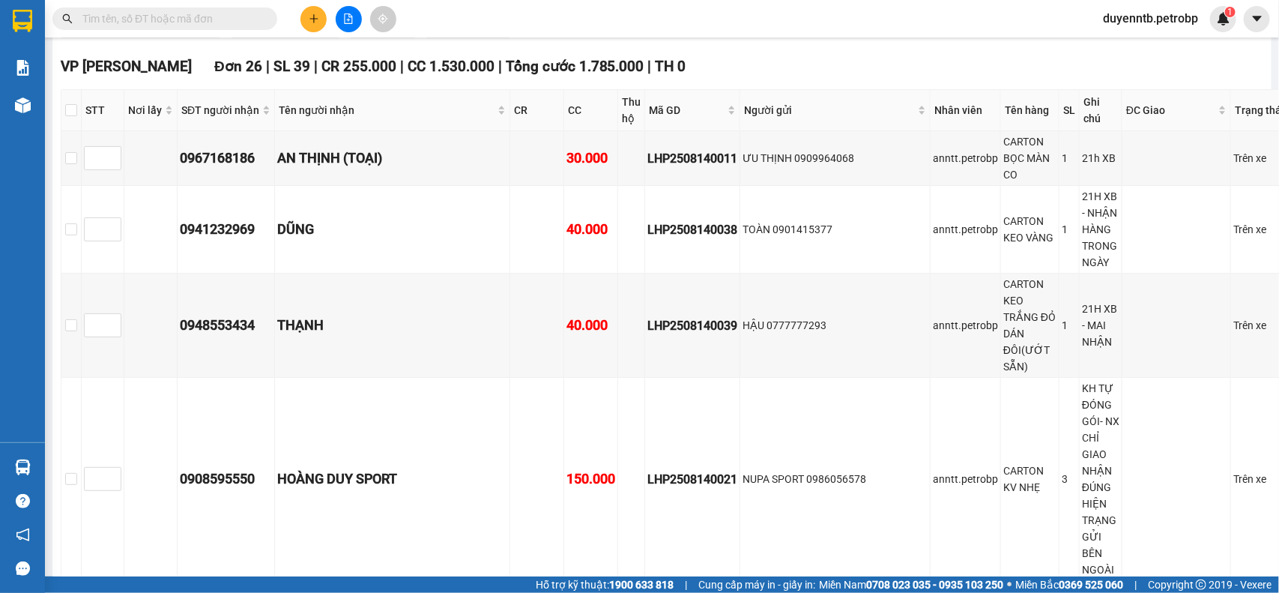
click at [260, 33] on span "Xuống kho gửi" at bounding box center [293, 24] width 67 height 16
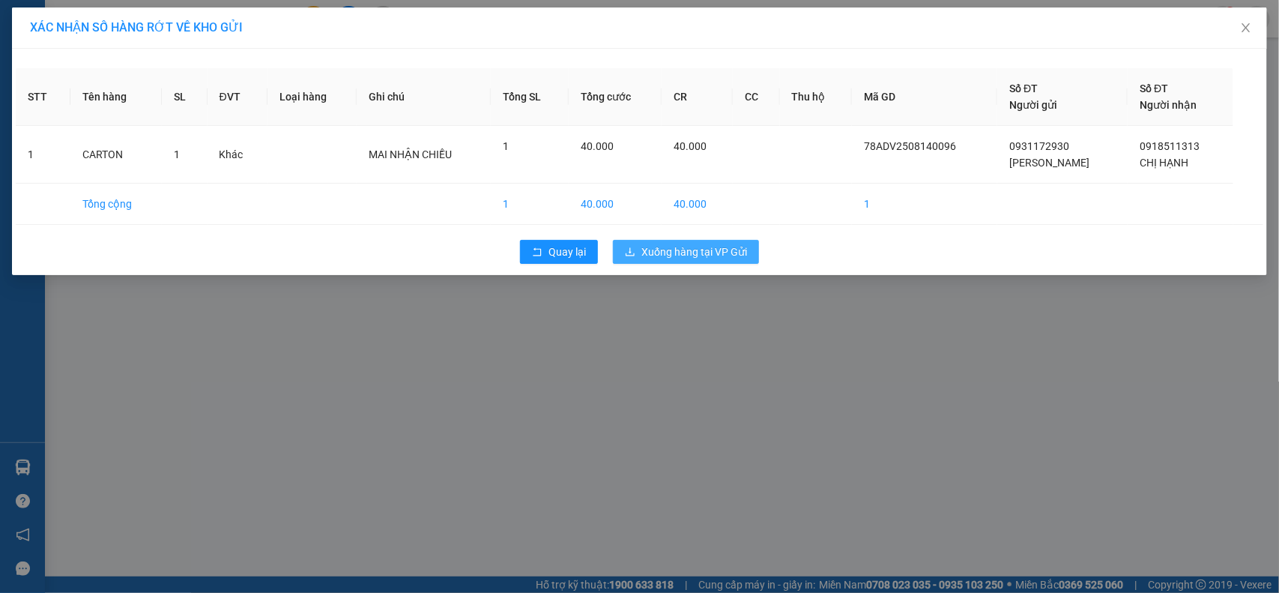
click at [673, 246] on span "Xuống hàng tại VP Gửi" at bounding box center [694, 251] width 106 height 16
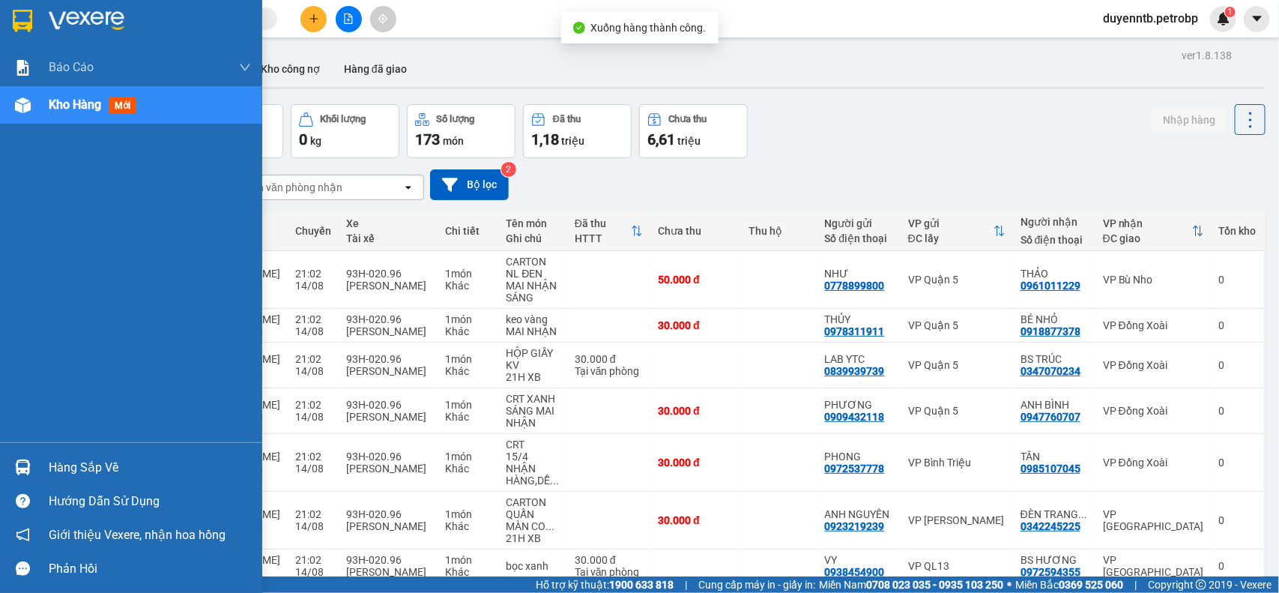
click at [88, 110] on span "Kho hàng" at bounding box center [75, 104] width 52 height 14
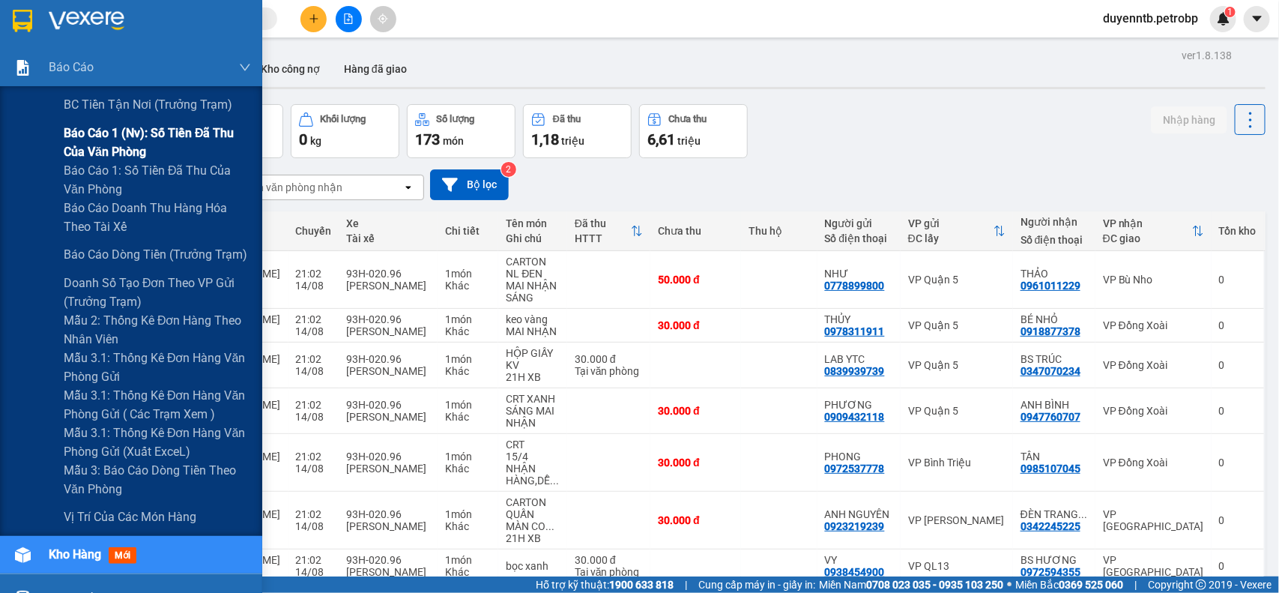
click at [97, 143] on span "Báo cáo 1 (nv): Số tiền đã thu của văn phòng" at bounding box center [157, 142] width 187 height 37
